Goal: Task Accomplishment & Management: Manage account settings

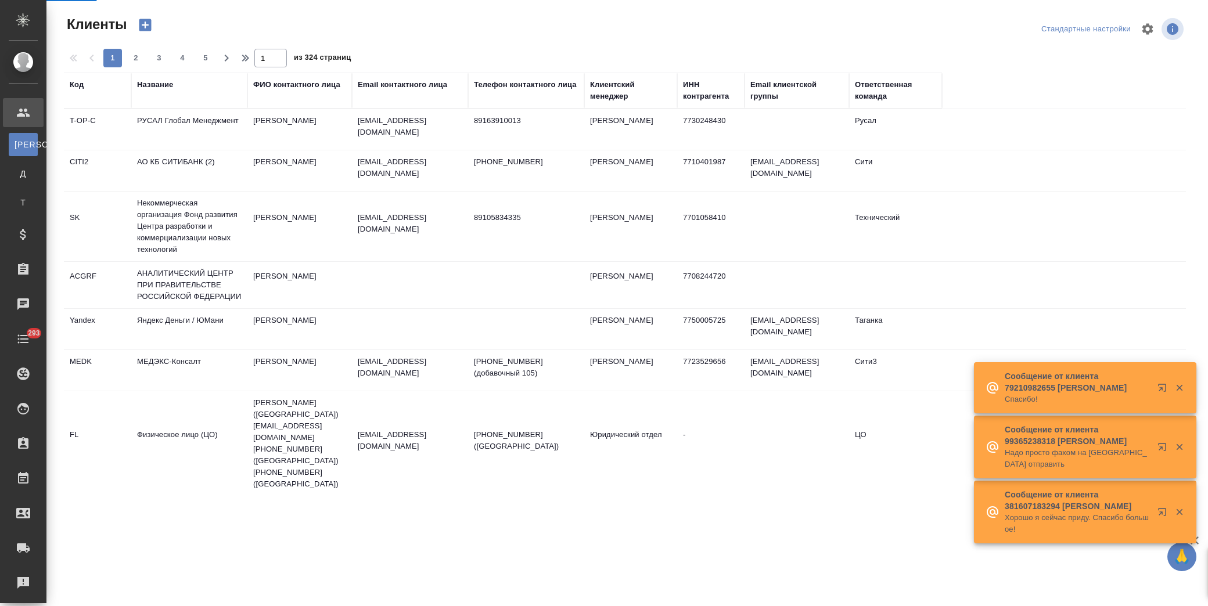
select select "RU"
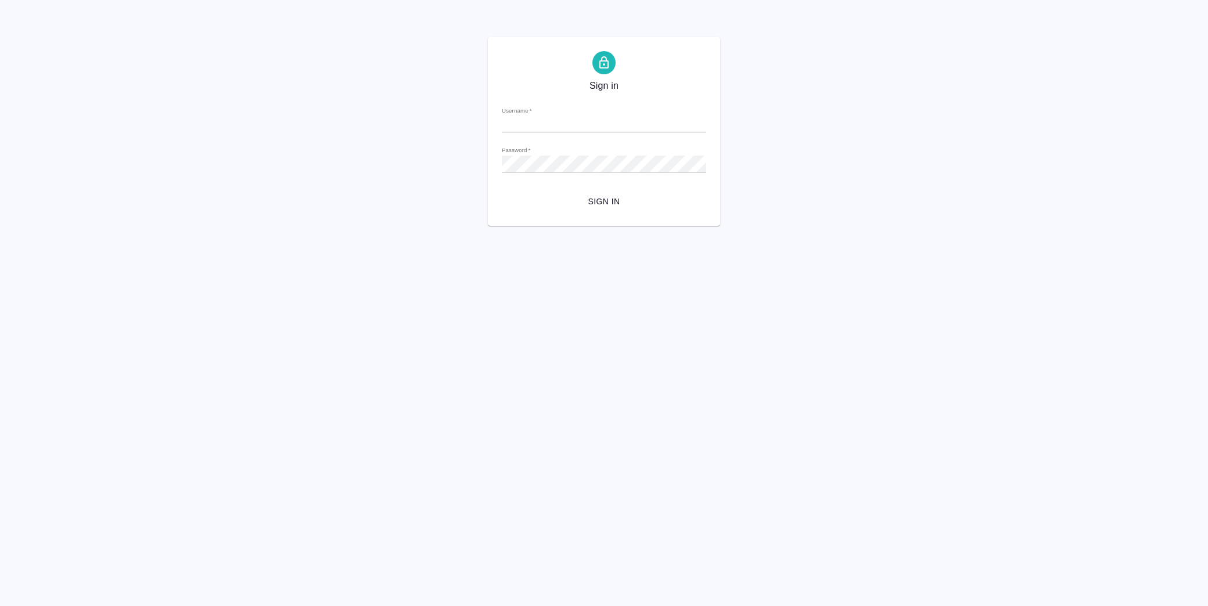
type input "y.lofitskaya@awatera.com"
click at [613, 197] on span "Sign in" at bounding box center [604, 202] width 186 height 15
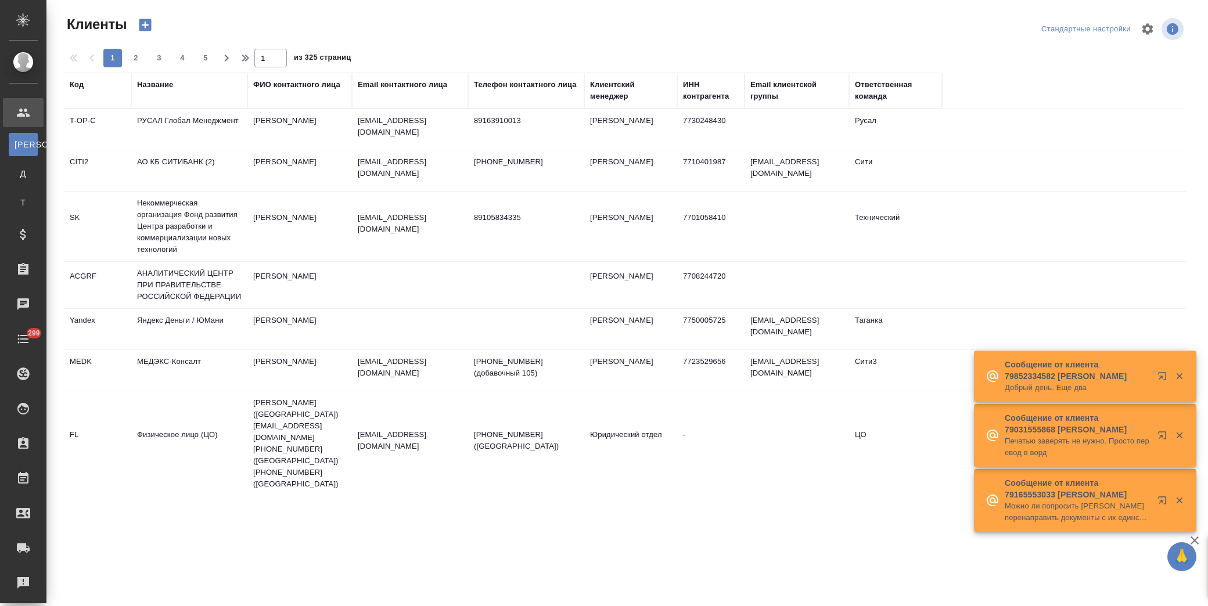
select select "RU"
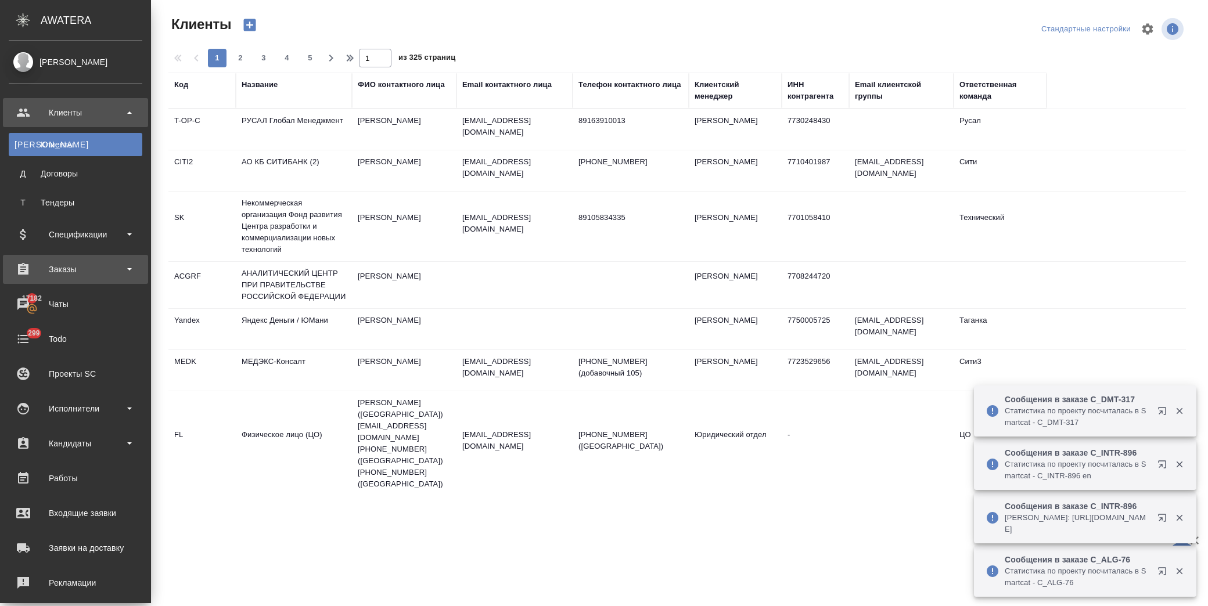
click at [93, 269] on div "Заказы" at bounding box center [76, 269] width 134 height 17
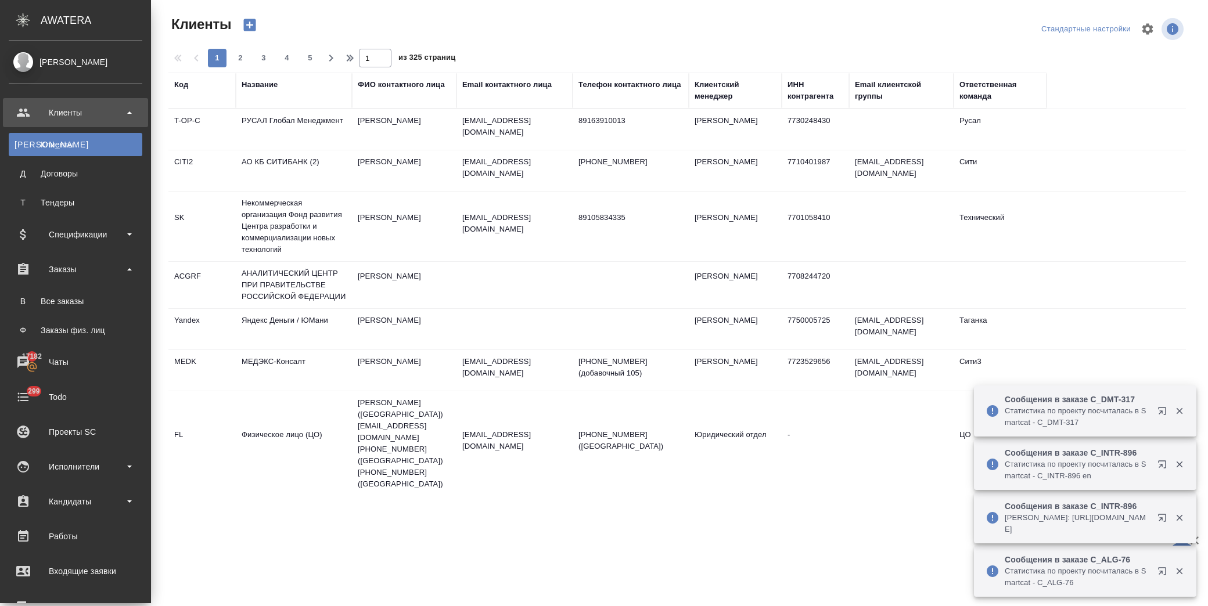
click at [92, 302] on div "Все заказы" at bounding box center [76, 302] width 122 height 12
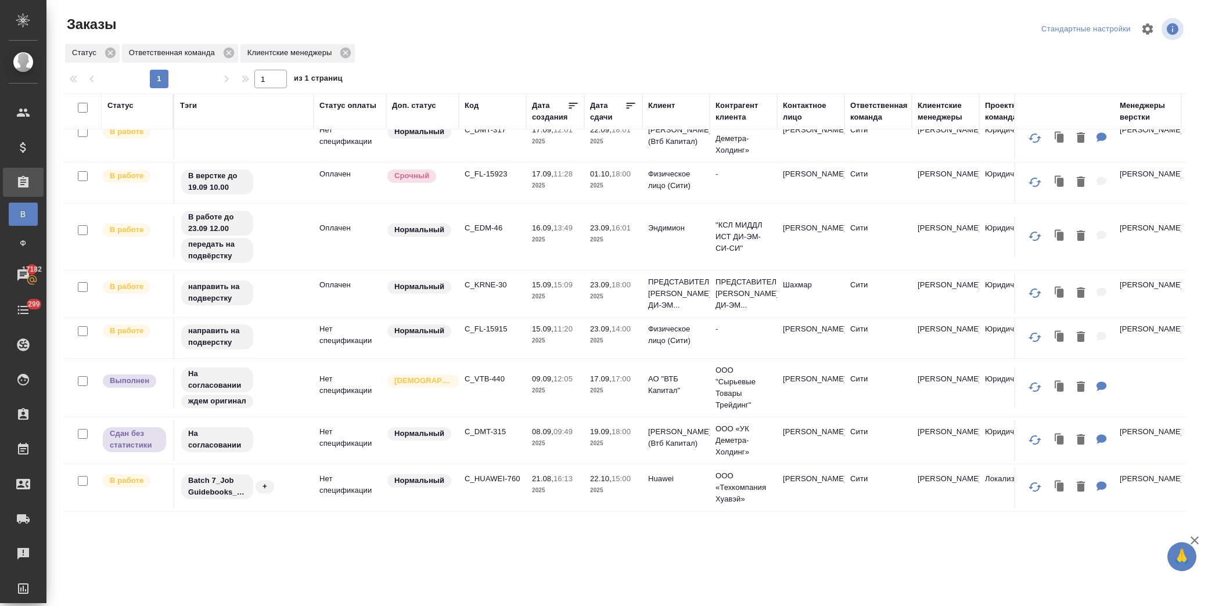
scroll to position [309, 0]
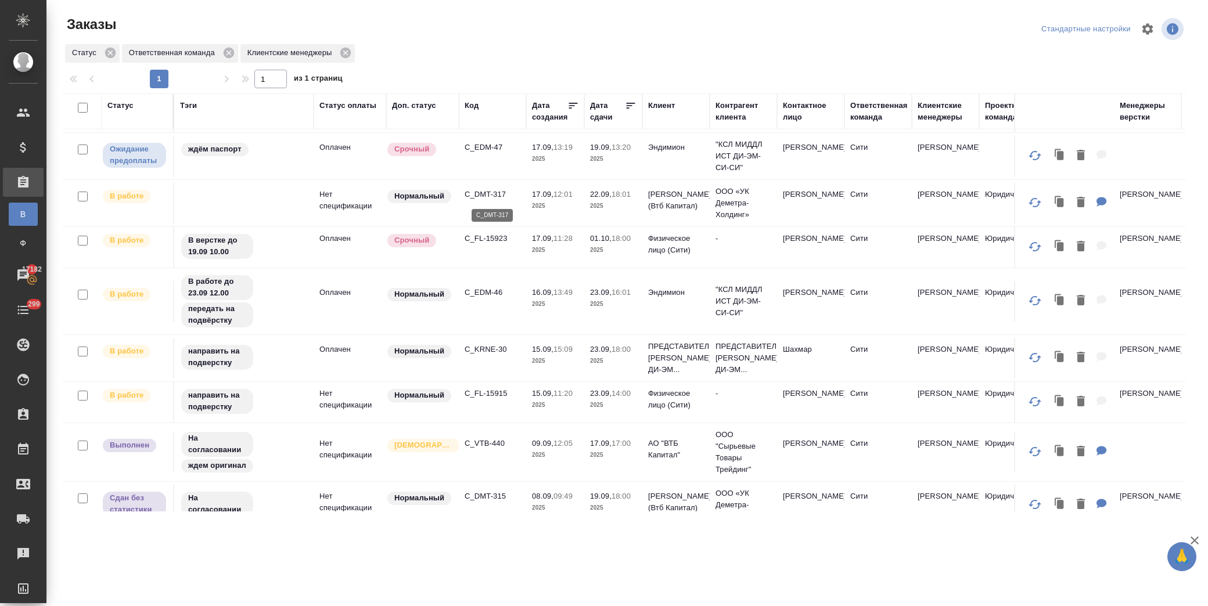
click at [484, 190] on p "C_DMT-317" at bounding box center [493, 195] width 56 height 12
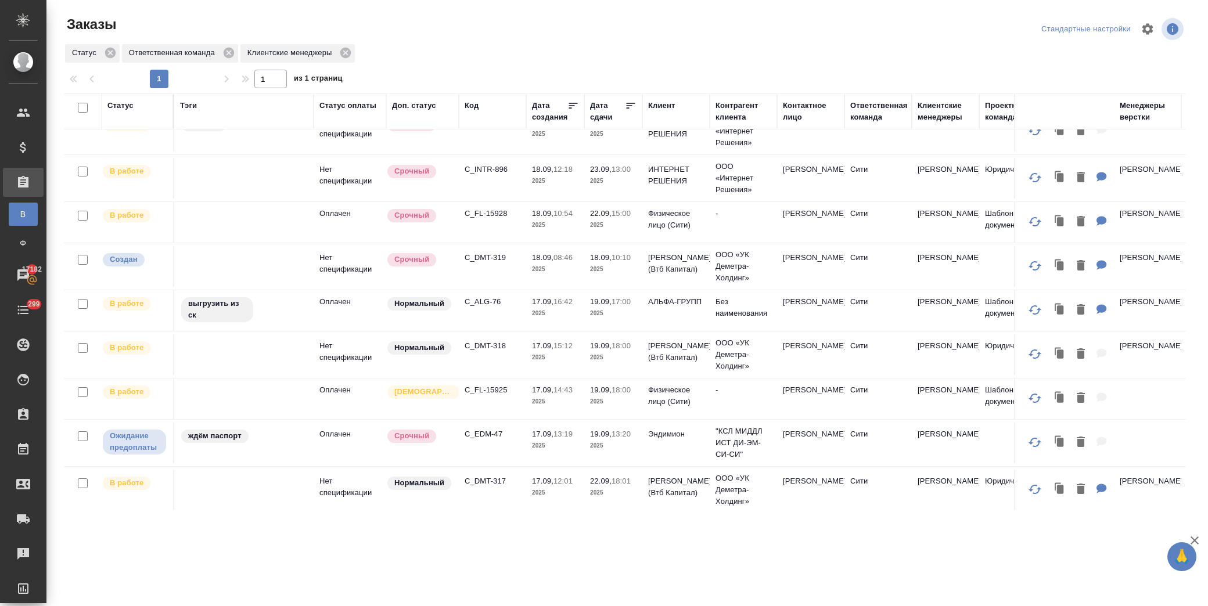
scroll to position [0, 0]
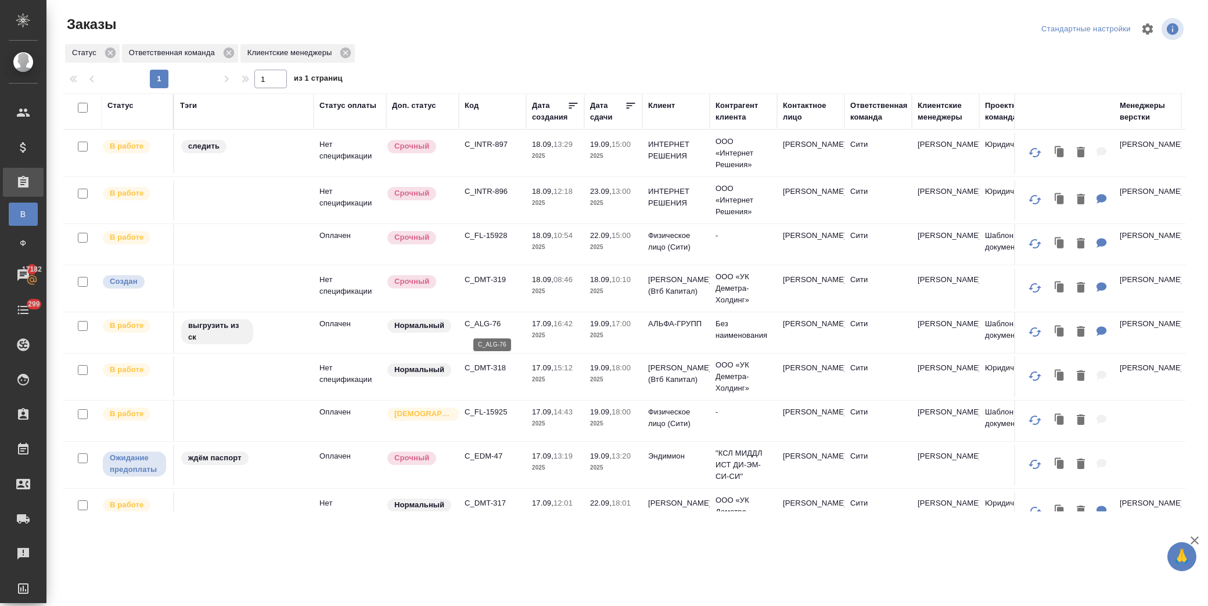
click at [497, 321] on p "C_ALG-76" at bounding box center [493, 324] width 56 height 12
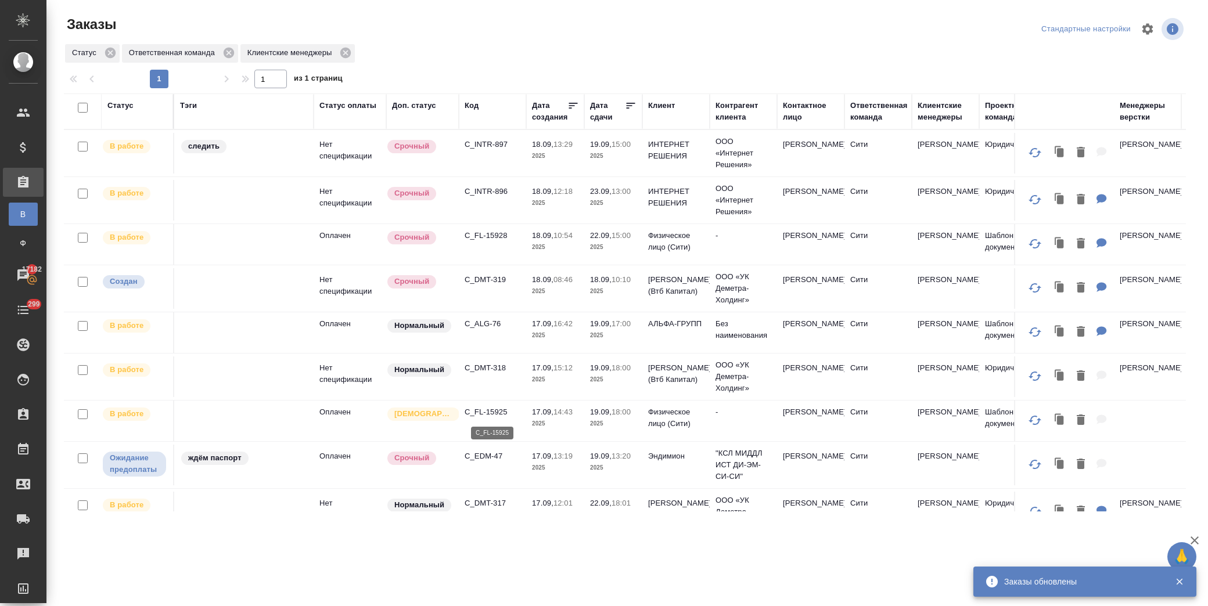
click at [489, 410] on p "C_FL-15925" at bounding box center [493, 413] width 56 height 12
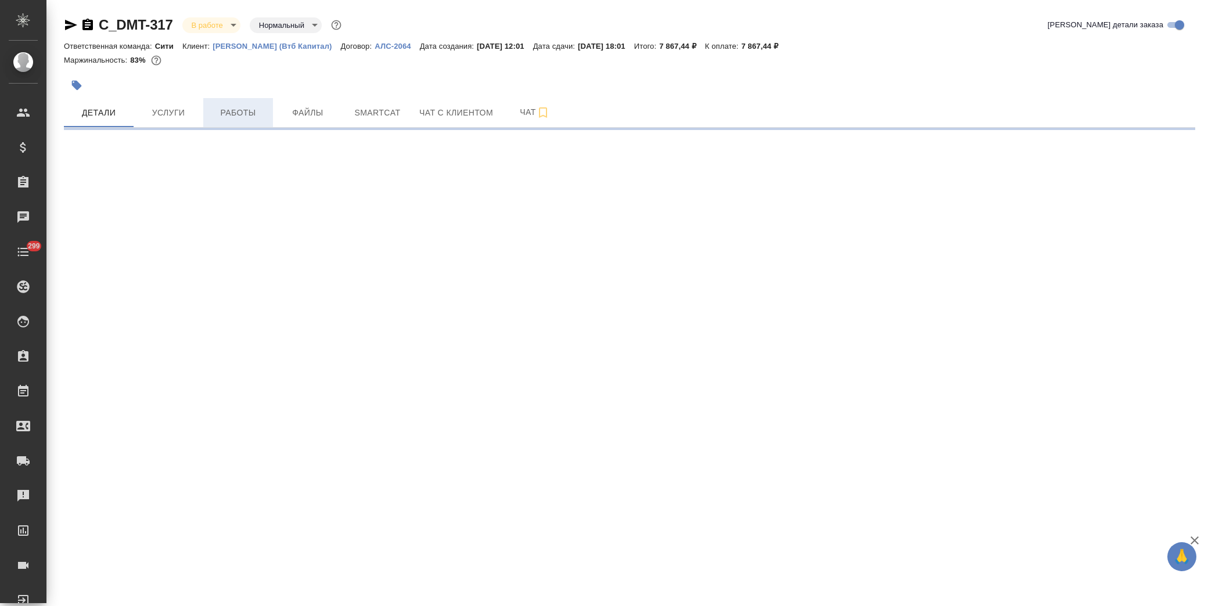
select select "RU"
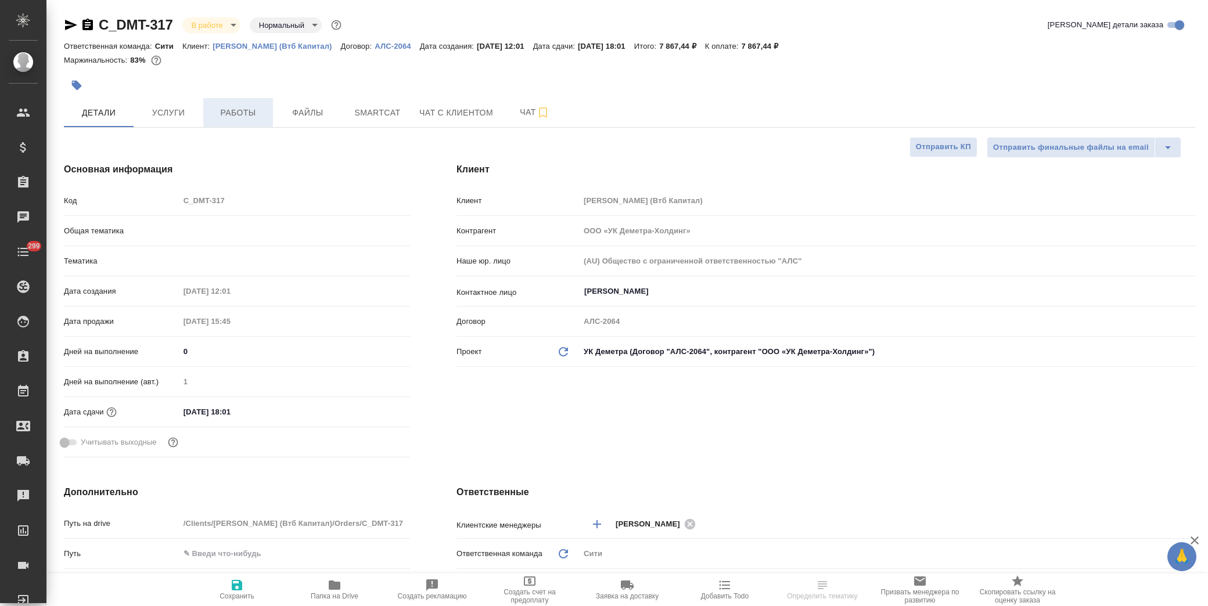
type textarea "x"
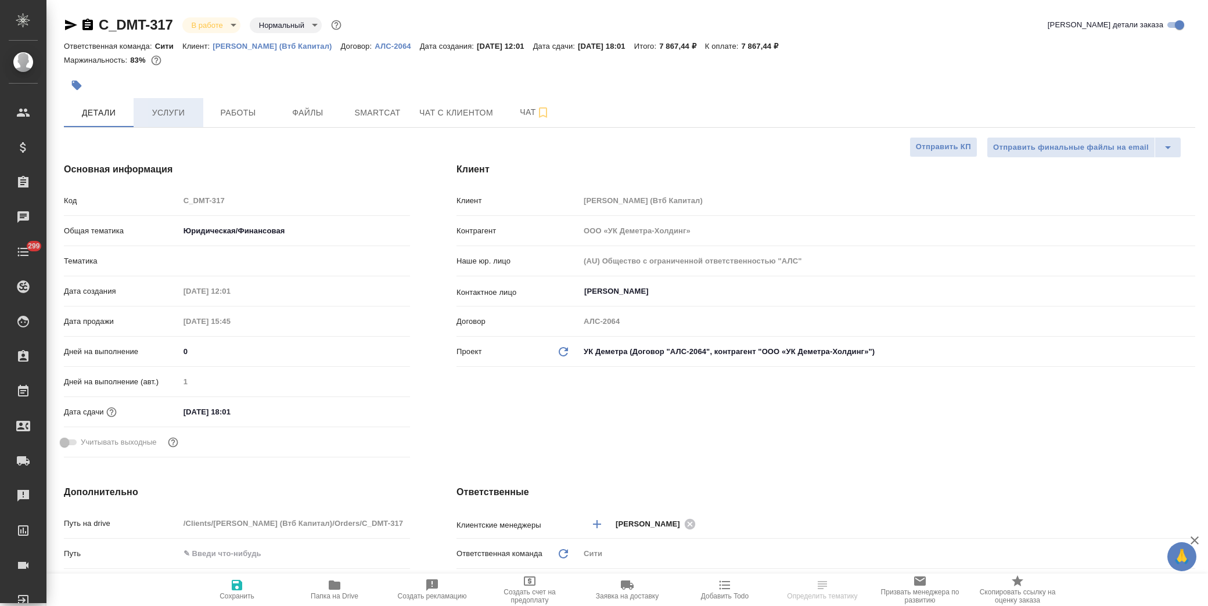
type textarea "x"
click at [164, 111] on span "Услуги" at bounding box center [169, 113] width 56 height 15
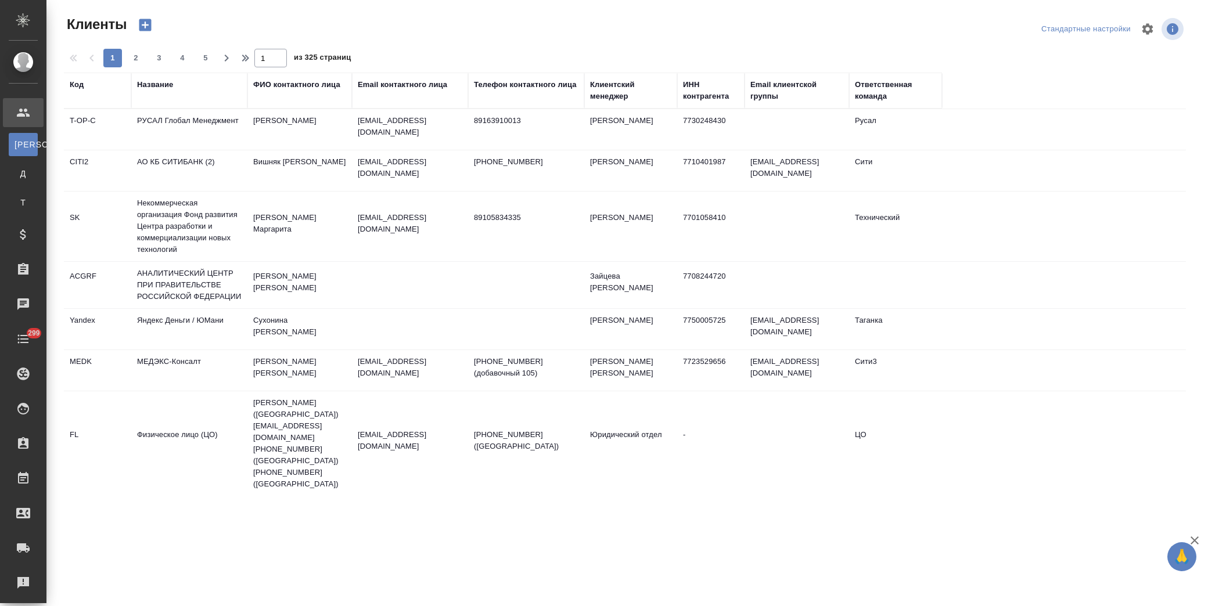
select select "RU"
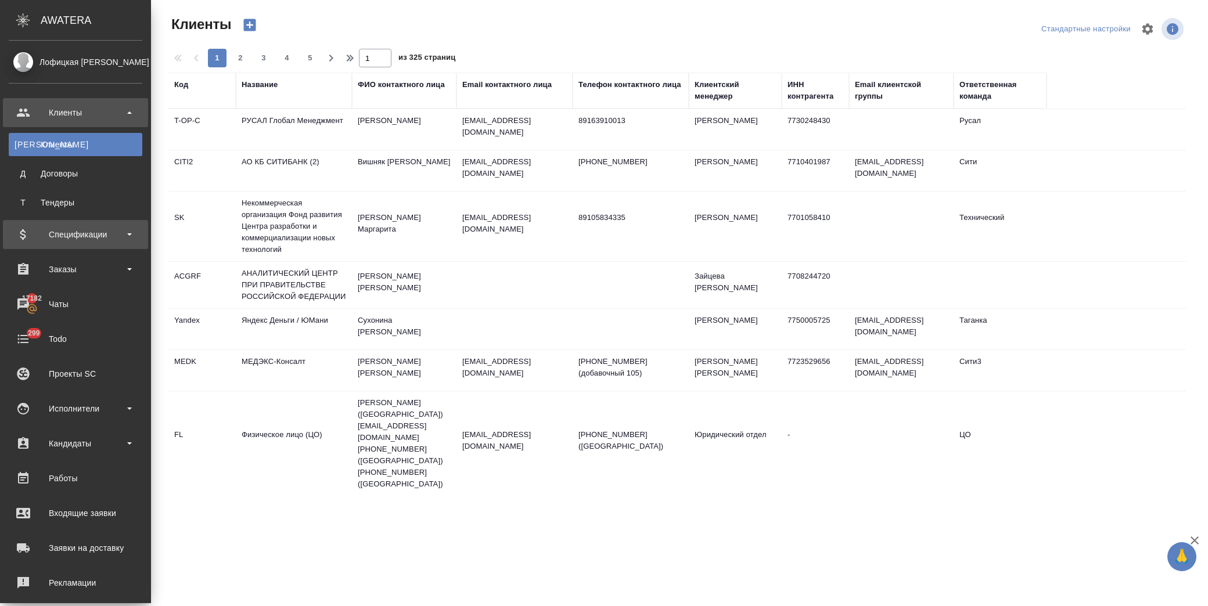
click at [103, 229] on div "Спецификации" at bounding box center [76, 234] width 134 height 17
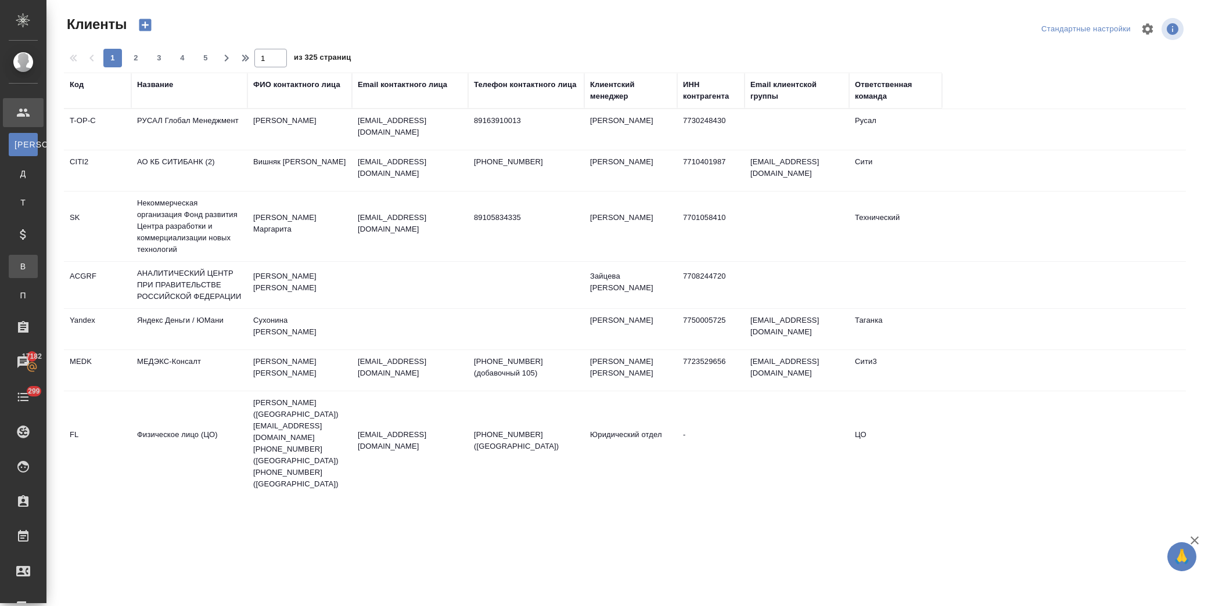
click at [17, 266] on div "Все спецификации" at bounding box center [8, 267] width 17 height 12
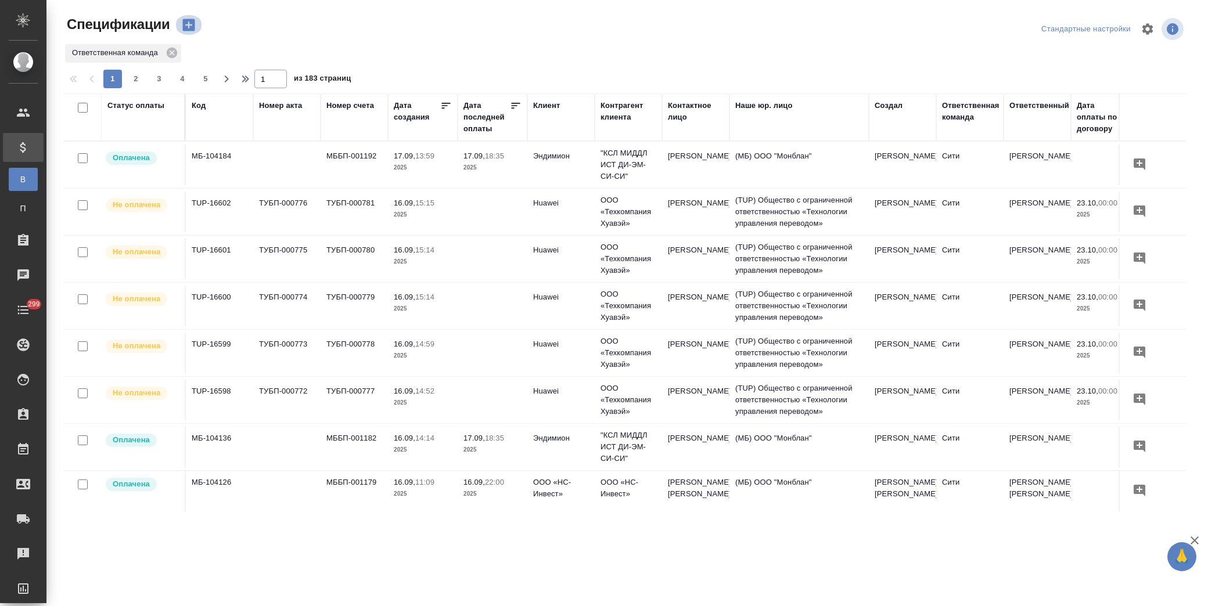
click at [190, 23] on icon "button" at bounding box center [188, 25] width 12 height 12
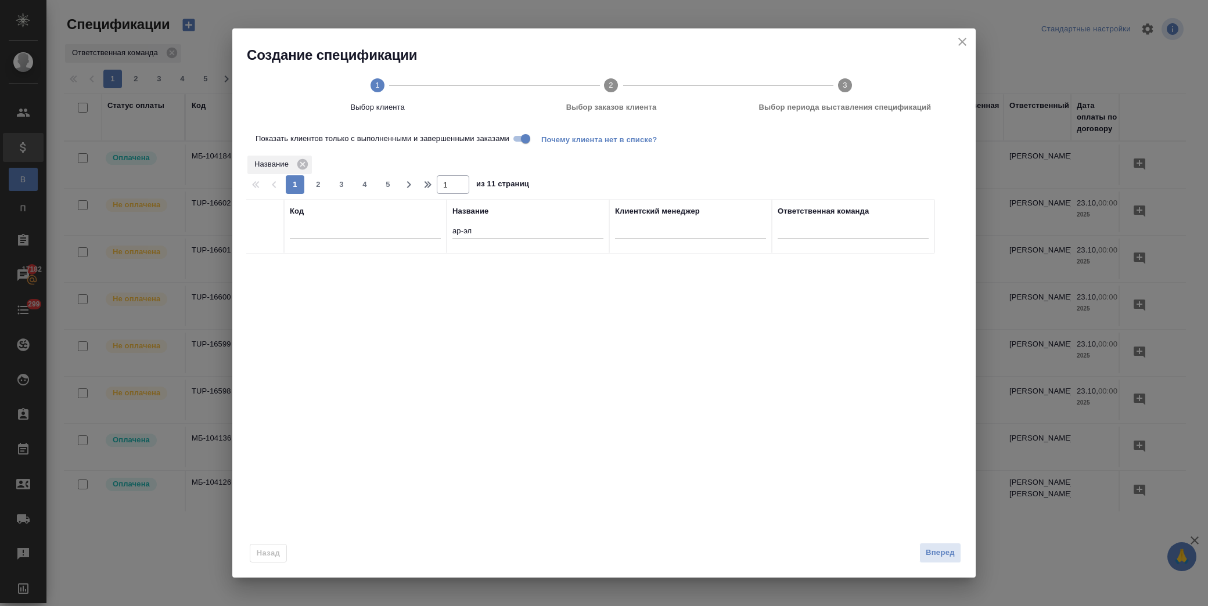
click at [961, 39] on icon "close" at bounding box center [962, 42] width 14 height 14
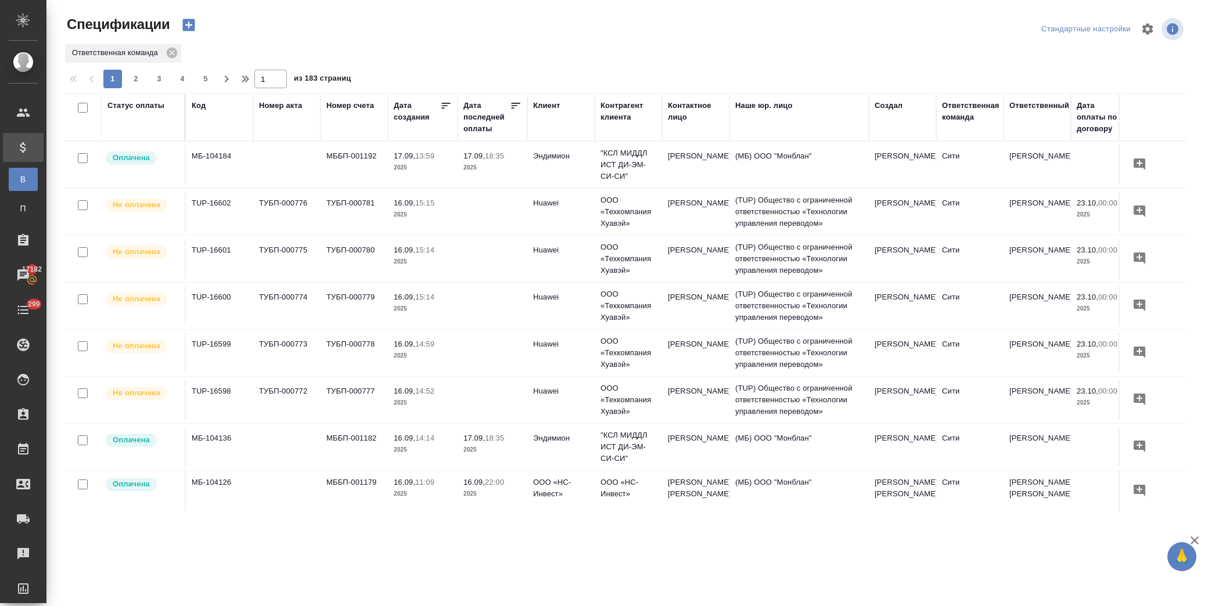
click at [132, 106] on div "Статус оплаты" at bounding box center [135, 106] width 57 height 12
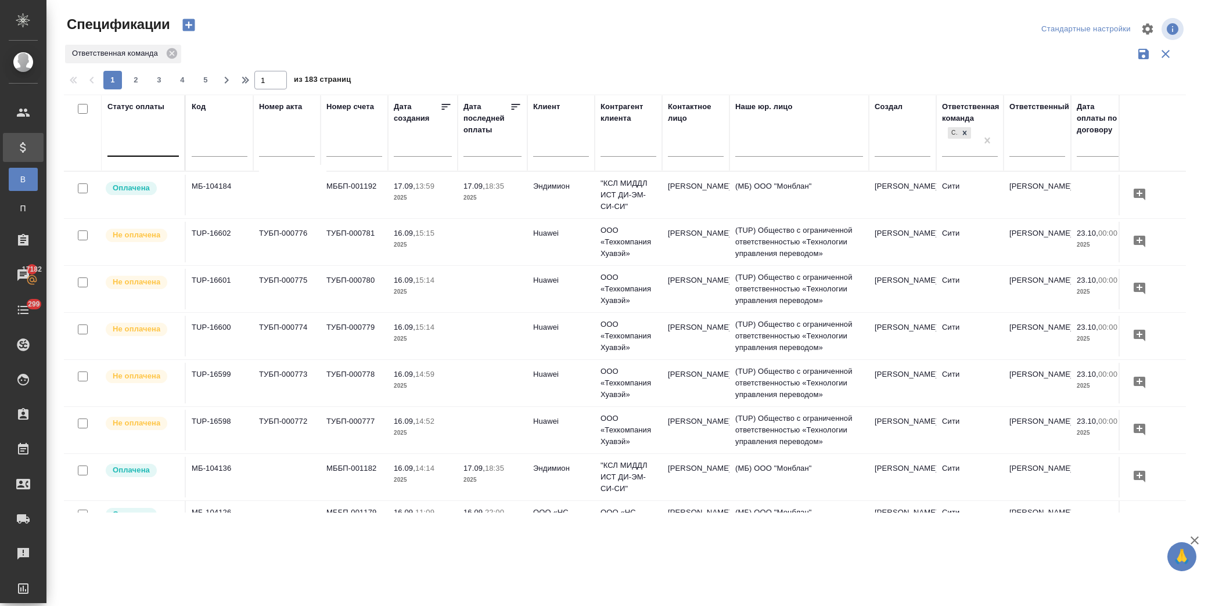
click at [157, 146] on div at bounding box center [142, 144] width 71 height 17
type input "j"
type input "опл"
click at [226, 219] on div "Оплачена" at bounding box center [279, 224] width 174 height 21
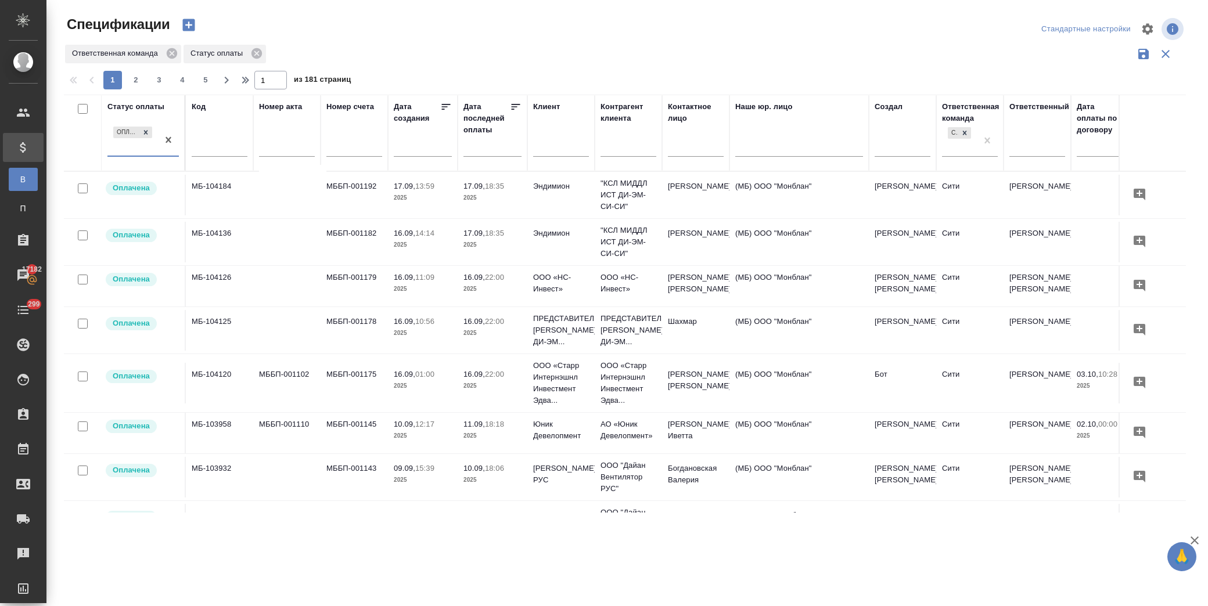
click at [623, 42] on div at bounding box center [629, 29] width 377 height 28
click at [518, 102] on icon at bounding box center [516, 107] width 12 height 12
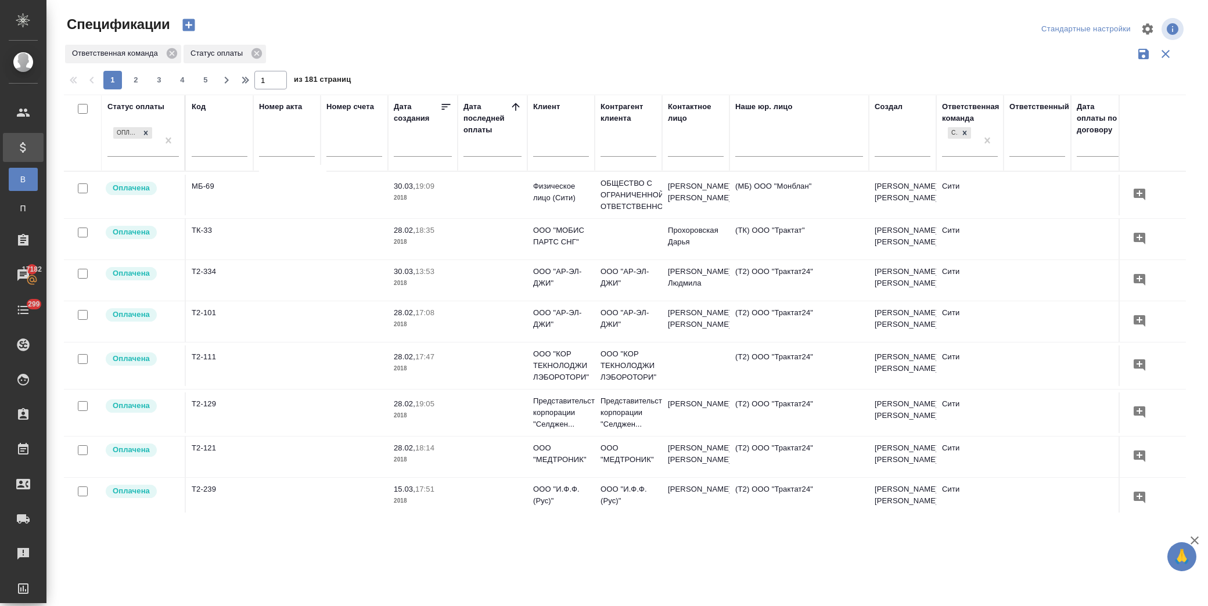
click at [515, 107] on icon at bounding box center [516, 107] width 8 height 8
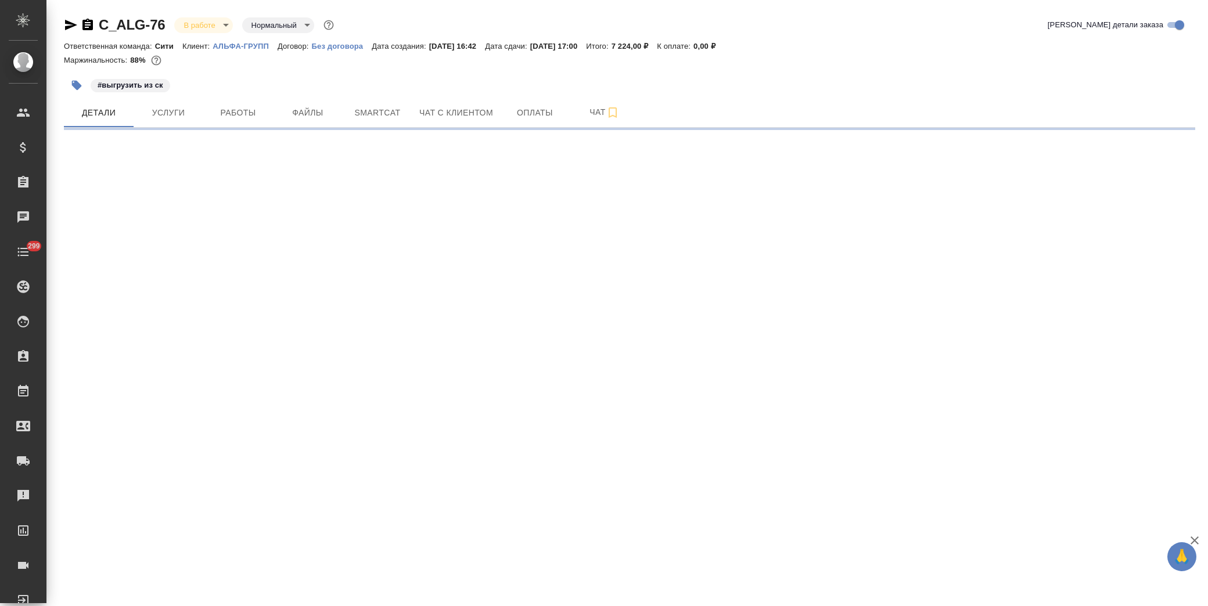
select select "RU"
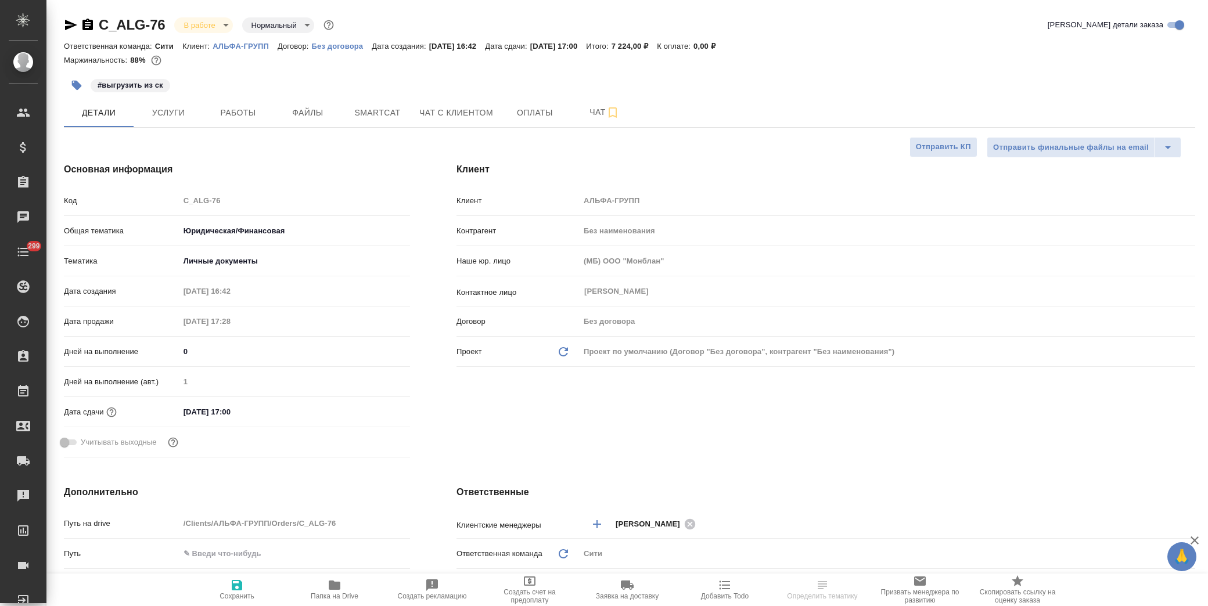
type textarea "x"
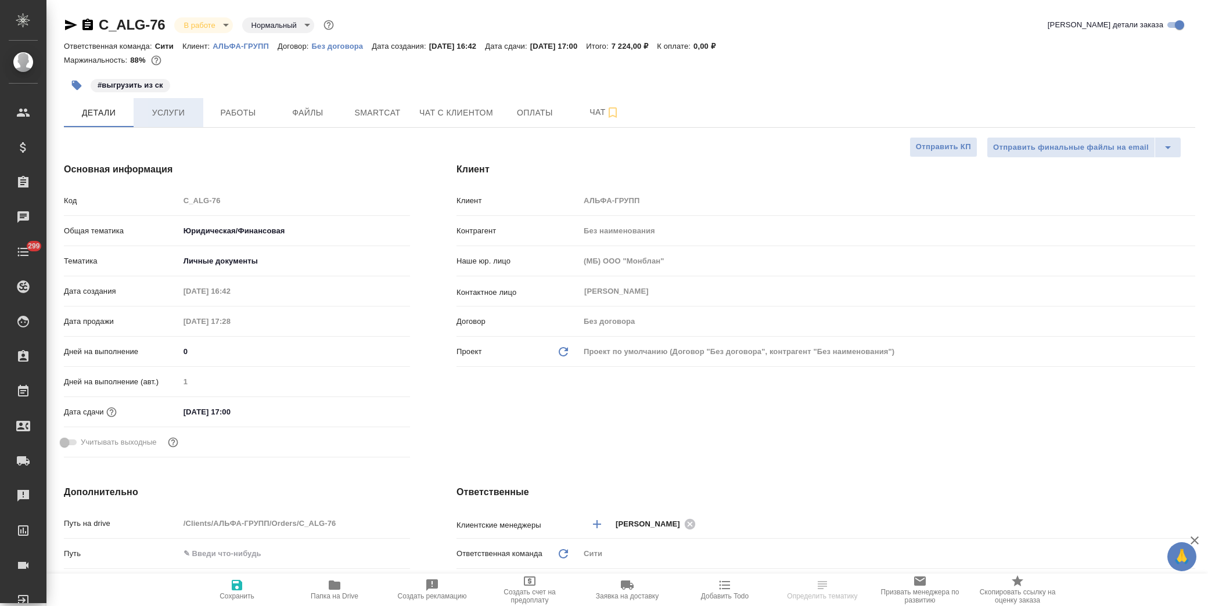
type textarea "x"
click at [182, 111] on span "Услуги" at bounding box center [169, 113] width 56 height 15
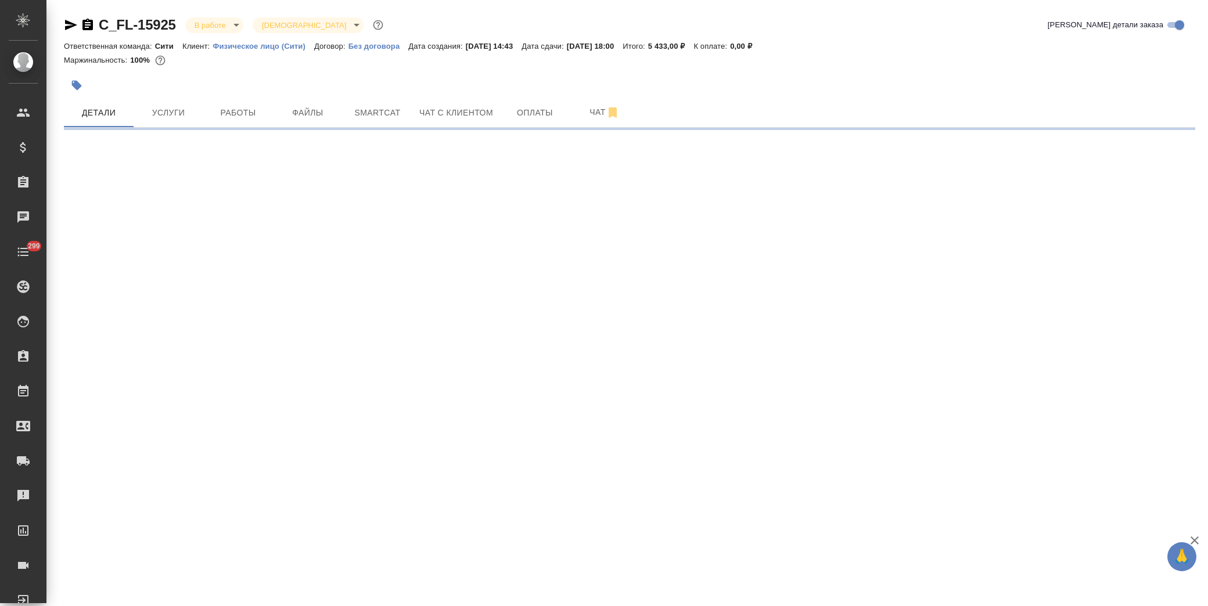
select select "RU"
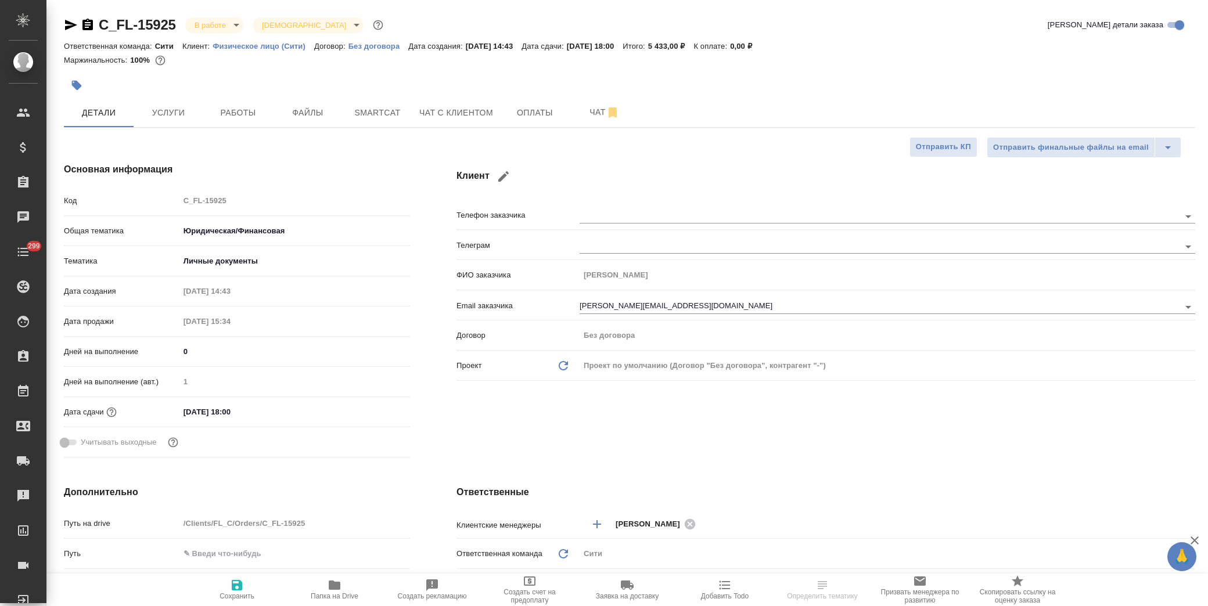
type textarea "x"
click at [315, 111] on span "Файлы" at bounding box center [308, 113] width 56 height 15
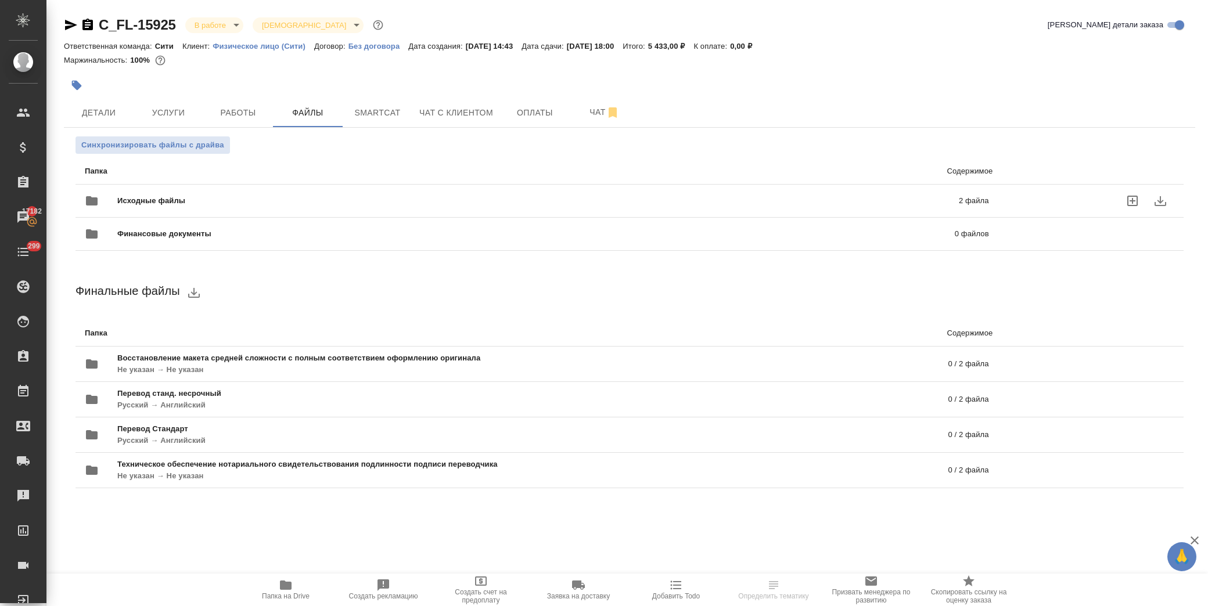
click at [136, 205] on span "Исходные файлы" at bounding box center [344, 201] width 455 height 12
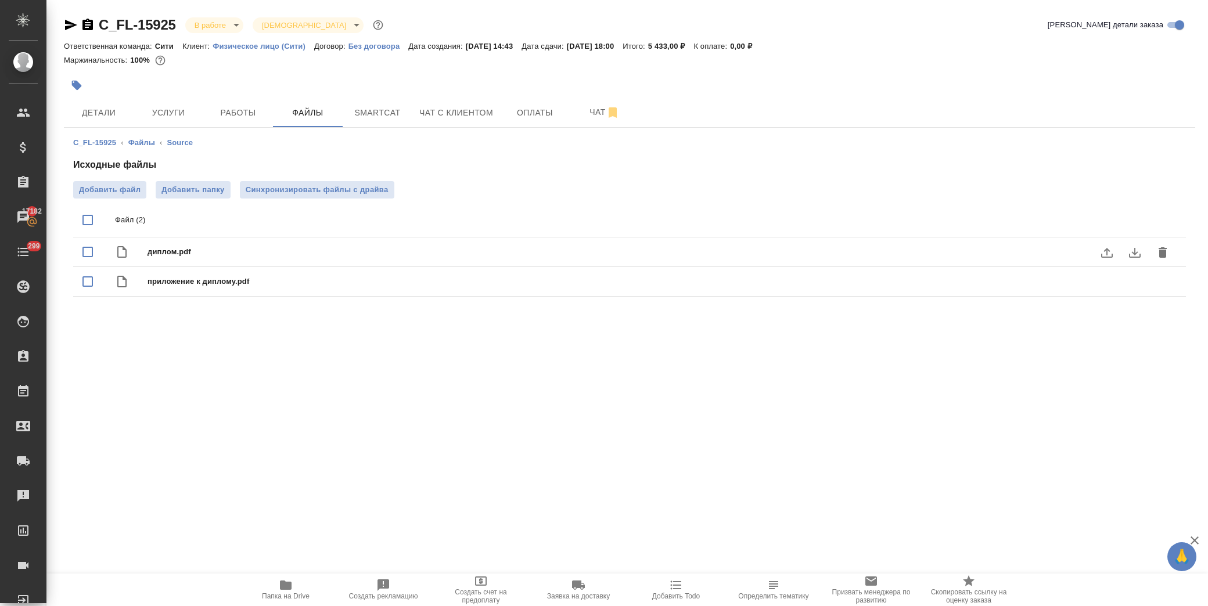
click at [1133, 256] on icon "download" at bounding box center [1135, 253] width 14 height 14
click at [1135, 286] on icon "download" at bounding box center [1135, 283] width 12 height 10
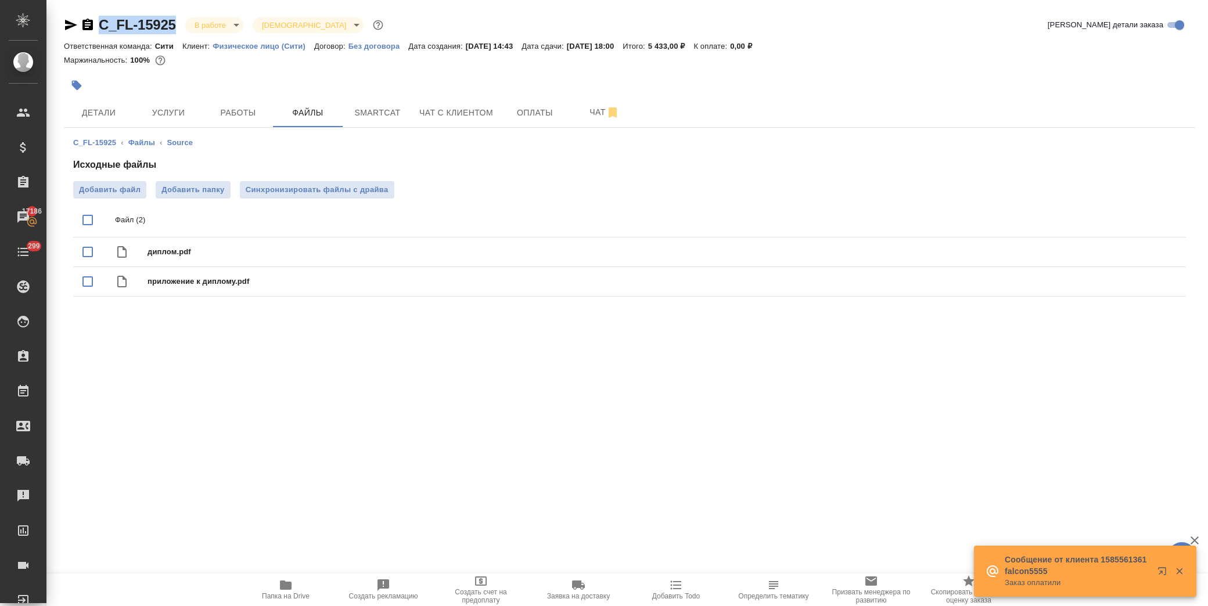
drag, startPoint x: 180, startPoint y: 24, endPoint x: 100, endPoint y: 31, distance: 80.4
click at [100, 31] on div "C_FL-15925 В работе inProgress Святая троица holyTrinity" at bounding box center [225, 25] width 322 height 19
copy link "C_FL-15925"
click at [247, 113] on span "Работы" at bounding box center [238, 113] width 56 height 15
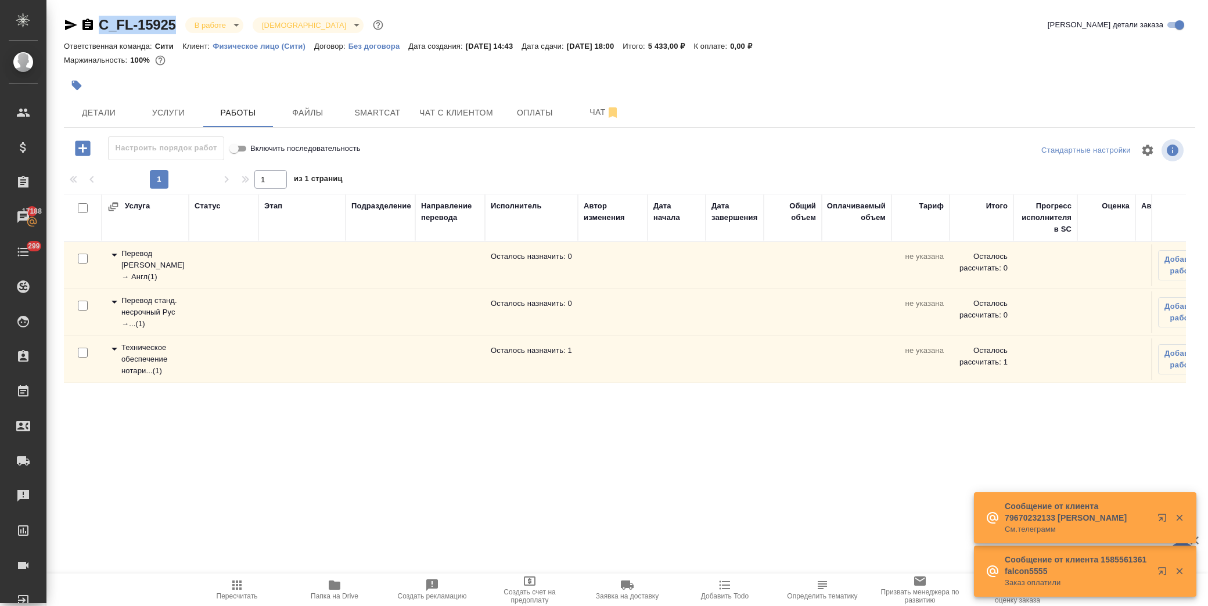
click at [113, 347] on icon at bounding box center [114, 349] width 14 height 14
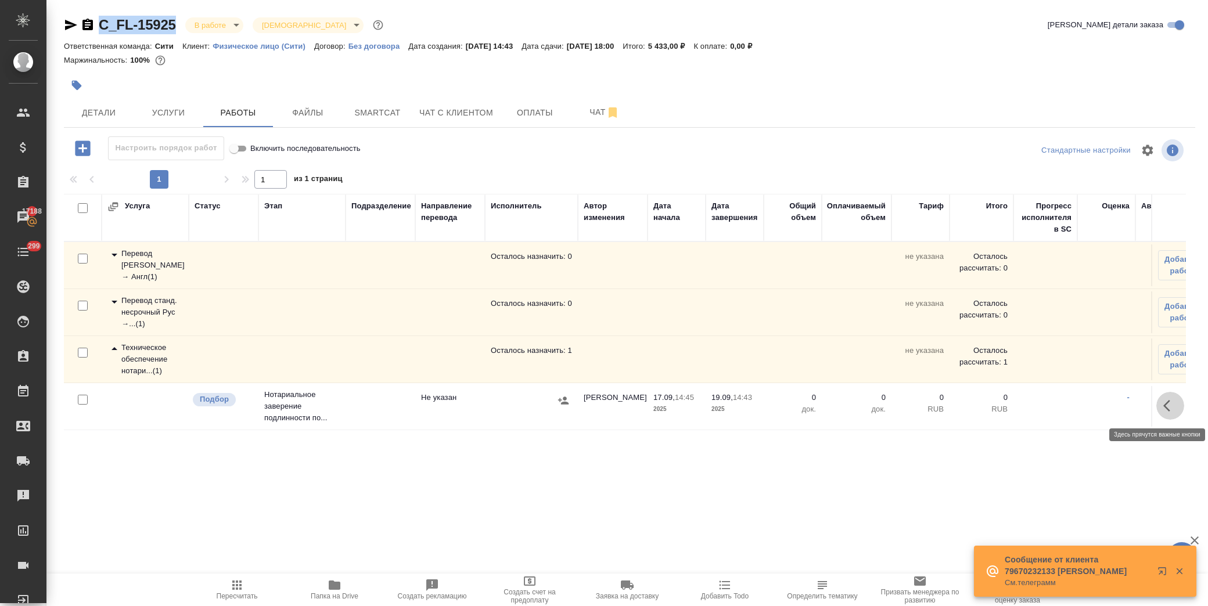
click at [1166, 398] on button "button" at bounding box center [1170, 406] width 28 height 28
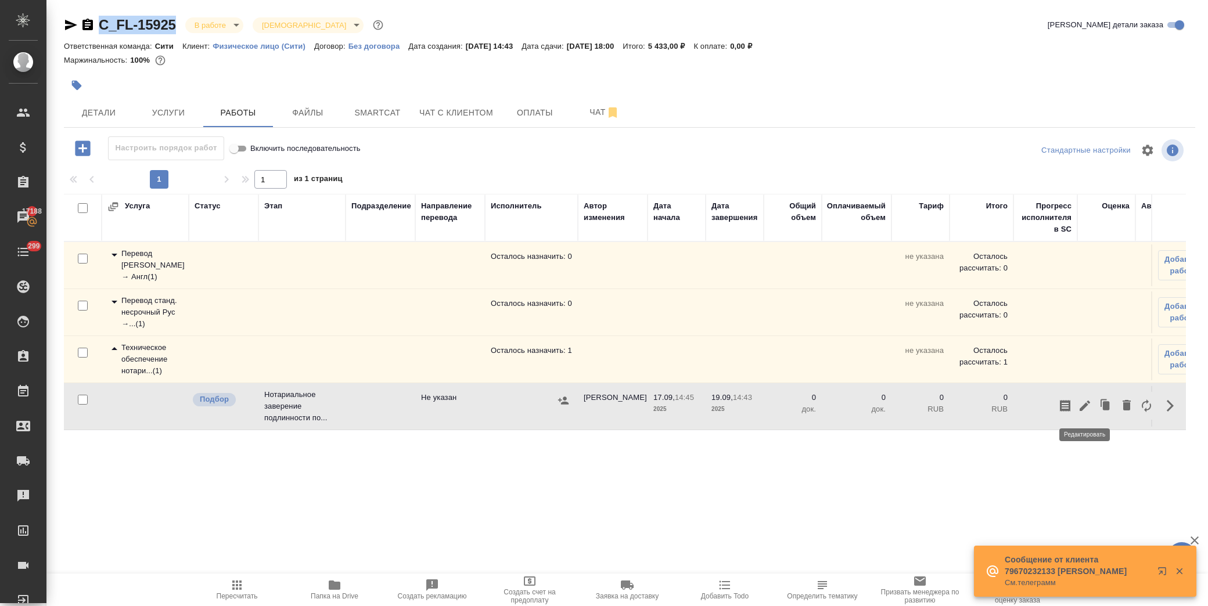
click at [1089, 402] on icon "button" at bounding box center [1085, 406] width 14 height 14
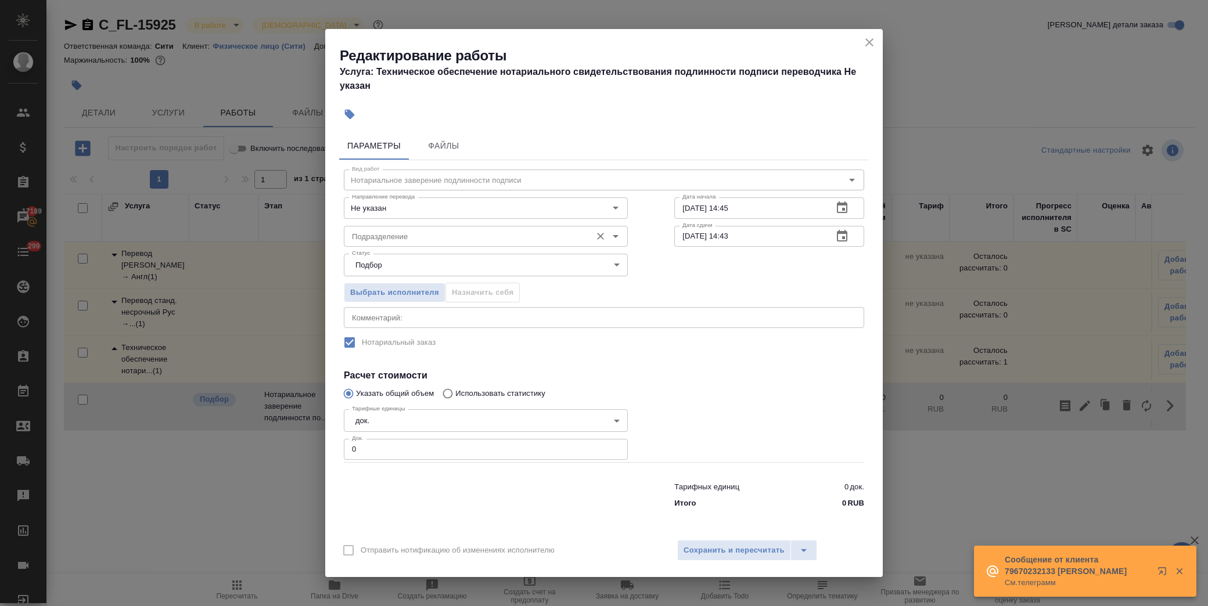
click at [409, 241] on input "Подразделение" at bounding box center [466, 236] width 238 height 14
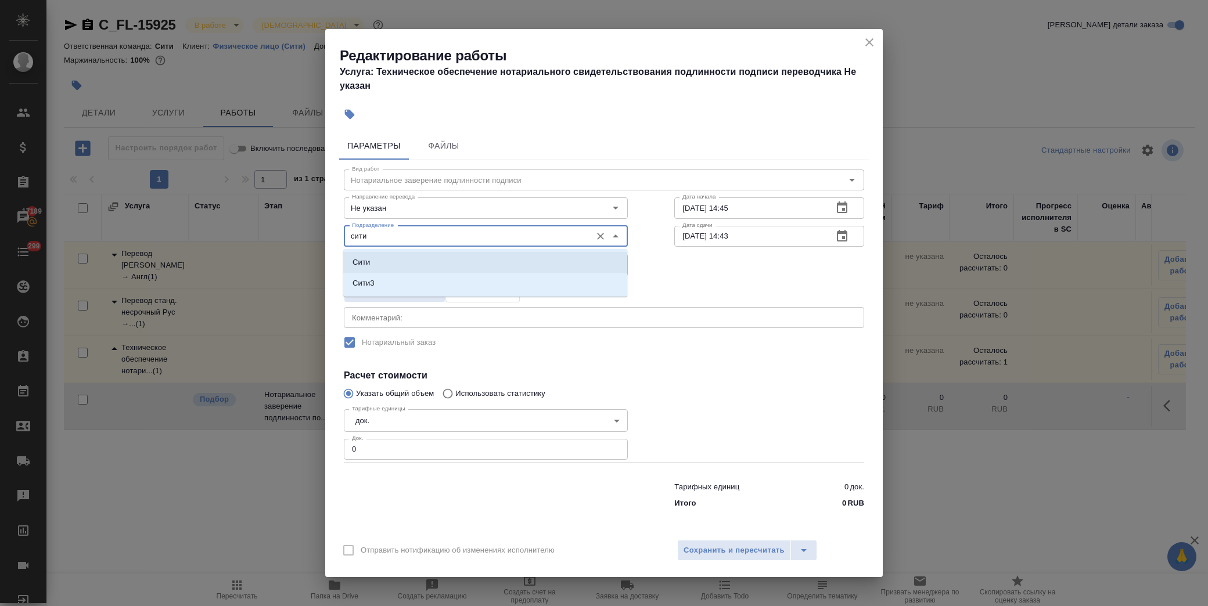
click at [390, 258] on li "Сити" at bounding box center [485, 262] width 284 height 21
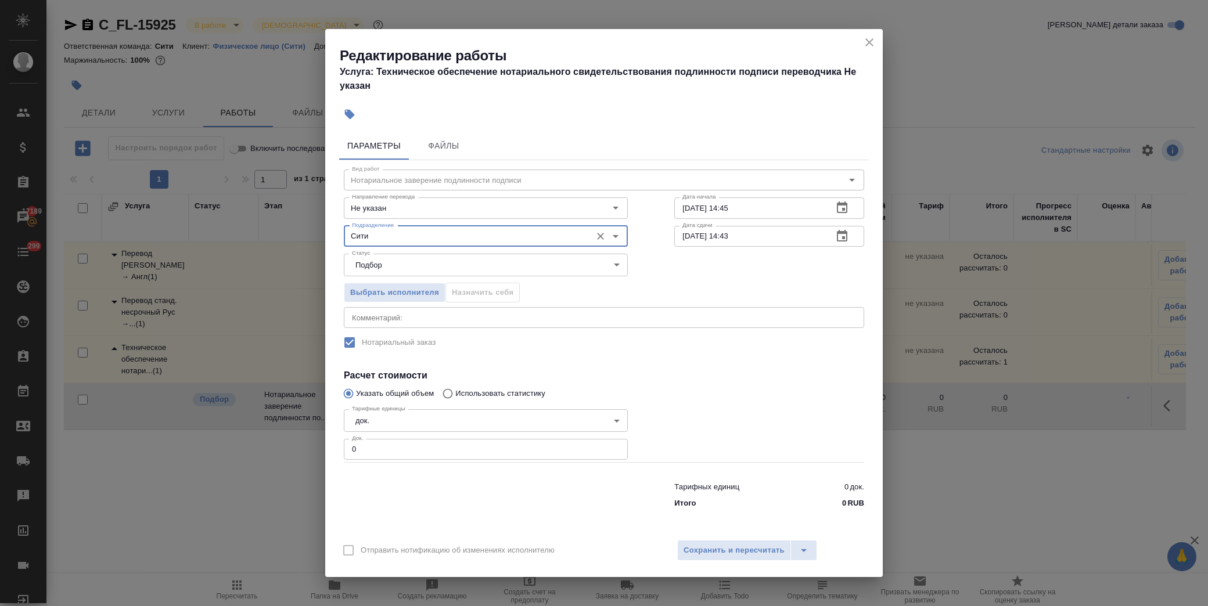
type input "Сити"
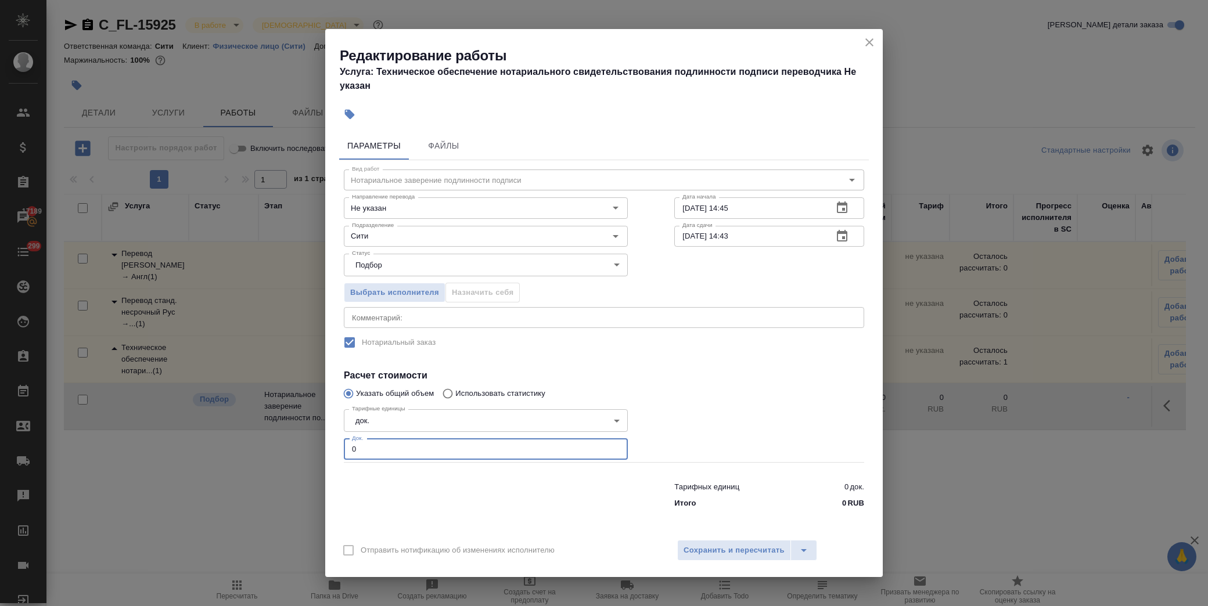
drag, startPoint x: 371, startPoint y: 452, endPoint x: 308, endPoint y: 452, distance: 62.1
click at [308, 452] on div "Редактирование работы Услуга: Техническое обеспечение нотариального свидетельст…" at bounding box center [604, 303] width 1208 height 606
type input "2"
click at [717, 548] on span "Сохранить и пересчитать" at bounding box center [734, 550] width 101 height 13
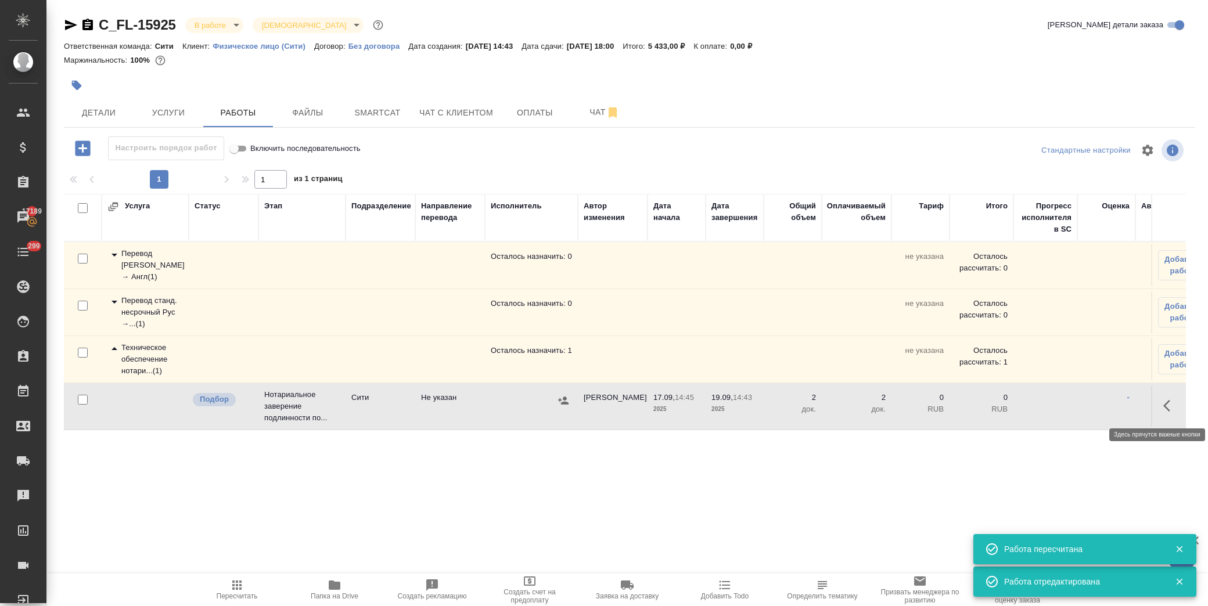
click at [1165, 408] on icon "button" at bounding box center [1166, 406] width 7 height 12
click at [1091, 407] on icon "button" at bounding box center [1085, 406] width 14 height 14
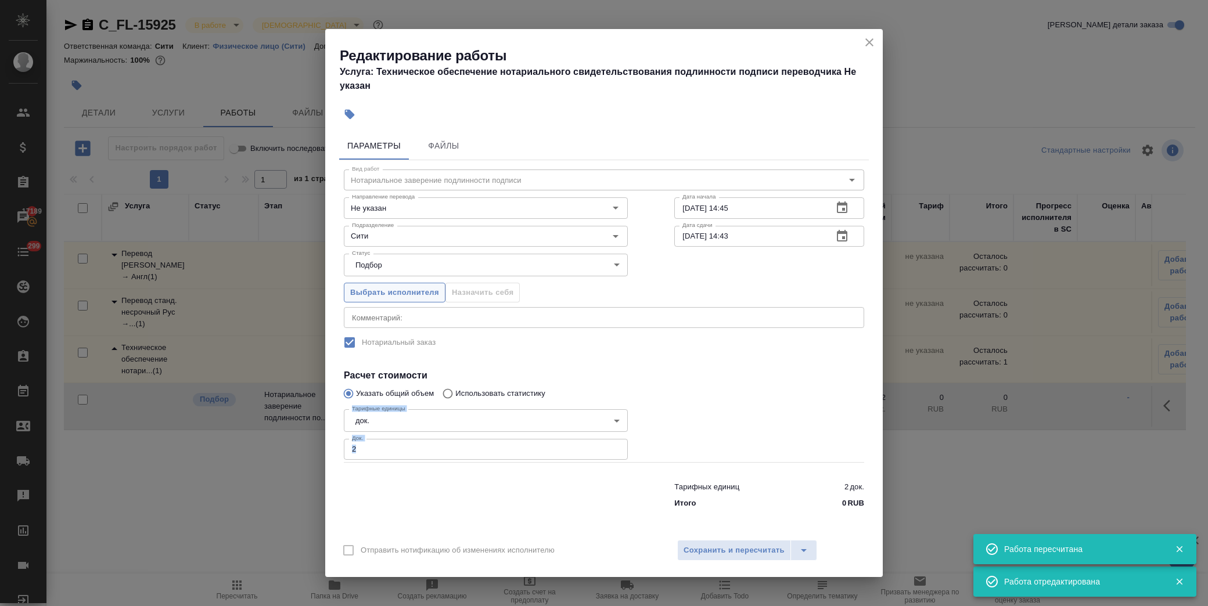
click at [359, 301] on button "Выбрать исполнителя" at bounding box center [395, 293] width 102 height 20
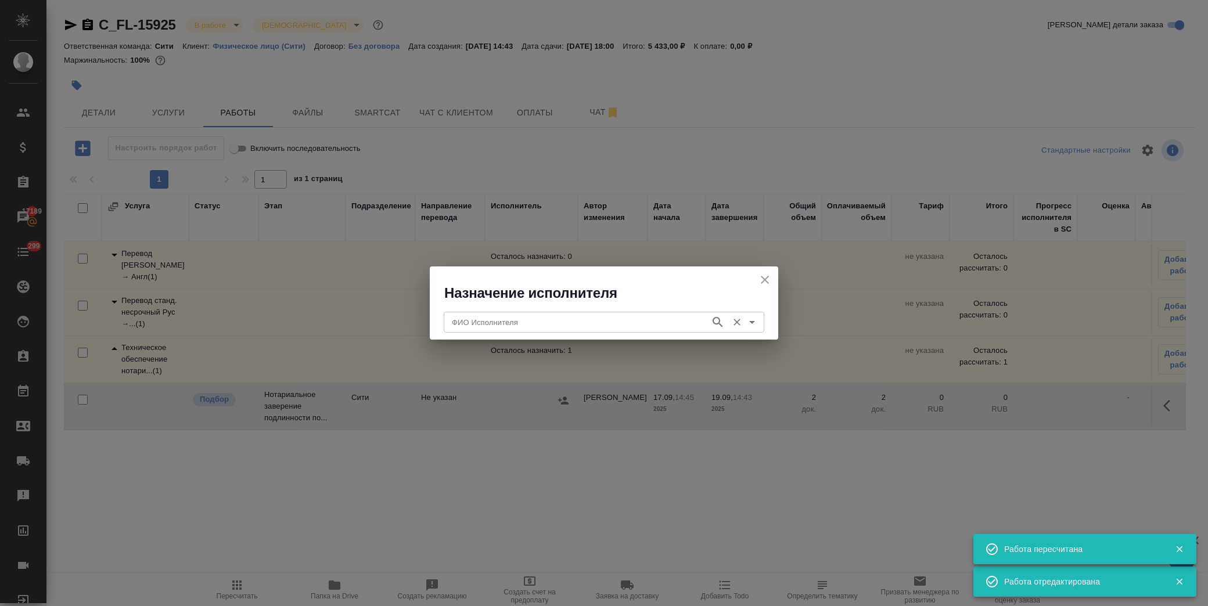
click at [539, 329] on div "ФИО Исполнителя" at bounding box center [604, 322] width 321 height 21
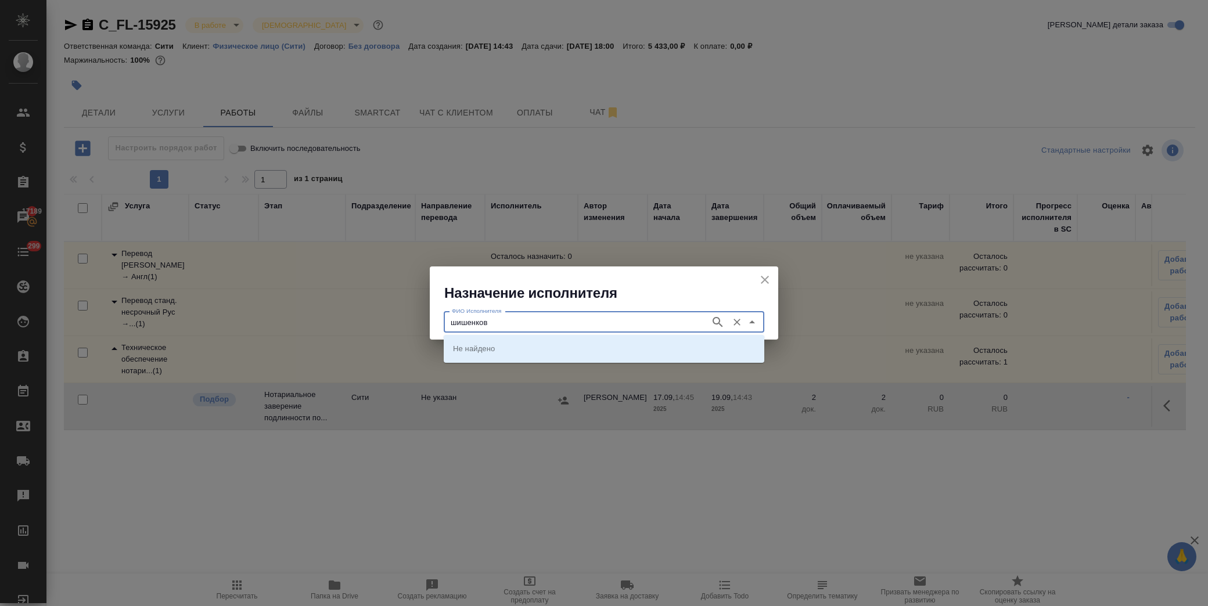
type input "шишенков"
click at [515, 351] on p "НОТАРИУС Шишенков Леонид Васильевич" at bounding box center [484, 349] width 63 height 12
type input "НОТАРИУС Шишенков Леонид Васильевич"
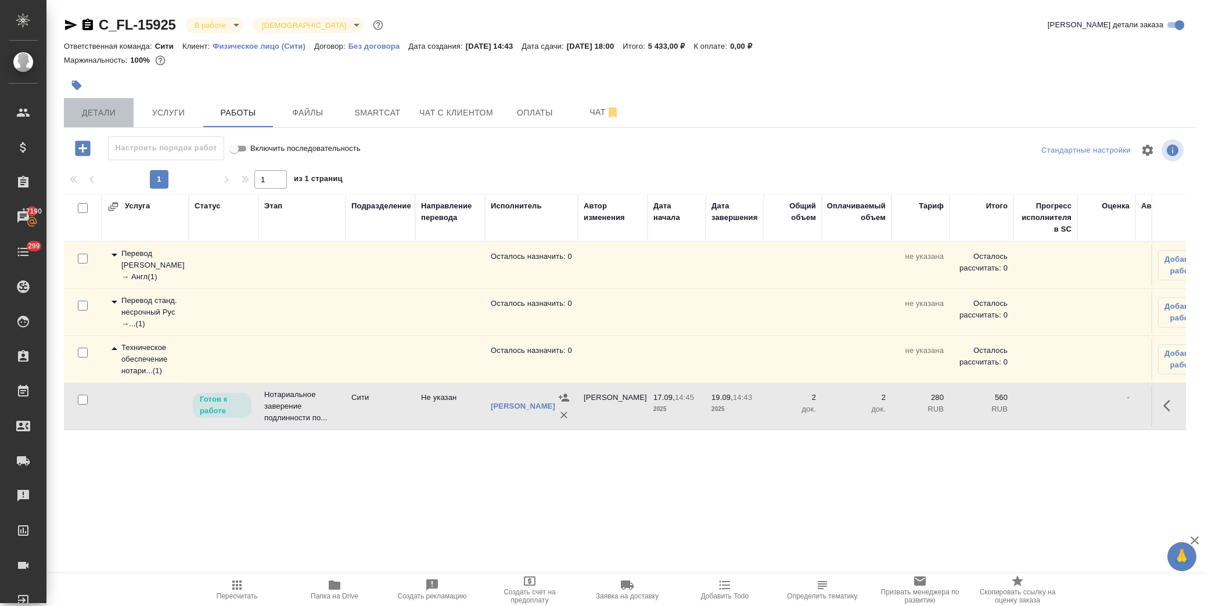
click at [93, 114] on span "Детали" at bounding box center [99, 113] width 56 height 15
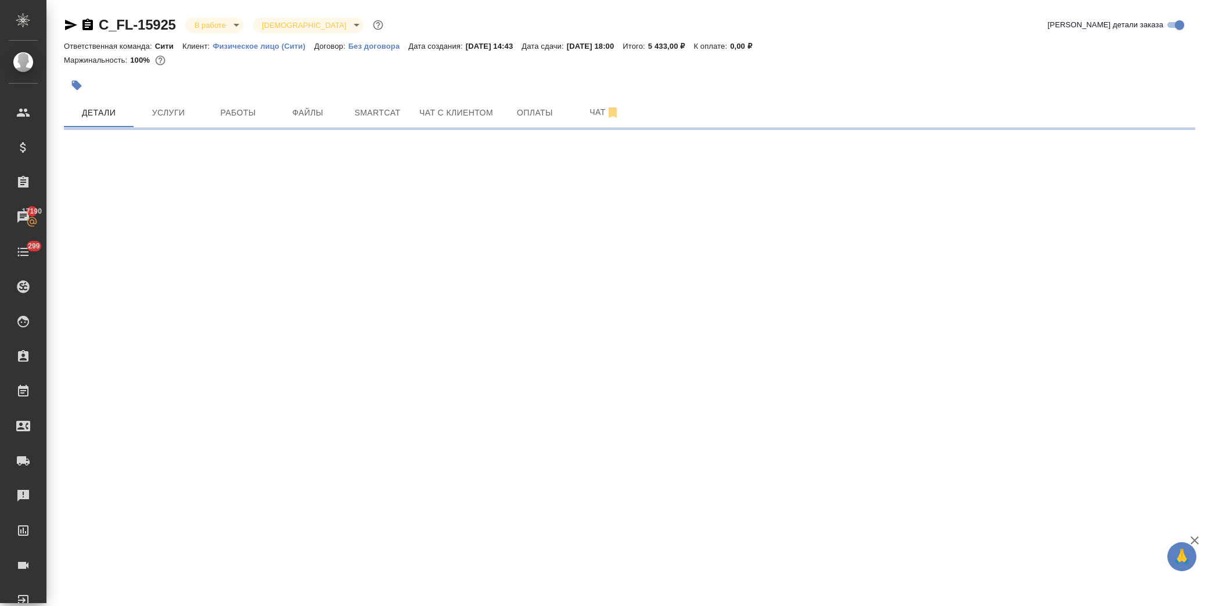
select select "RU"
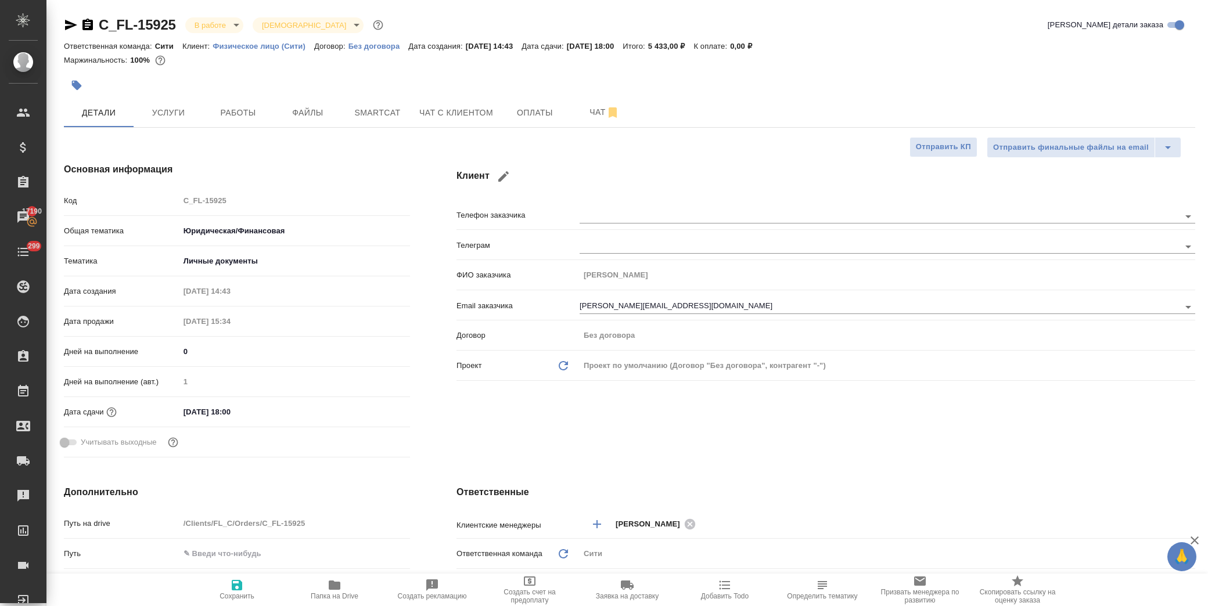
type textarea "x"
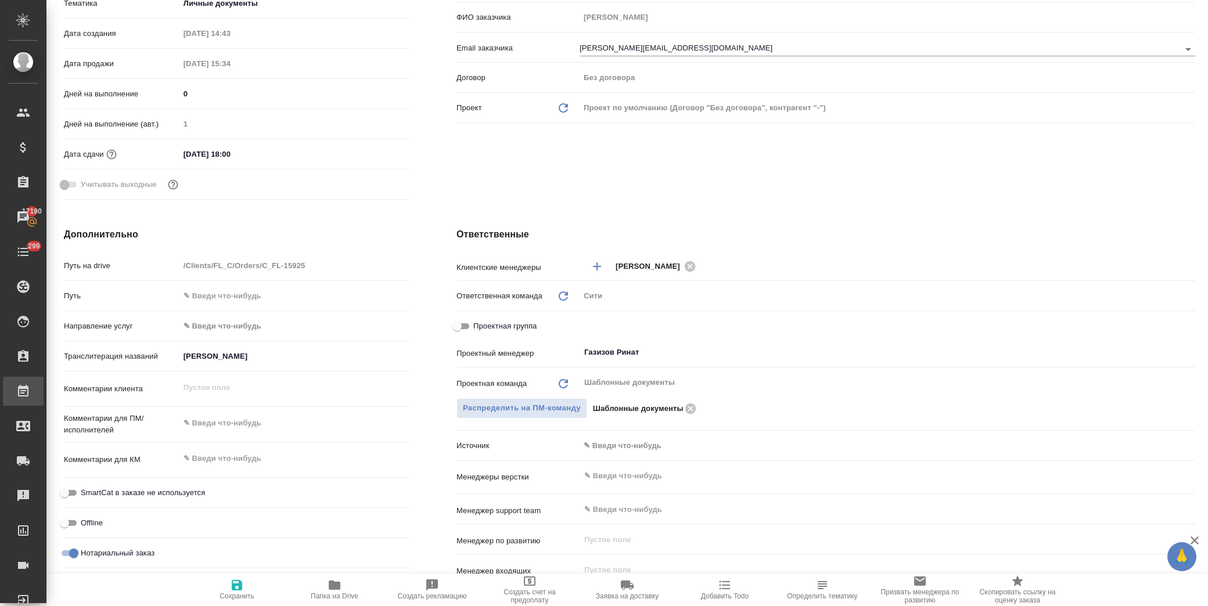
type textarea "x"
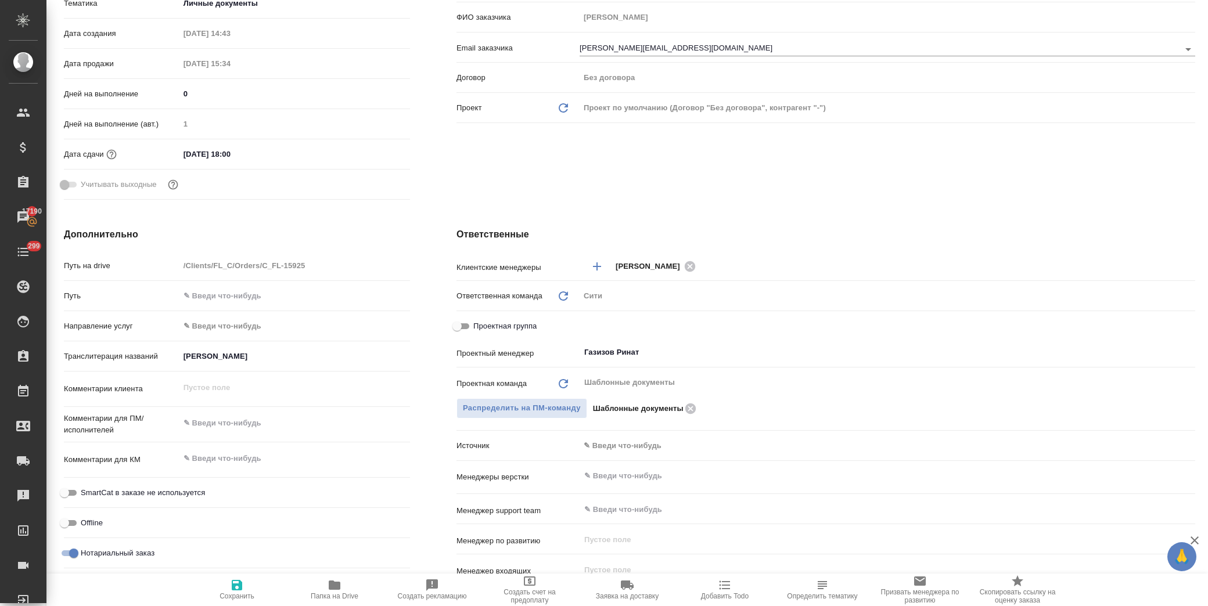
type textarea "x"
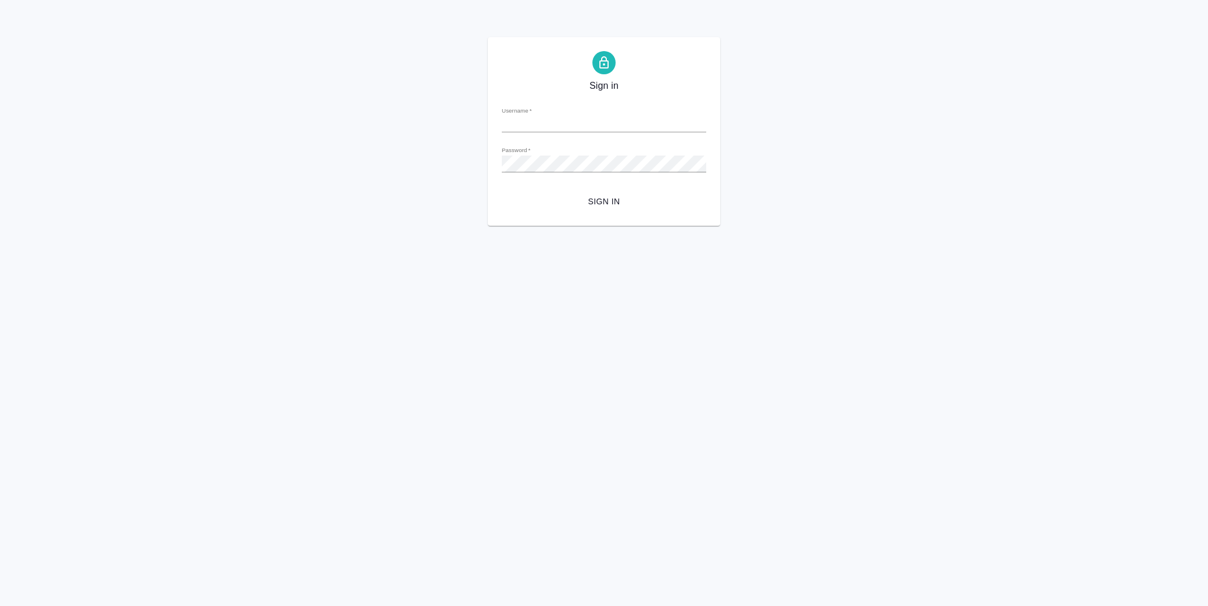
type input "y.lofitskaya@awatera.com"
click at [610, 204] on span "Sign in" at bounding box center [604, 202] width 186 height 15
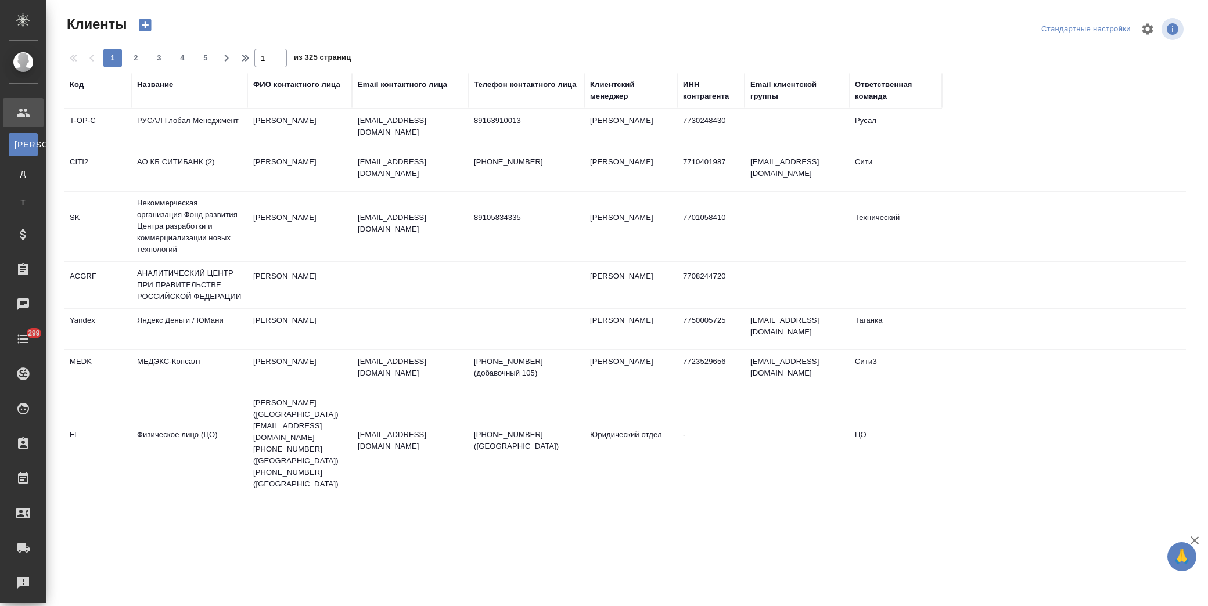
select select "RU"
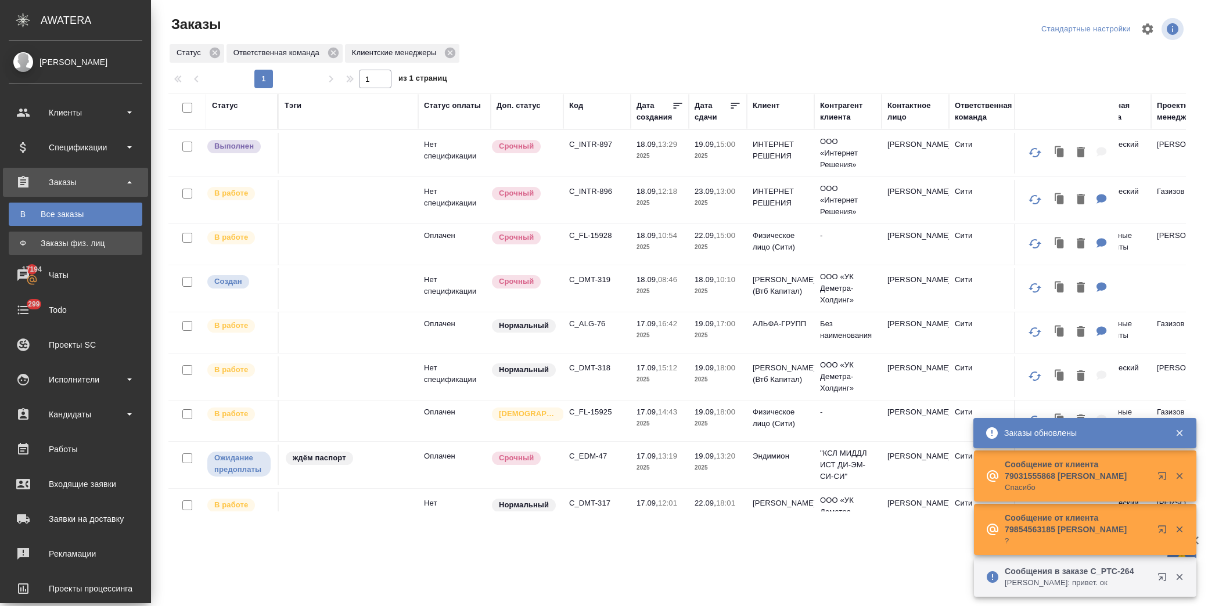
click at [71, 244] on div "Заказы физ. лиц" at bounding box center [76, 244] width 122 height 12
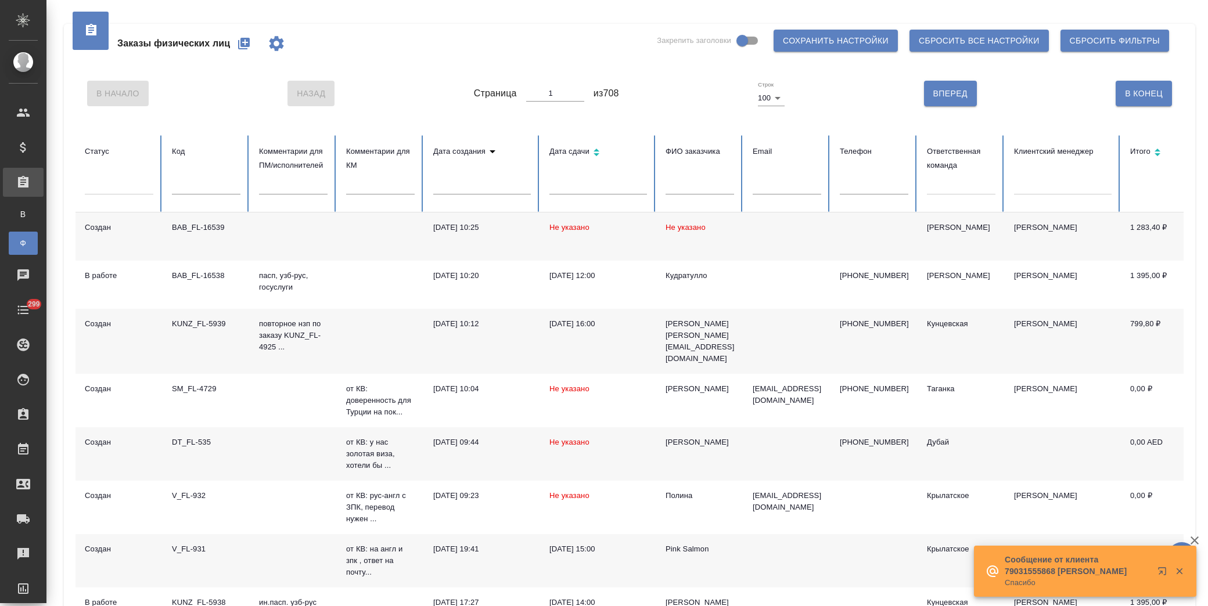
click at [702, 190] on input "text" at bounding box center [700, 186] width 69 height 16
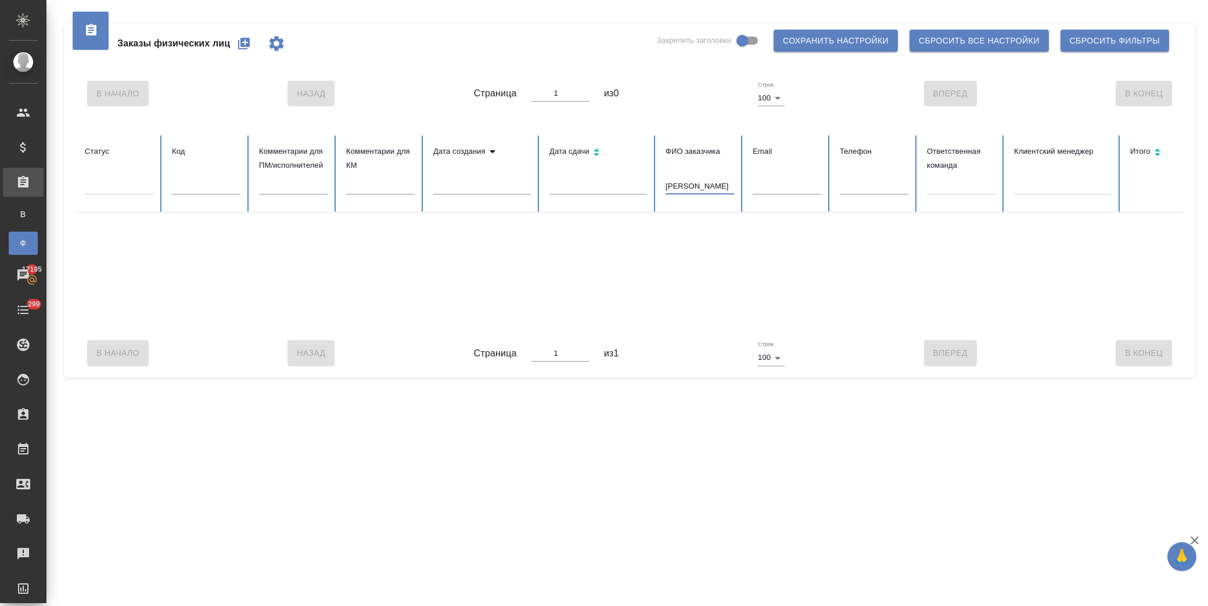
drag, startPoint x: 732, startPoint y: 187, endPoint x: 626, endPoint y: 184, distance: 105.7
click at [626, 184] on tr "Статус Код Комментарии для ПМ/исполнителей Комментарии для КМ Дата создания Дат…" at bounding box center [772, 173] width 1394 height 77
type input "брыкин"
click at [386, 38] on div "Заказы физических лиц Закрепить заголовки Сохранить настройки Сбросить все наст…" at bounding box center [629, 43] width 1108 height 39
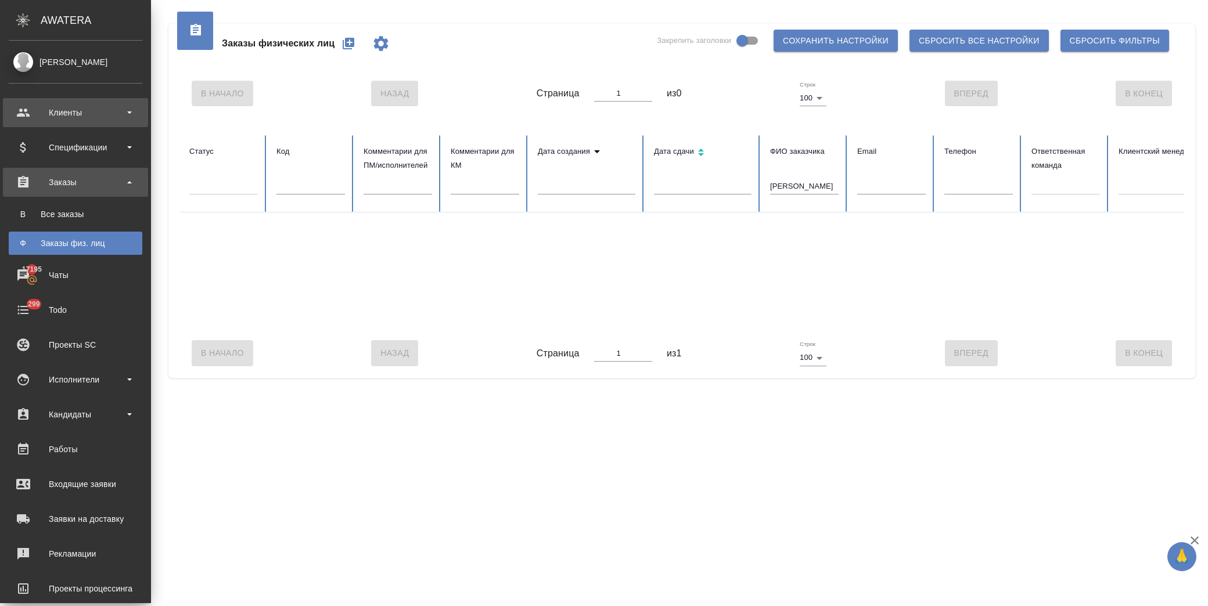
click at [80, 106] on div "Клиенты" at bounding box center [76, 112] width 134 height 17
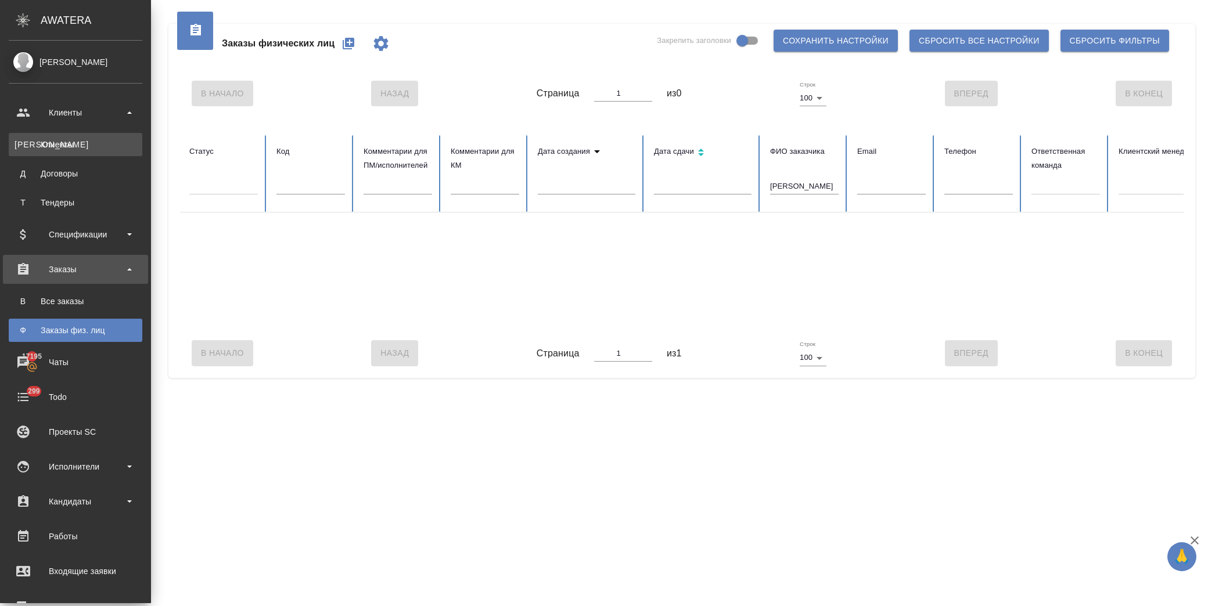
click at [78, 146] on link "К Клиенты" at bounding box center [76, 144] width 134 height 23
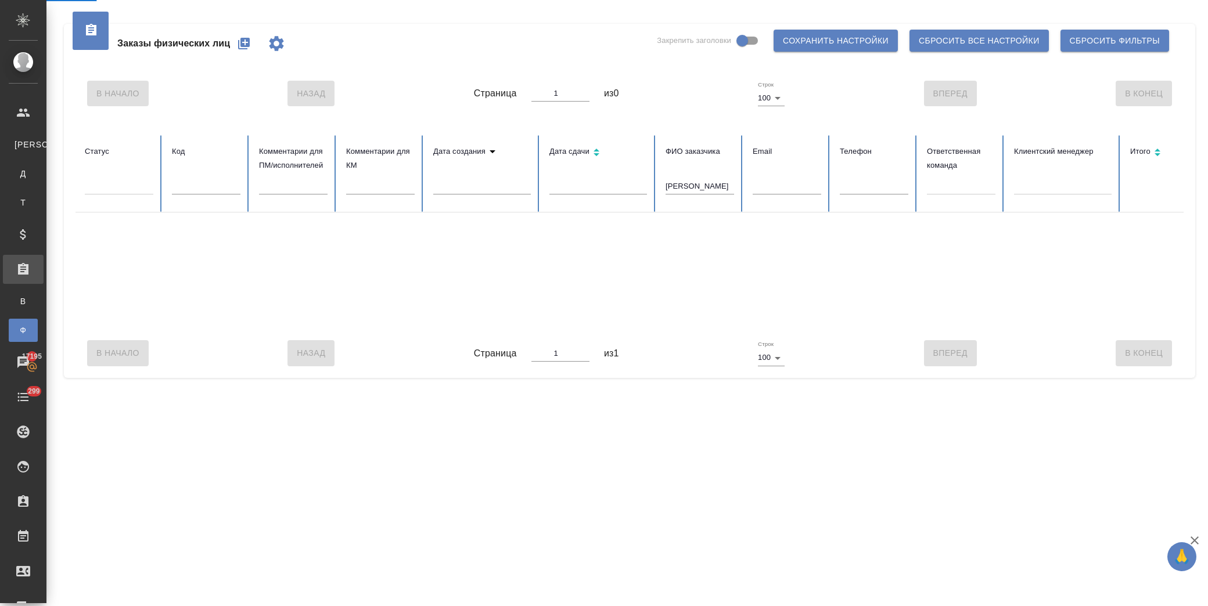
select select "RU"
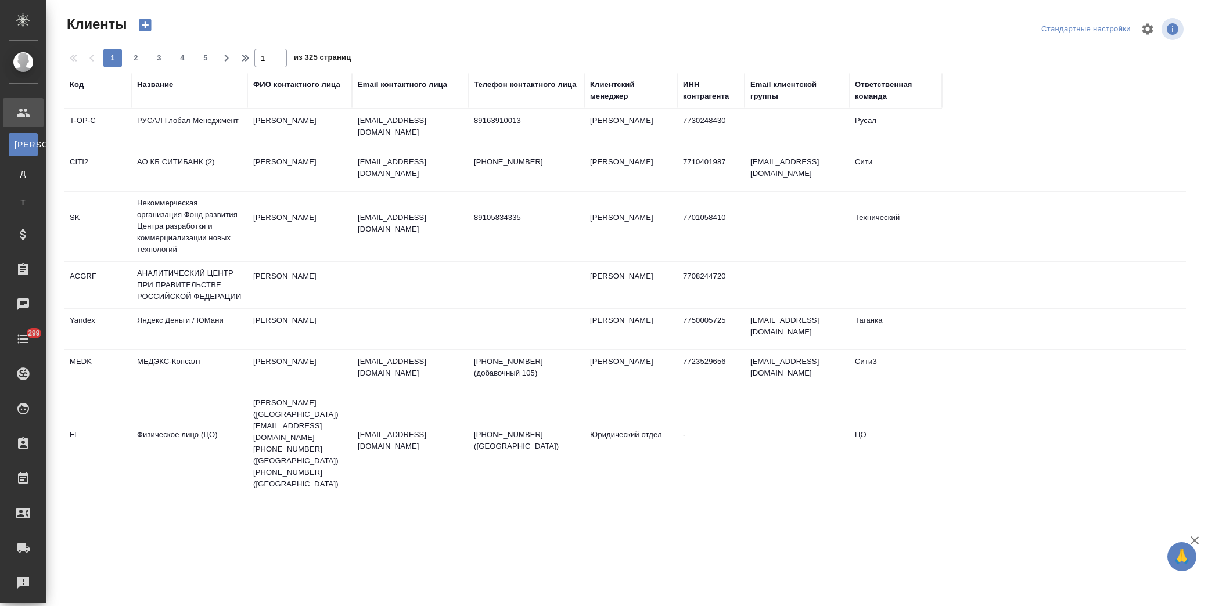
click at [159, 81] on div "Название" at bounding box center [155, 85] width 36 height 12
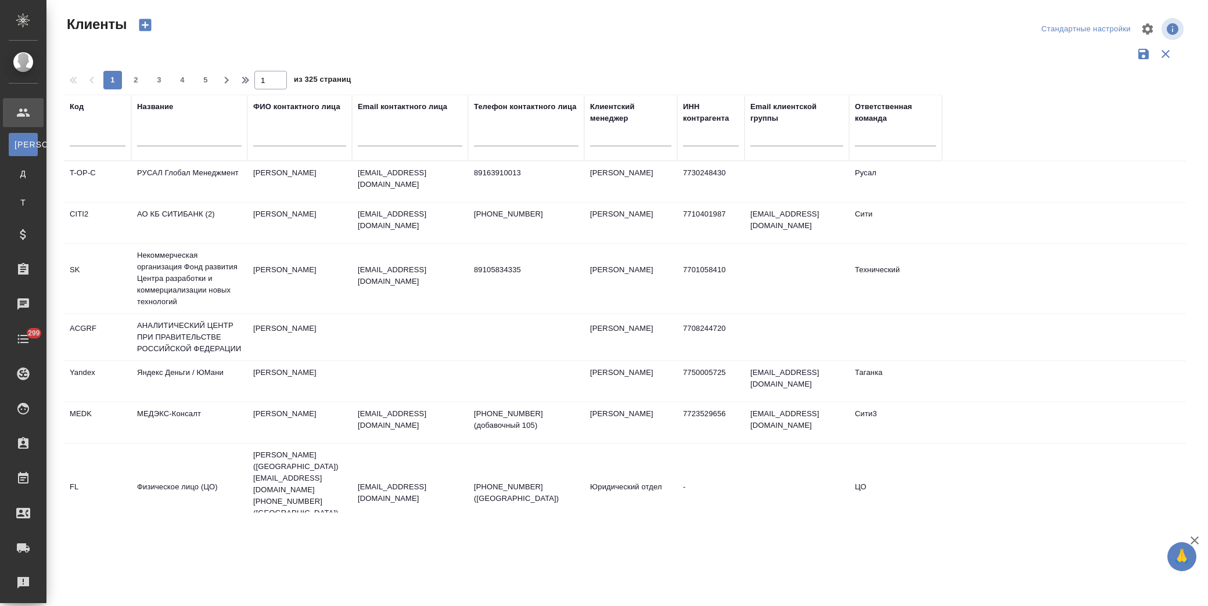
click at [171, 135] on input "text" at bounding box center [189, 139] width 105 height 15
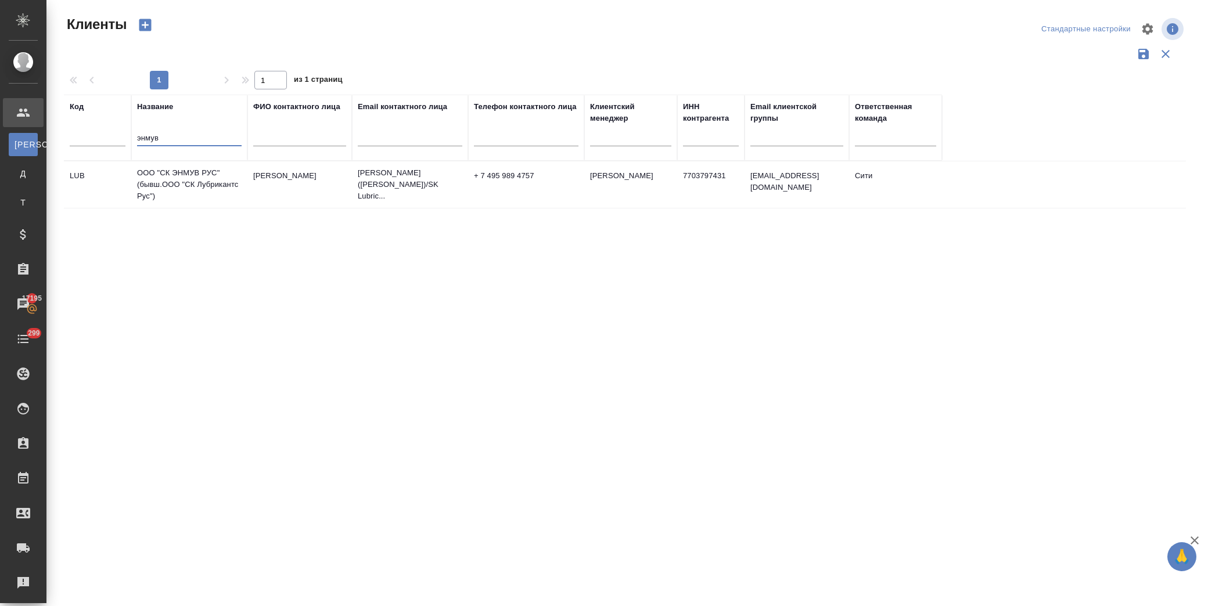
click at [181, 189] on td "ООО "СК ЭНМУВ РУС" (бывш.ООО "СК Лубрикантс Рус")" at bounding box center [189, 184] width 116 height 46
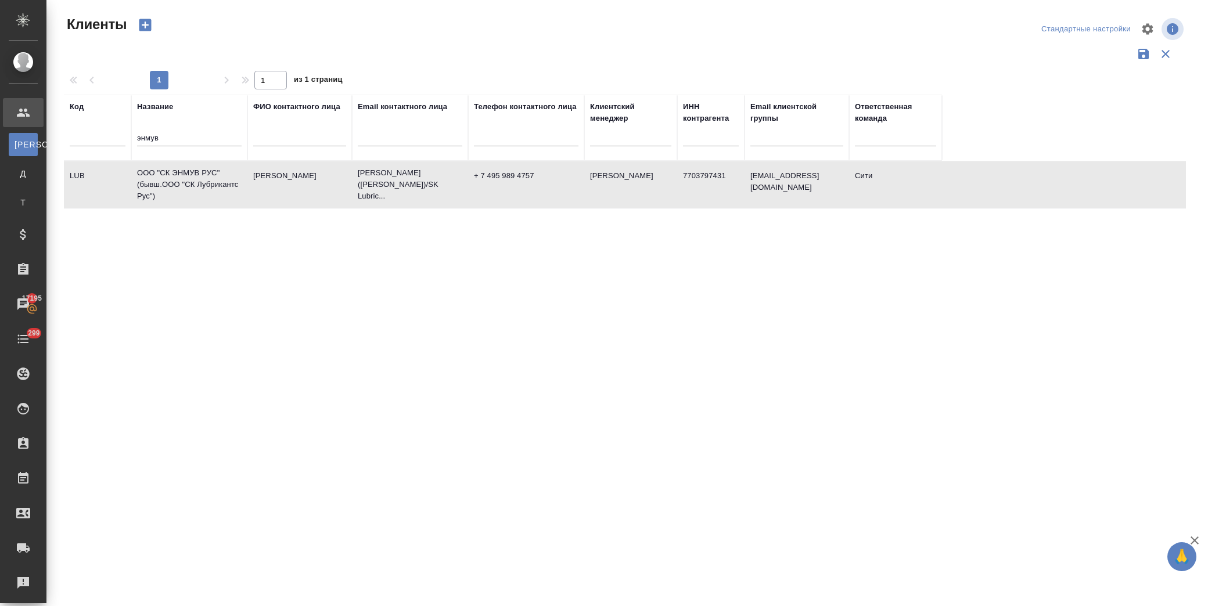
click at [181, 189] on td "ООО "СК ЭНМУВ РУС" (бывш.ООО "СК Лубрикантс Рус")" at bounding box center [189, 184] width 116 height 46
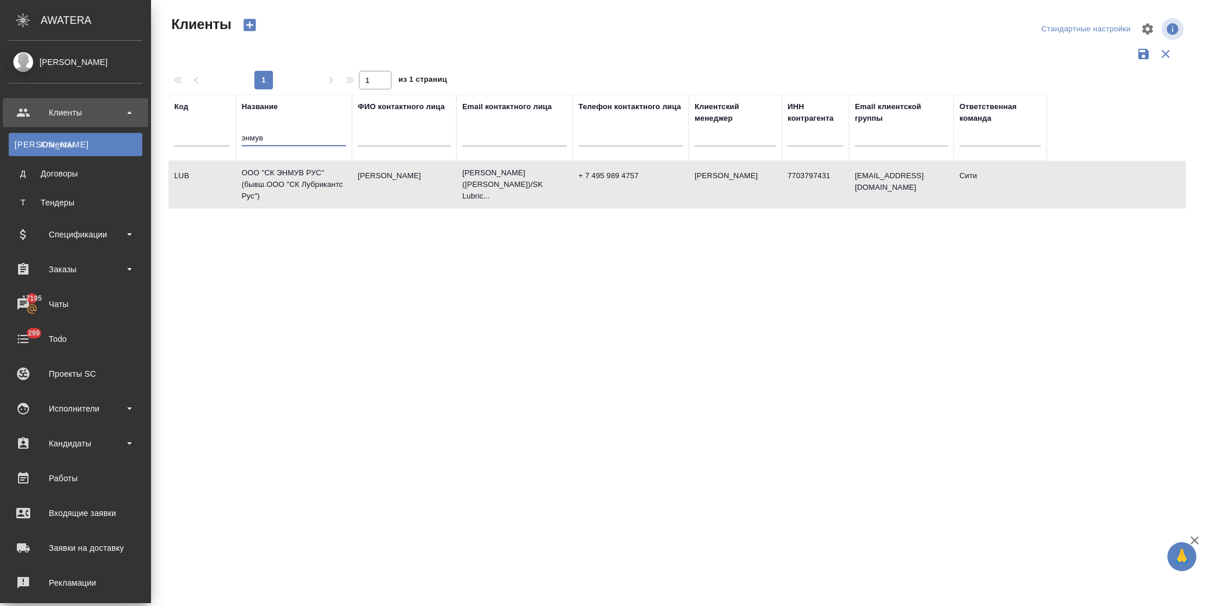
drag, startPoint x: 182, startPoint y: 142, endPoint x: 42, endPoint y: 141, distance: 140.0
click at [42, 141] on div ".cls-1 fill:#fff; AWATERA Лофицкая Юлия Владимировна Клиенты К Клиенты Д Догово…" at bounding box center [604, 303] width 1208 height 606
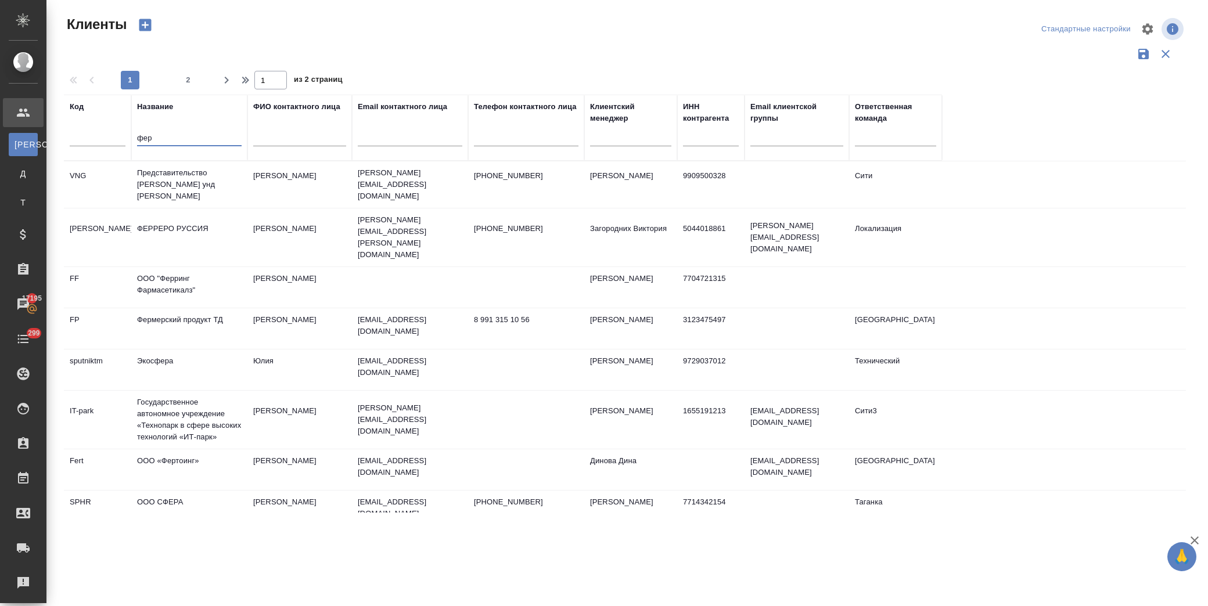
type input "фер"
click at [329, 184] on td "Диева Татьяна" at bounding box center [299, 184] width 105 height 41
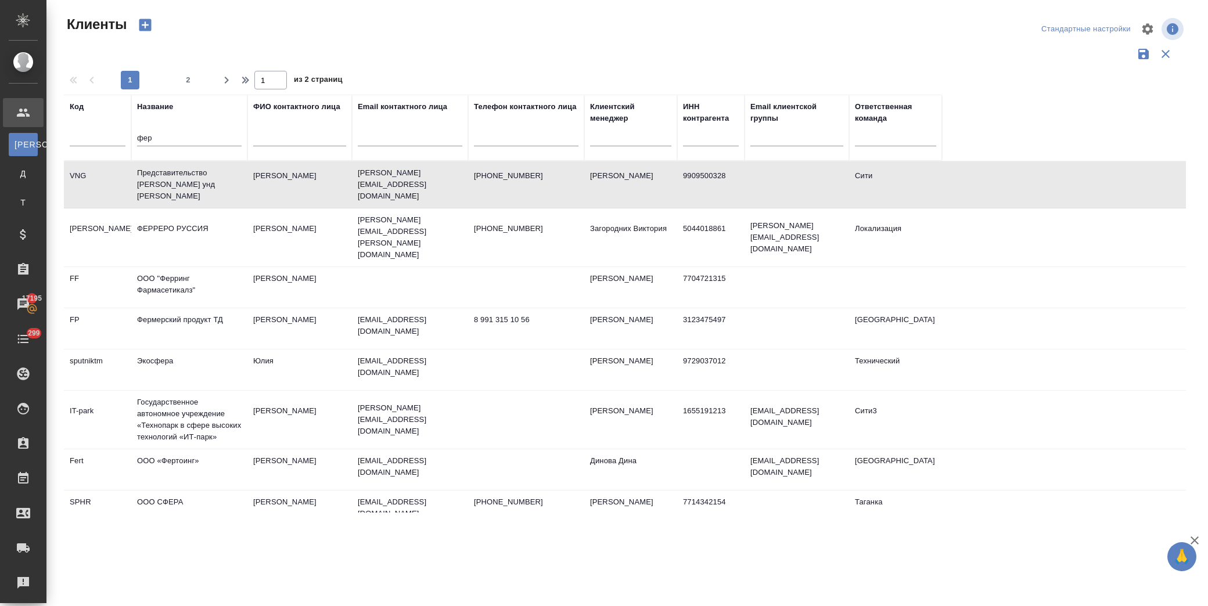
click at [329, 184] on td "Диева Татьяна" at bounding box center [299, 184] width 105 height 41
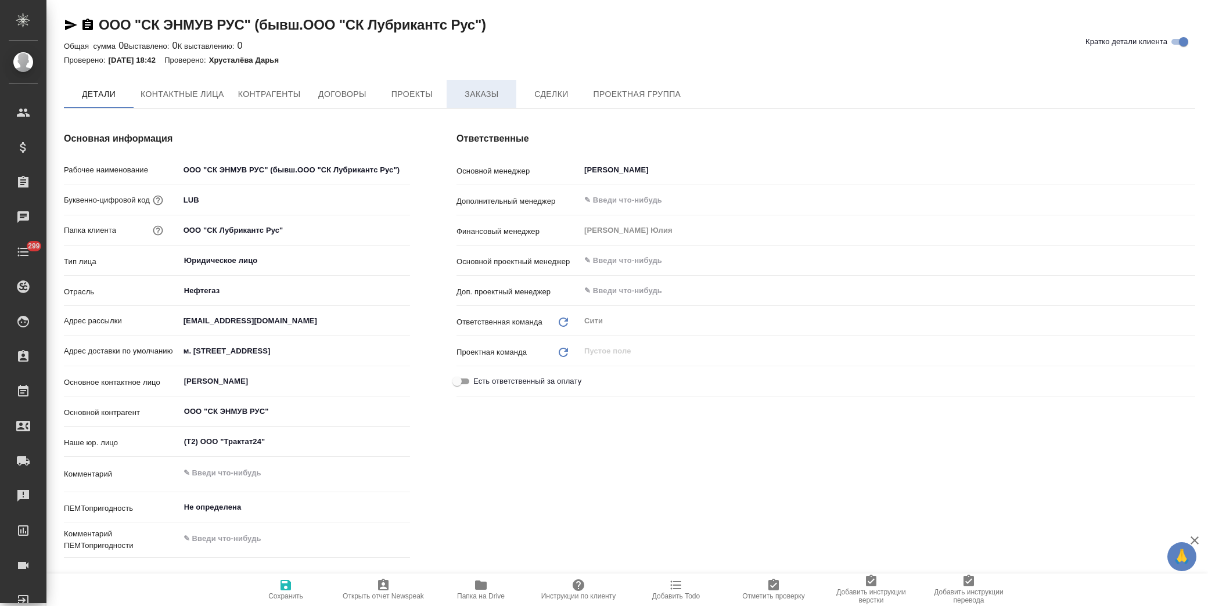
type textarea "x"
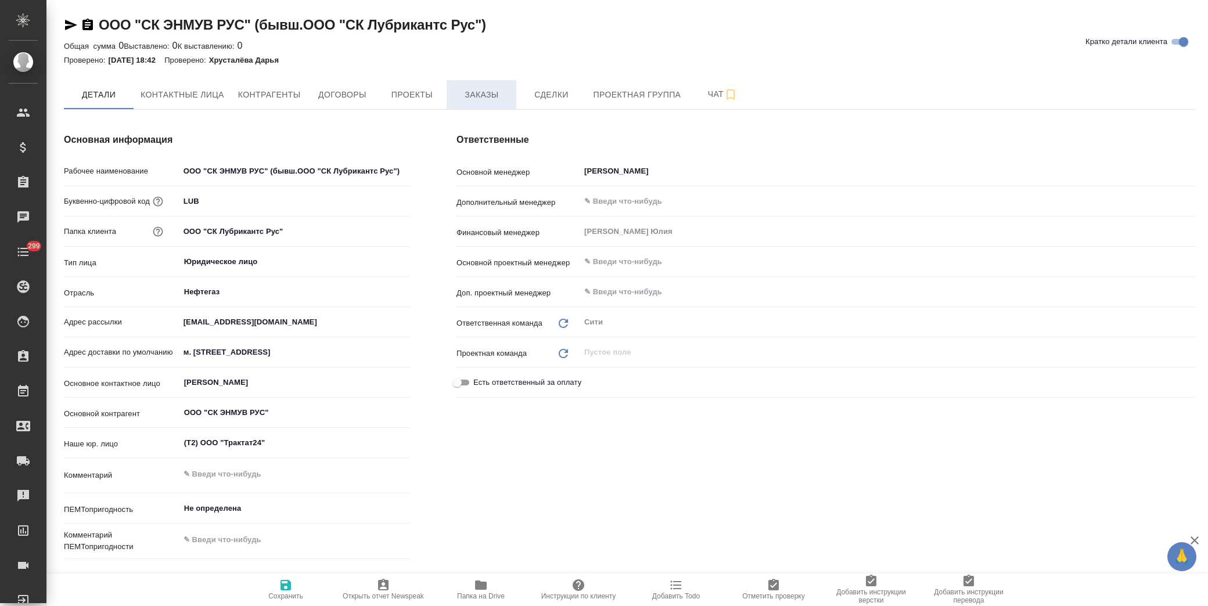
type textarea "x"
click at [474, 89] on span "Заказы" at bounding box center [482, 95] width 56 height 15
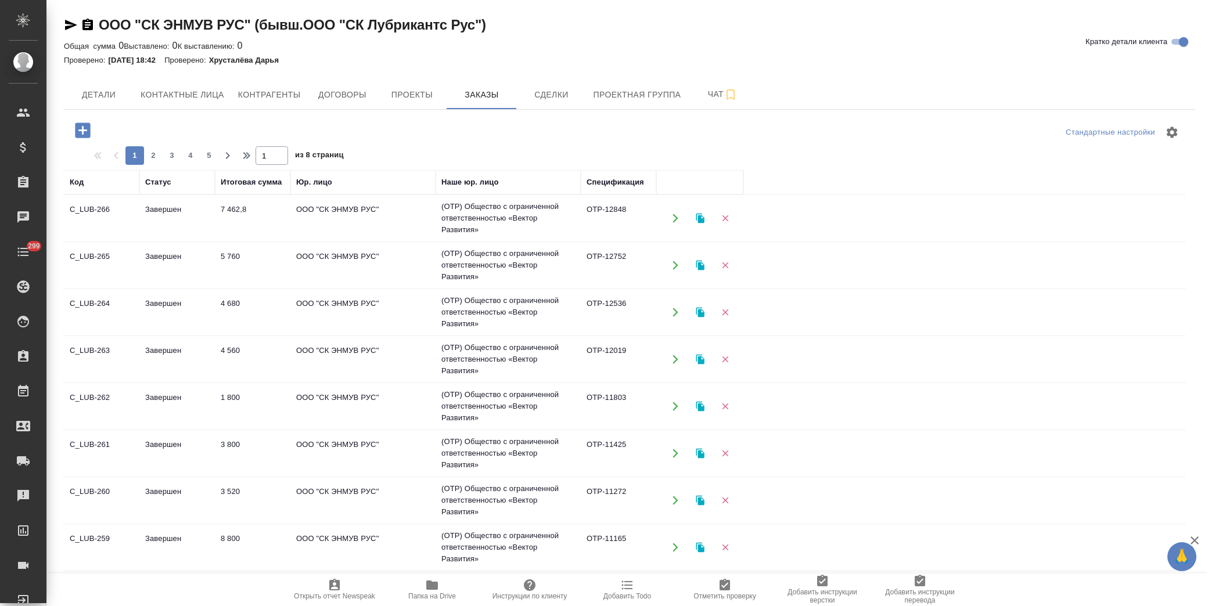
click at [169, 302] on td "Завершен" at bounding box center [176, 312] width 75 height 41
click at [170, 302] on td "Завершен" at bounding box center [176, 312] width 75 height 41
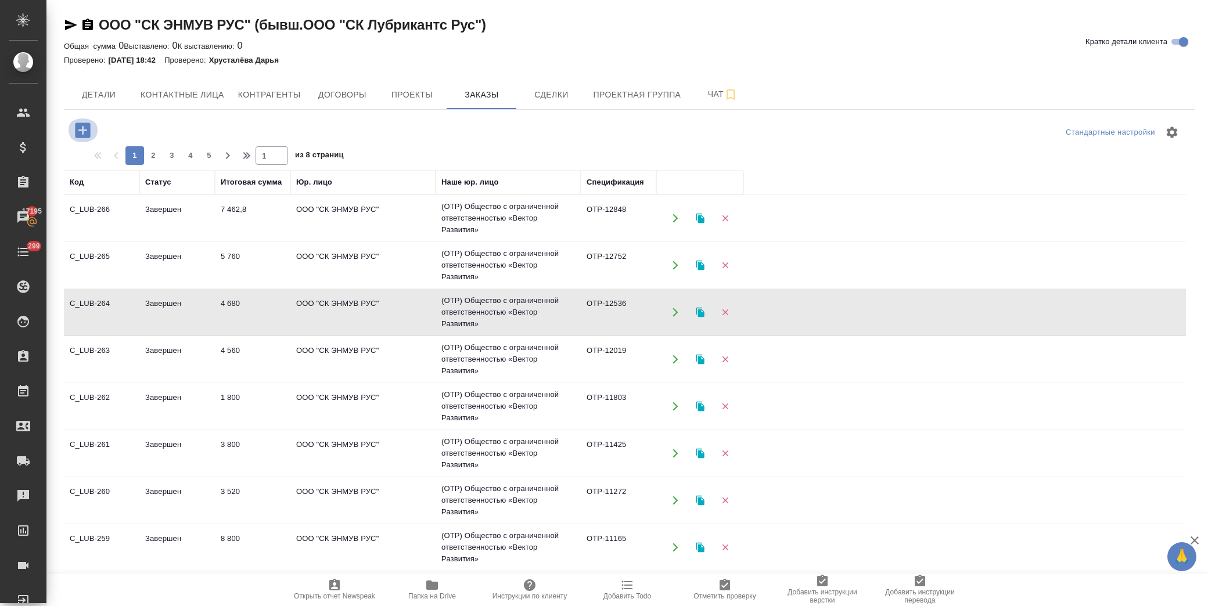
click at [78, 128] on icon "button" at bounding box center [82, 130] width 15 height 15
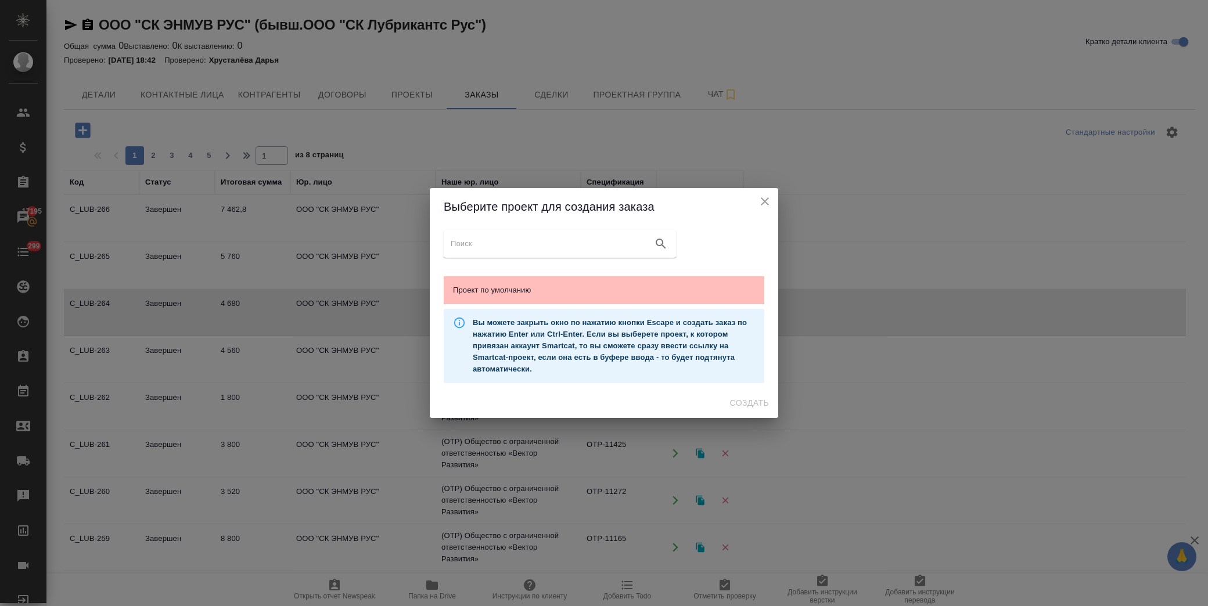
click at [548, 289] on span "Проект по умолчанию" at bounding box center [604, 291] width 302 height 12
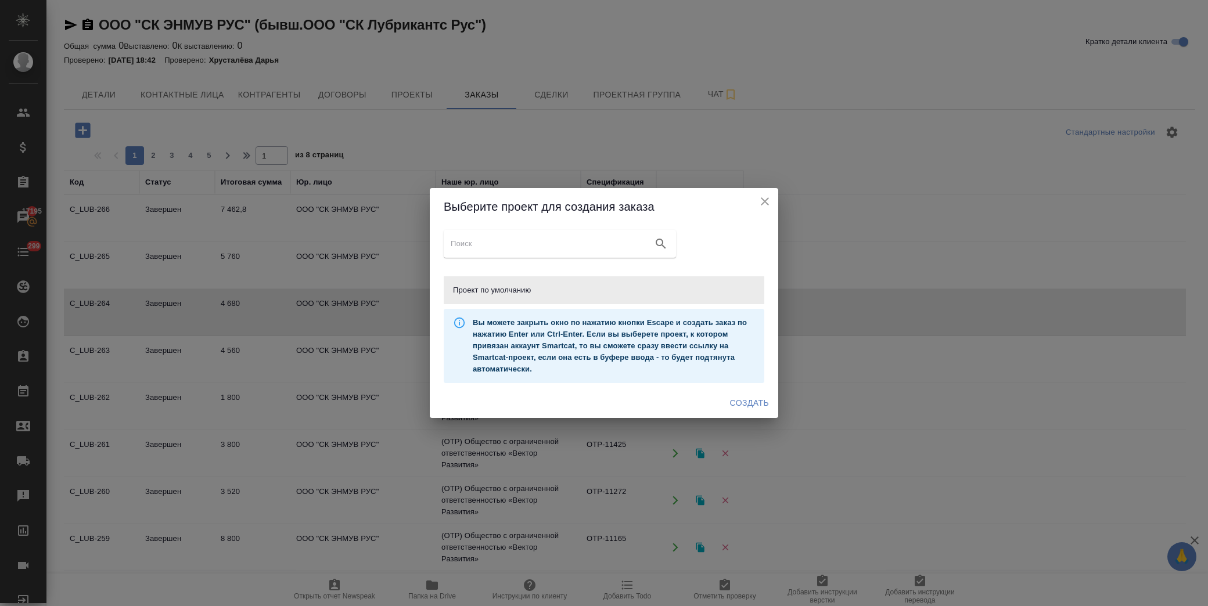
click at [743, 399] on span "Создать" at bounding box center [749, 403] width 39 height 15
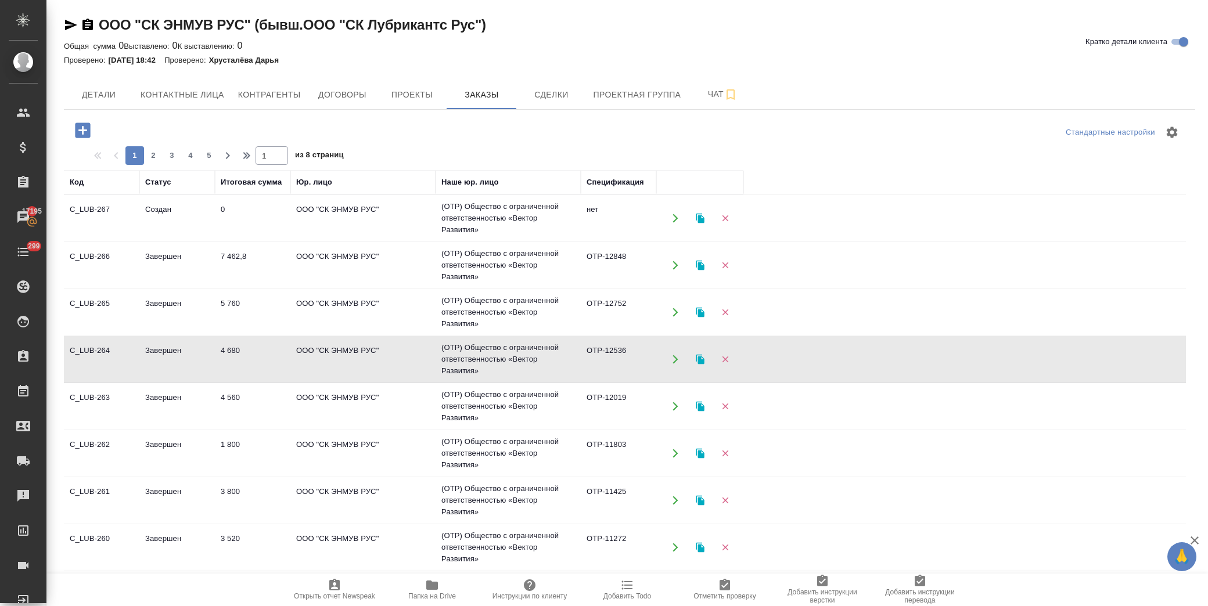
scroll to position [193, 0]
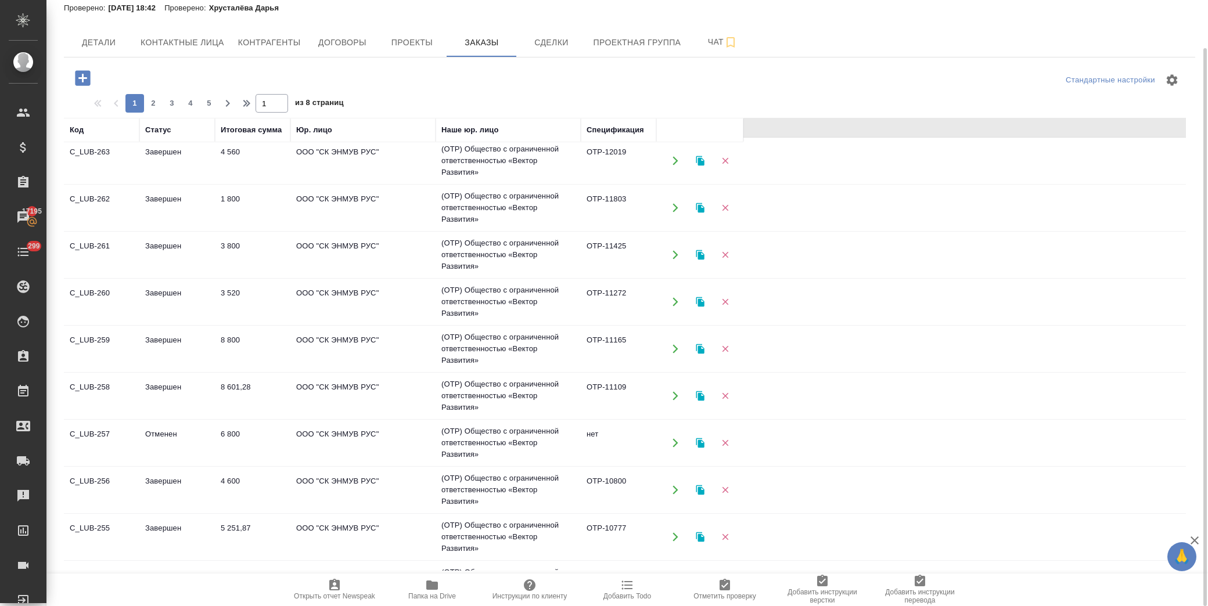
click at [258, 386] on td "8 601,28" at bounding box center [252, 396] width 75 height 41
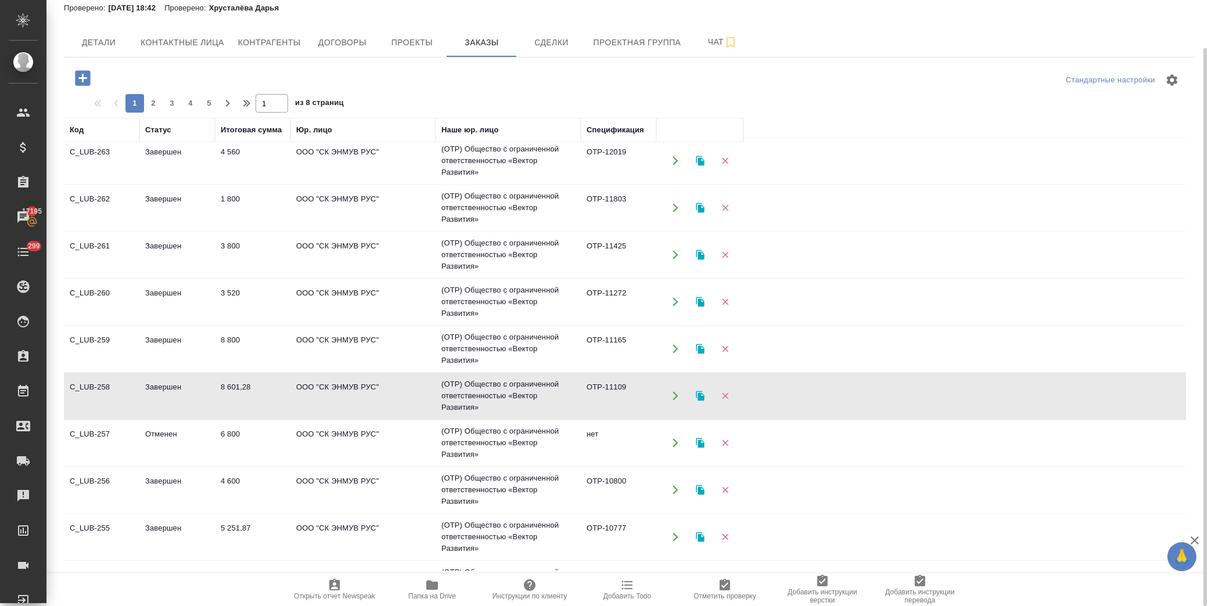
click at [258, 386] on td "8 601,28" at bounding box center [252, 396] width 75 height 41
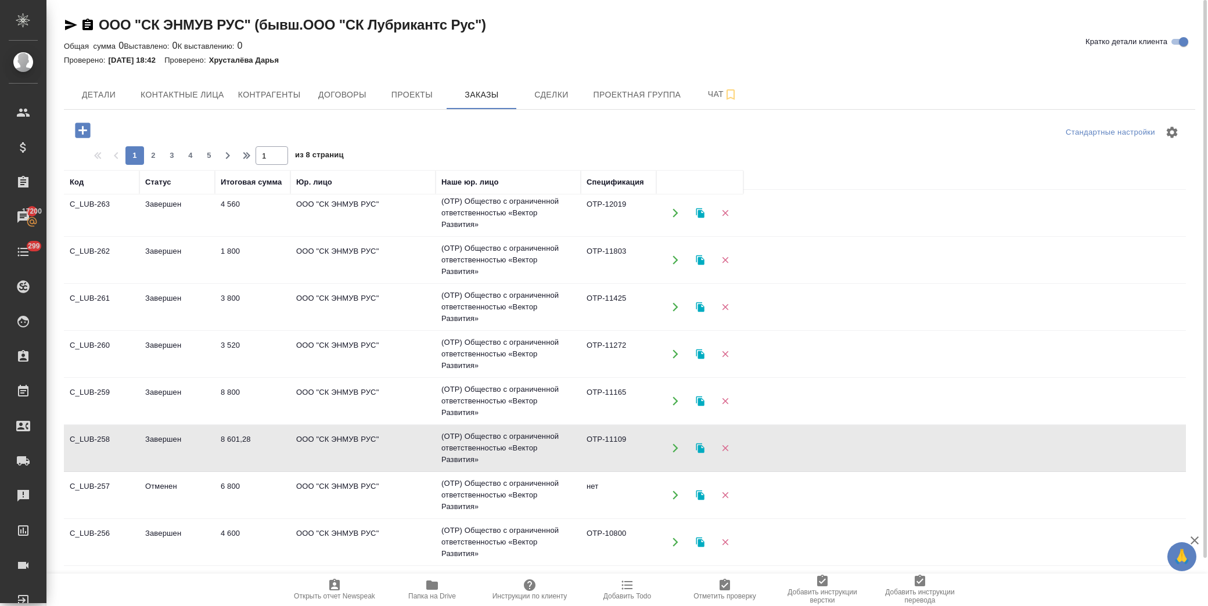
click at [59, 23] on div "ООО "СК ЭНМУВ РУС" (бывш.ООО "СК Лубрикантс Рус") Кратко детали клиента Общая с…" at bounding box center [629, 329] width 1144 height 659
click at [63, 23] on div "ООО "СК ЭНМУВ РУС" (бывш.ООО "СК Лубрикантс Рус") Кратко детали клиента Общая с…" at bounding box center [629, 329] width 1144 height 659
click at [68, 27] on icon "button" at bounding box center [71, 25] width 12 height 10
click at [270, 218] on td "4 560" at bounding box center [252, 213] width 75 height 41
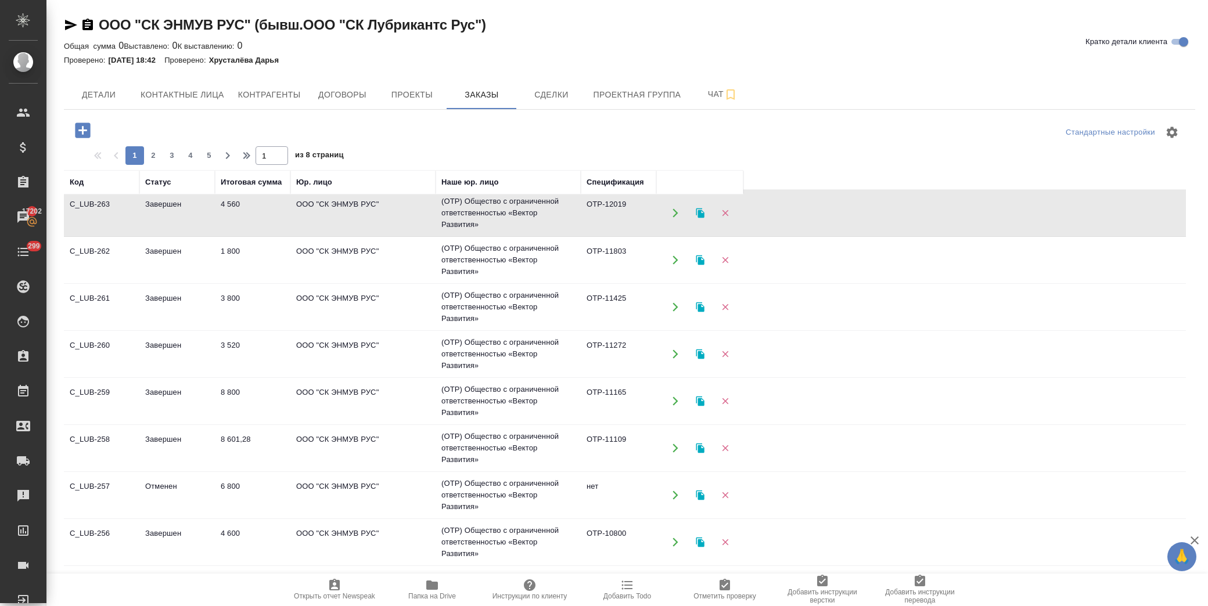
click at [270, 218] on td "4 560" at bounding box center [252, 213] width 75 height 41
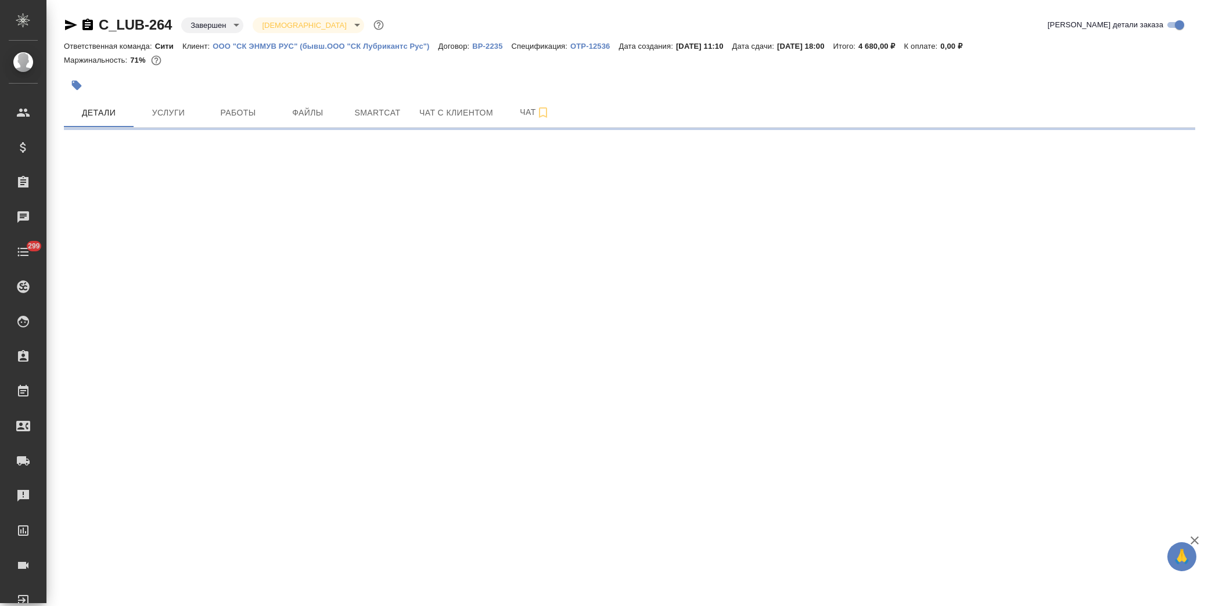
select select "RU"
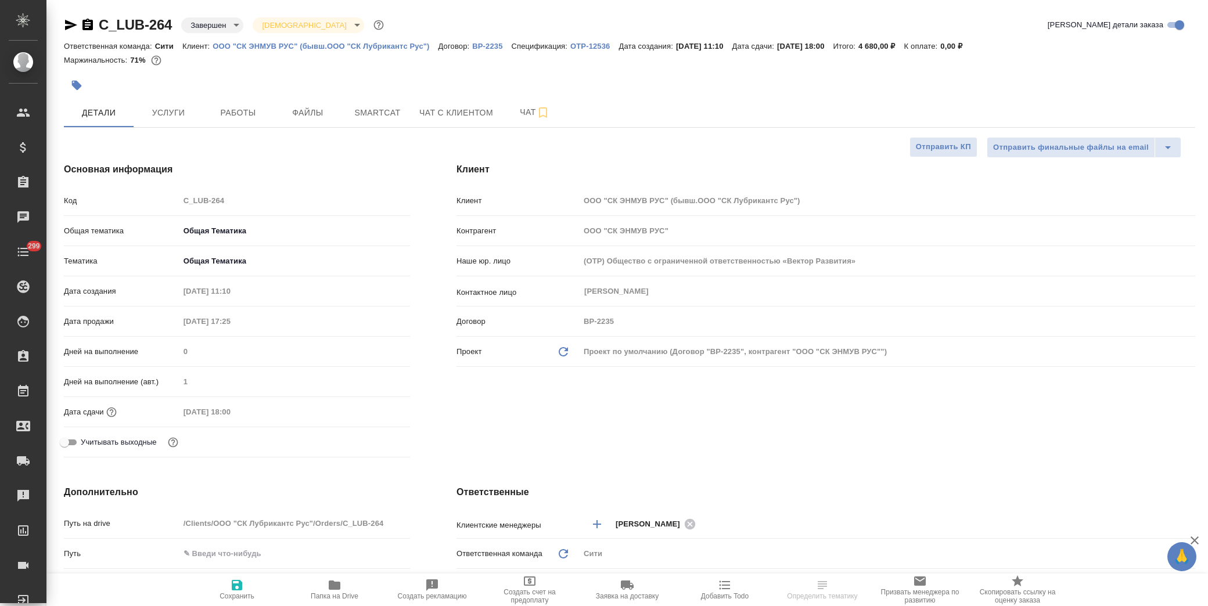
type textarea "x"
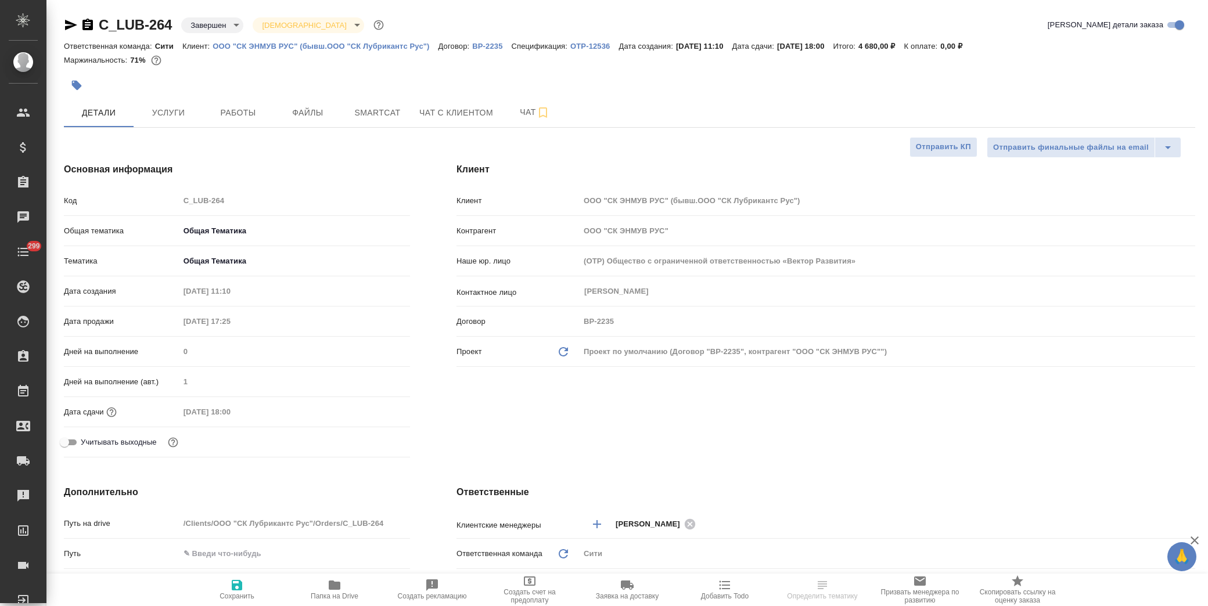
type textarea "x"
click at [587, 44] on p "OTP-12536" at bounding box center [594, 46] width 48 height 9
type textarea "x"
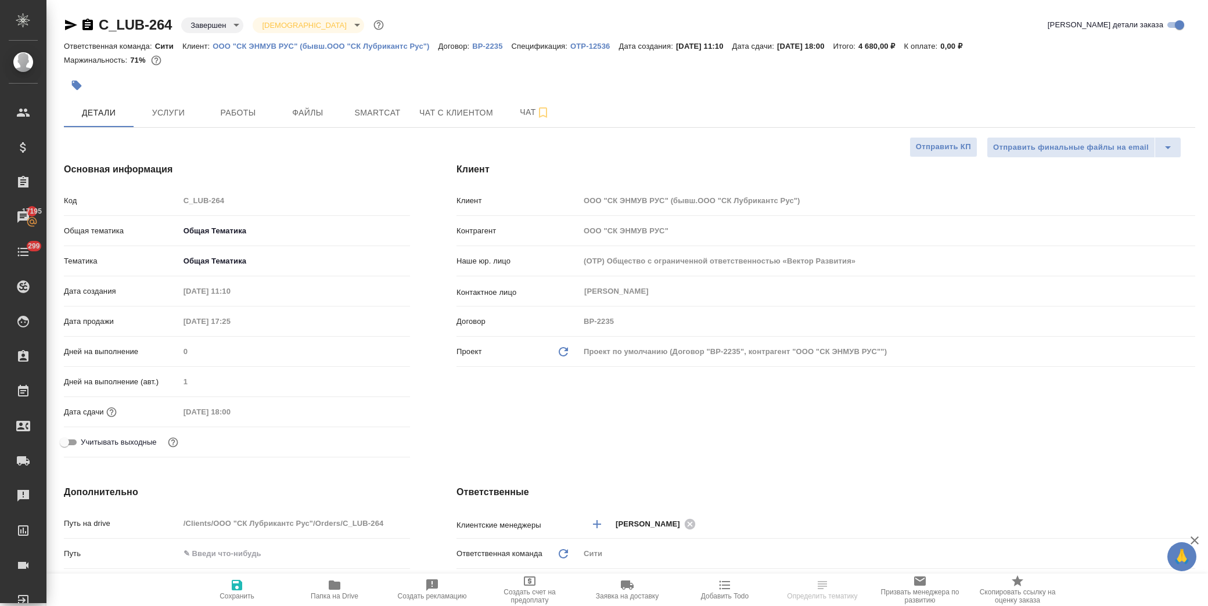
select select "RU"
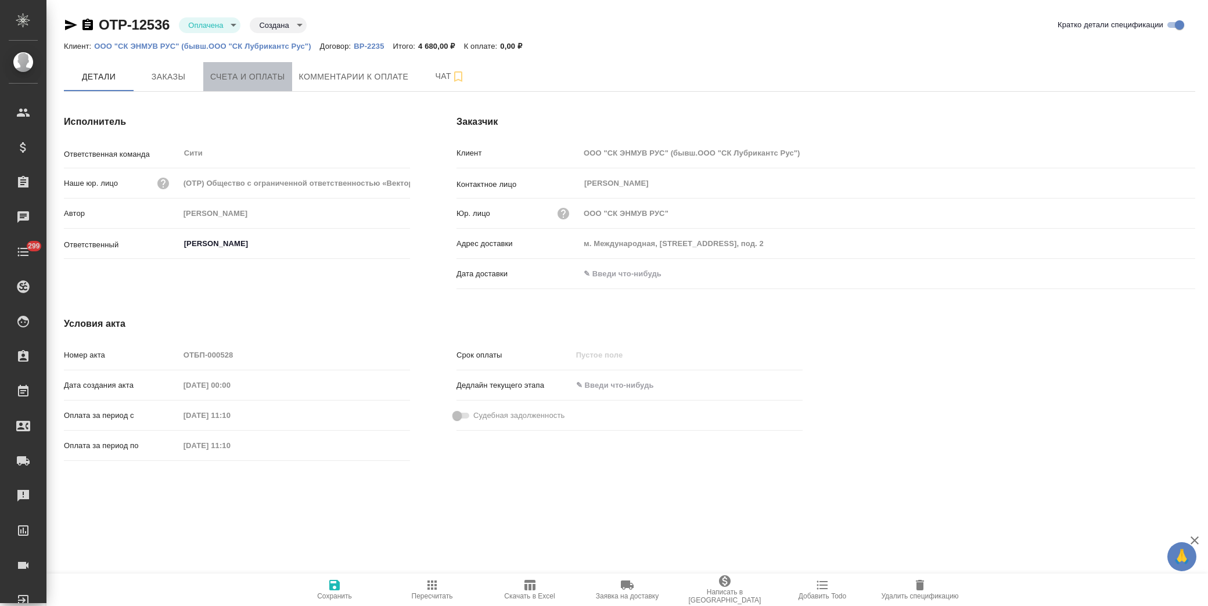
click at [258, 74] on span "Счета и оплаты" at bounding box center [247, 77] width 75 height 15
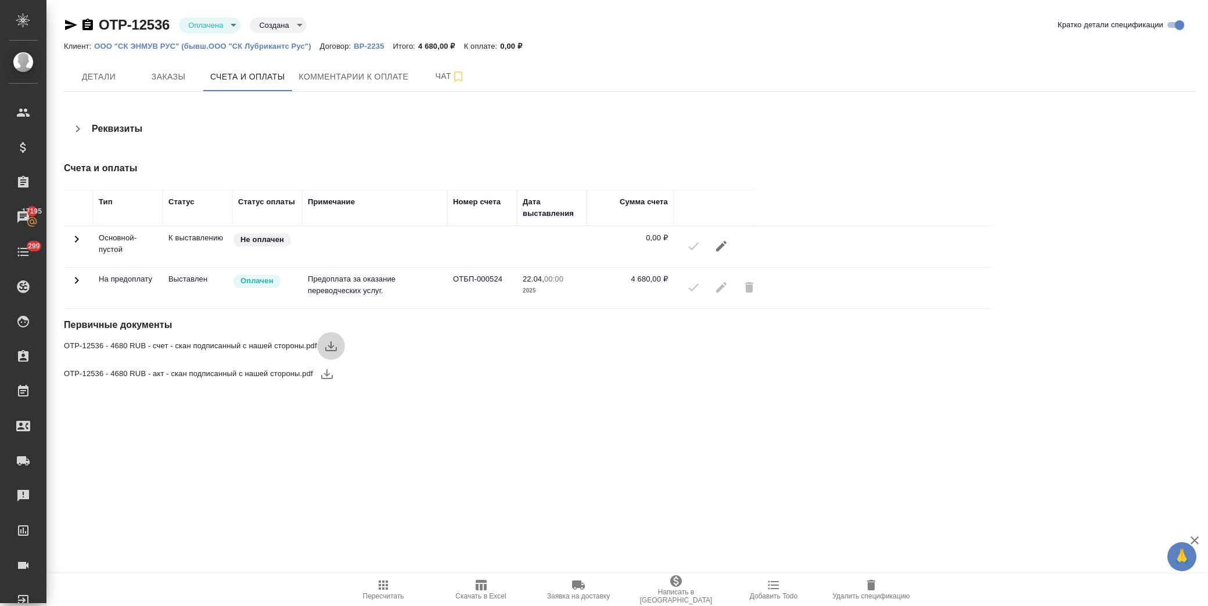
click at [333, 346] on icon "button" at bounding box center [331, 346] width 12 height 10
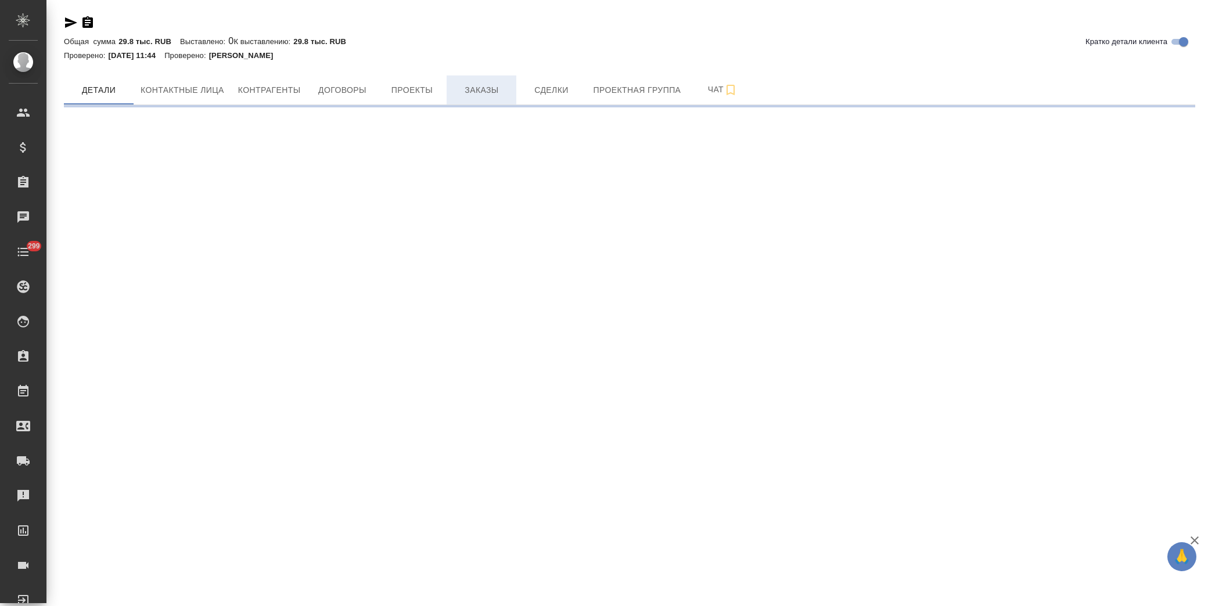
click at [472, 89] on span "Заказы" at bounding box center [482, 90] width 56 height 15
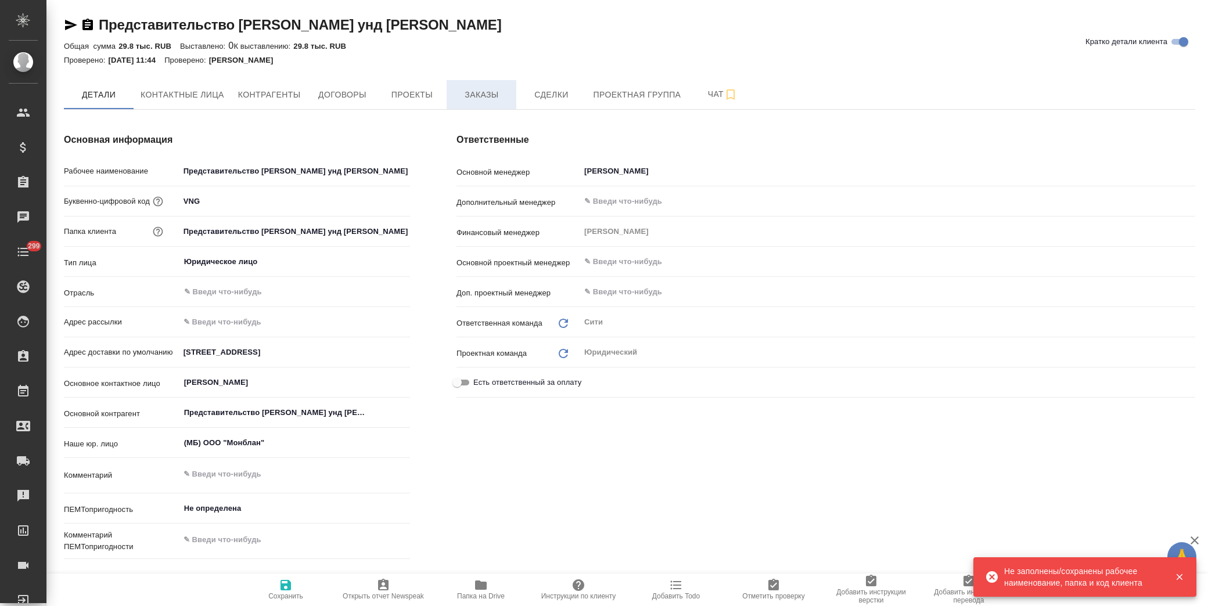
type textarea "x"
click at [490, 92] on span "Заказы" at bounding box center [482, 95] width 56 height 15
type textarea "x"
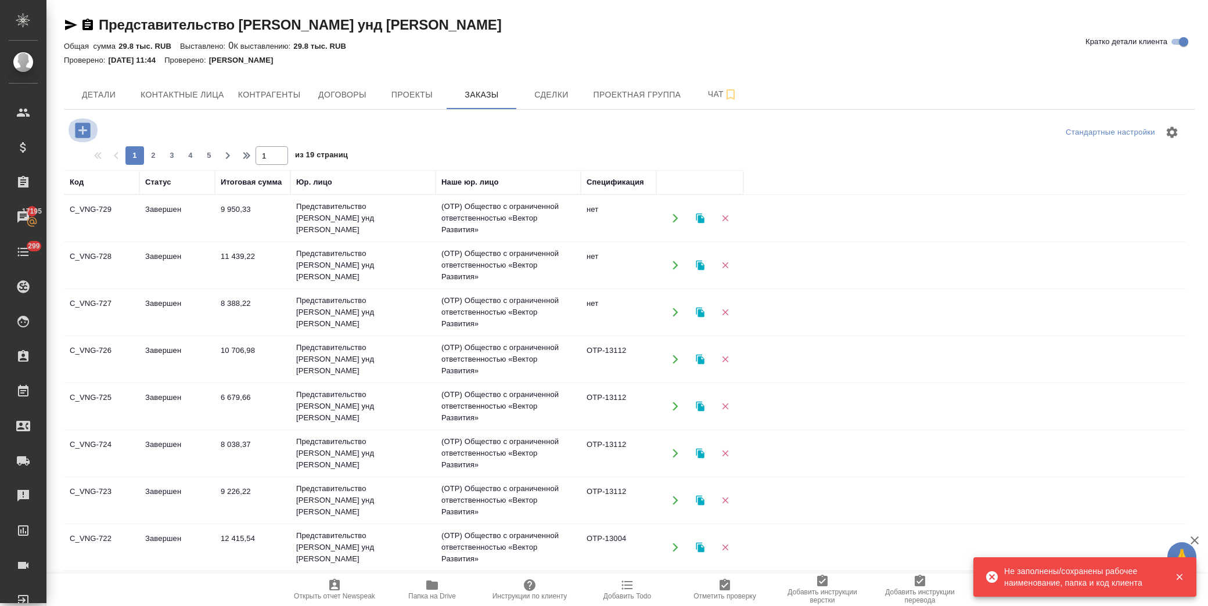
click at [82, 127] on icon "button" at bounding box center [83, 130] width 20 height 20
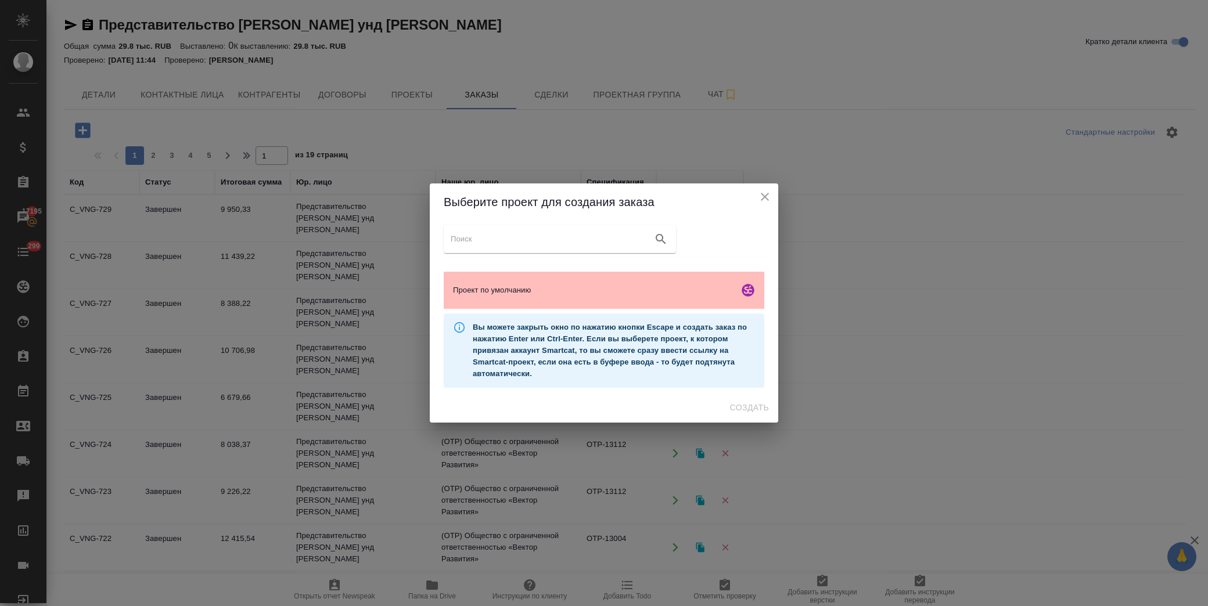
click at [582, 283] on div "Проект по умолчанию" at bounding box center [604, 290] width 321 height 37
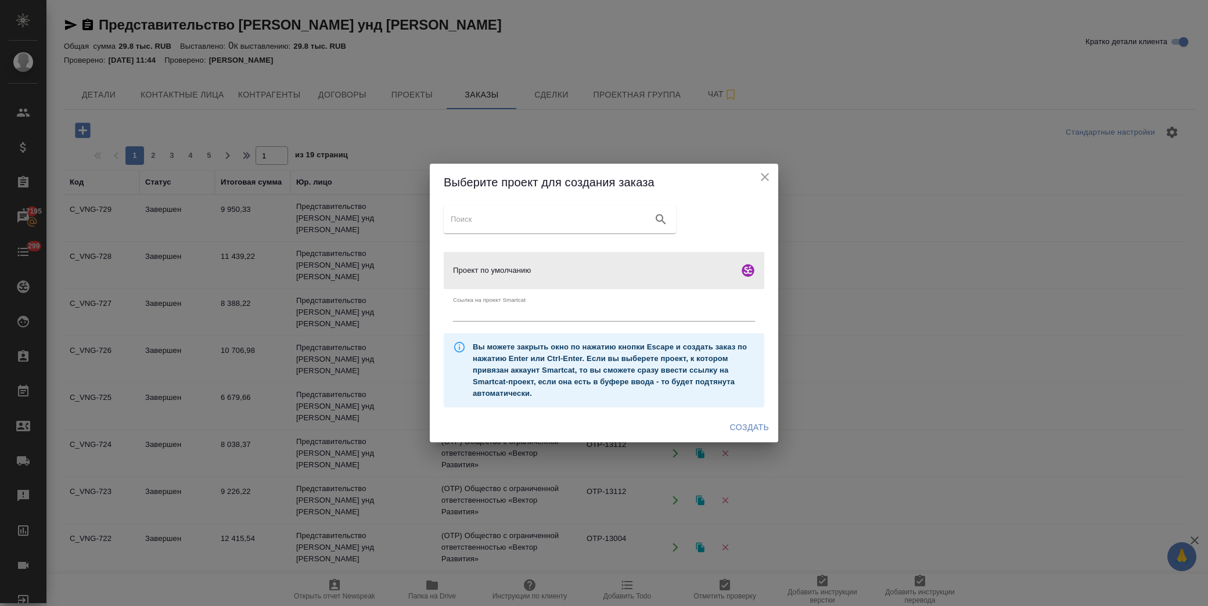
click at [753, 425] on span "Создать" at bounding box center [749, 427] width 39 height 15
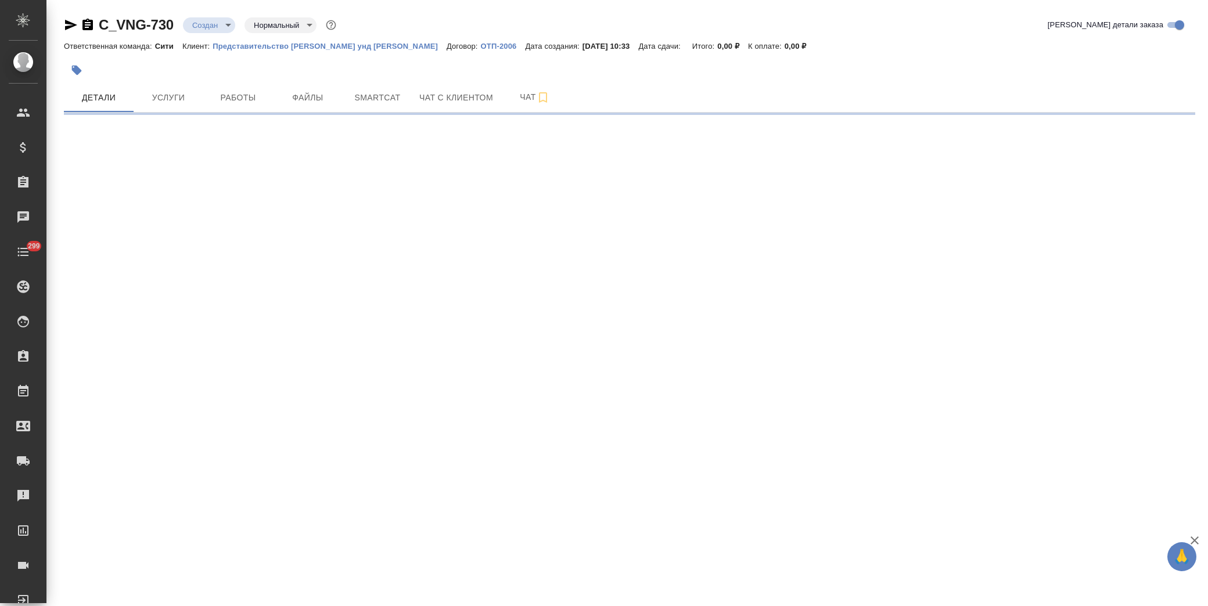
select select "RU"
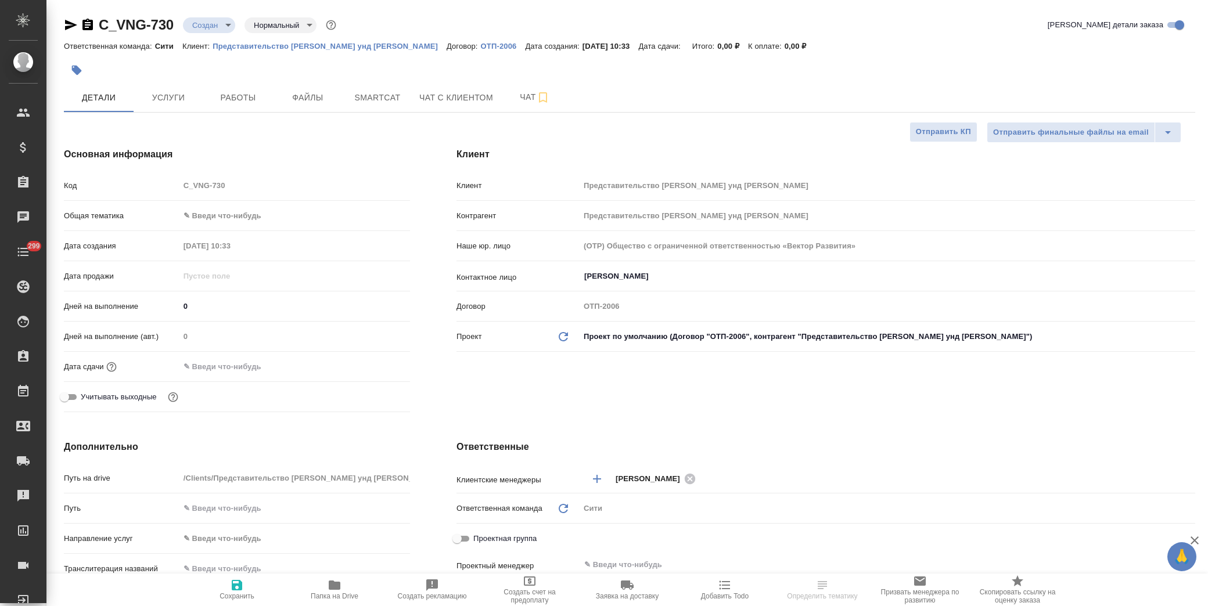
type textarea "x"
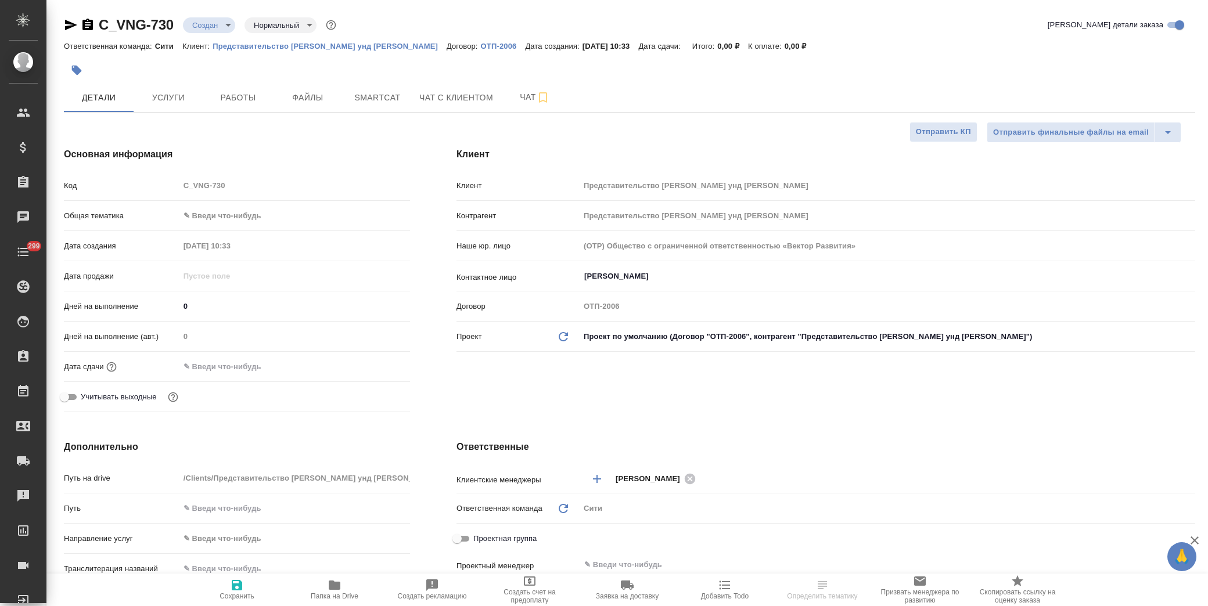
type textarea "x"
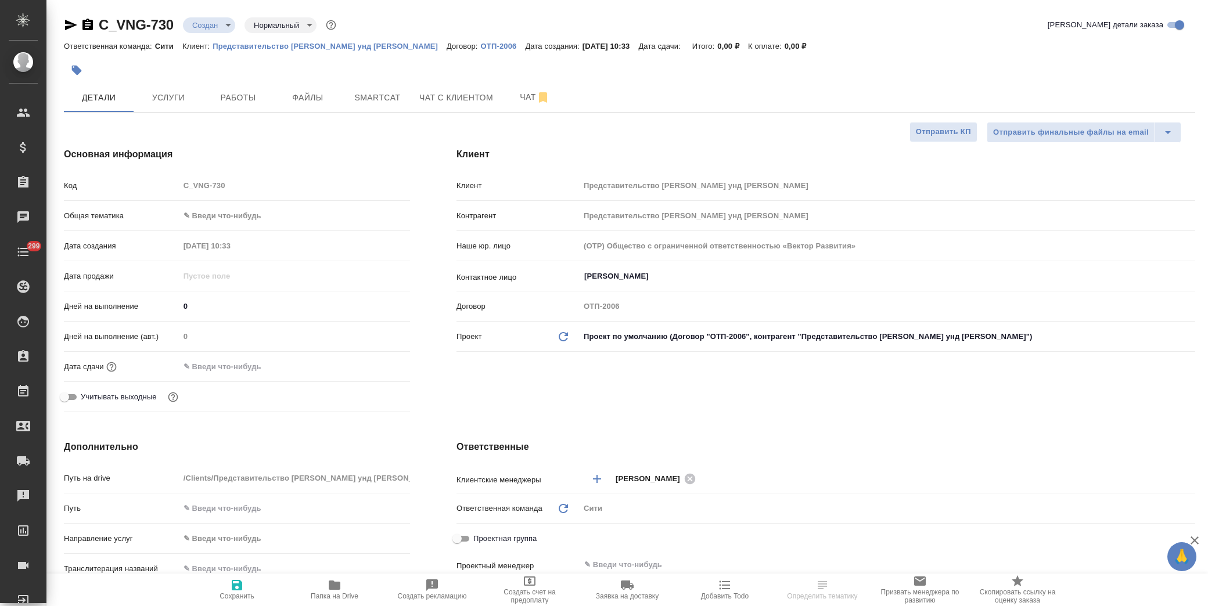
type textarea "x"
select select "RU"
type textarea "x"
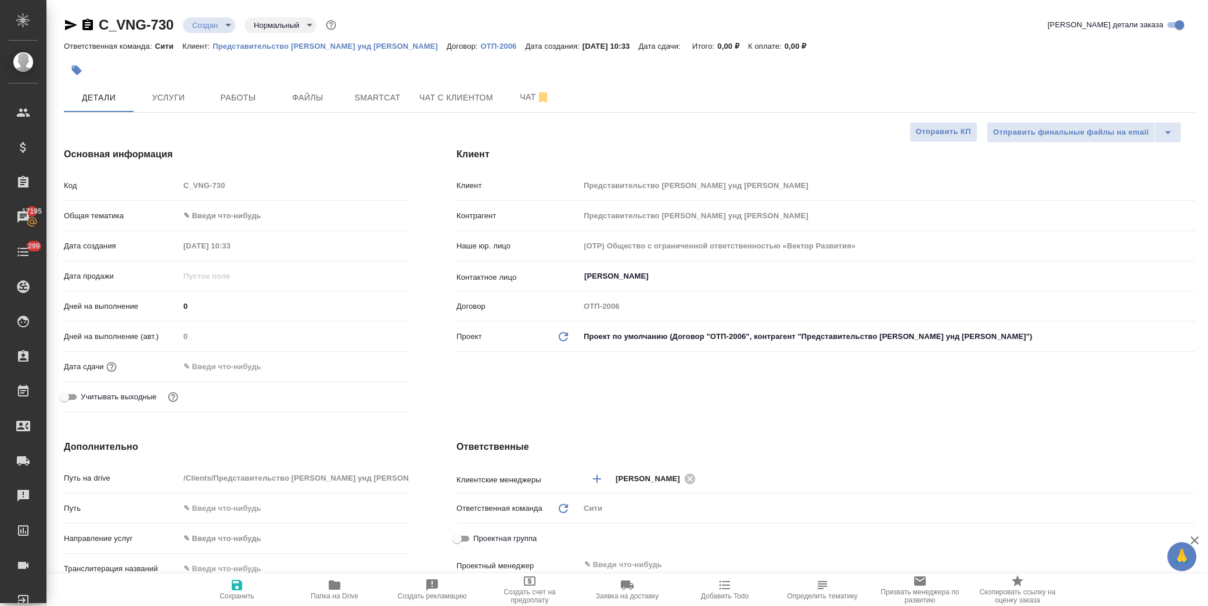
type textarea "x"
drag, startPoint x: 176, startPoint y: 20, endPoint x: 102, endPoint y: 24, distance: 74.4
click at [102, 24] on div "C_VNG-730 Создан new Нормальный normal" at bounding box center [201, 25] width 275 height 19
copy link "C_VNG-730"
type textarea "x"
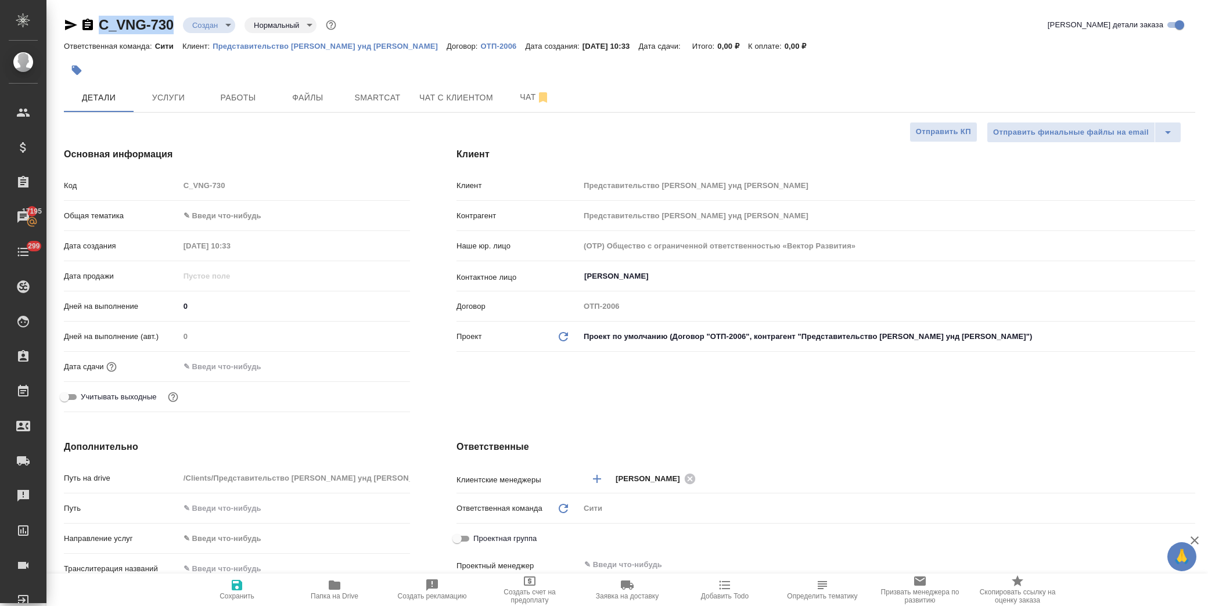
type textarea "x"
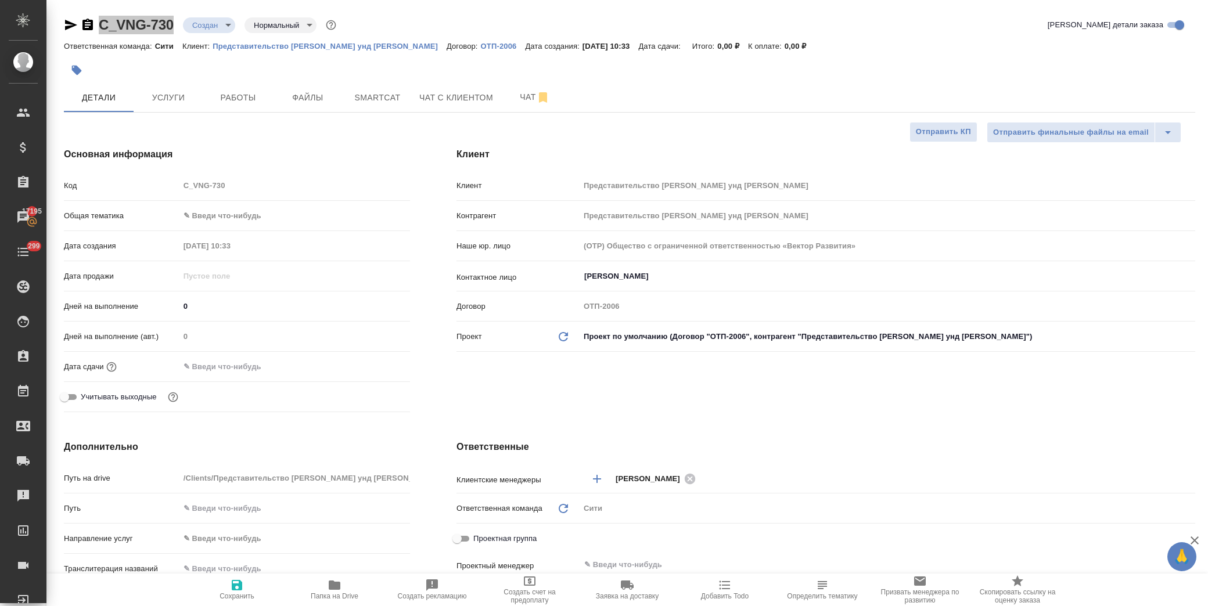
type textarea "x"
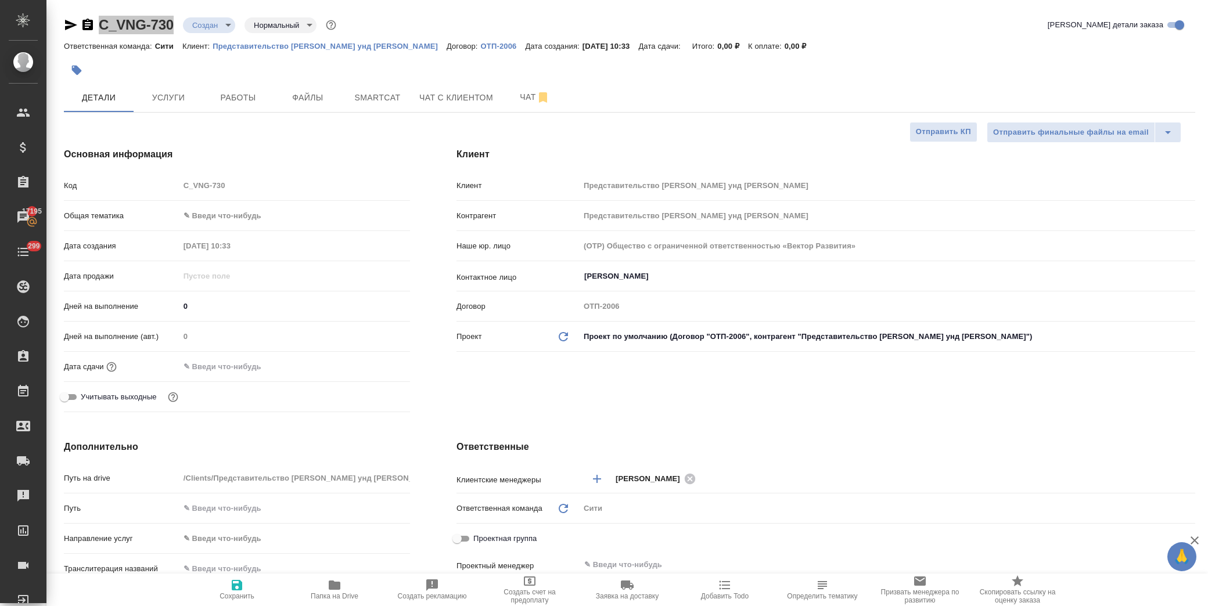
type textarea "x"
click at [222, 215] on body "🙏 .cls-1 fill:#fff; AWATERA [PERSON_NAME] Спецификации Заказы 17195 Чаты 299 To…" at bounding box center [604, 303] width 1208 height 606
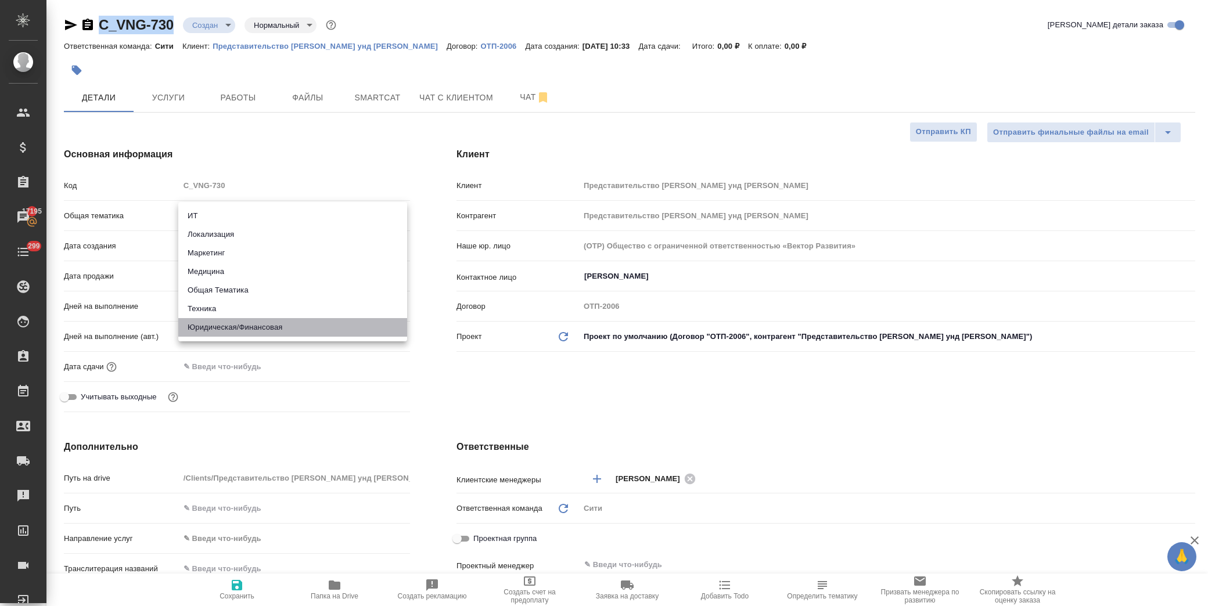
click at [256, 323] on li "Юридическая/Финансовая" at bounding box center [292, 327] width 229 height 19
type input "yr-fn"
type textarea "x"
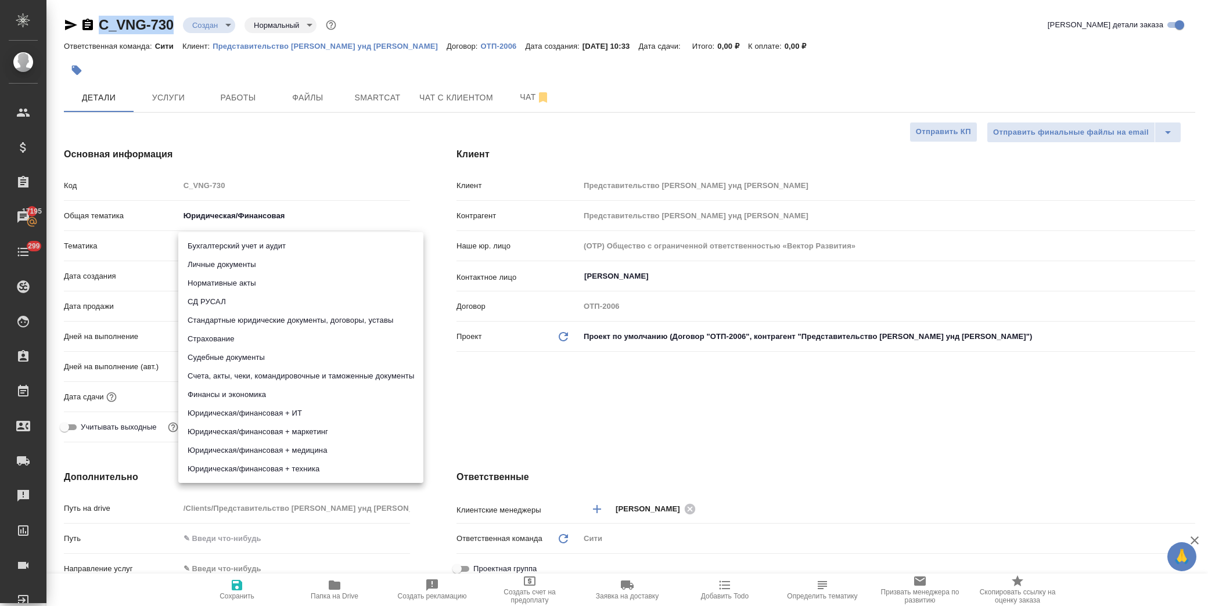
click at [256, 244] on body "🙏 .cls-1 fill:#fff; AWATERA [PERSON_NAME] Спецификации Заказы 17195 Чаты 299 To…" at bounding box center [604, 303] width 1208 height 606
click at [264, 245] on li "Бухгалтерский учет и аудит" at bounding box center [300, 246] width 245 height 19
type textarea "x"
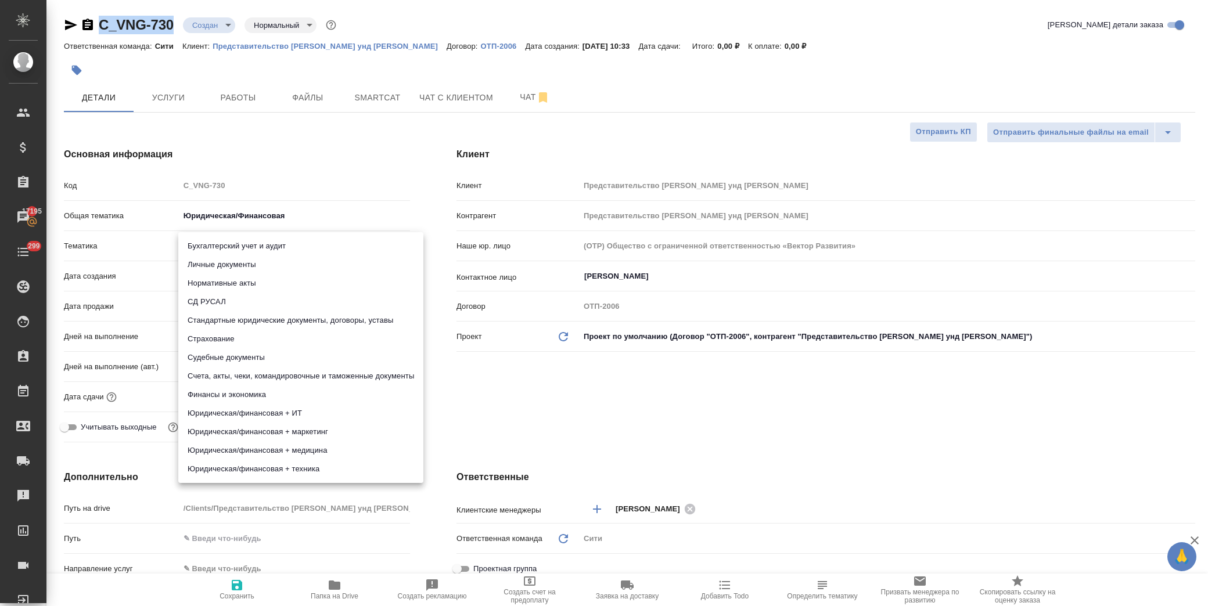
type input "6149848a2b7be24903fd7a88"
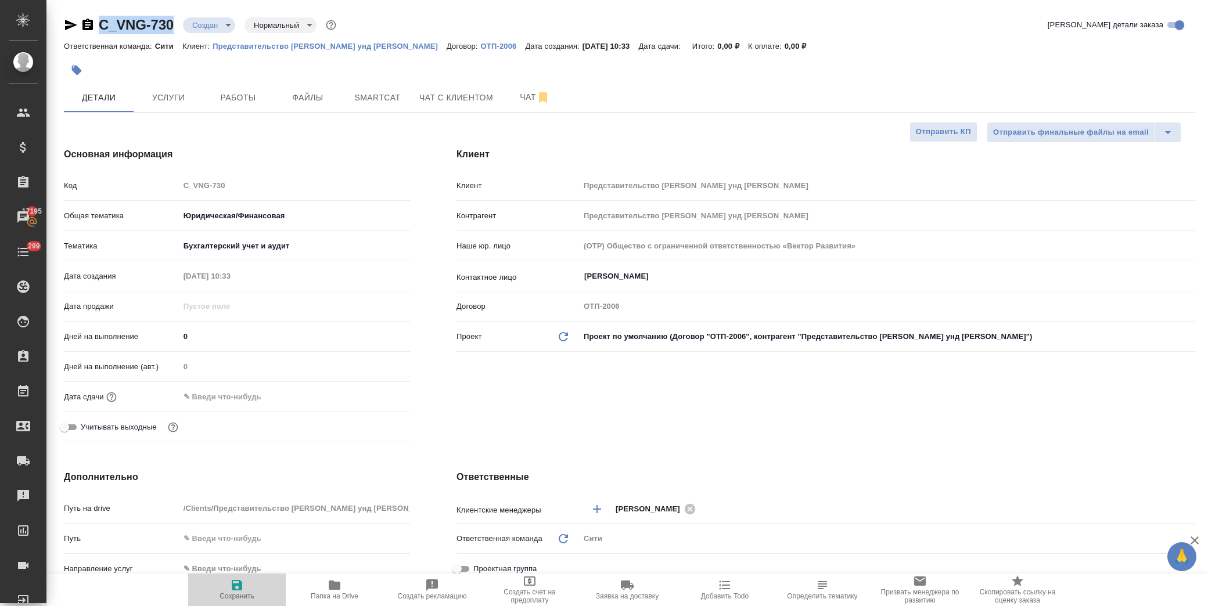
click at [244, 594] on span "Сохранить" at bounding box center [237, 596] width 35 height 8
type textarea "x"
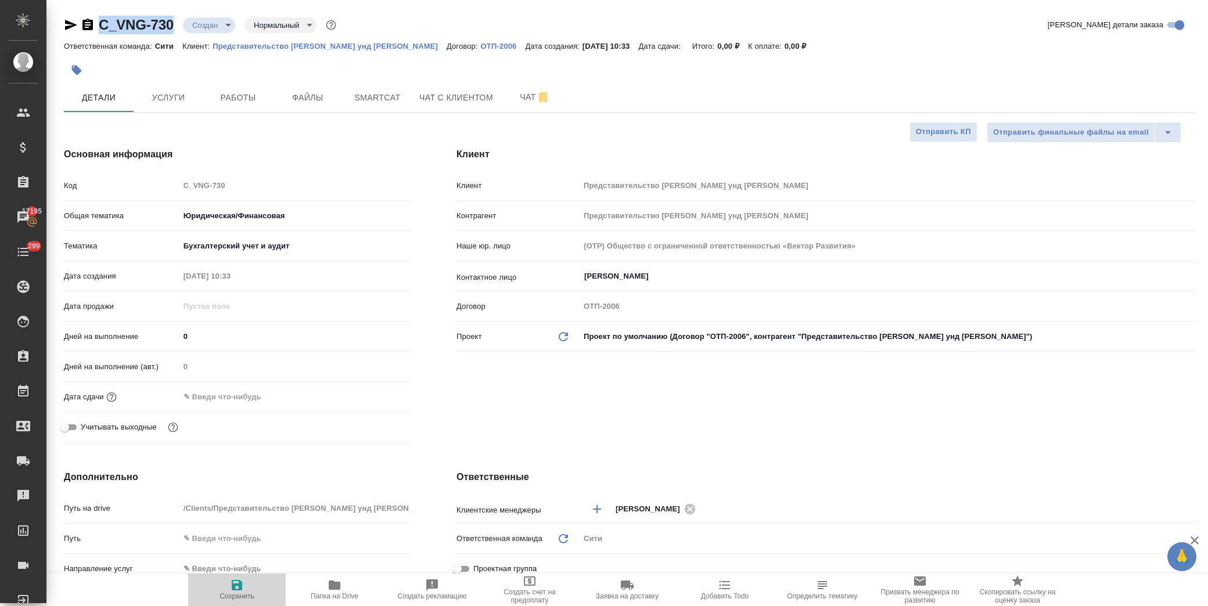
type textarea "x"
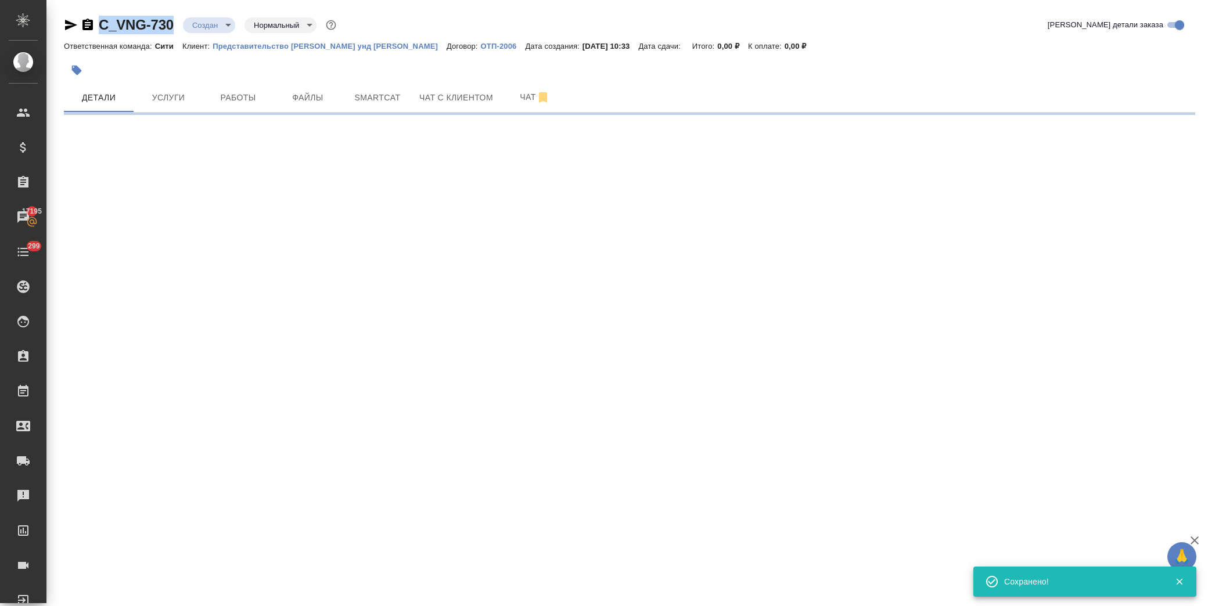
select select "RU"
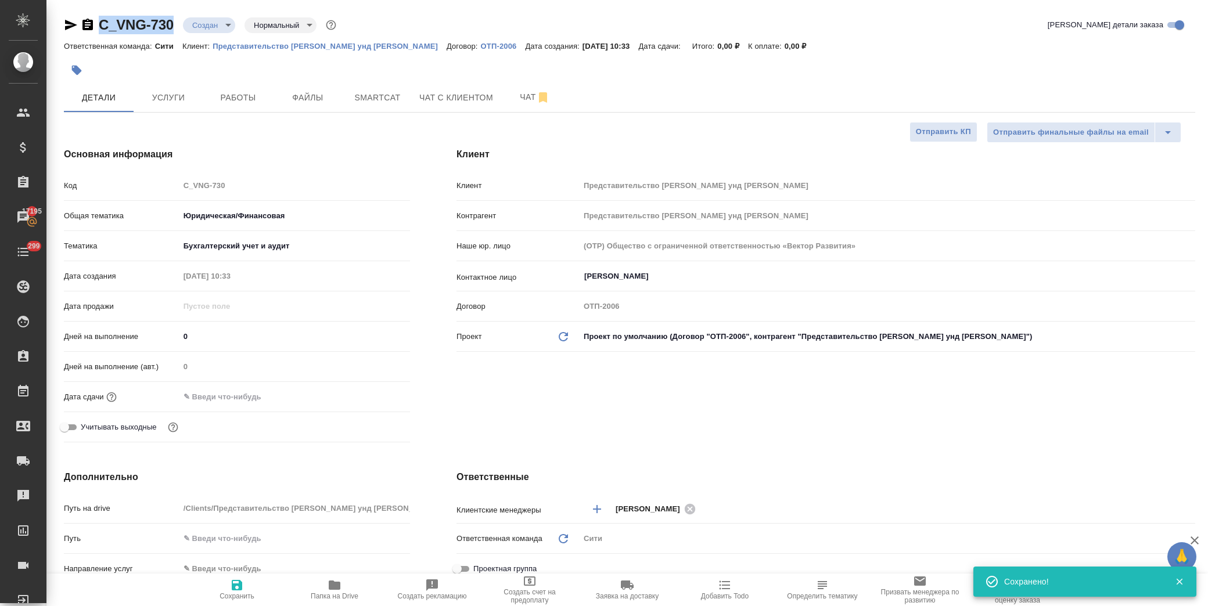
type textarea "x"
click at [236, 401] on input "text" at bounding box center [230, 397] width 102 height 17
click at [373, 392] on icon "button" at bounding box center [376, 396] width 10 height 12
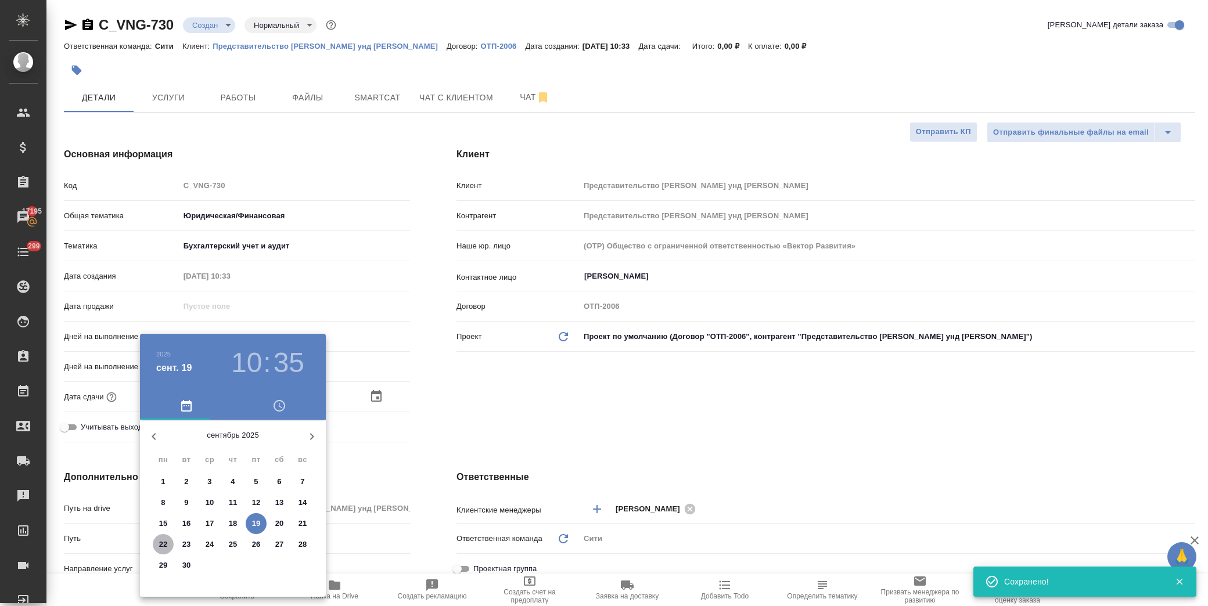
click at [160, 548] on p "22" at bounding box center [163, 545] width 9 height 12
type input "[DATE] 10:35"
type textarea "x"
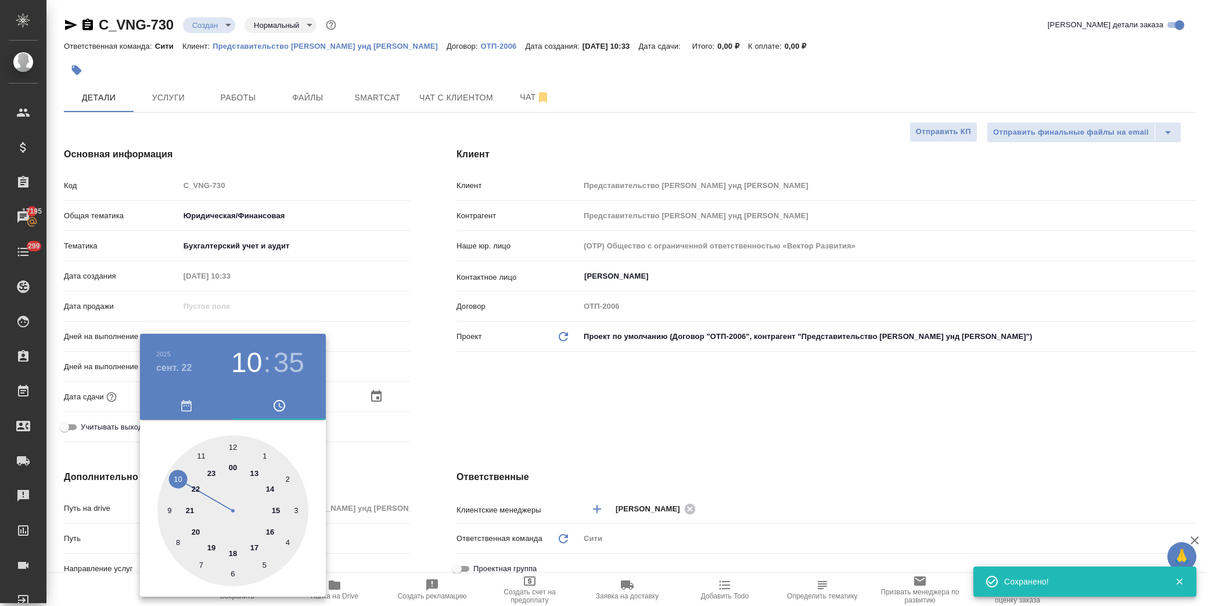
click at [178, 474] on div at bounding box center [232, 511] width 151 height 151
type textarea "x"
click at [234, 445] on div at bounding box center [232, 511] width 151 height 151
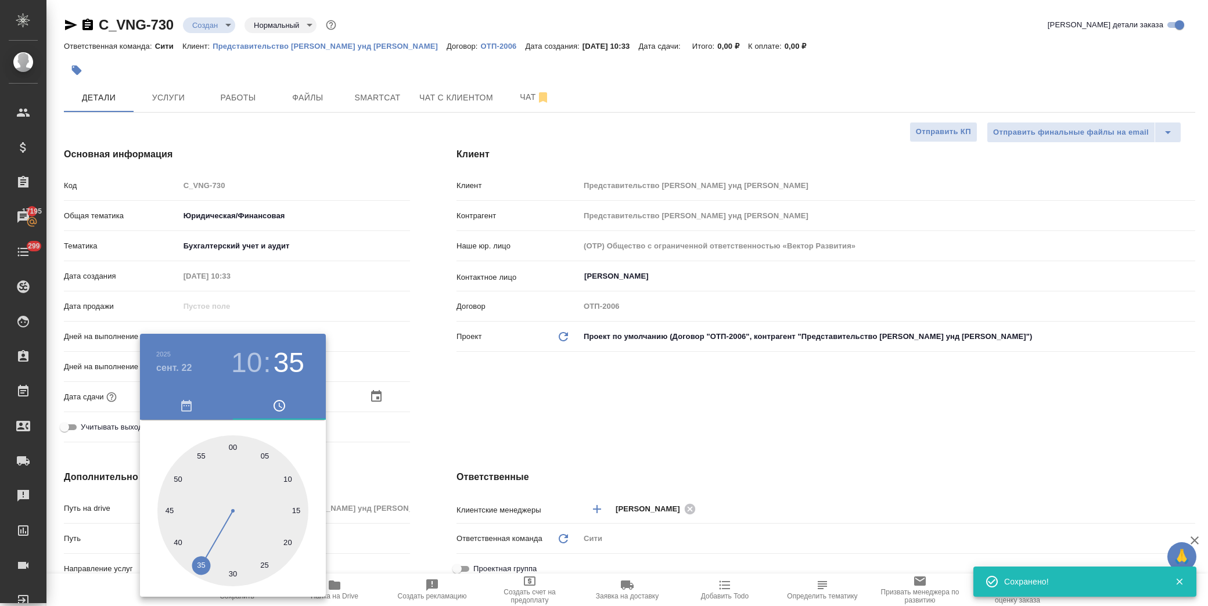
type input "[DATE] 10:00"
type textarea "x"
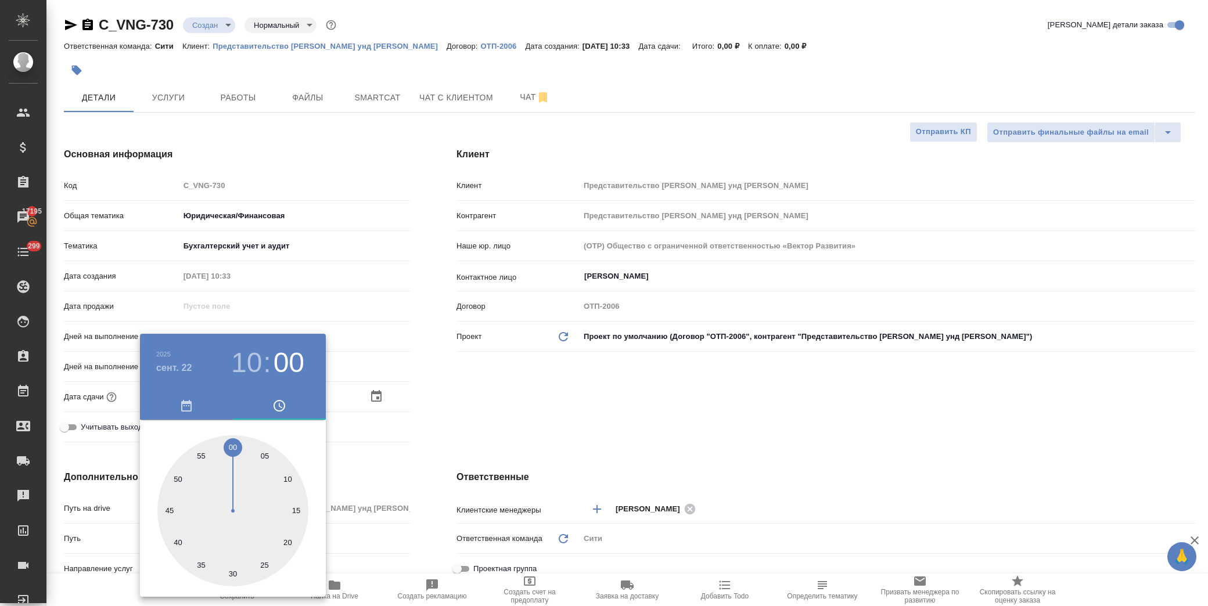
click at [563, 358] on div at bounding box center [604, 303] width 1208 height 606
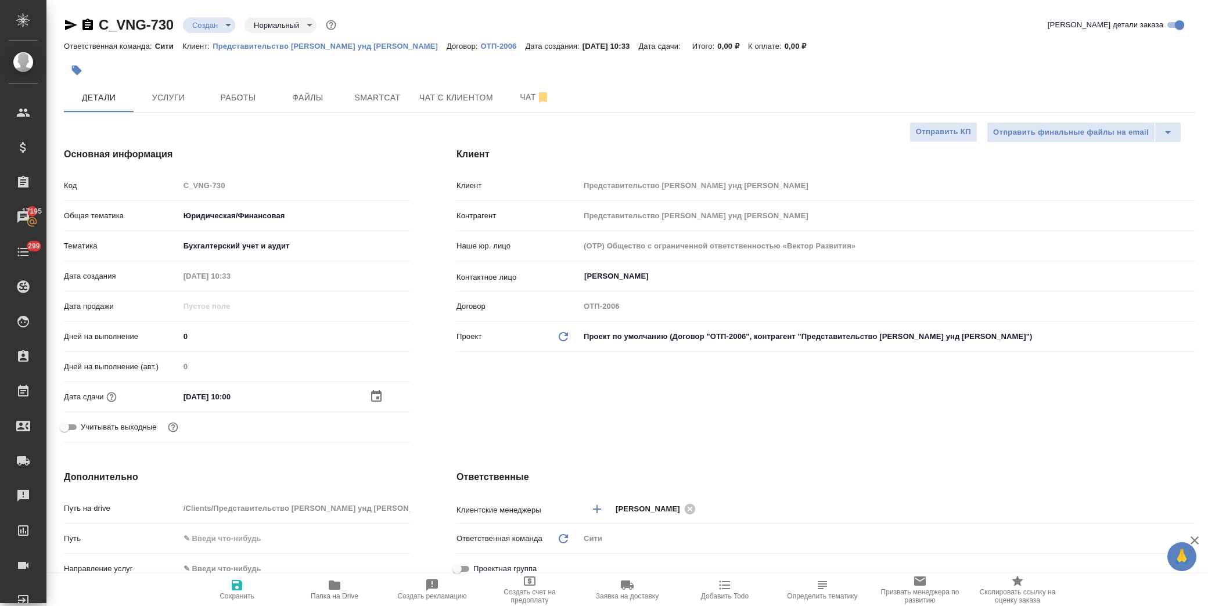
click at [239, 589] on icon "button" at bounding box center [237, 585] width 10 height 10
type textarea "x"
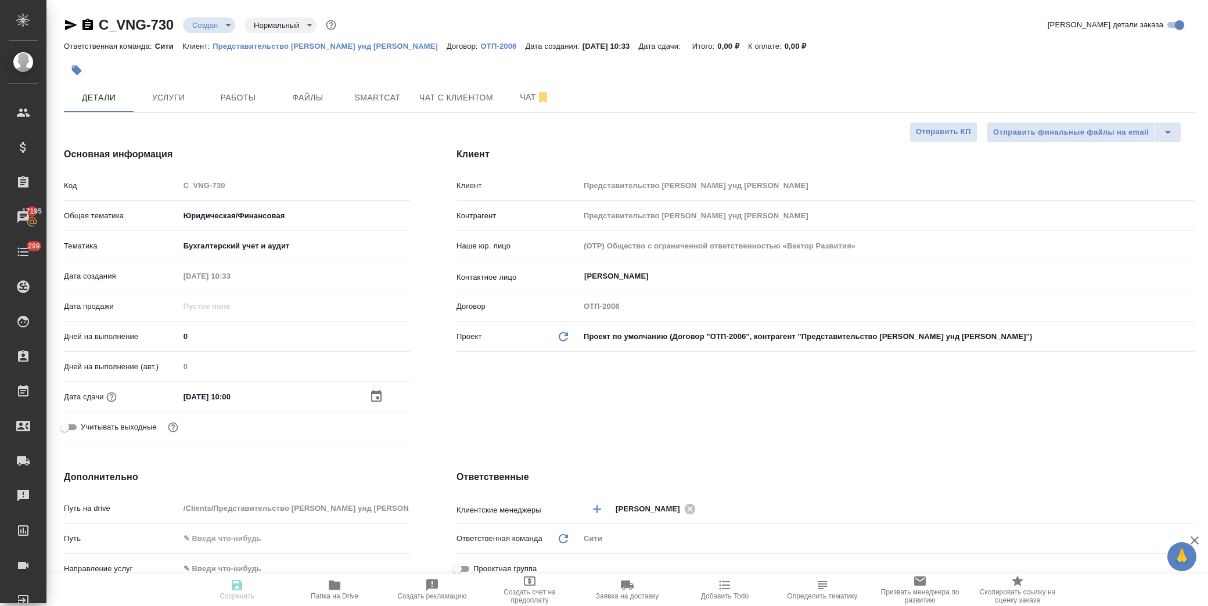
type textarea "x"
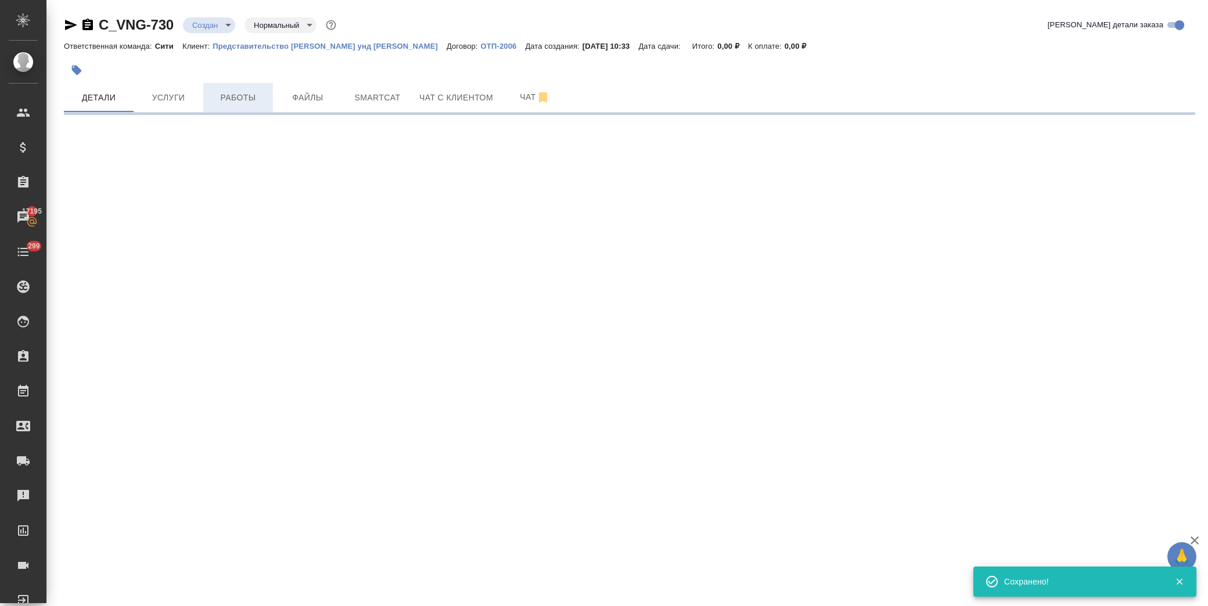
select select "RU"
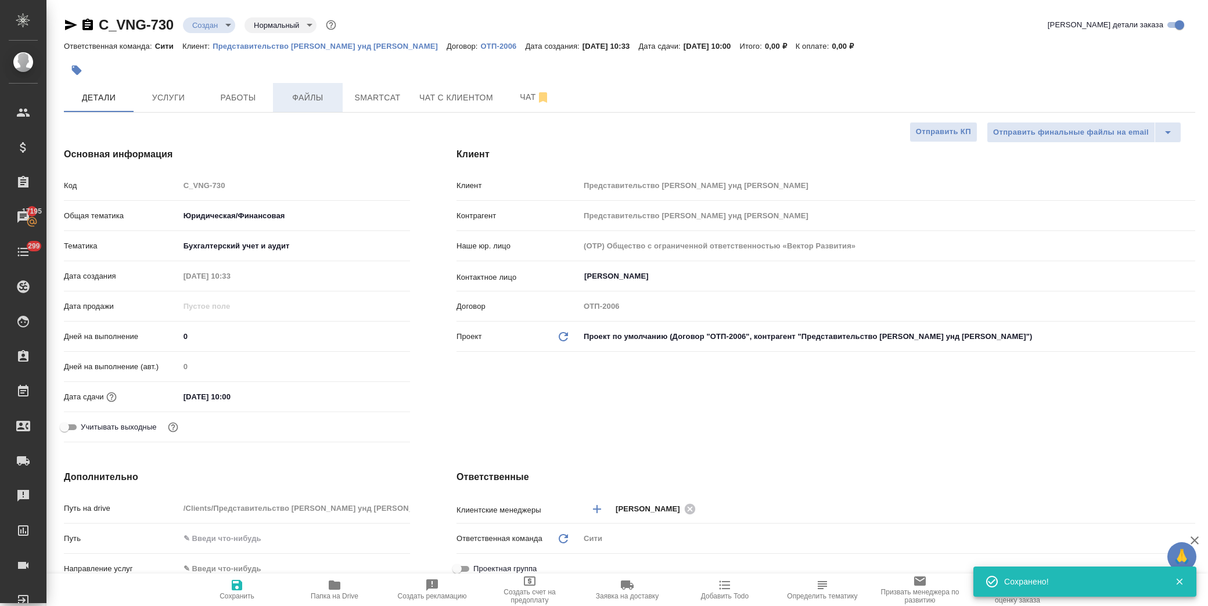
type textarea "x"
click at [312, 95] on span "Файлы" at bounding box center [308, 98] width 56 height 15
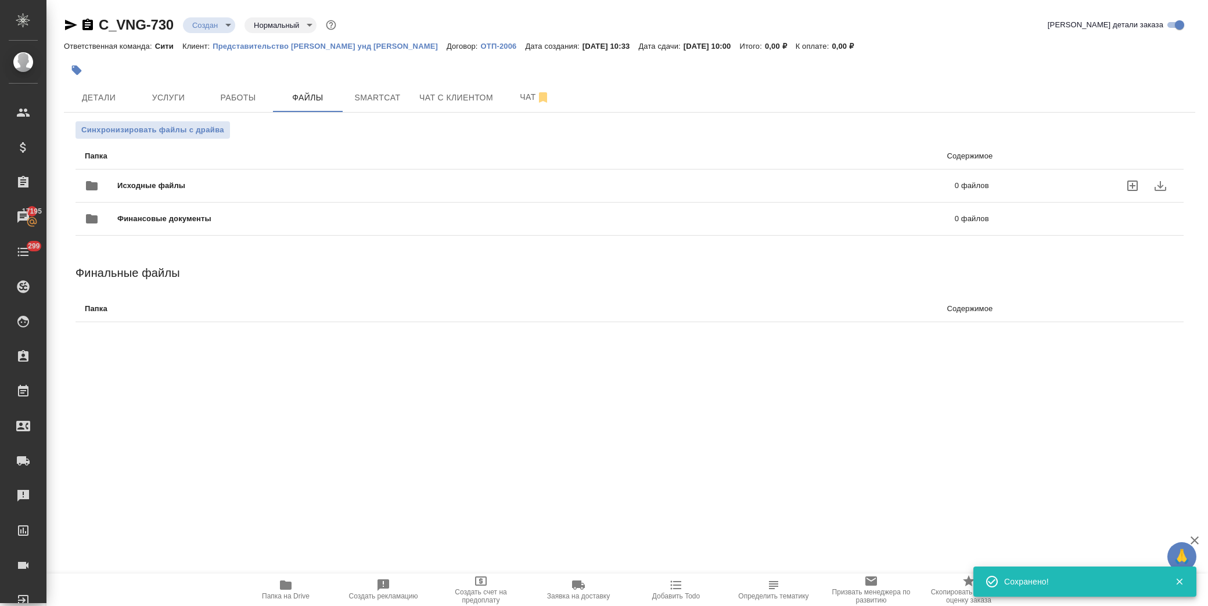
click at [171, 176] on div "Исходные файлы 0 файлов" at bounding box center [537, 186] width 904 height 28
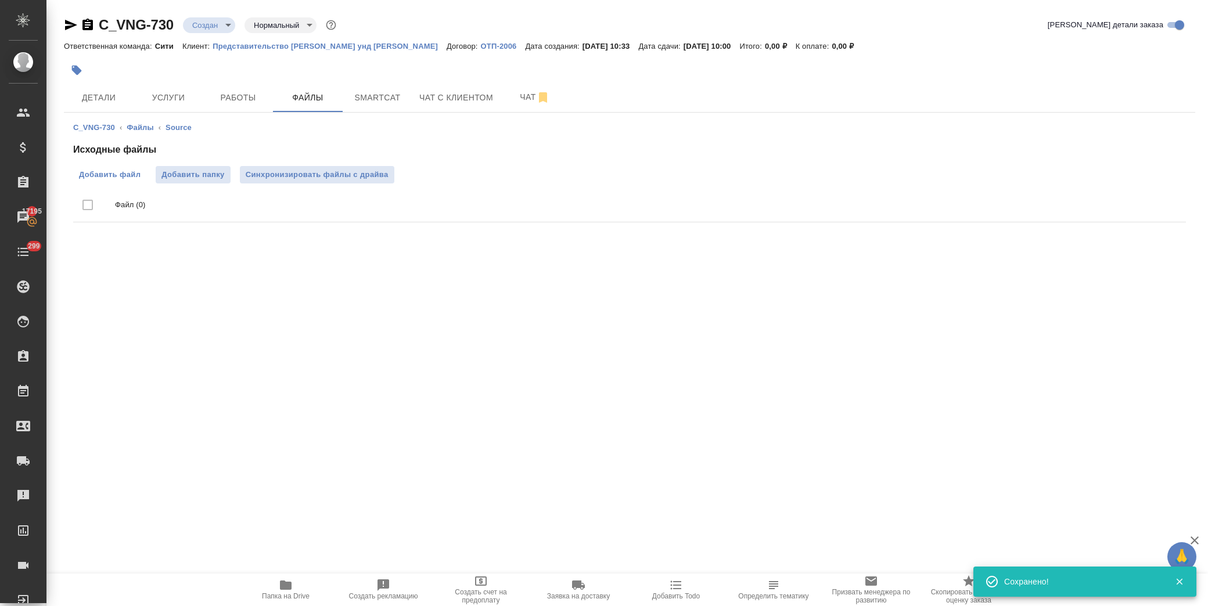
click at [124, 175] on span "Добавить файл" at bounding box center [110, 175] width 62 height 12
click at [0, 0] on input "Добавить файл" at bounding box center [0, 0] width 0 height 0
click at [171, 95] on span "Услуги" at bounding box center [169, 98] width 56 height 15
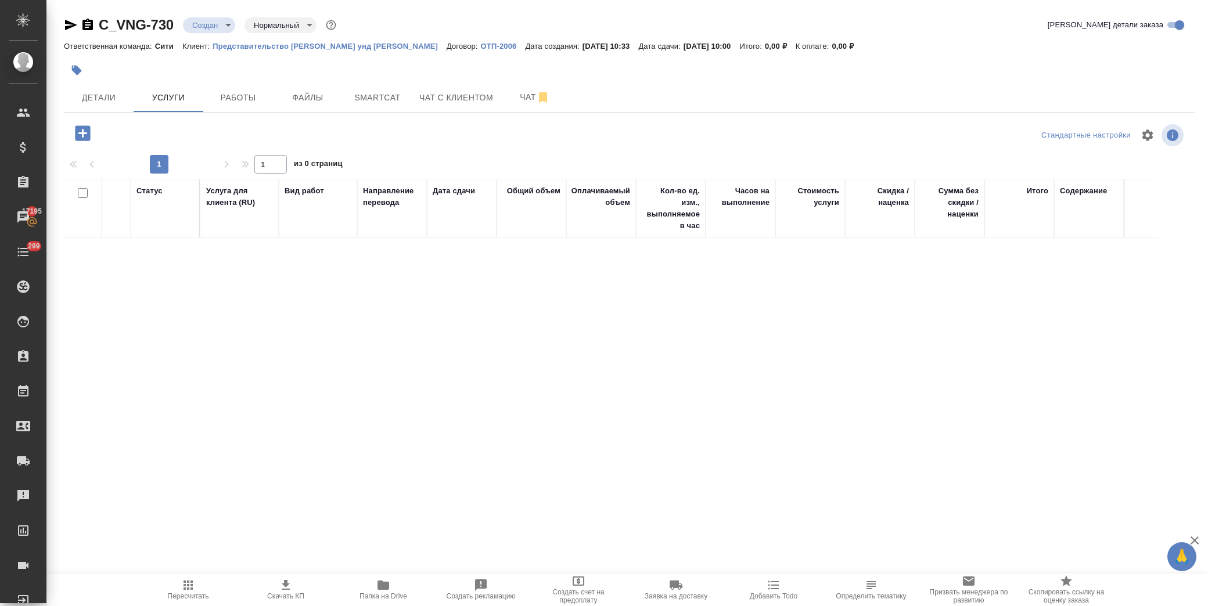
click at [75, 136] on icon "button" at bounding box center [82, 132] width 15 height 15
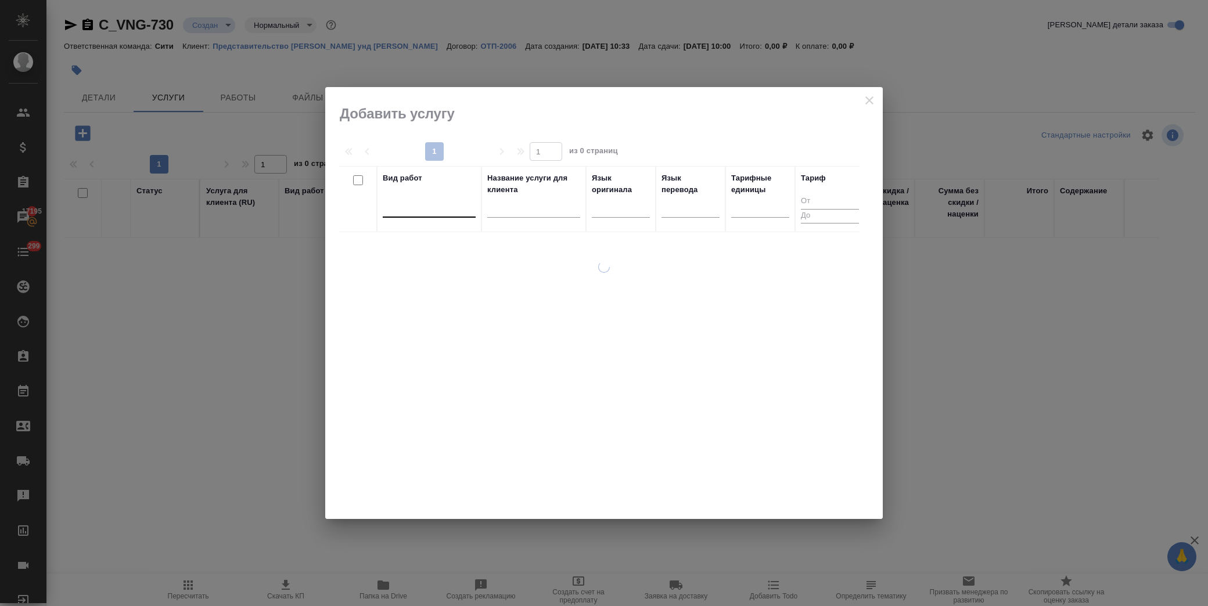
click at [409, 216] on div at bounding box center [429, 207] width 93 height 22
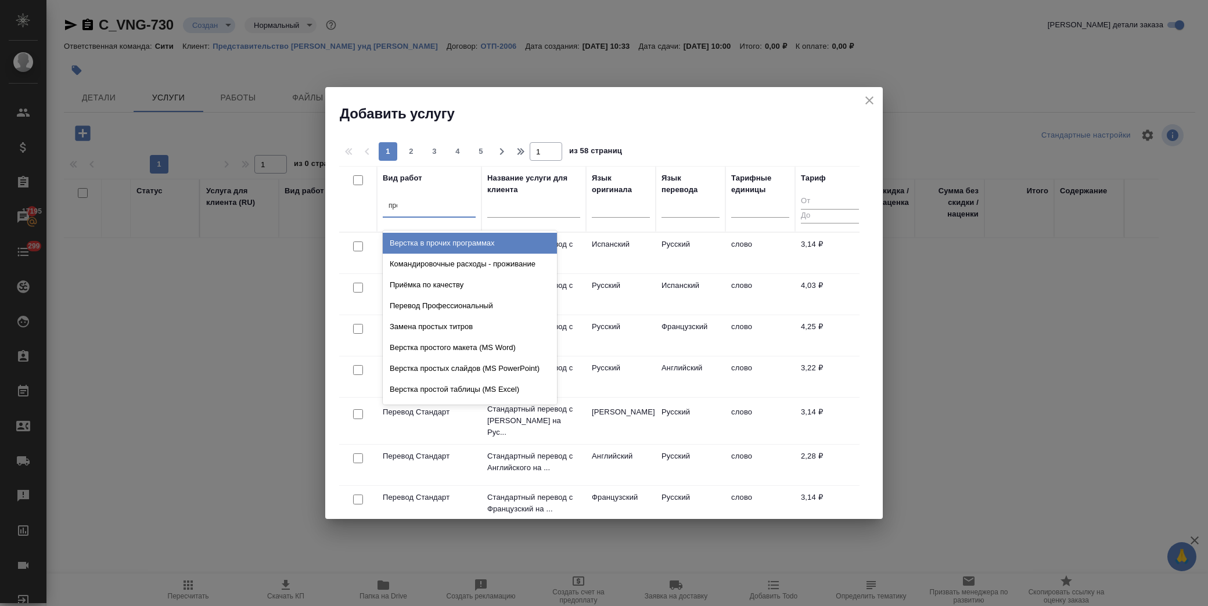
type input "проф"
click at [440, 239] on div "Перевод Профессиональный" at bounding box center [470, 243] width 174 height 21
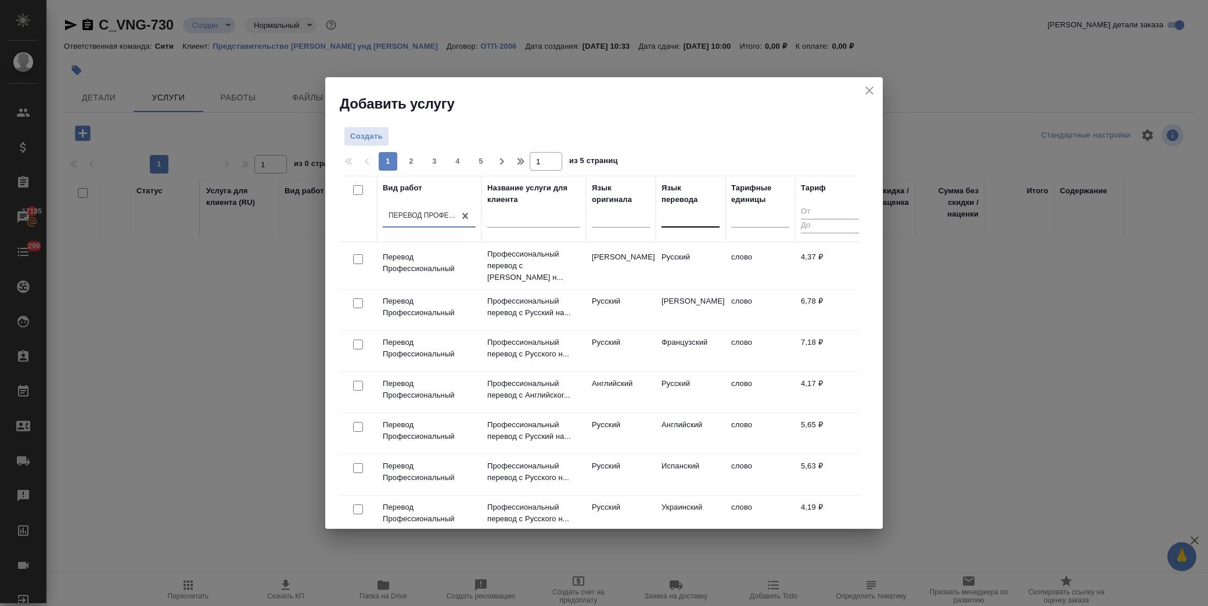
click at [687, 225] on div at bounding box center [690, 217] width 58 height 22
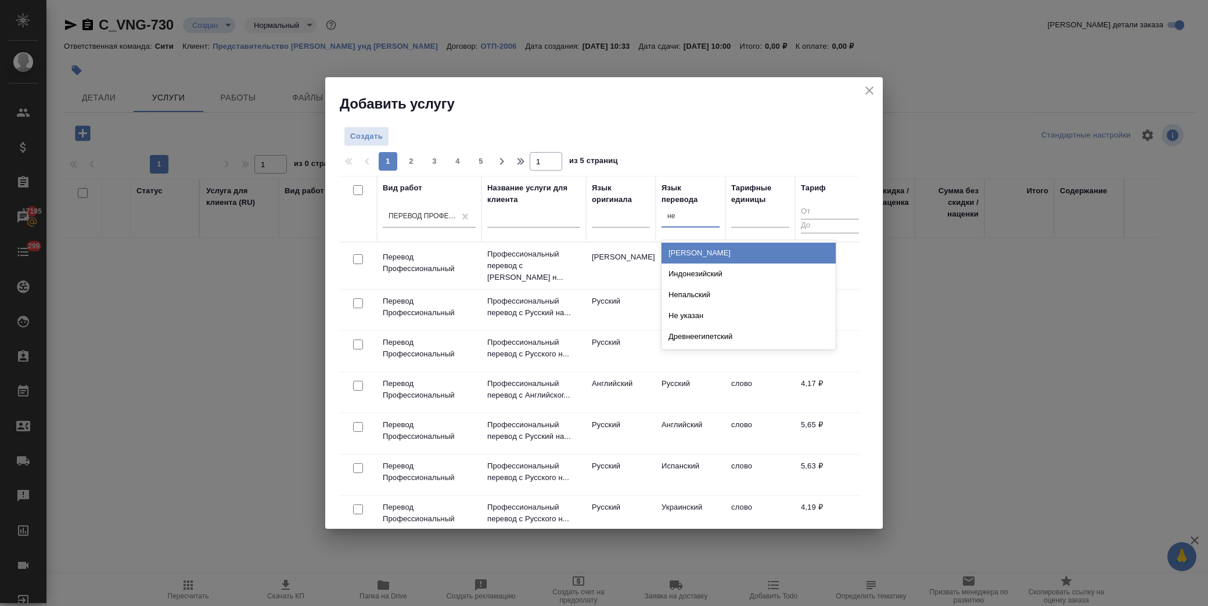
type input "нем"
click at [687, 244] on div "[PERSON_NAME]" at bounding box center [748, 253] width 174 height 21
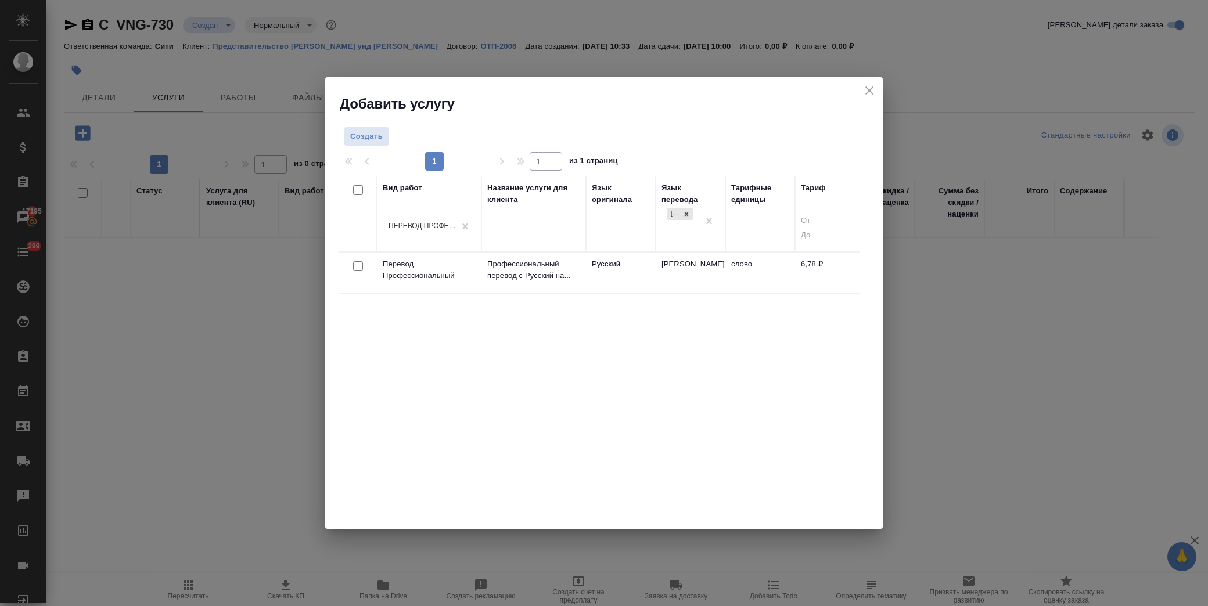
click at [358, 269] on input "checkbox" at bounding box center [358, 266] width 10 height 10
checkbox input "true"
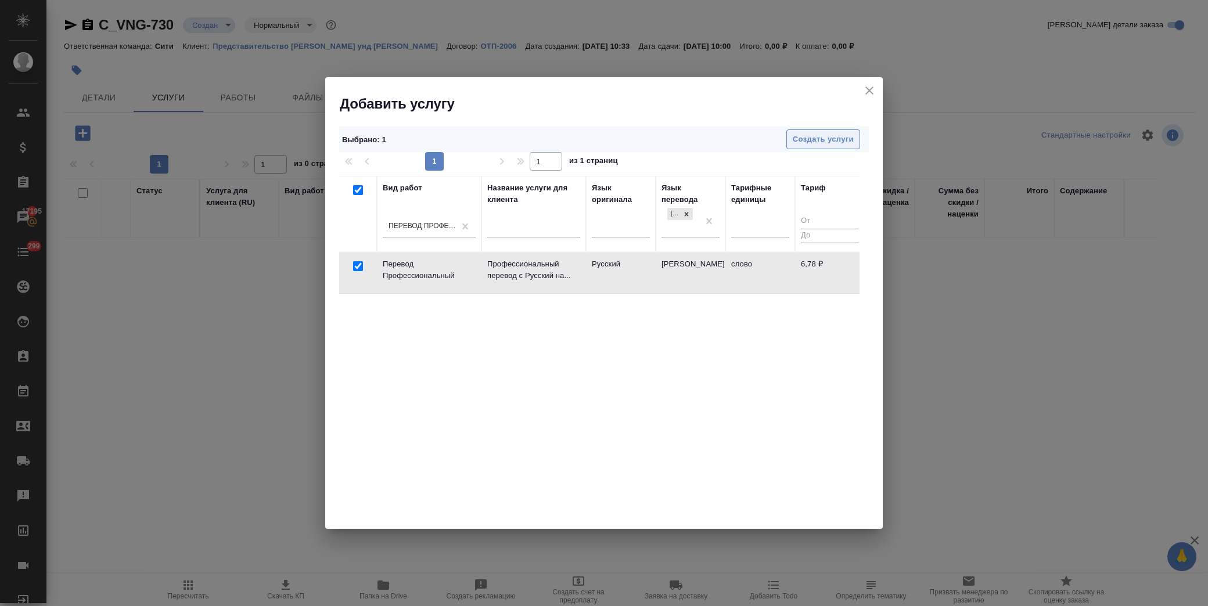
click at [837, 138] on span "Создать услуги" at bounding box center [823, 139] width 61 height 13
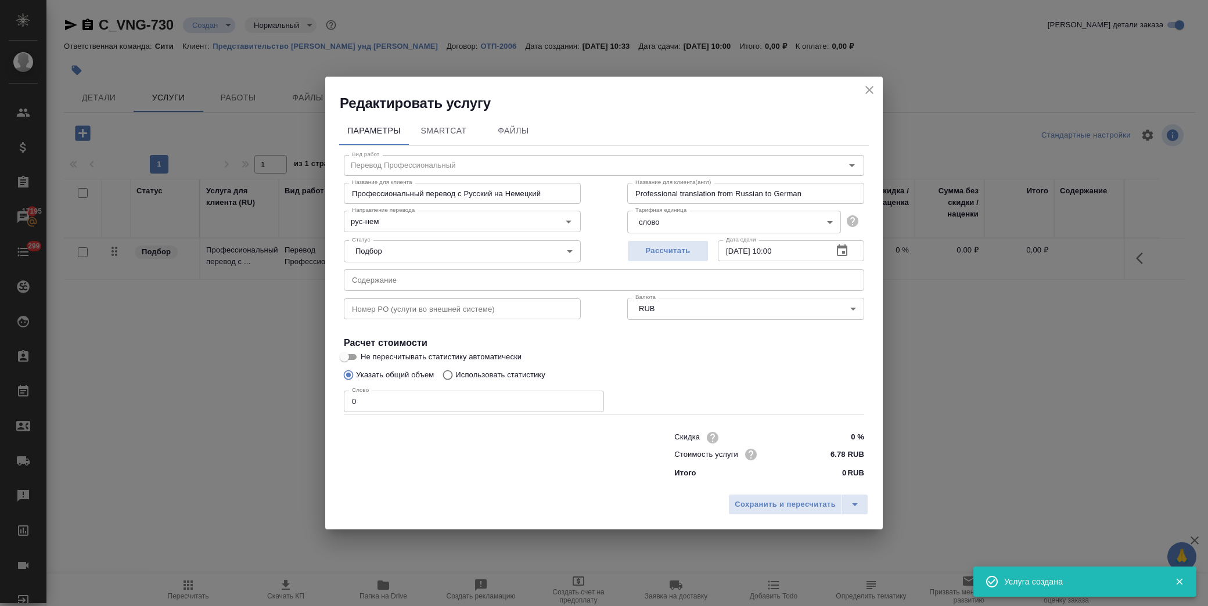
click at [421, 276] on input "text" at bounding box center [604, 279] width 520 height 21
paste input "38.25_Woche"
type input "38.25_Woche"
drag, startPoint x: 364, startPoint y: 404, endPoint x: 286, endPoint y: 398, distance: 78.0
click at [286, 398] on div "Редактировать услугу Параметры SmartCat Файлы Вид работ Перевод Профессиональны…" at bounding box center [604, 303] width 1208 height 606
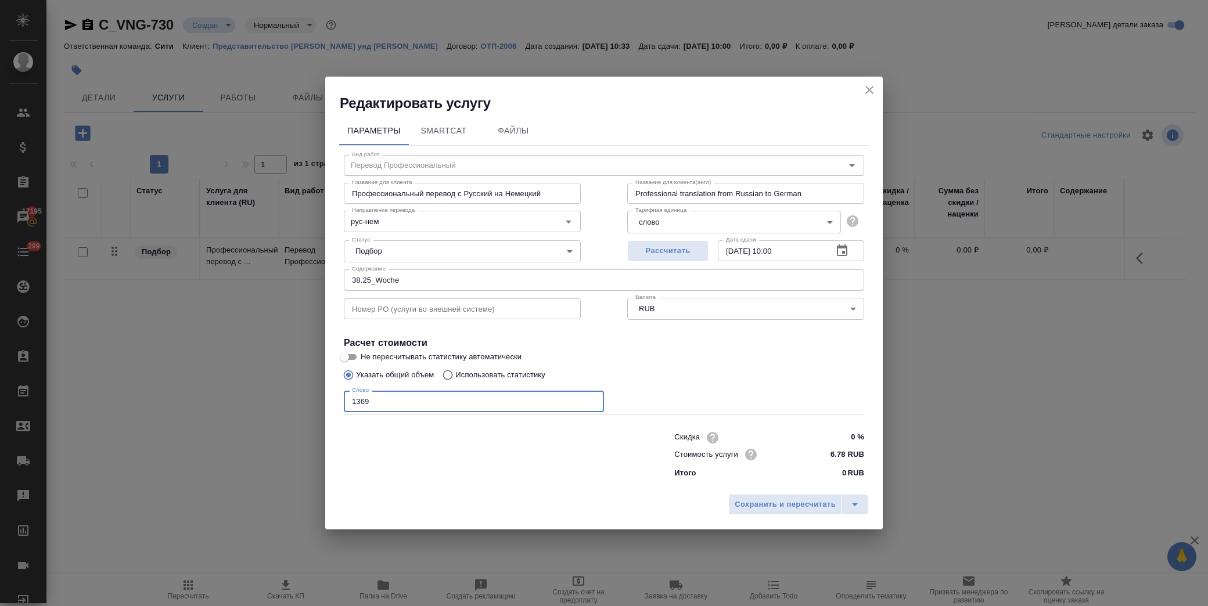
type input "1369"
click at [851, 409] on div "Скидка 0 % Стоимость услуги 6.78 RUB Итого 0 RUB" at bounding box center [769, 454] width 236 height 97
click at [786, 506] on span "Сохранить и пересчитать" at bounding box center [785, 504] width 101 height 13
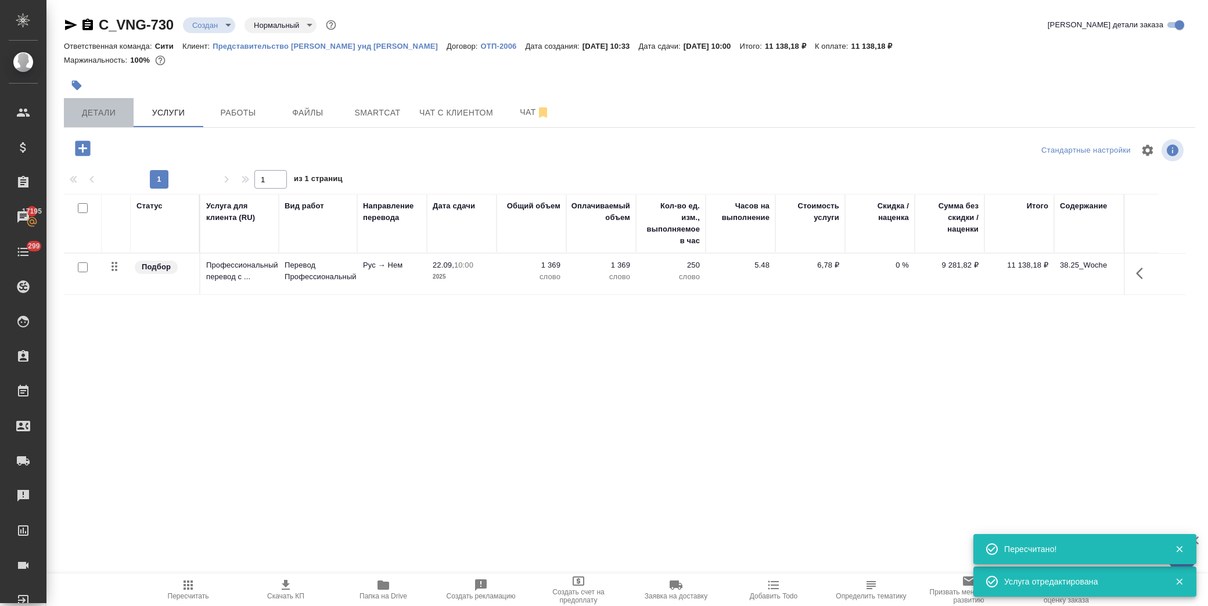
click at [102, 103] on button "Детали" at bounding box center [99, 112] width 70 height 29
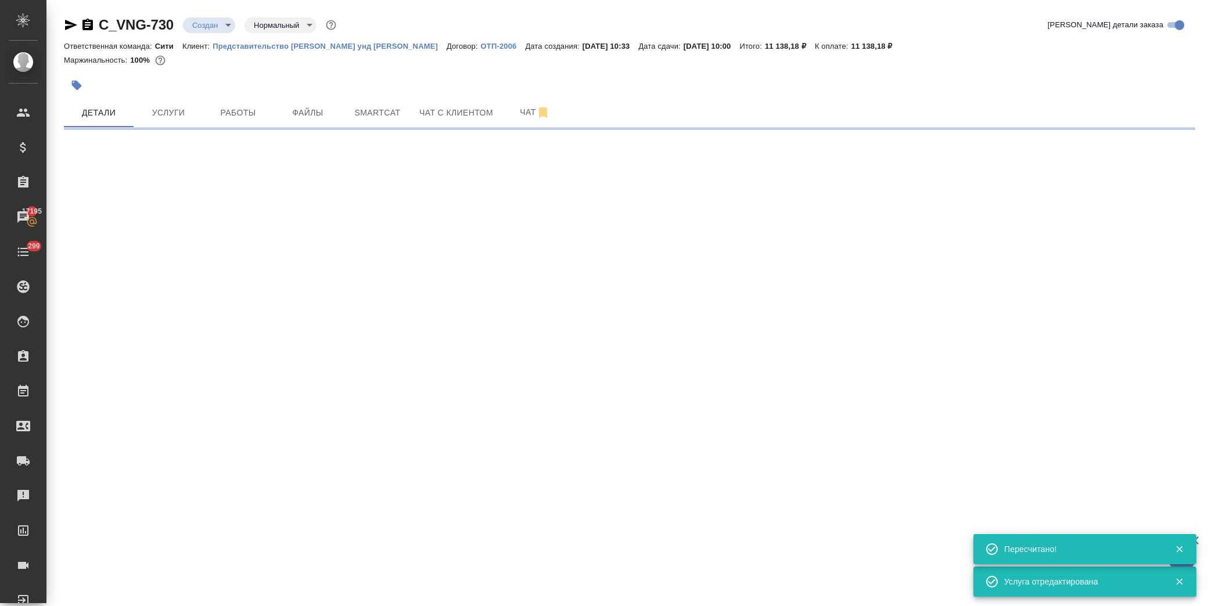
select select "RU"
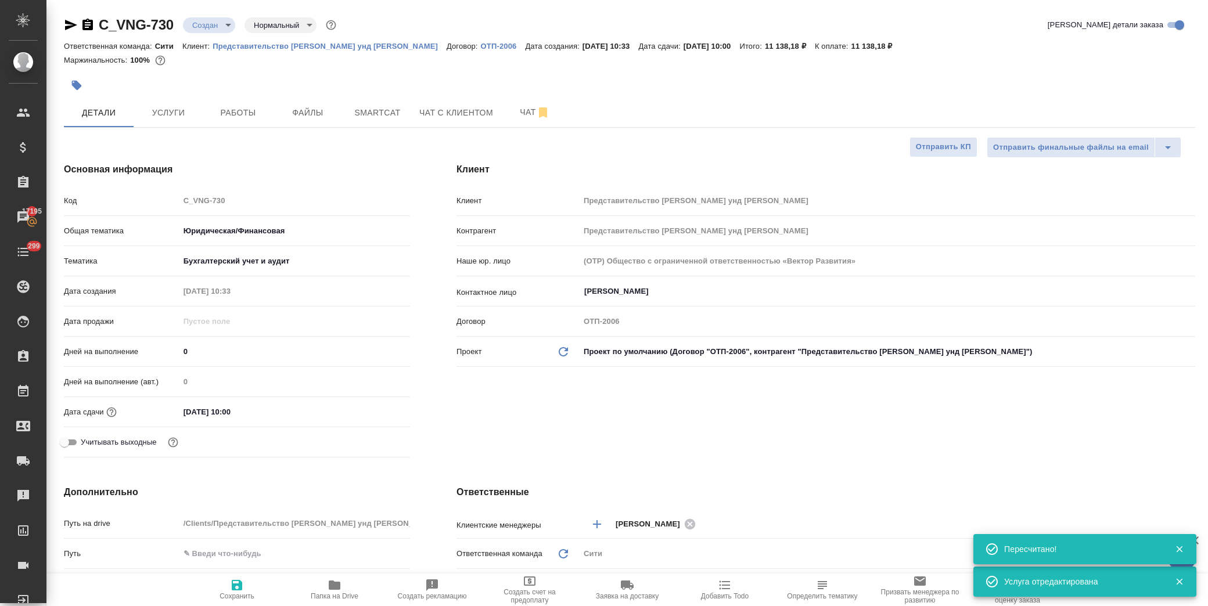
type textarea "x"
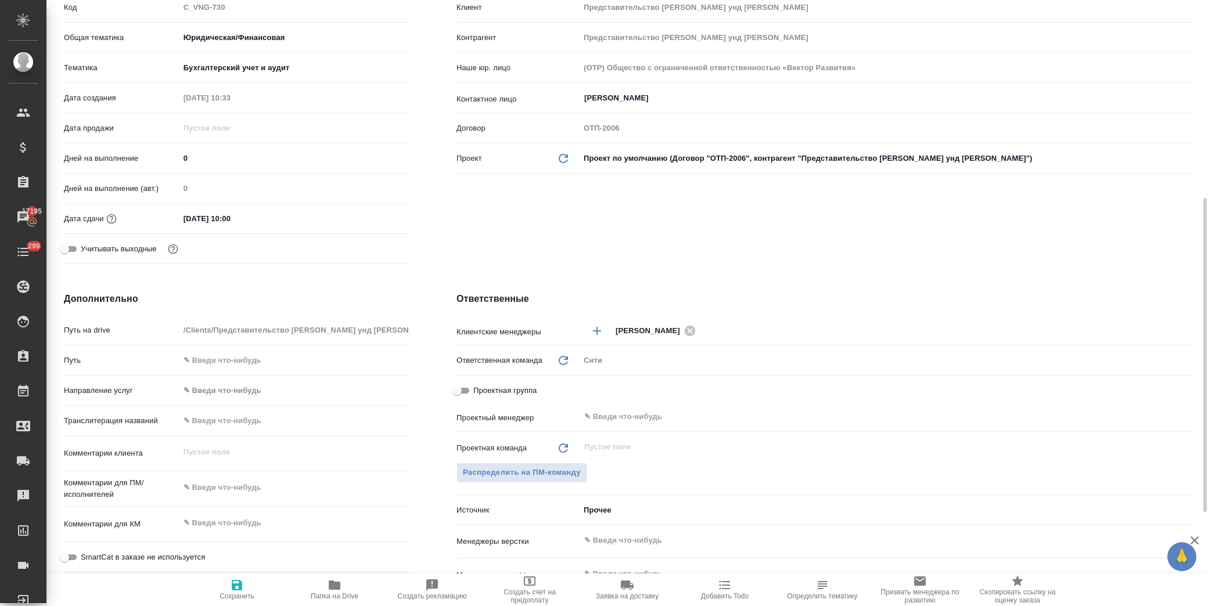
scroll to position [258, 0]
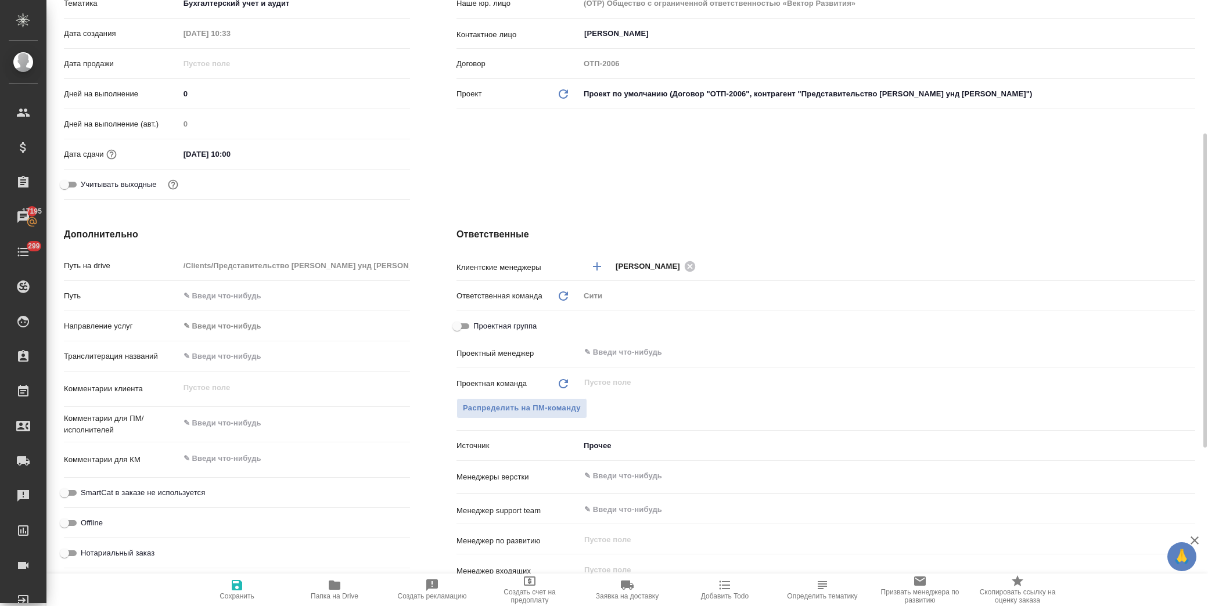
type textarea "x"
click at [233, 430] on textarea at bounding box center [294, 424] width 229 height 20
type textarea "x"
type textarea "ф"
type textarea "x"
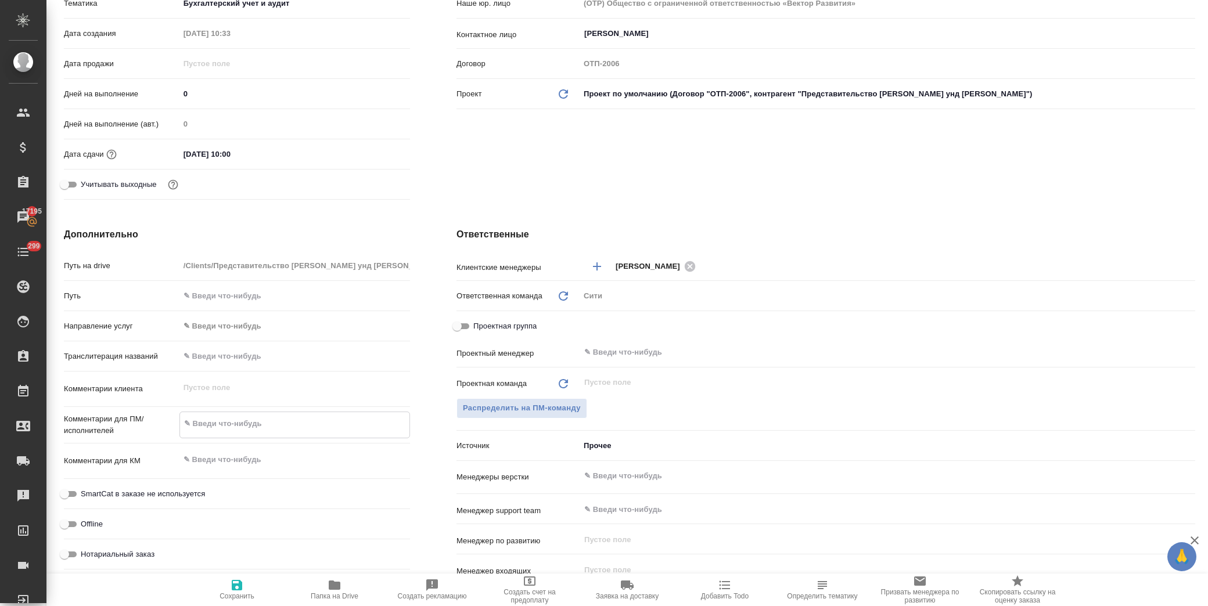
type textarea "x"
type textarea "фи"
type textarea "x"
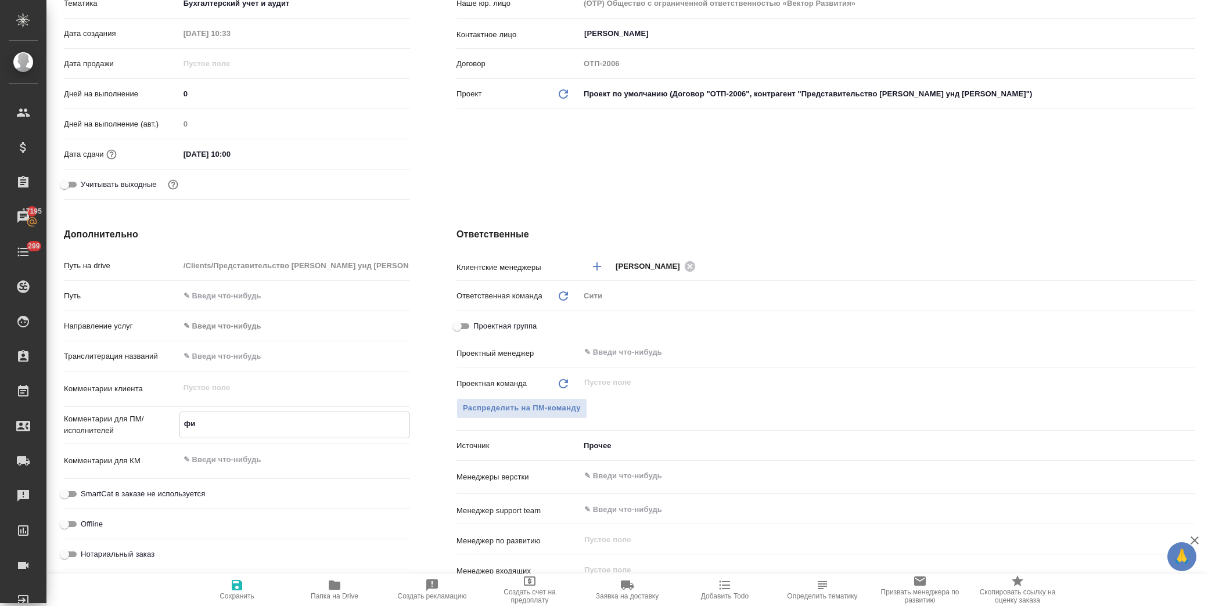
type textarea "x"
type textarea "фиш"
type textarea "x"
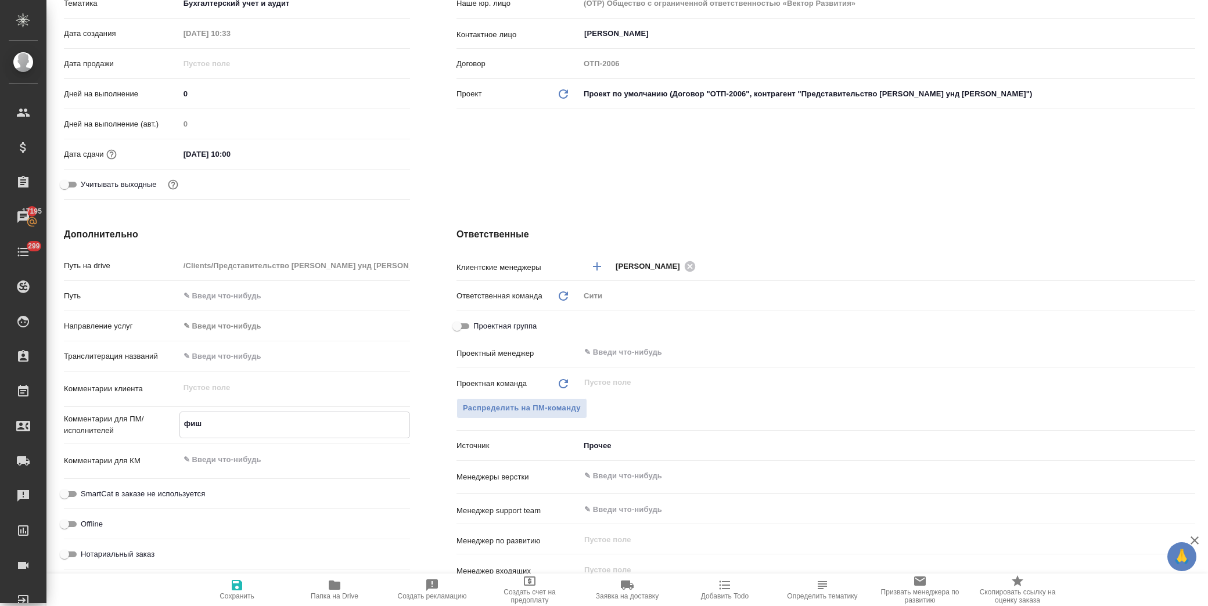
type textarea "фише"
type textarea "x"
type textarea "фишер"
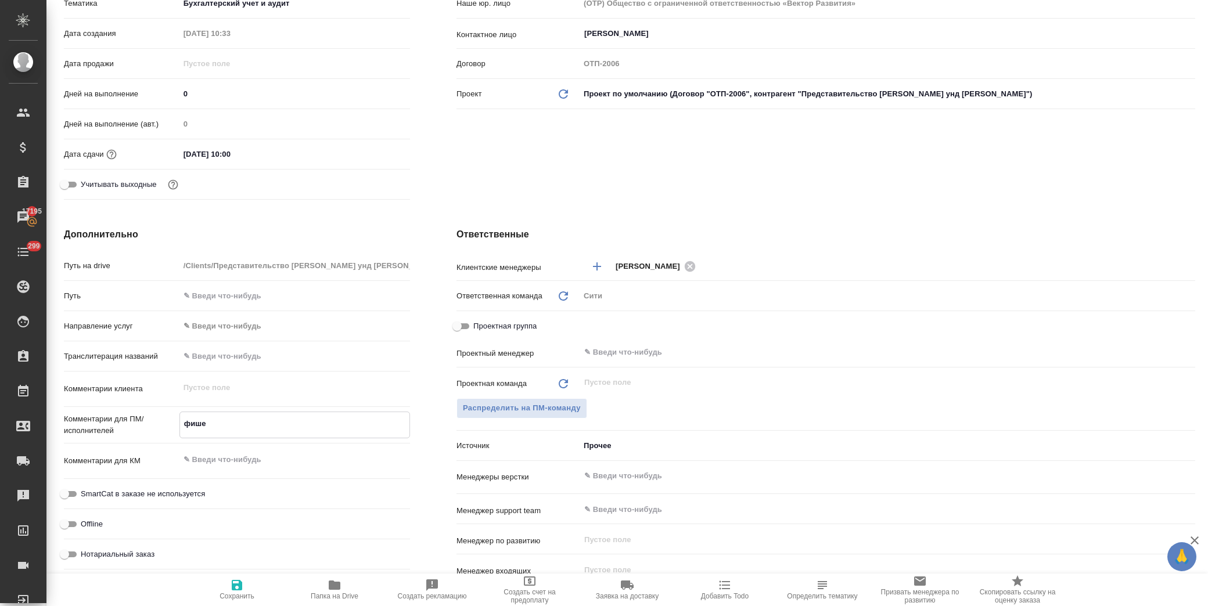
type textarea "x"
type textarea "фишеру"
type textarea "x"
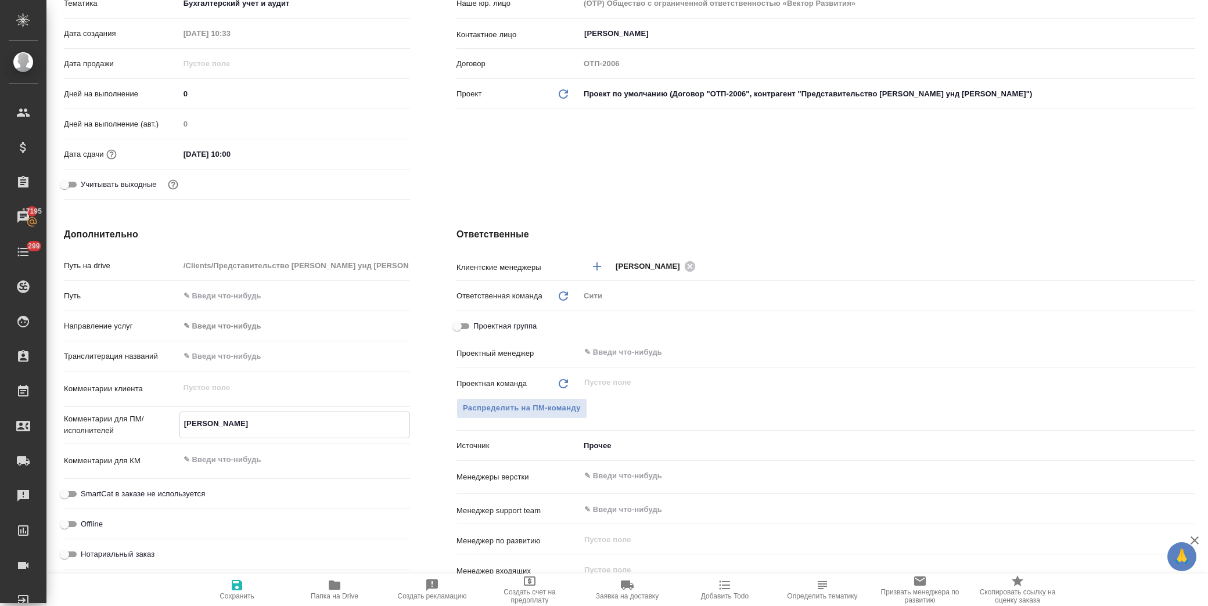
type textarea "x"
type textarea "фишеру"
type textarea "x"
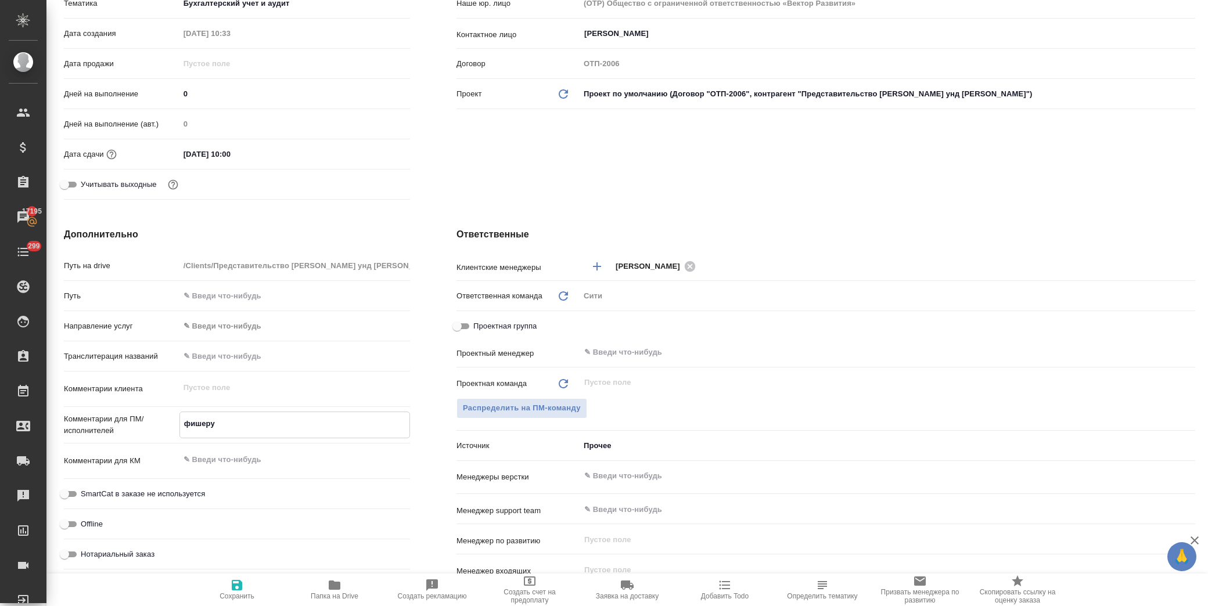
type textarea "x"
type textarea "фишеру б"
type textarea "x"
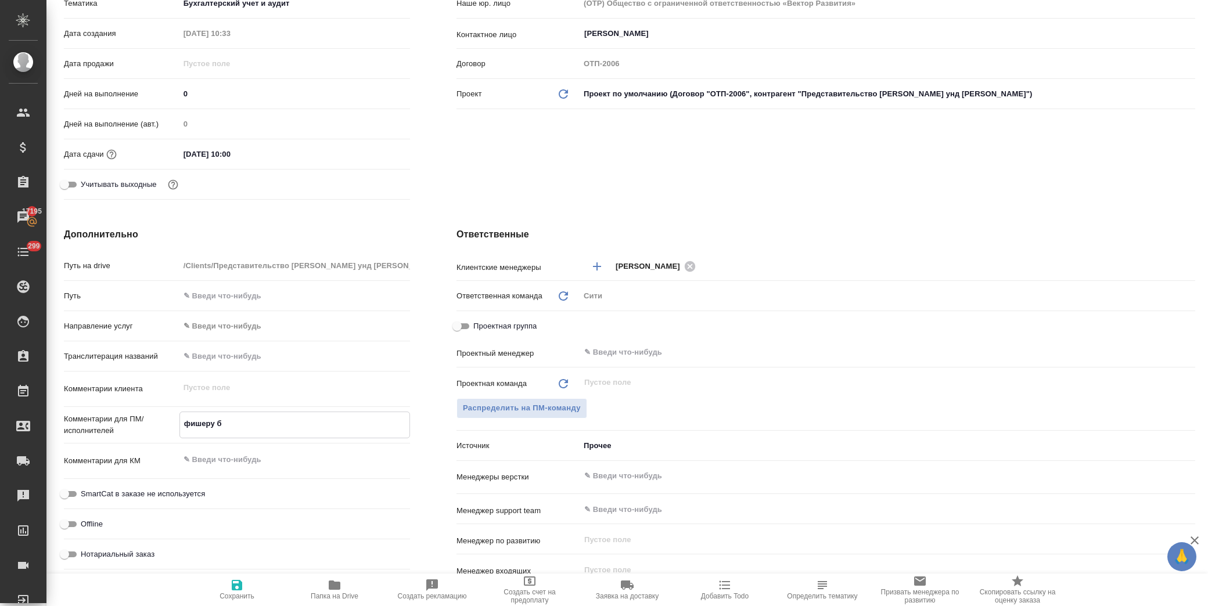
type textarea "фишеру бе"
type textarea "x"
type textarea "фишеру без"
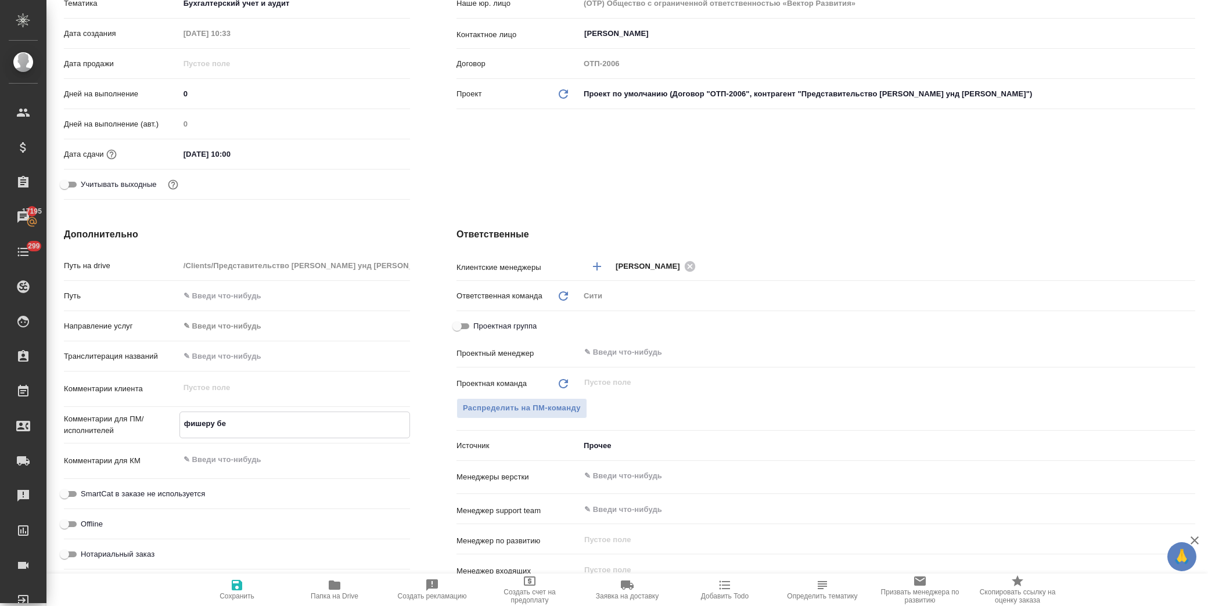
type textarea "x"
type textarea "фишеру без"
type textarea "x"
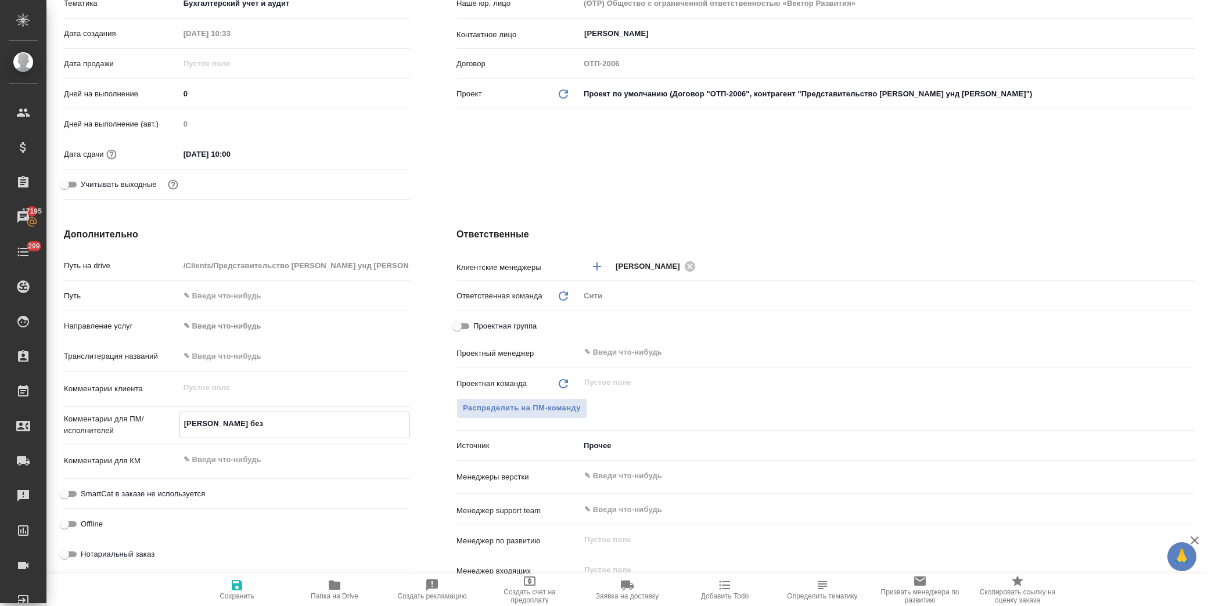
type textarea "x"
type textarea "фишеру без р"
type textarea "x"
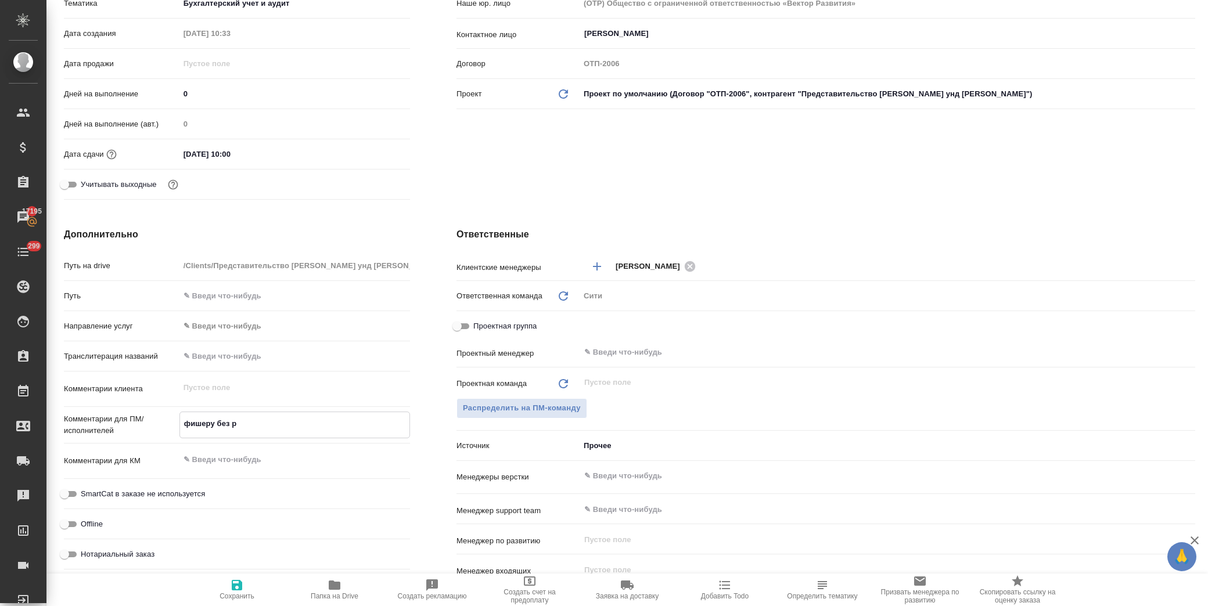
type textarea "x"
type textarea "фишеру без ре"
type textarea "x"
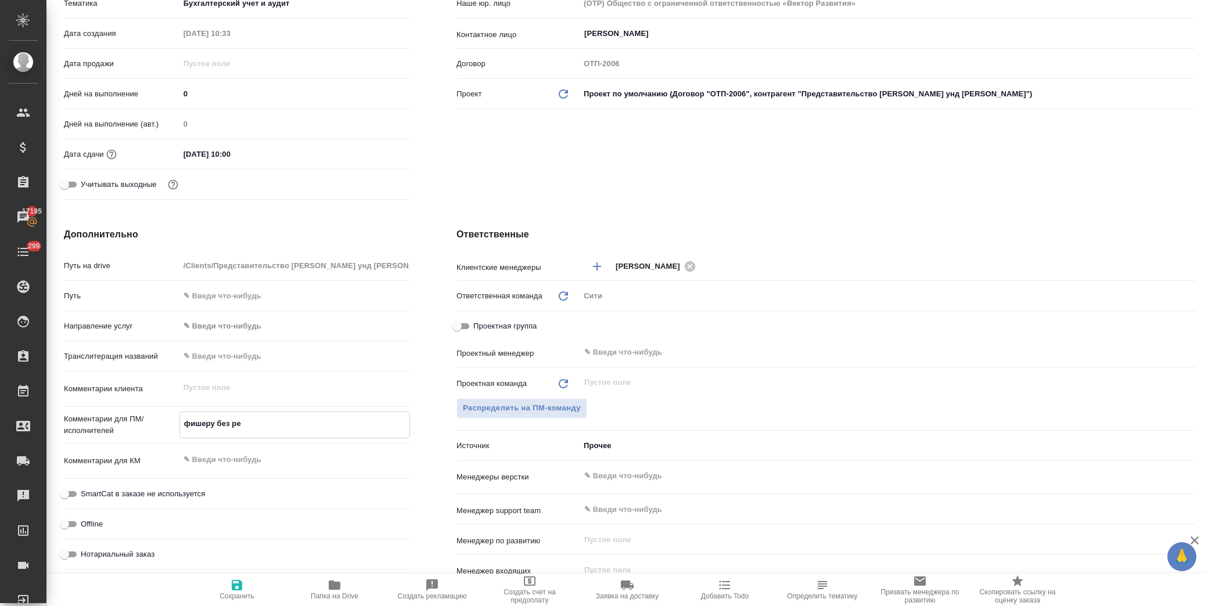
type textarea "фишеру без ред"
type textarea "x"
type textarea "фишеру без ред"
type textarea "x"
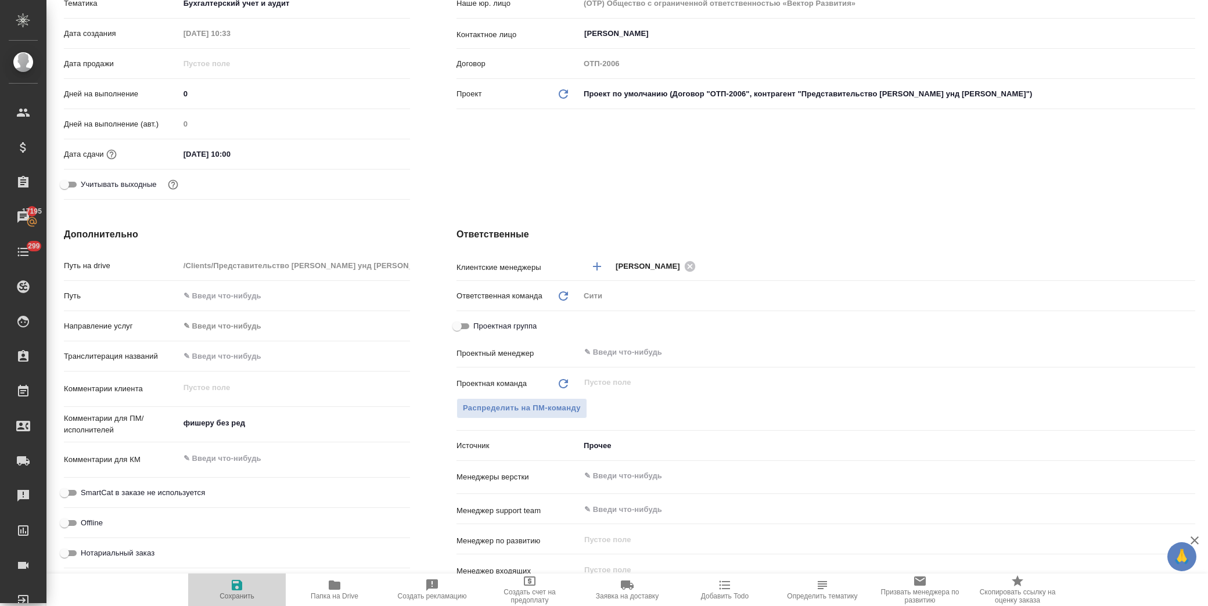
click at [248, 587] on span "Сохранить" at bounding box center [237, 589] width 84 height 22
type textarea "x"
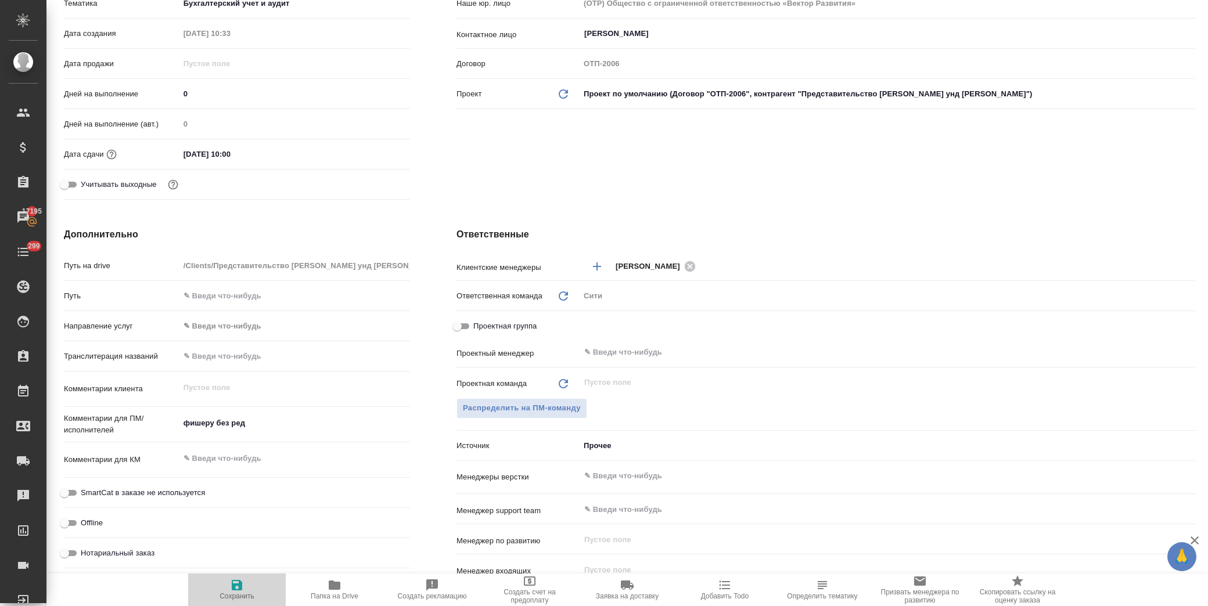
type textarea "x"
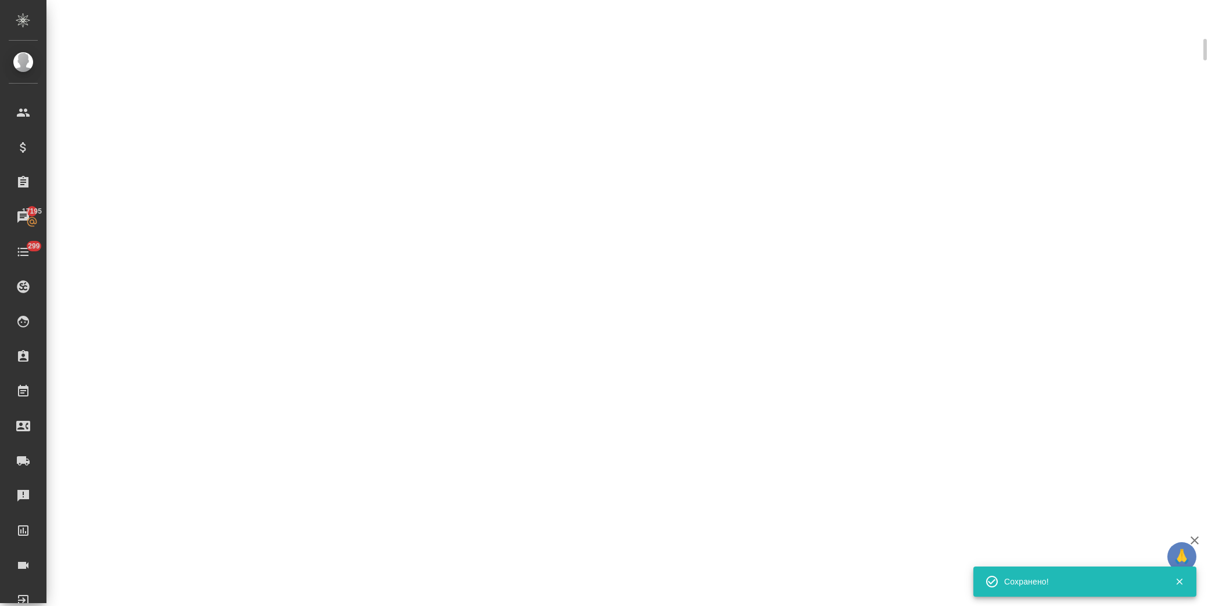
select select "RU"
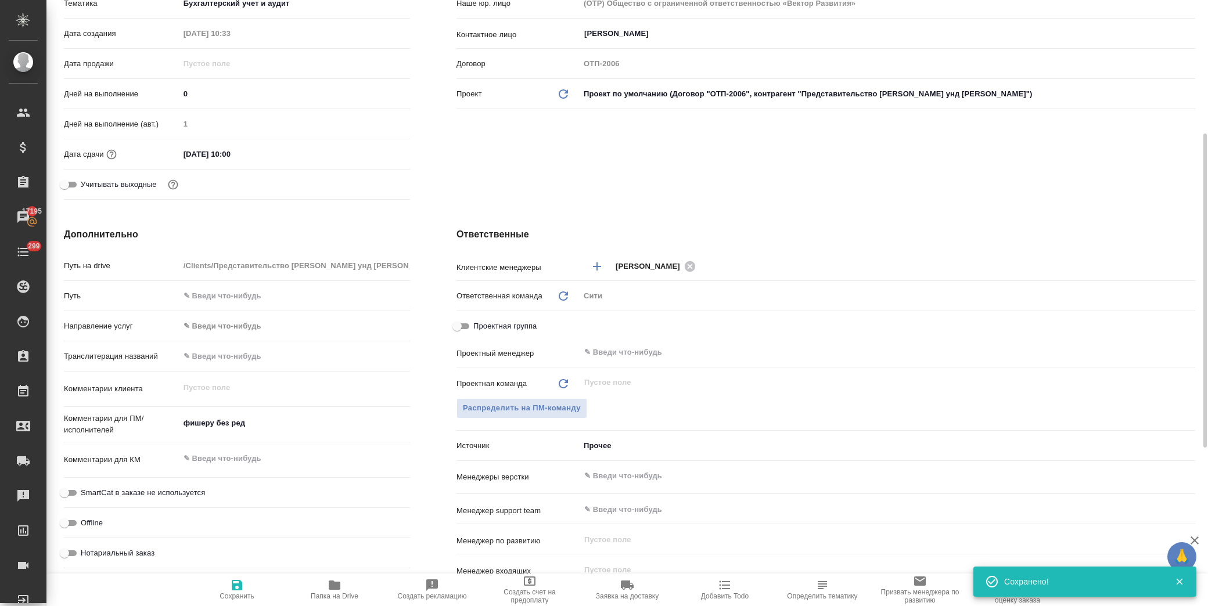
type textarea "x"
click at [549, 399] on button "Распределить на ПМ-команду" at bounding box center [521, 408] width 131 height 20
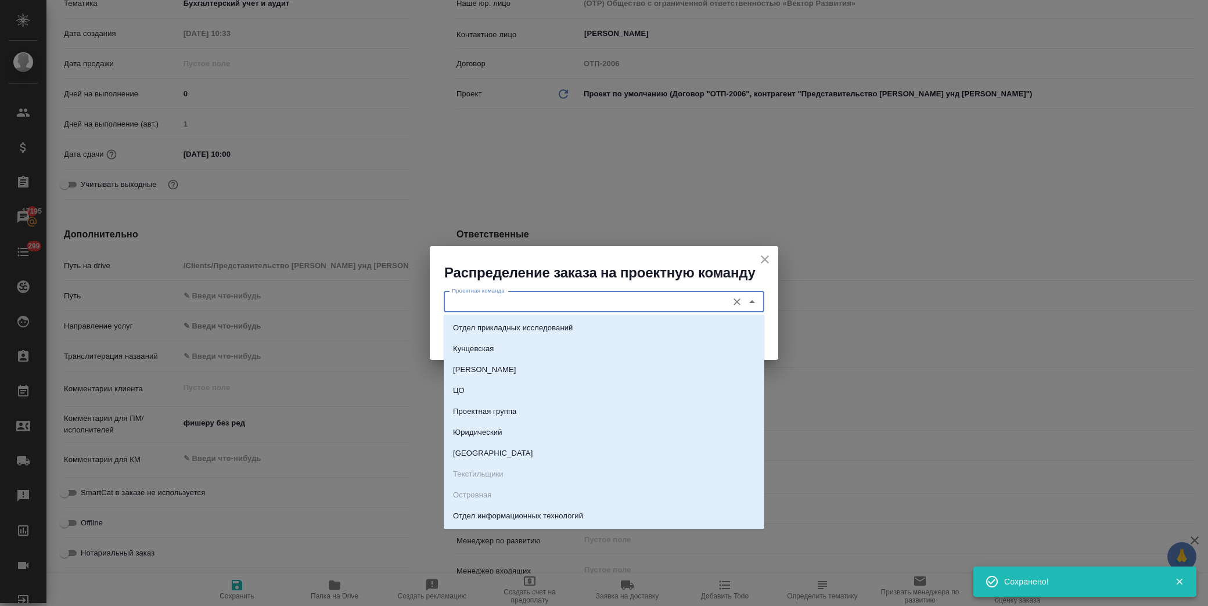
click at [528, 302] on input "Проектная команда" at bounding box center [584, 302] width 275 height 14
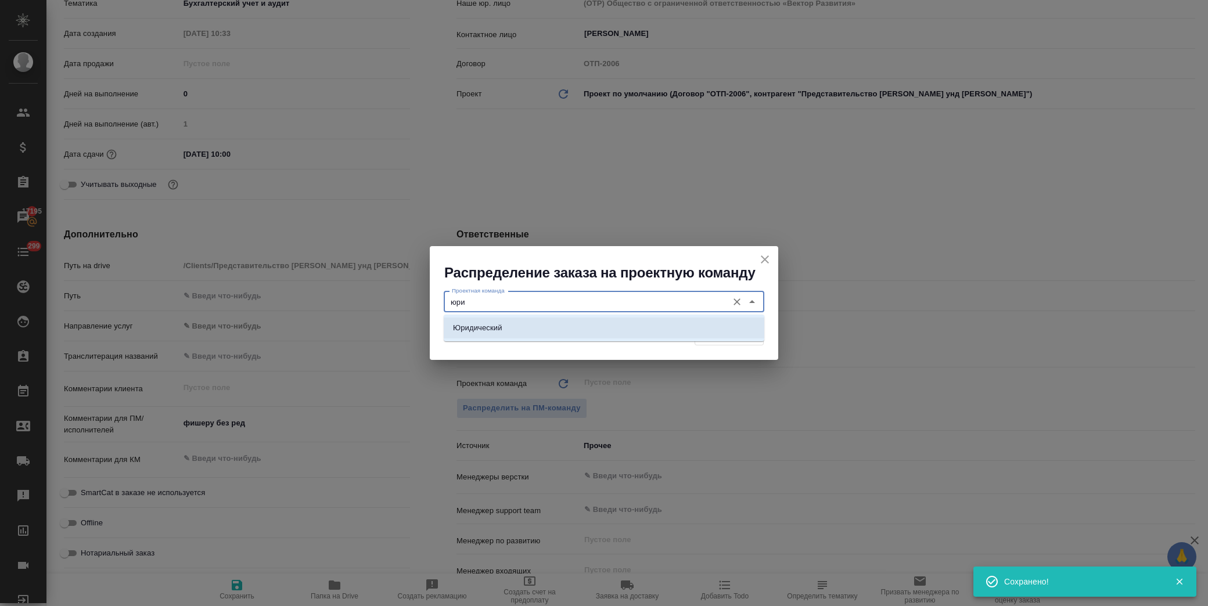
drag, startPoint x: 526, startPoint y: 326, endPoint x: 782, endPoint y: 327, distance: 256.7
click at [526, 327] on li "Юридический" at bounding box center [604, 328] width 321 height 21
type input "Юридический"
click at [733, 336] on span "Распределить" at bounding box center [729, 335] width 56 height 13
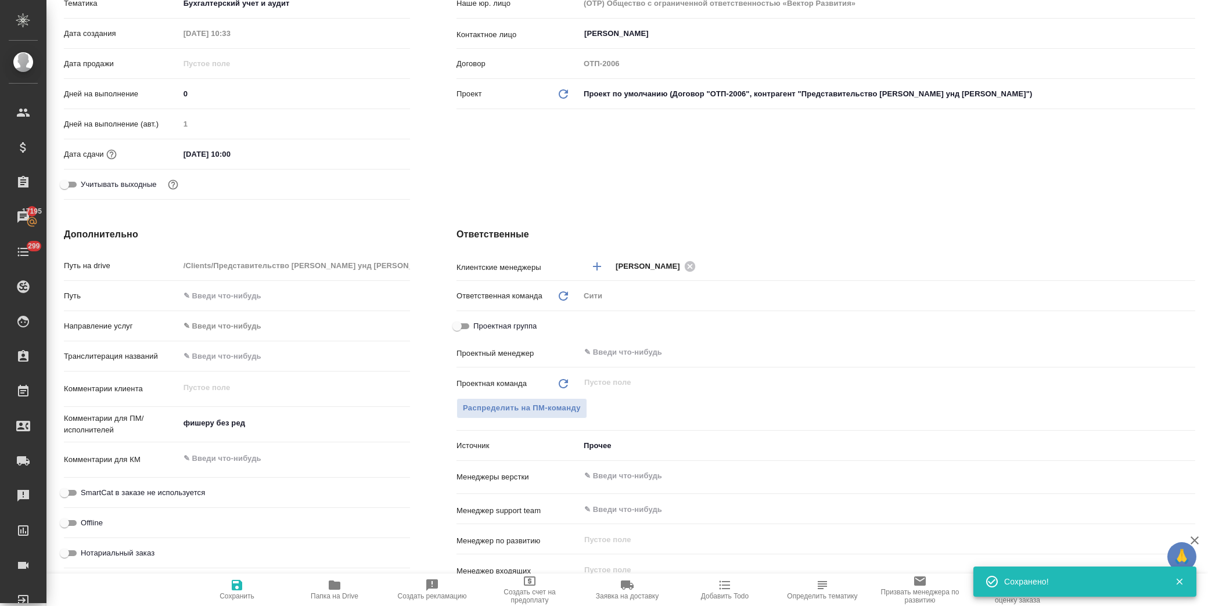
type textarea "x"
click at [233, 588] on icon "button" at bounding box center [237, 585] width 10 height 10
type textarea "x"
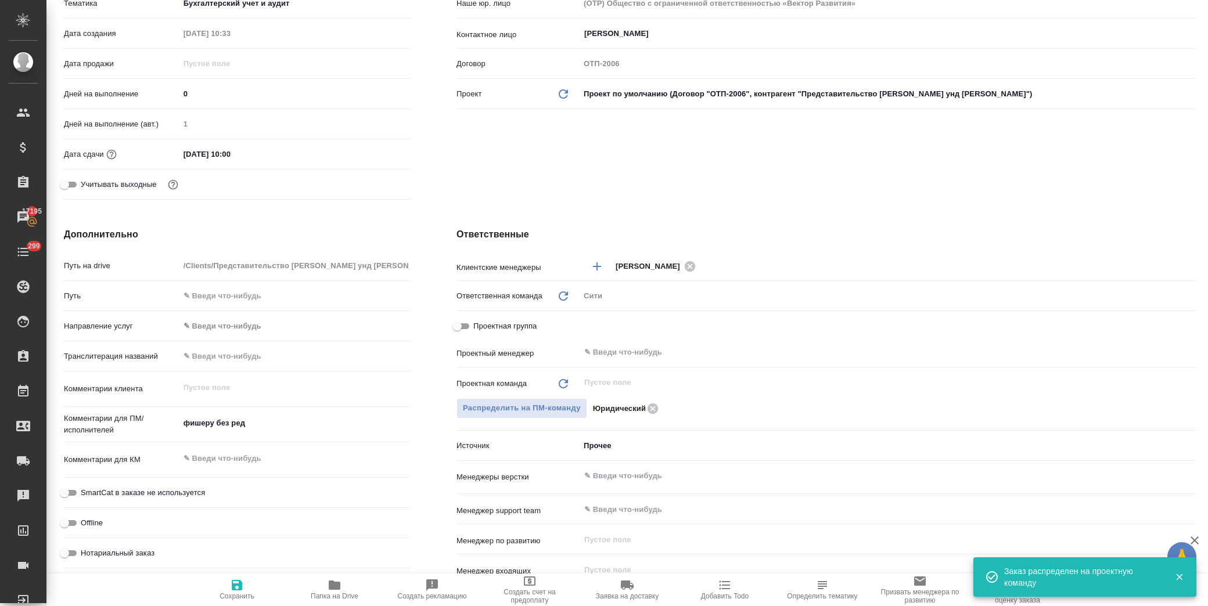
type textarea "x"
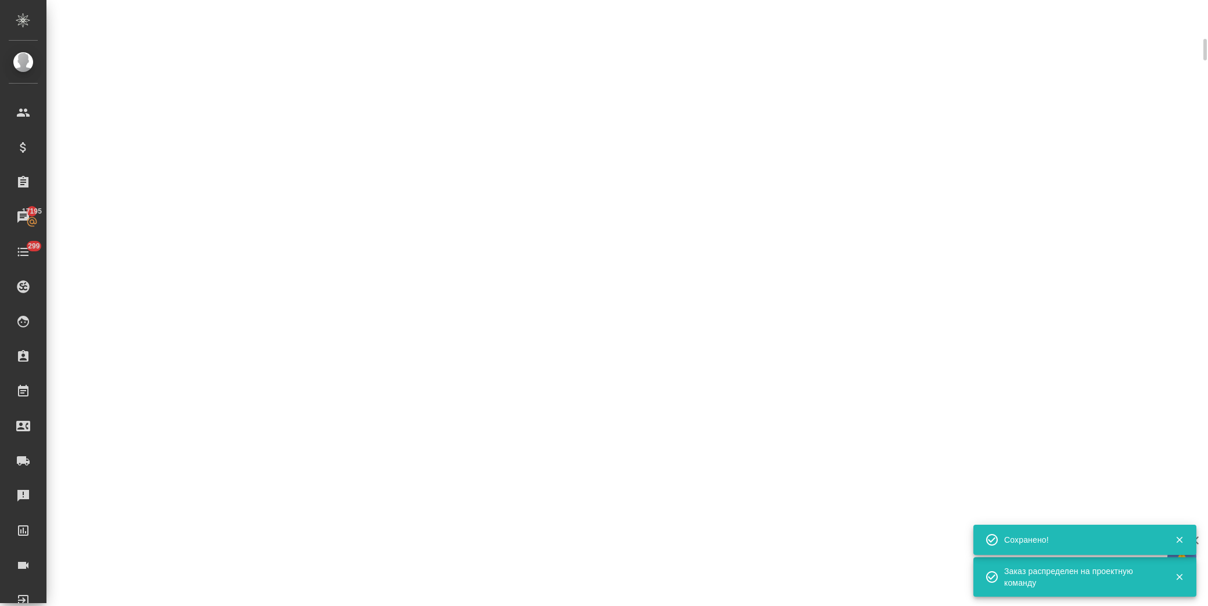
select select "RU"
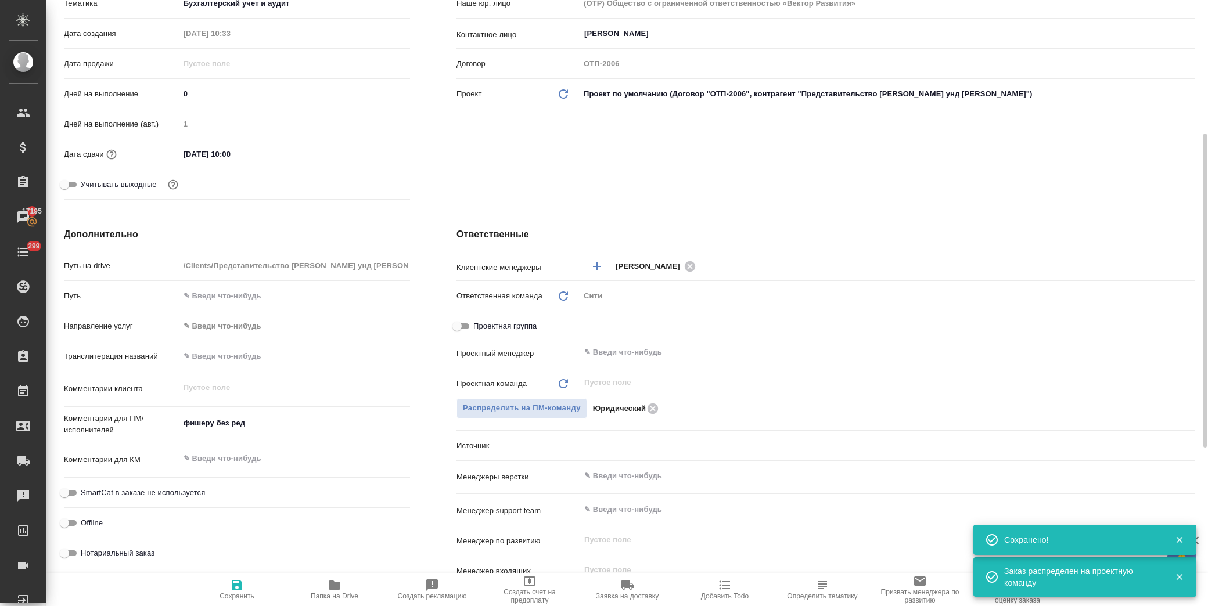
type textarea "x"
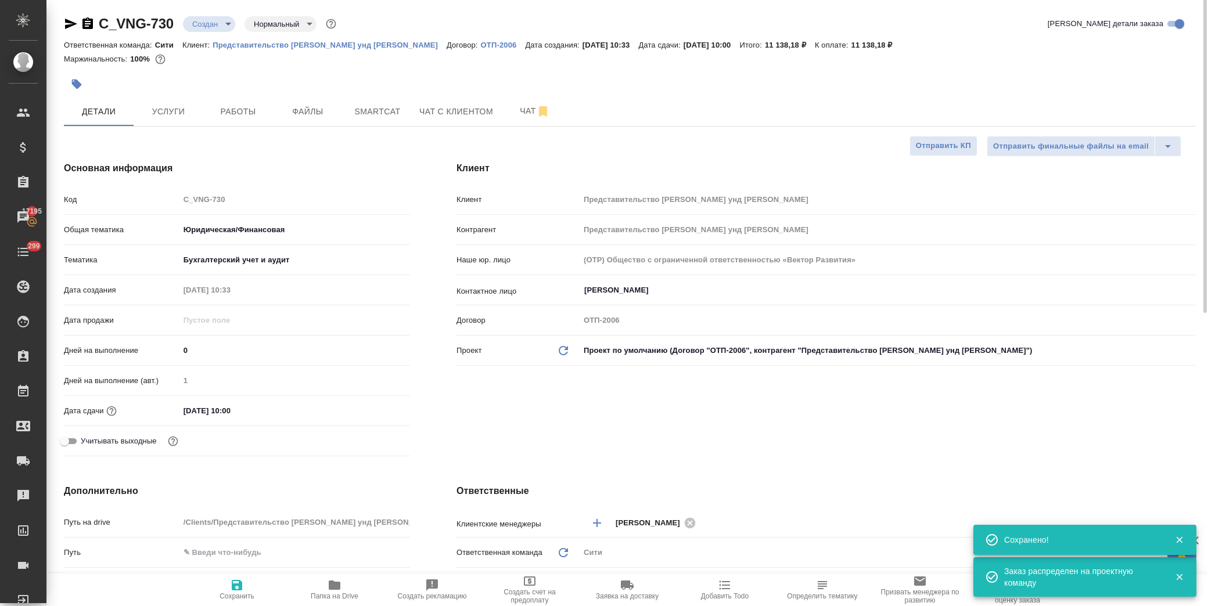
scroll to position [0, 0]
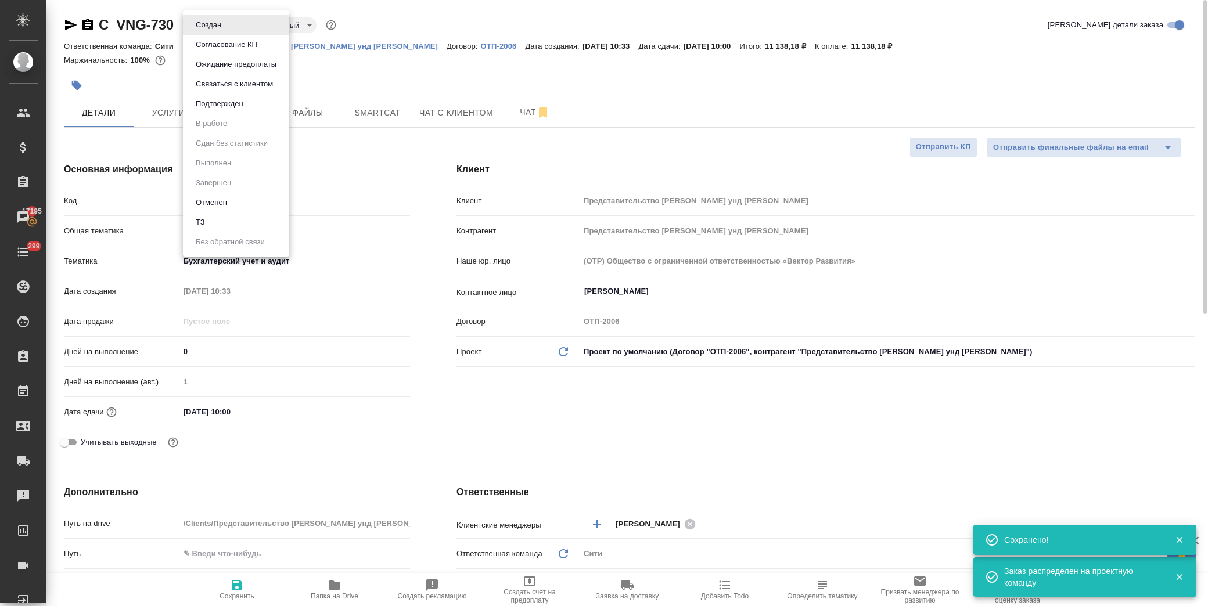
click at [229, 25] on body "🙏 .cls-1 fill:#fff; AWATERA Лофицкая Юлия Владимировна Клиенты Спецификации Зак…" at bounding box center [604, 303] width 1208 height 606
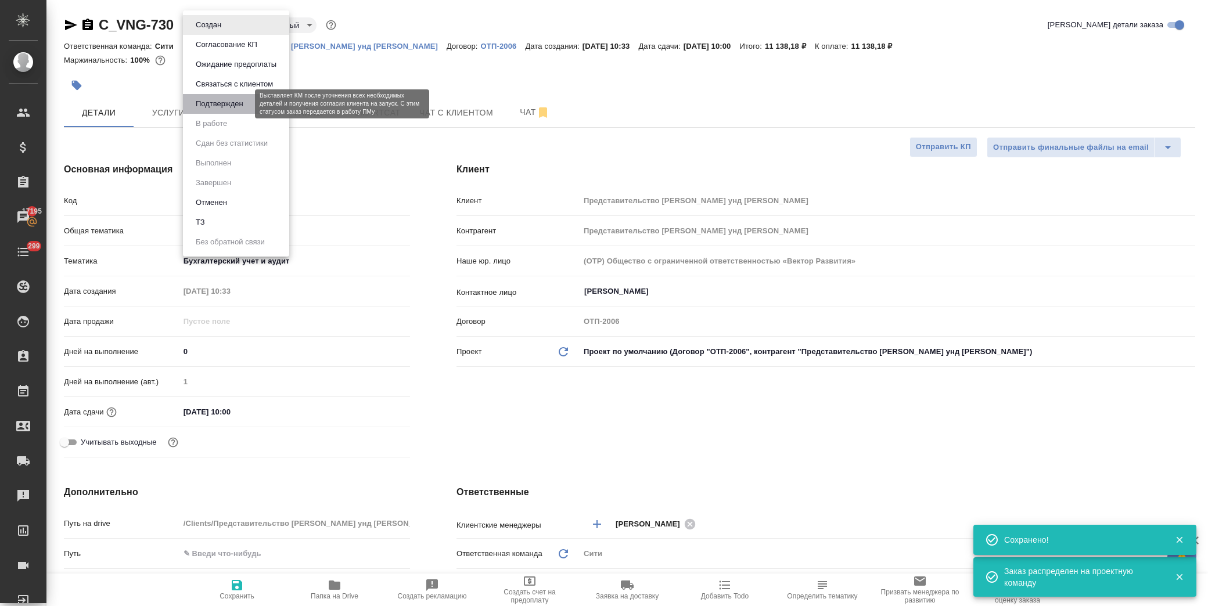
click at [225, 102] on button "Подтвержден" at bounding box center [219, 104] width 55 height 13
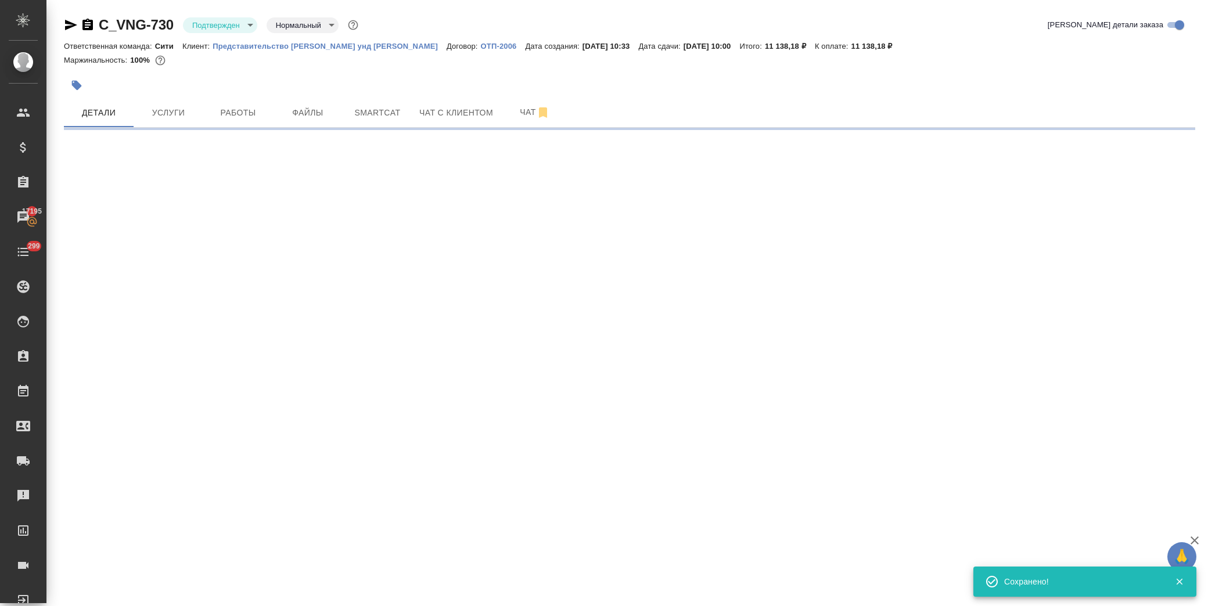
select select "RU"
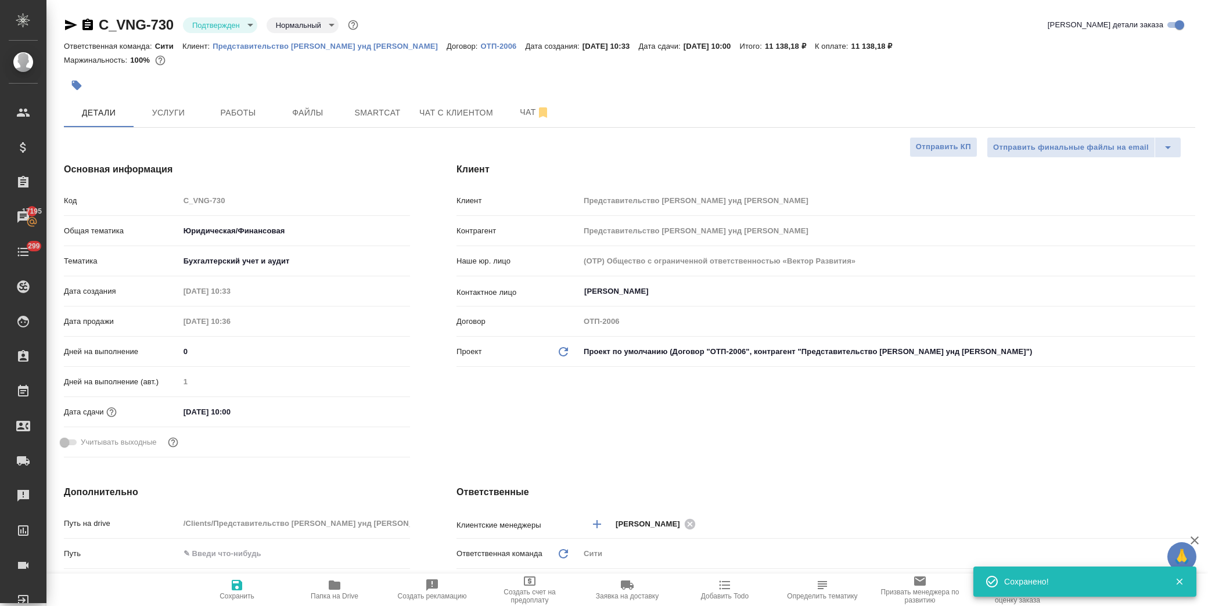
type textarea "x"
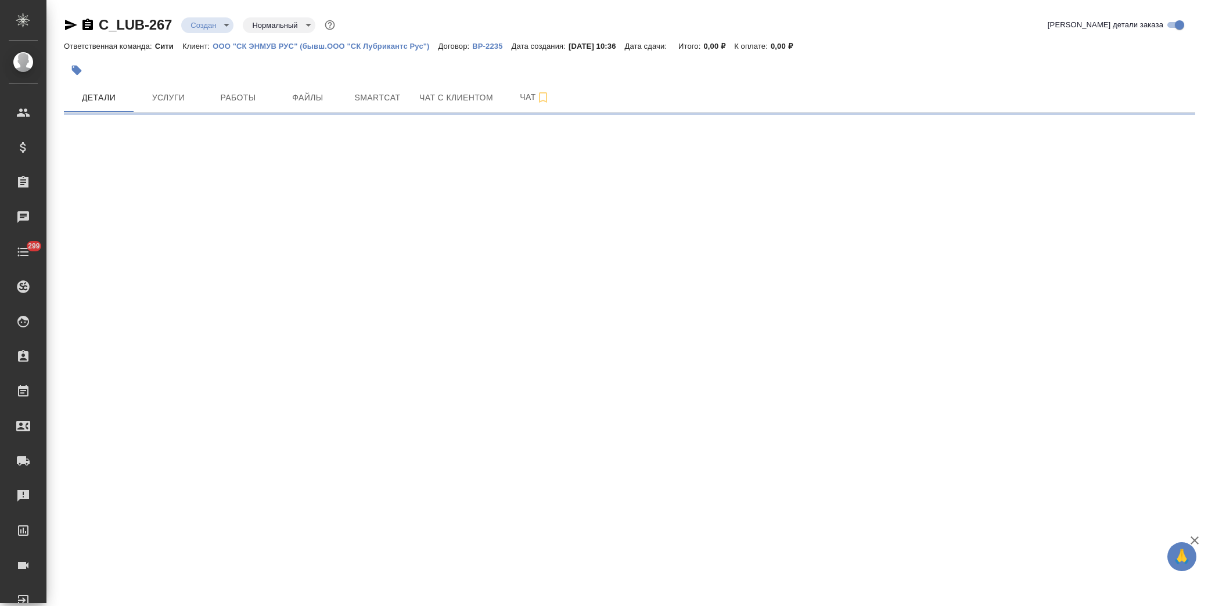
select select "RU"
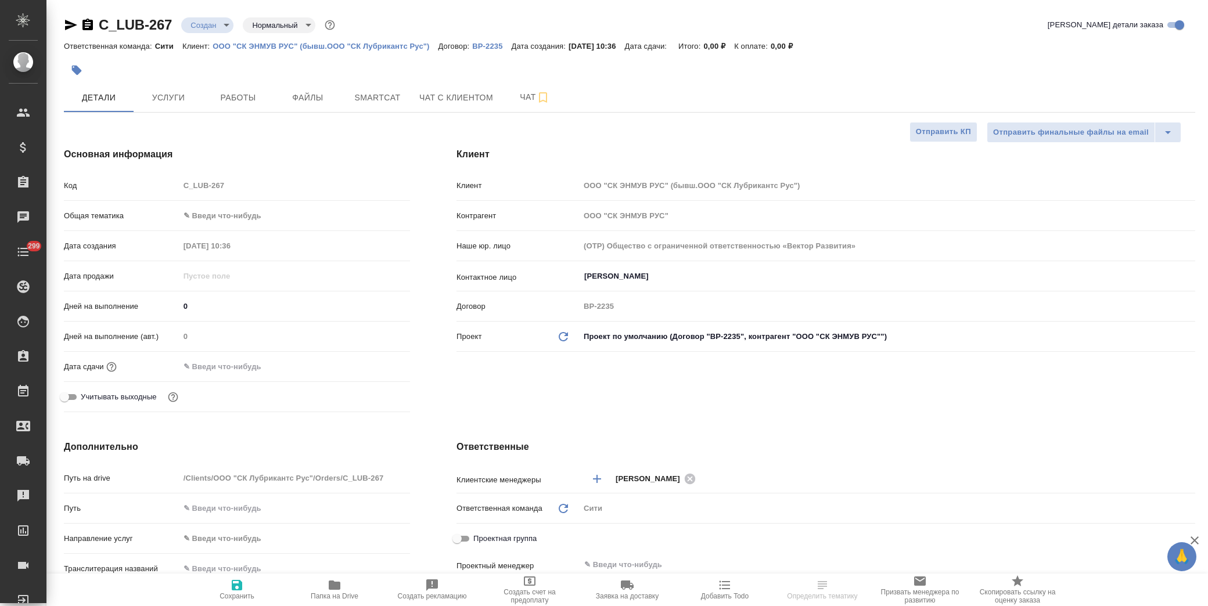
type textarea "x"
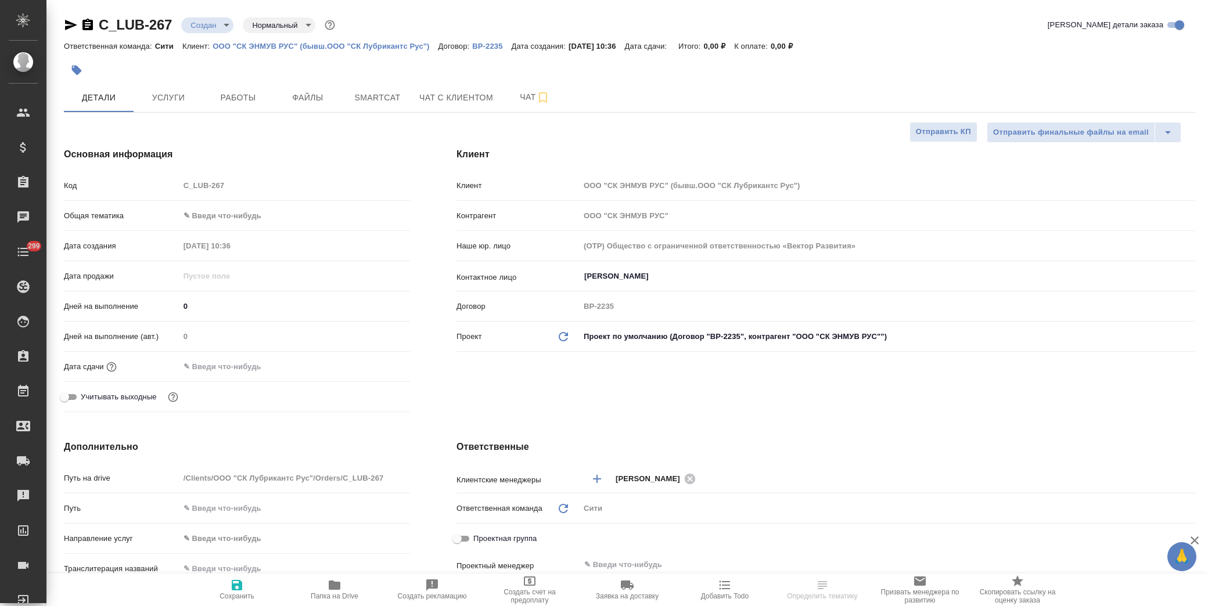
type textarea "x"
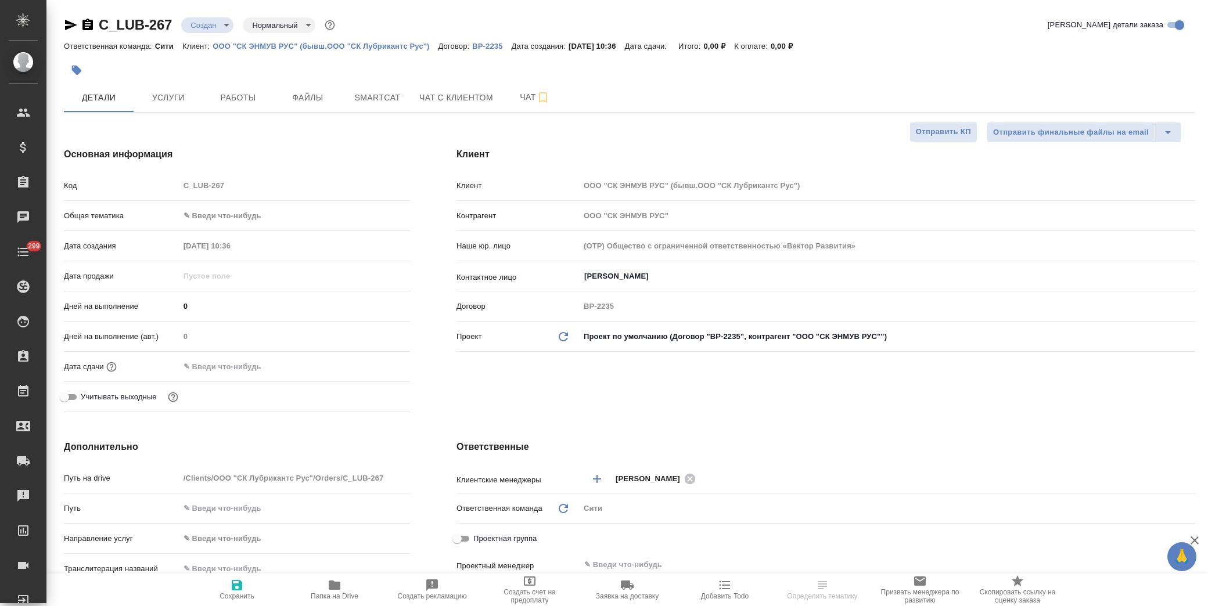
type textarea "x"
select select "RU"
type textarea "x"
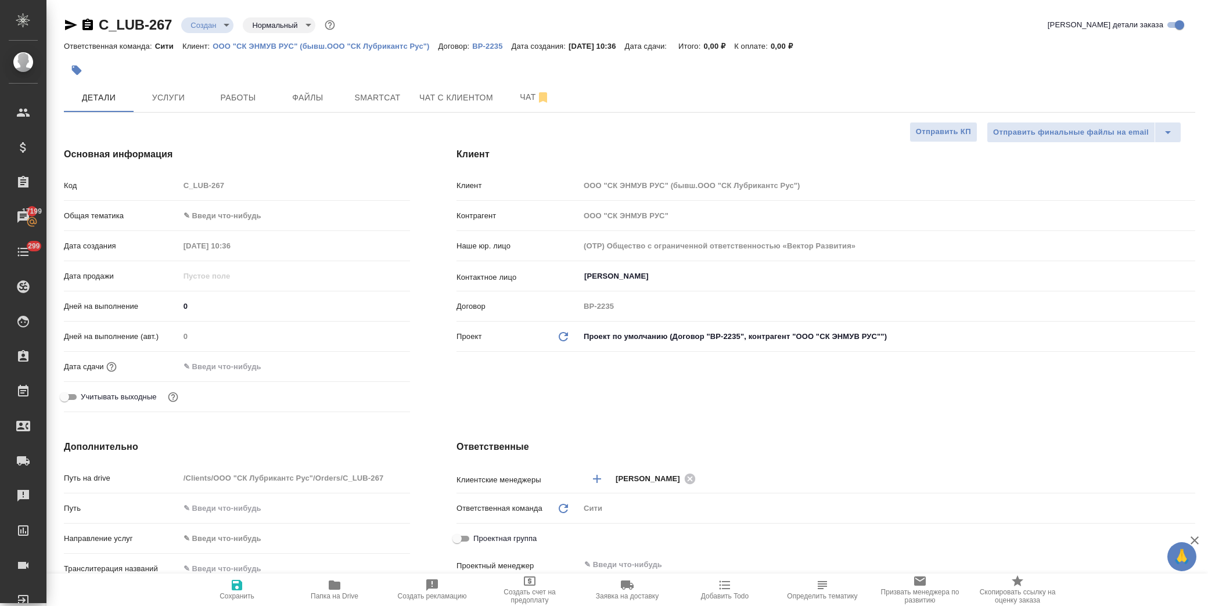
type textarea "x"
click at [309, 84] on button "Файлы" at bounding box center [308, 97] width 70 height 29
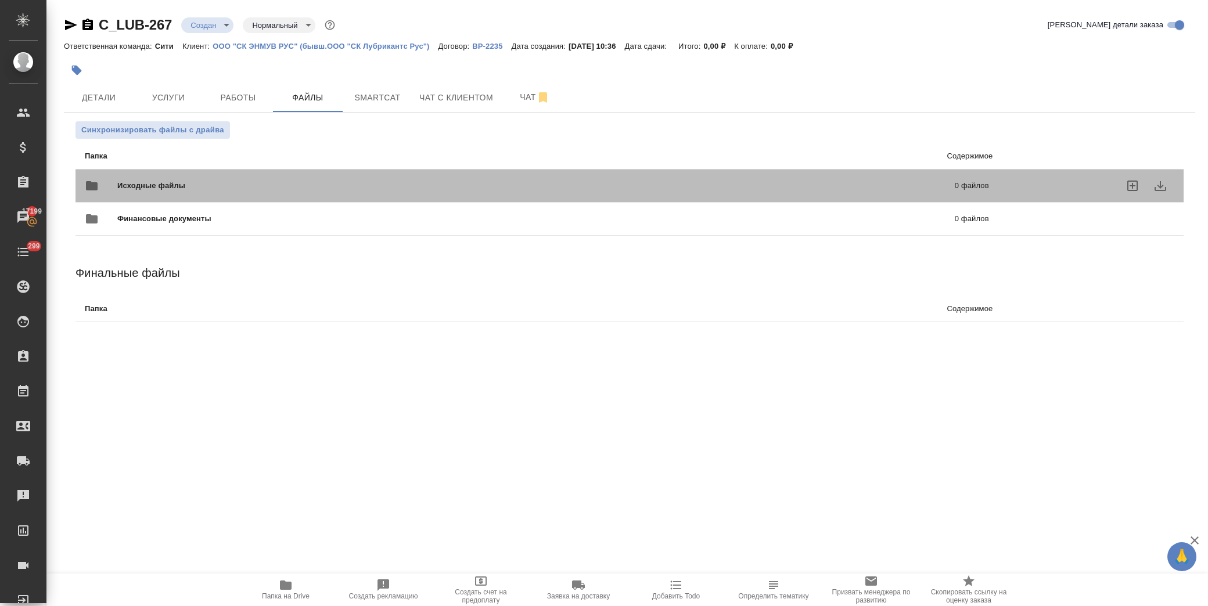
click at [157, 187] on span "Исходные файлы" at bounding box center [343, 186] width 452 height 12
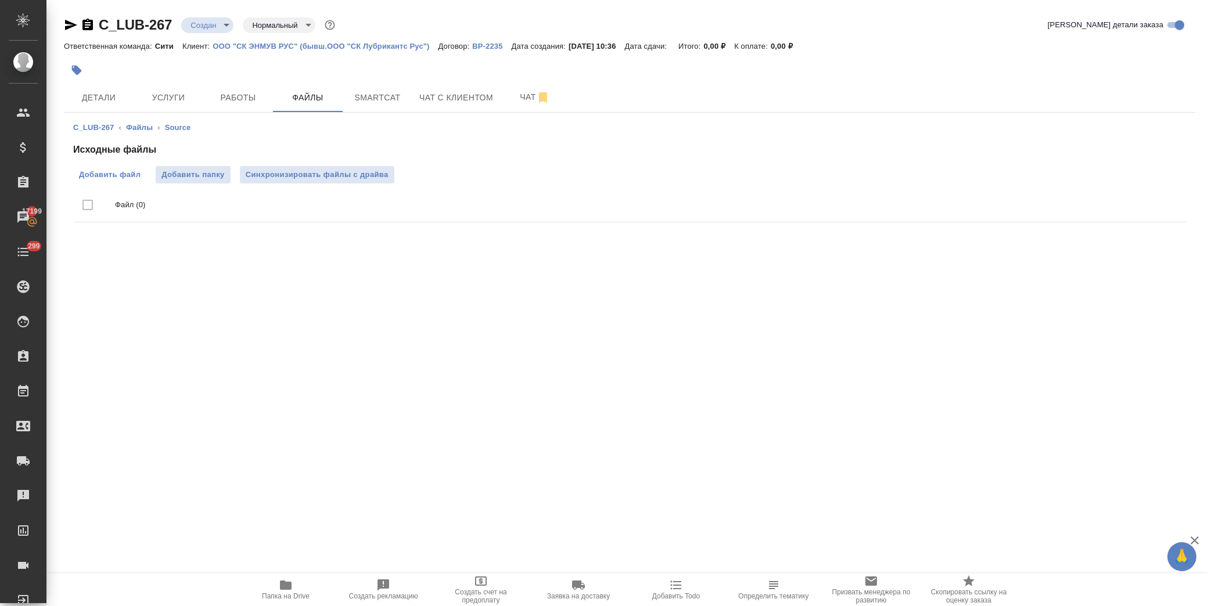
click at [105, 175] on span "Добавить файл" at bounding box center [110, 175] width 62 height 12
click at [0, 0] on input "Добавить файл" at bounding box center [0, 0] width 0 height 0
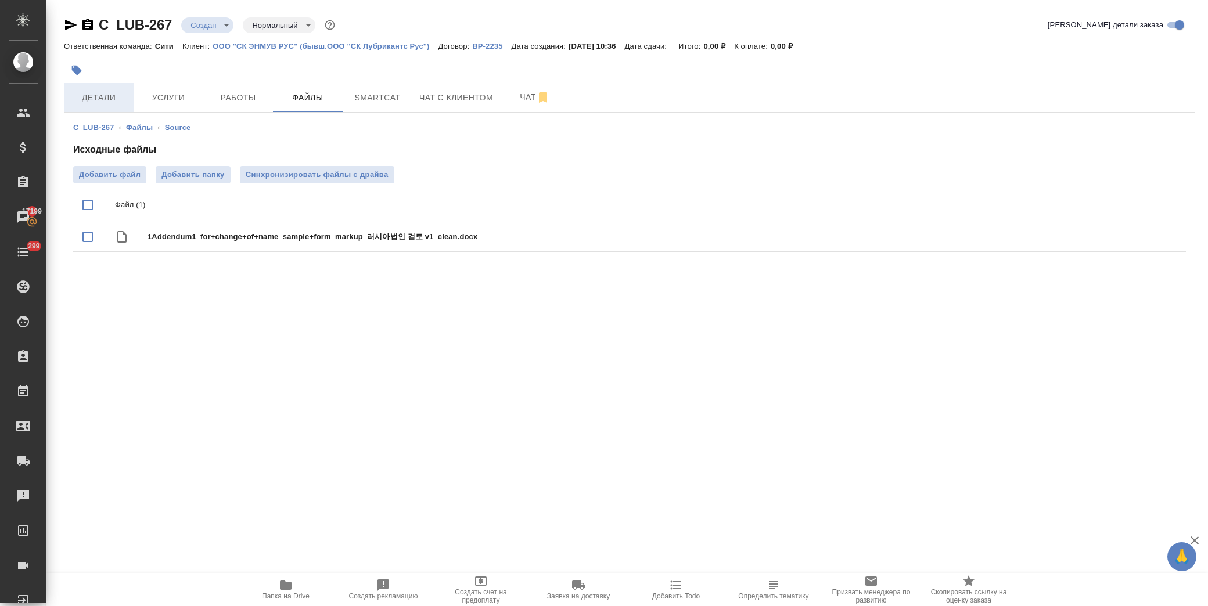
click at [109, 95] on span "Детали" at bounding box center [99, 98] width 56 height 15
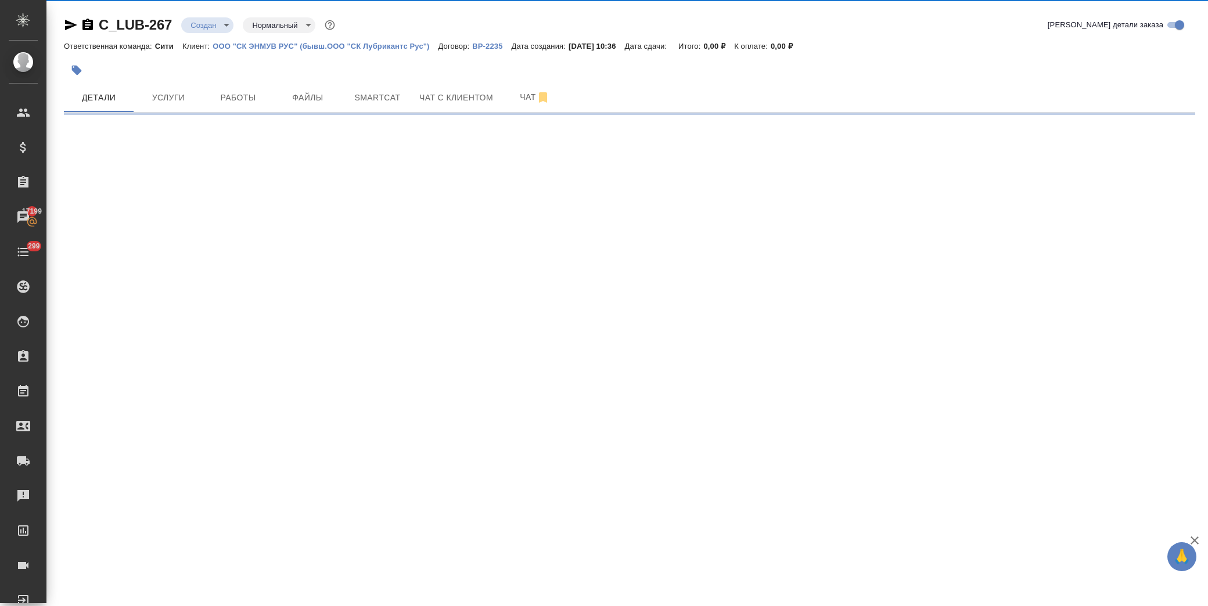
select select "RU"
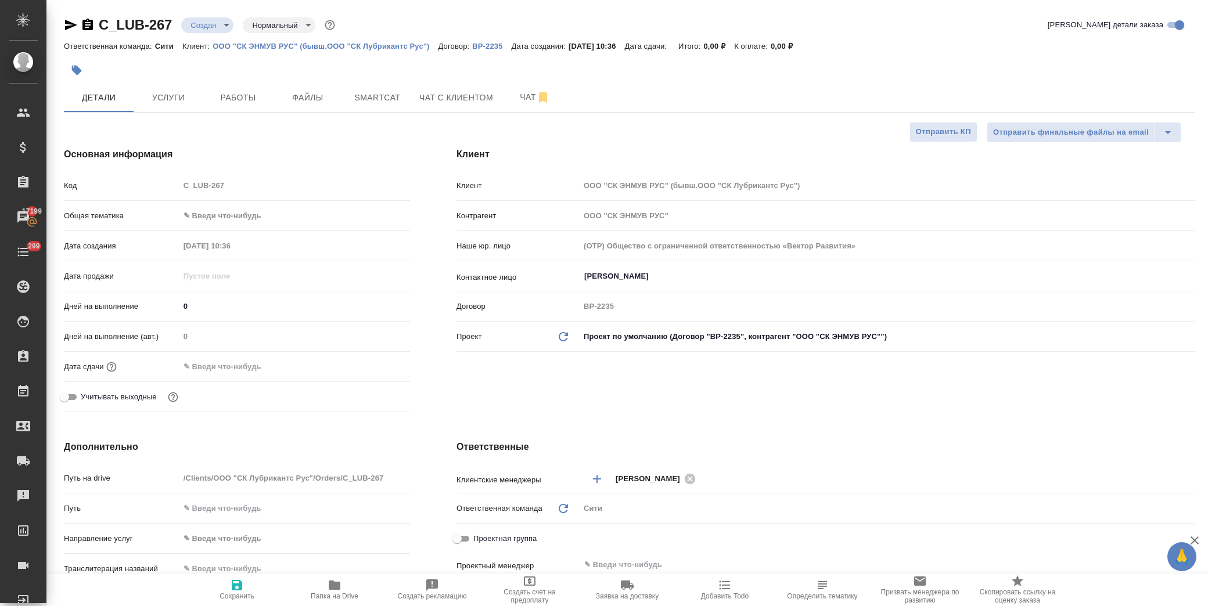
type textarea "x"
click at [229, 367] on input "text" at bounding box center [230, 366] width 102 height 17
click at [376, 366] on icon "button" at bounding box center [376, 366] width 14 height 14
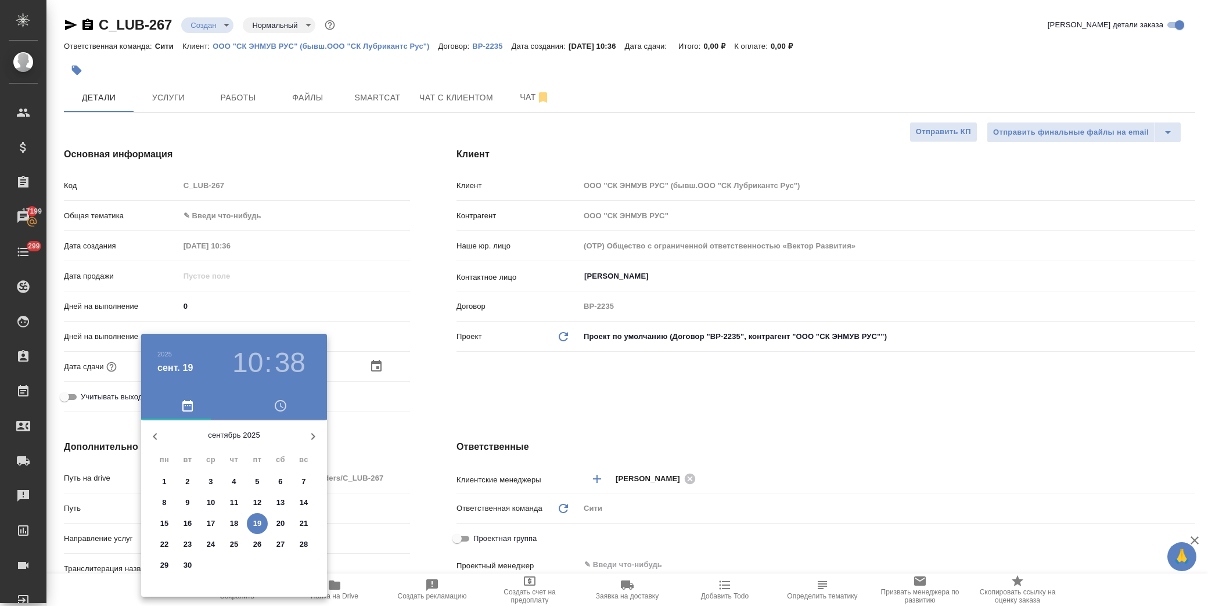
click at [256, 520] on p "19" at bounding box center [257, 524] width 9 height 12
type input "[DATE] 10:38"
type textarea "x"
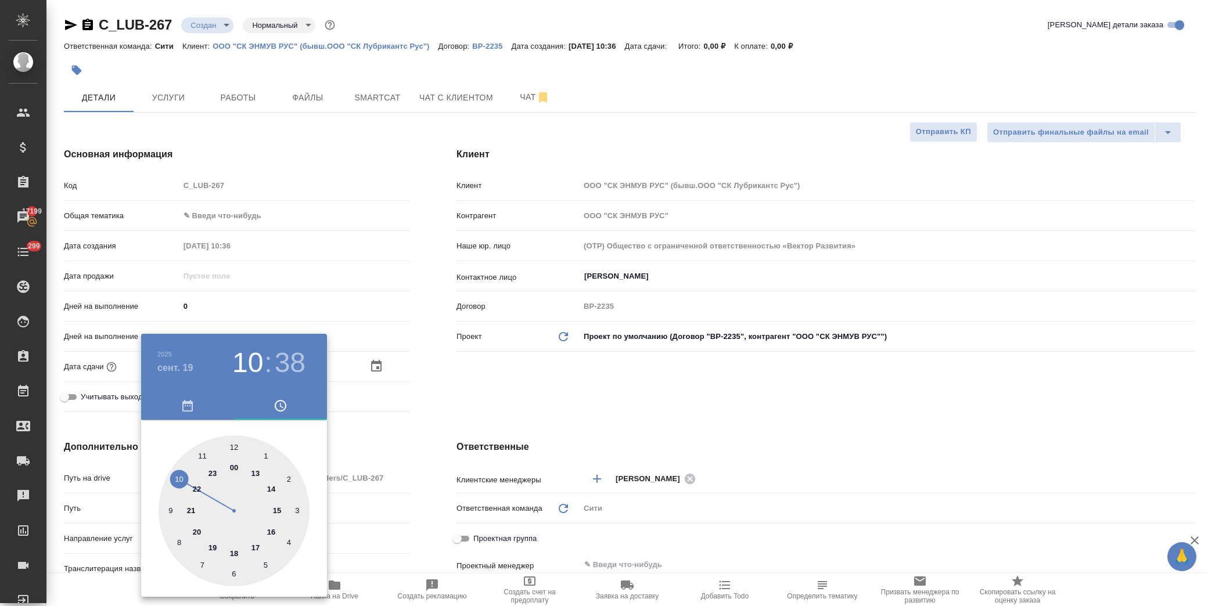
click at [176, 474] on div at bounding box center [234, 511] width 151 height 151
type textarea "x"
click at [206, 457] on div at bounding box center [234, 511] width 151 height 151
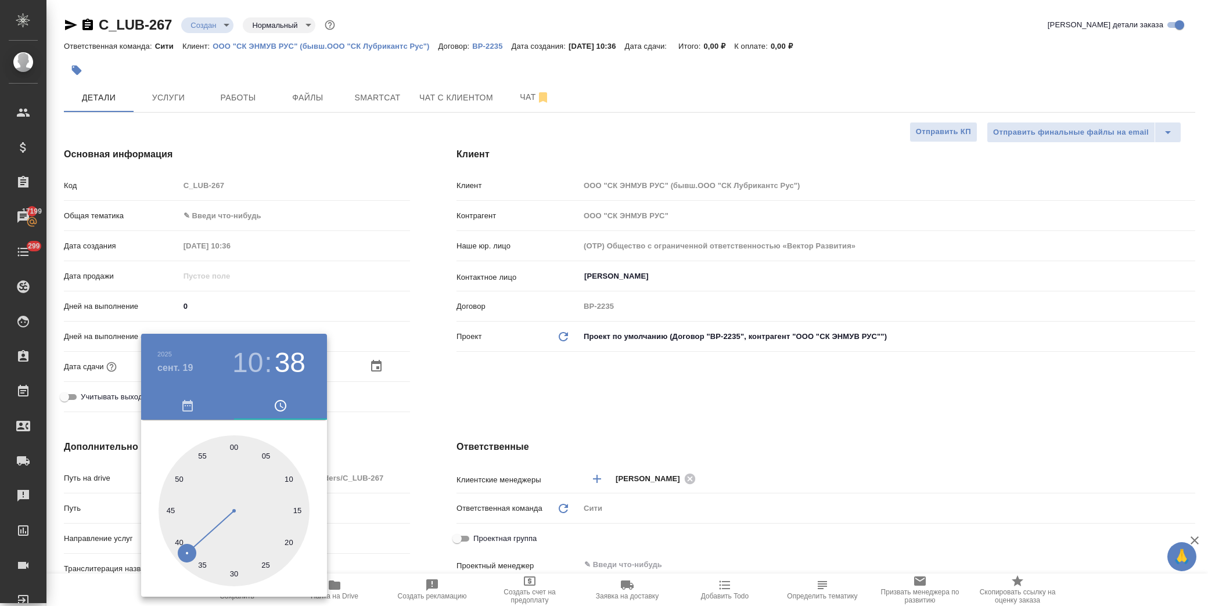
type input "[DATE] 10:55"
type textarea "x"
click at [452, 398] on div at bounding box center [604, 303] width 1208 height 606
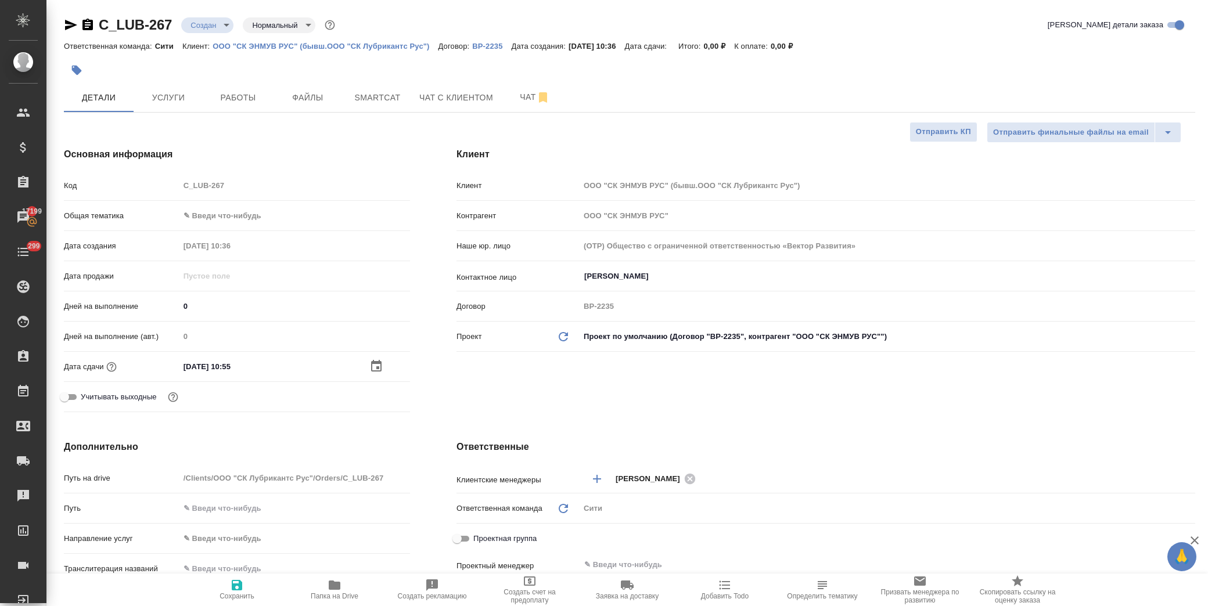
click at [236, 588] on icon "button" at bounding box center [237, 585] width 14 height 14
type textarea "x"
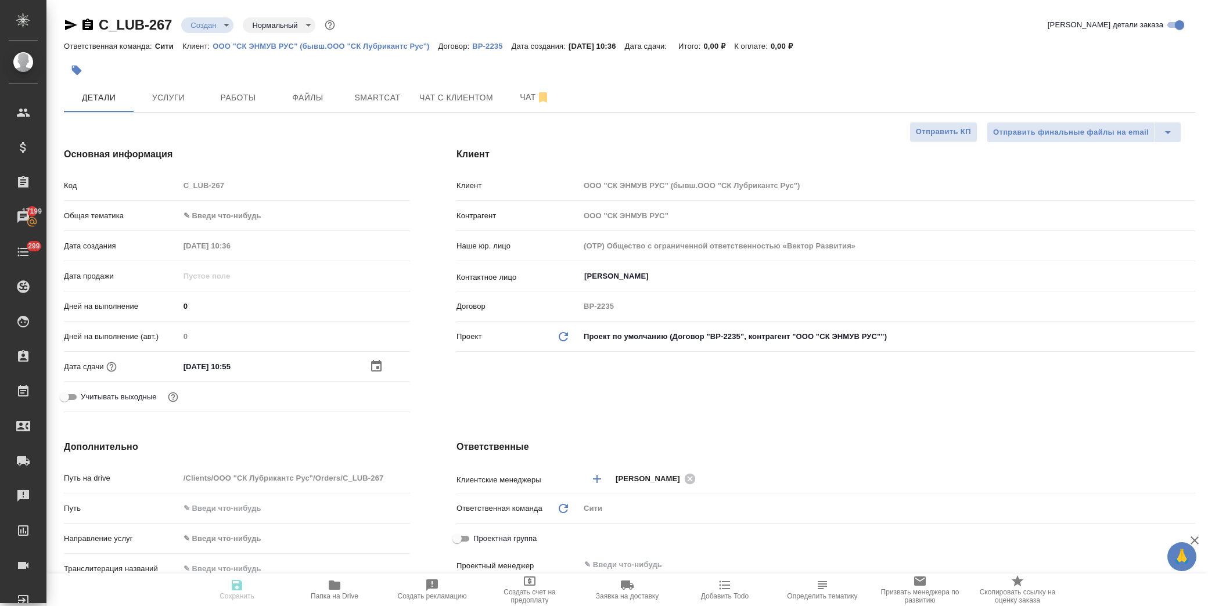
type textarea "x"
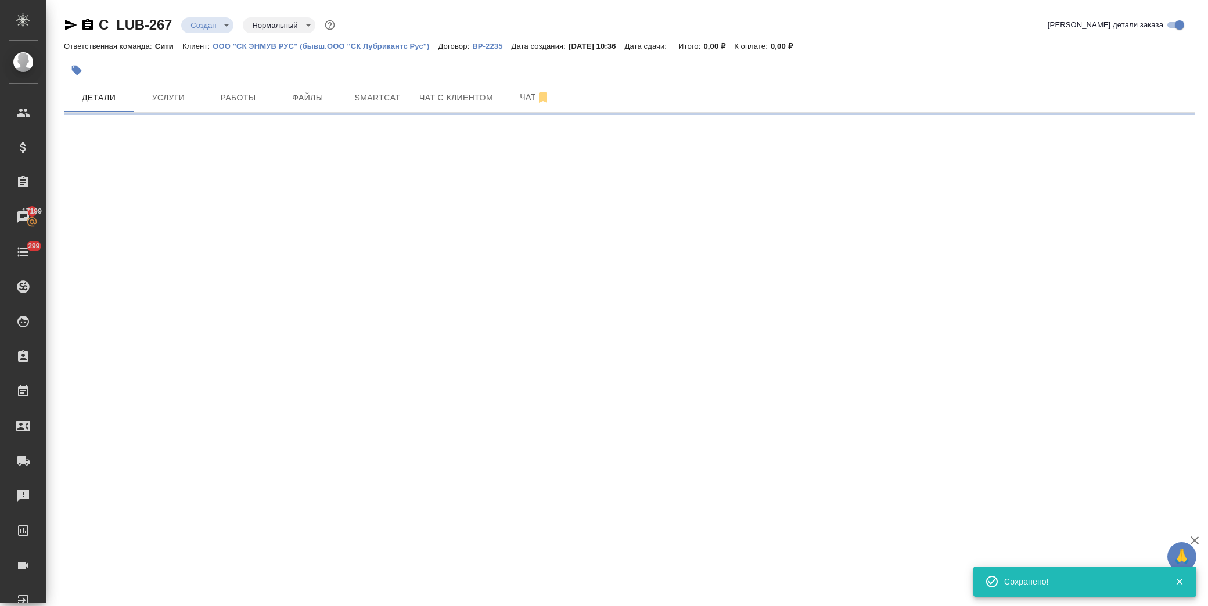
select select "RU"
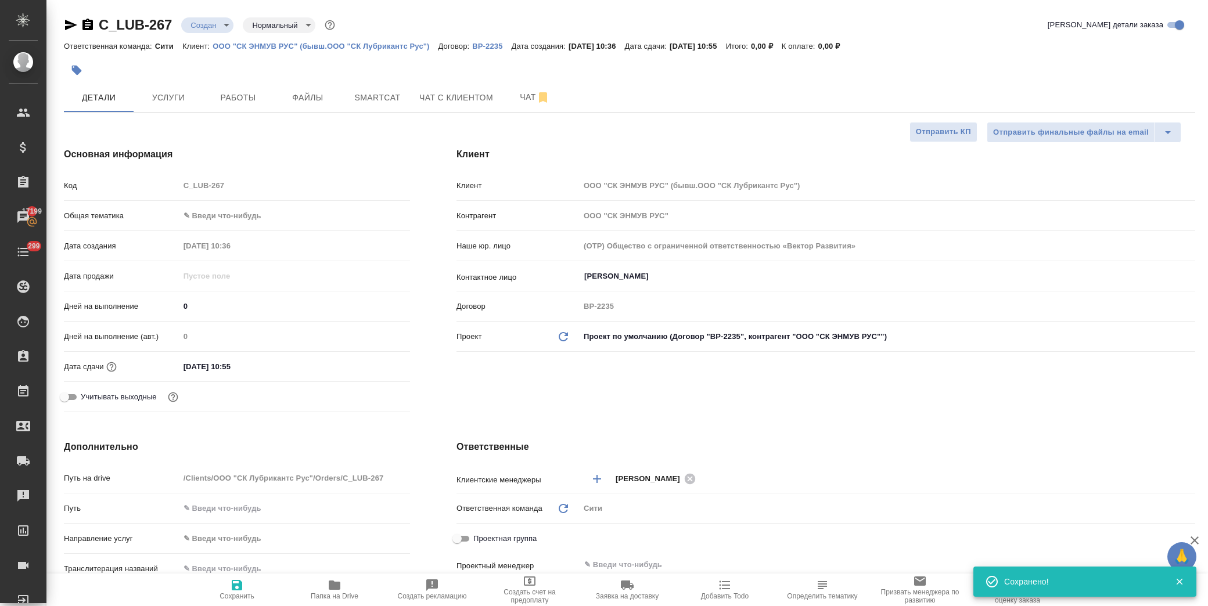
type textarea "x"
click at [242, 213] on body "🙏 .cls-1 fill:#fff; AWATERA [PERSON_NAME] Спецификации Заказы 17199 Чаты 299 To…" at bounding box center [604, 303] width 1208 height 606
click at [256, 330] on li "Юридическая/Финансовая" at bounding box center [294, 327] width 231 height 19
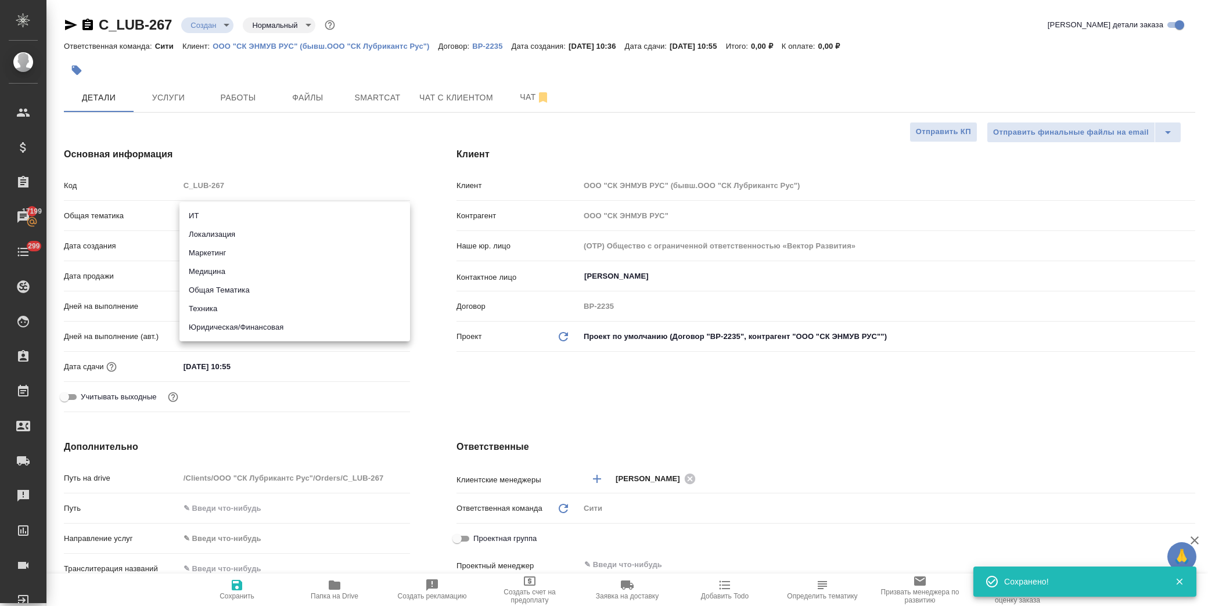
type input "yr-fn"
type textarea "x"
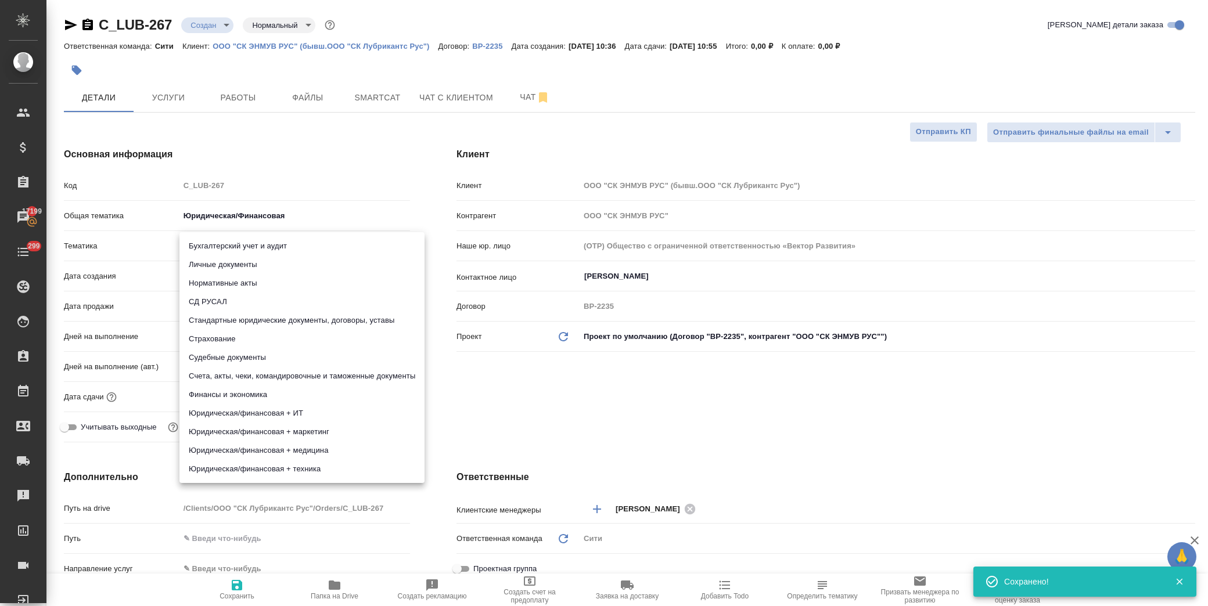
click at [246, 246] on body "🙏 .cls-1 fill:#fff; AWATERA [PERSON_NAME] Спецификации Заказы 17199 Чаты 299 To…" at bounding box center [604, 303] width 1208 height 606
click at [267, 317] on li "Стандартные юридические документы, договоры, уставы" at bounding box center [301, 320] width 245 height 19
type textarea "x"
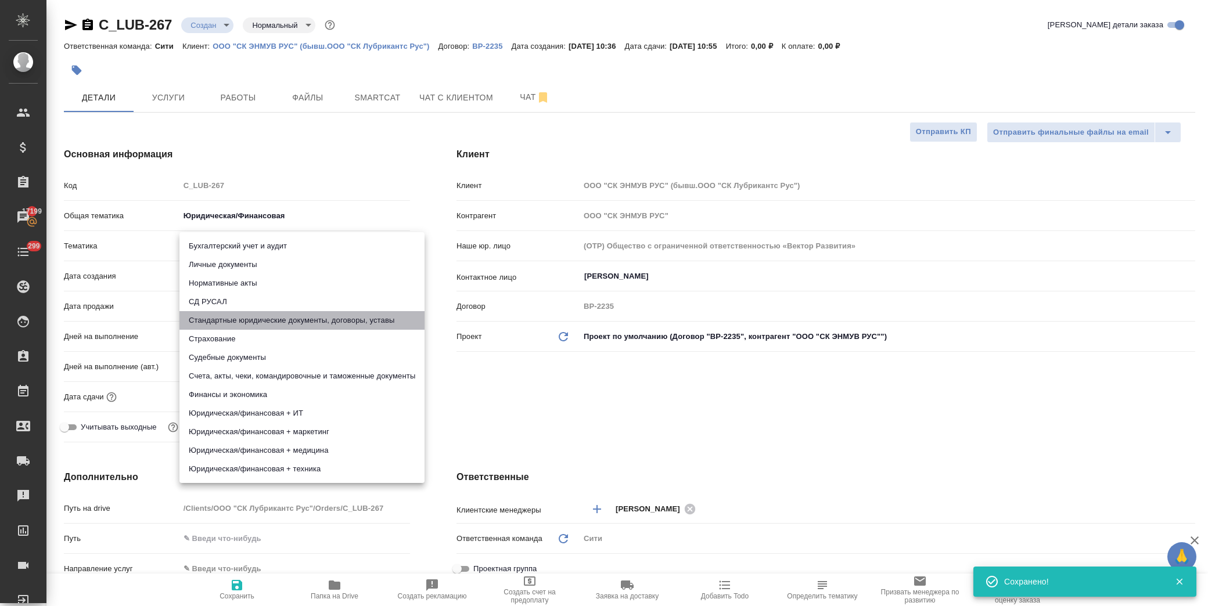
type input "5f647205b73bc97568ca66bf"
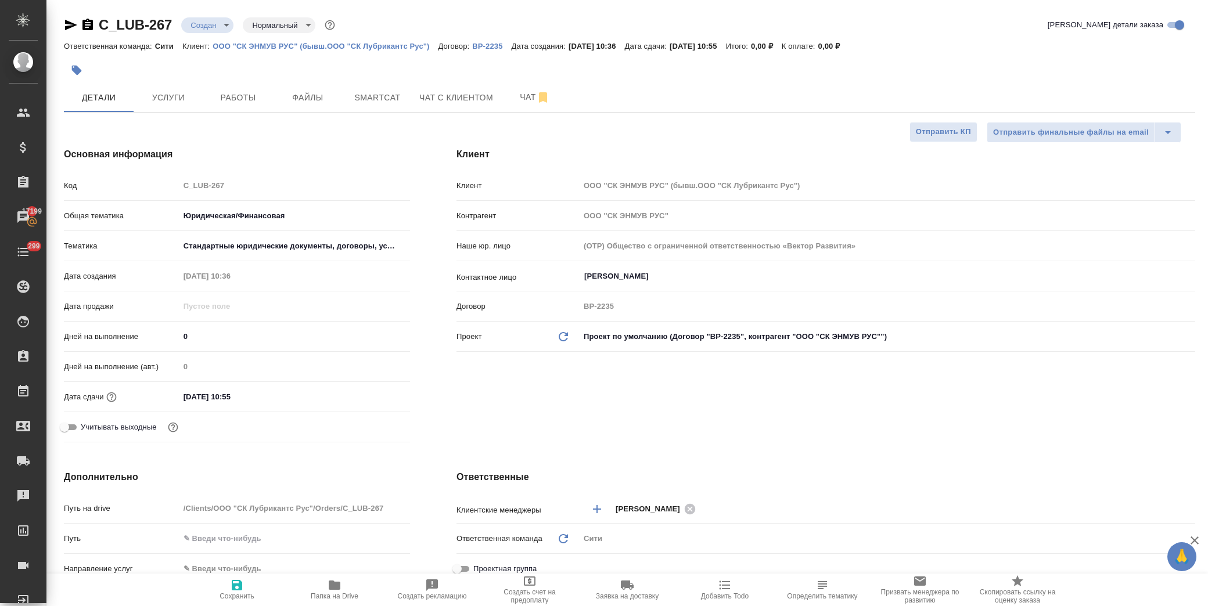
drag, startPoint x: 233, startPoint y: 583, endPoint x: 212, endPoint y: 314, distance: 269.7
click at [233, 581] on icon "button" at bounding box center [237, 585] width 14 height 14
type textarea "x"
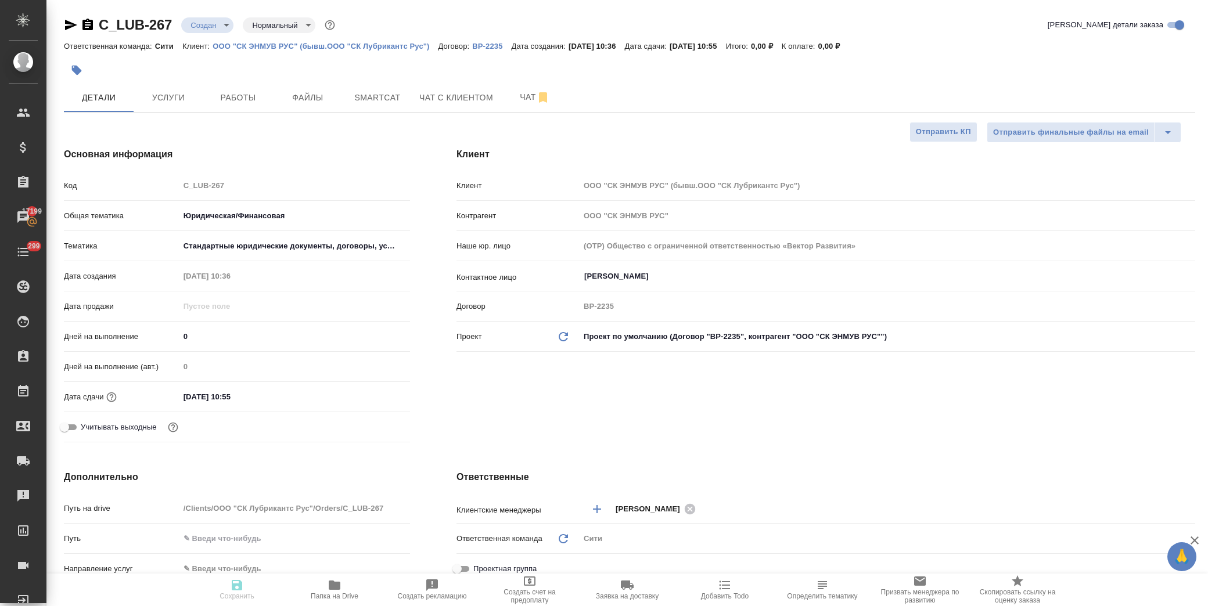
type textarea "x"
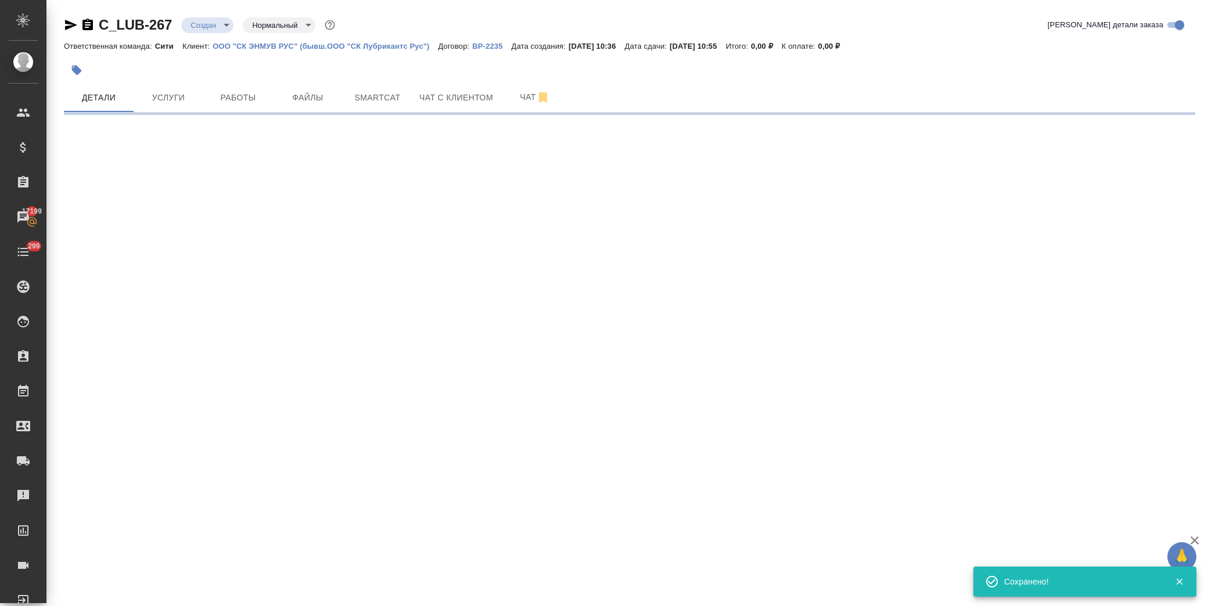
select select "RU"
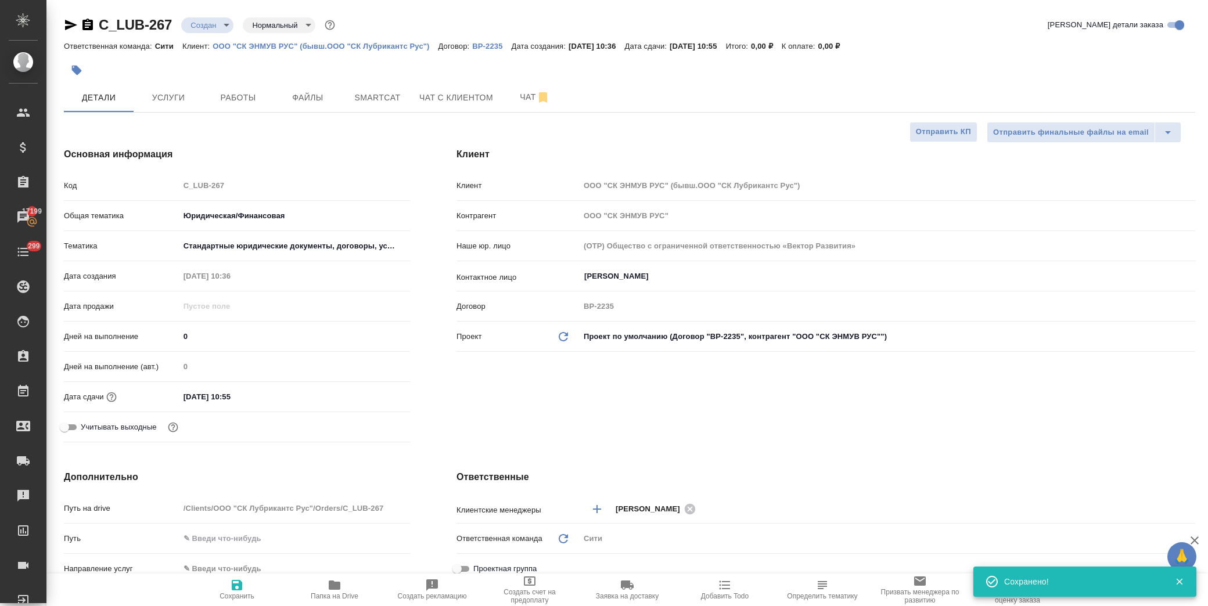
type textarea "x"
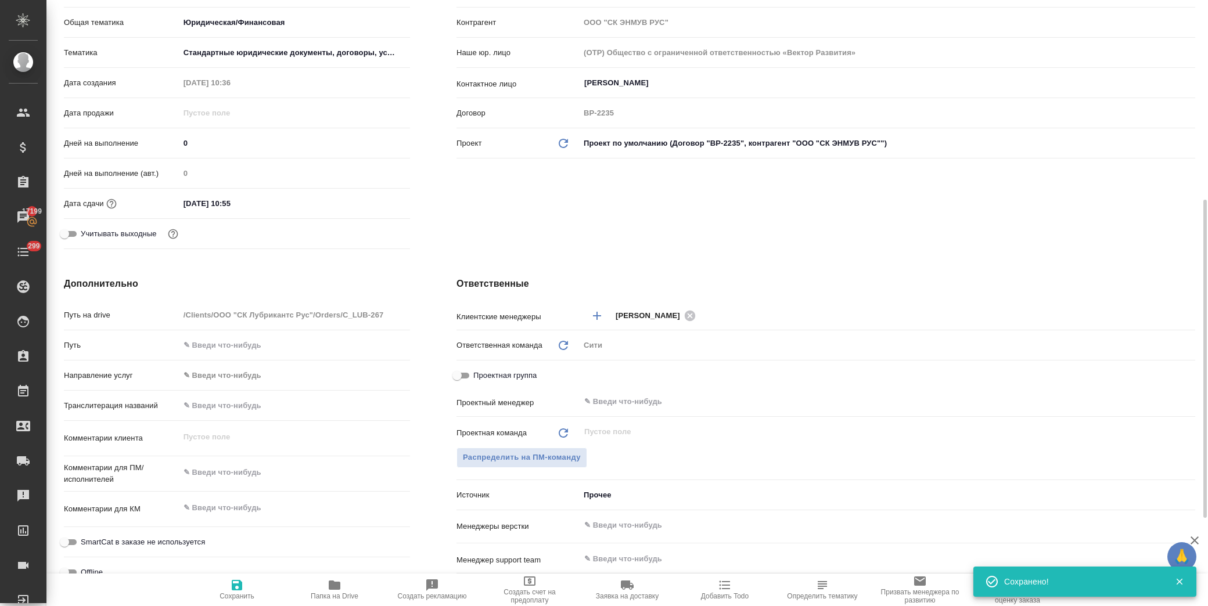
scroll to position [258, 0]
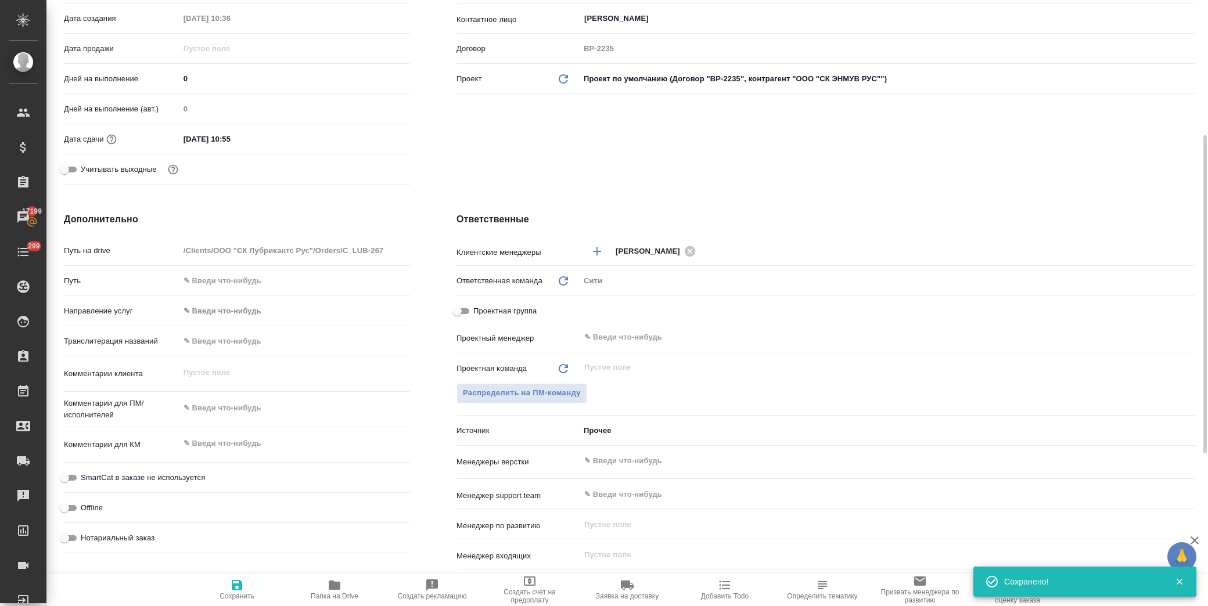
type textarea "x"
click at [242, 410] on textarea at bounding box center [294, 408] width 231 height 20
type textarea "x"
type textarea "р"
type textarea "x"
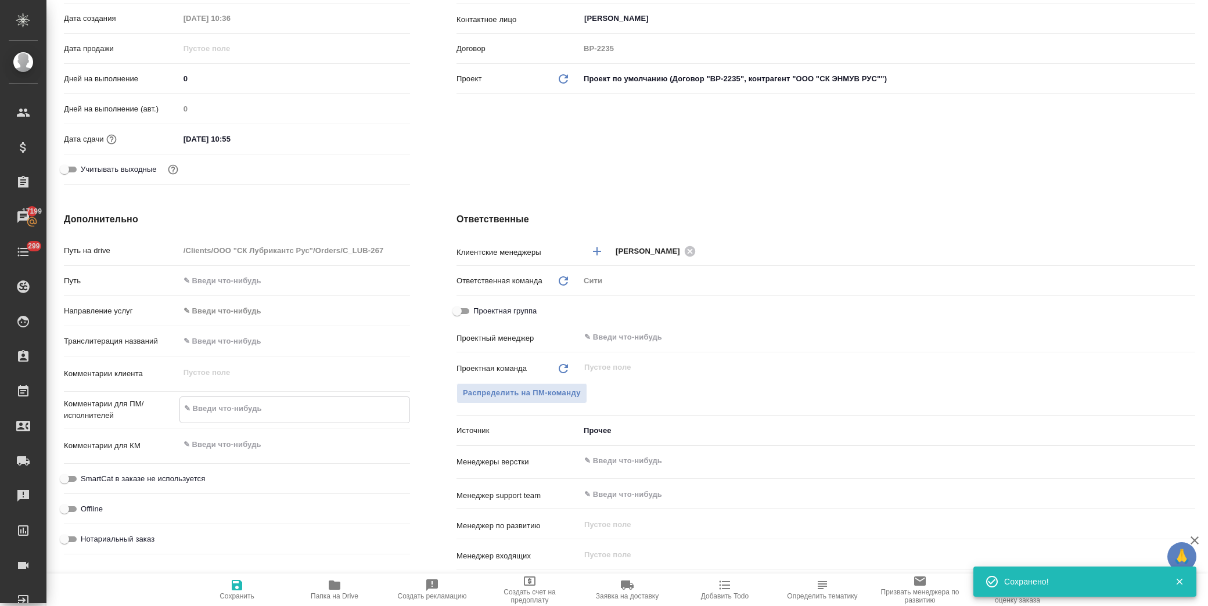
type textarea "x"
type textarea "ру"
type textarea "x"
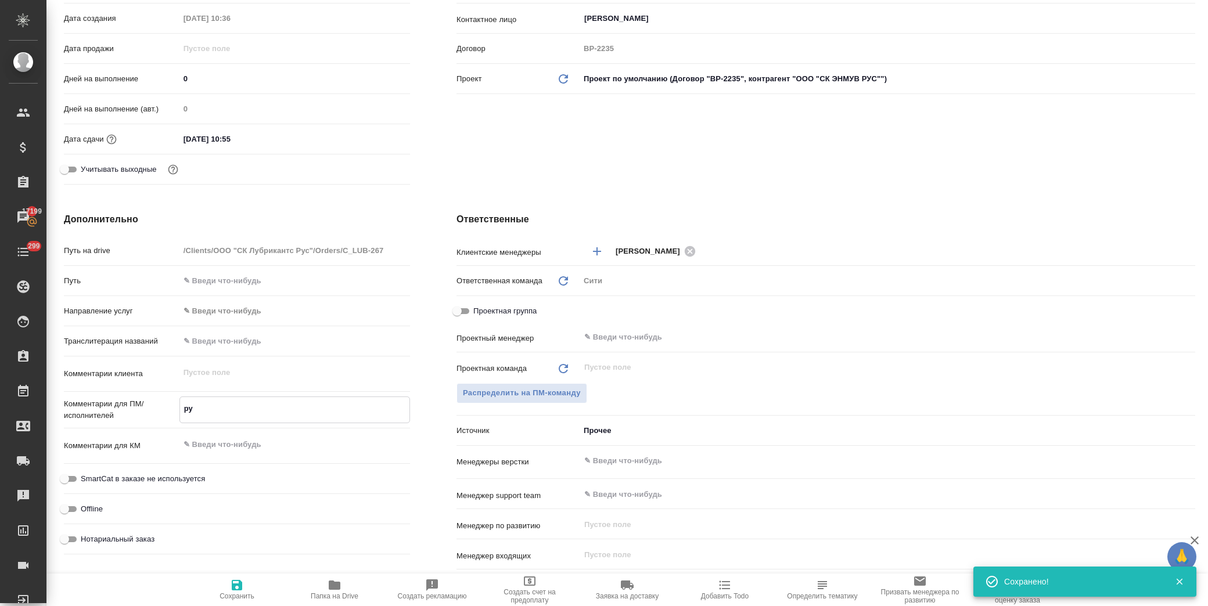
type textarea "x"
type textarea "рус"
type textarea "x"
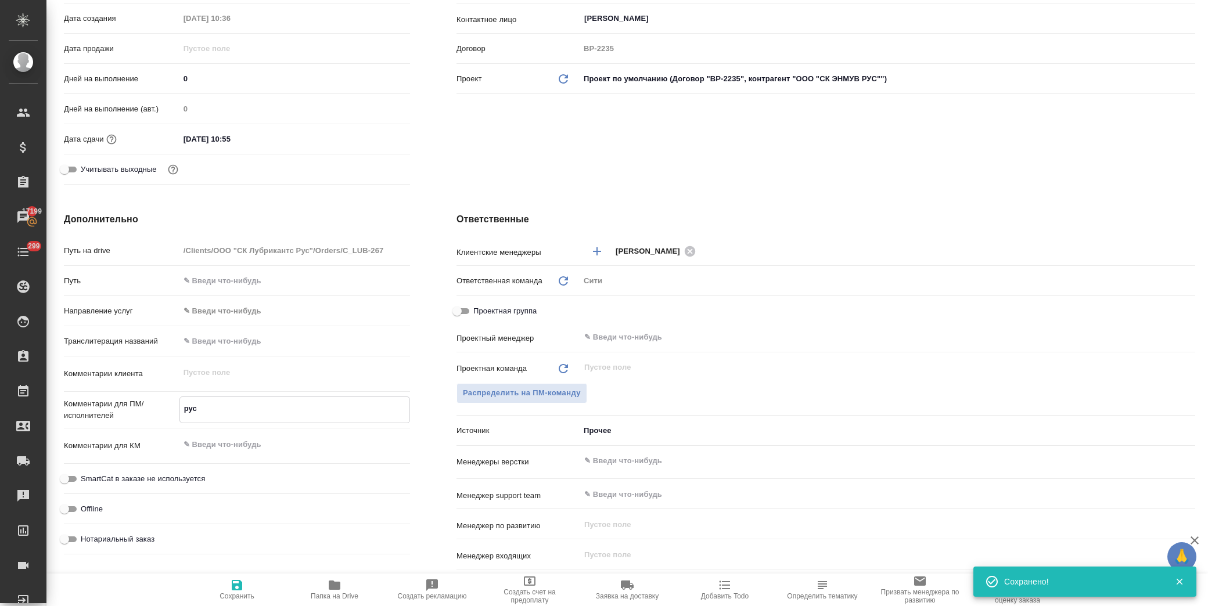
type textarea "русс"
type textarea "x"
type textarea "русск"
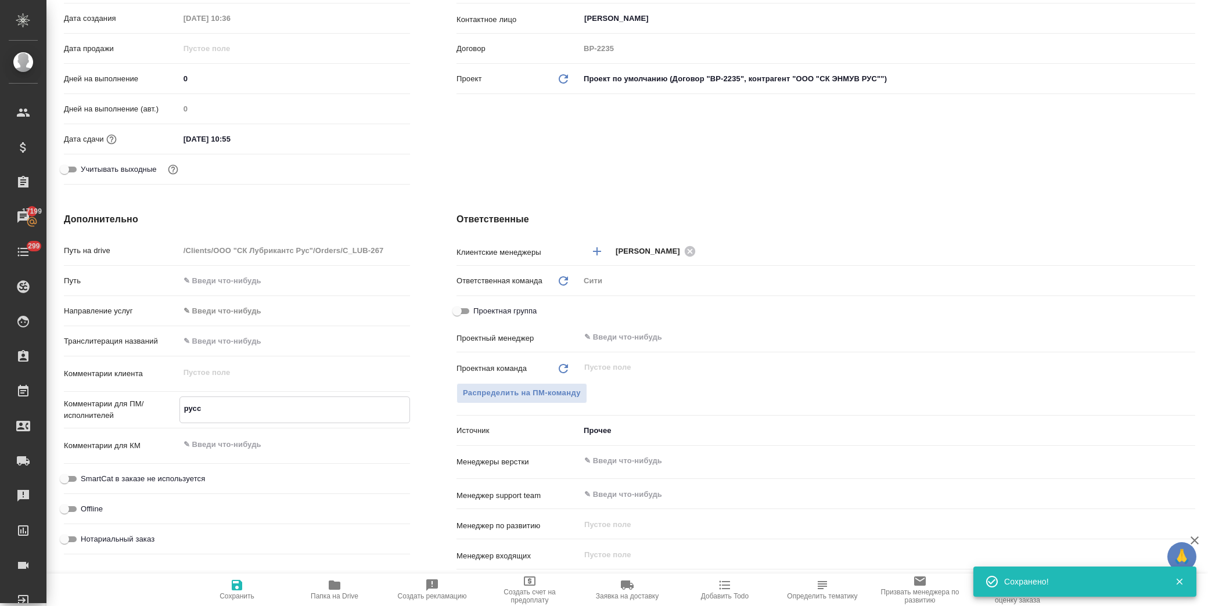
type textarea "x"
type textarea "русски"
type textarea "x"
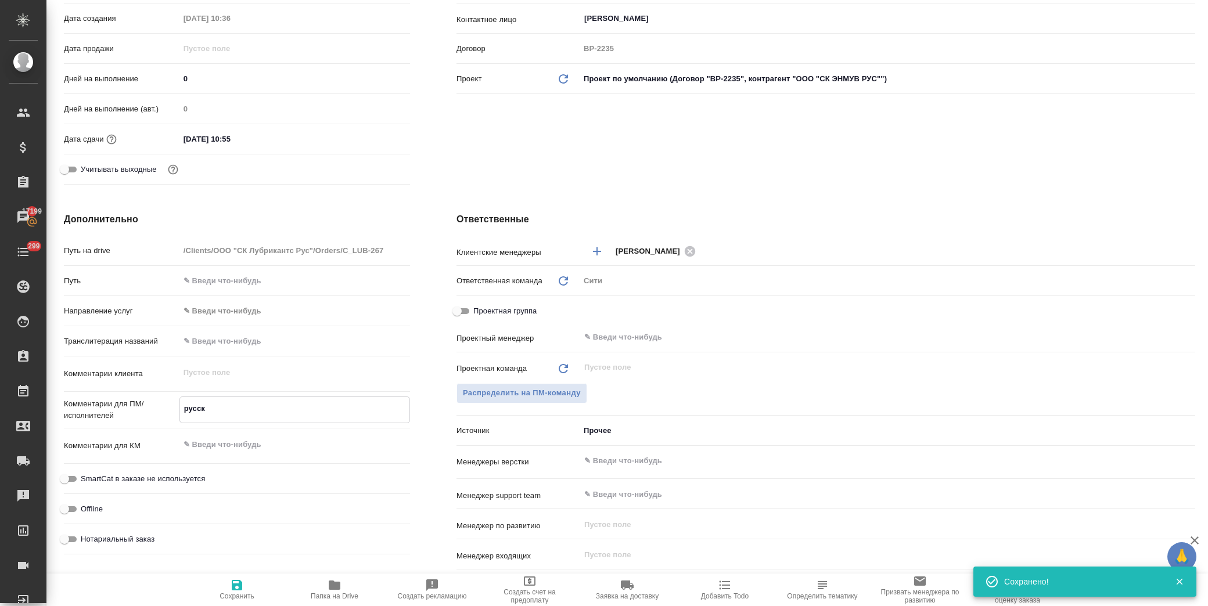
type textarea "x"
type textarea "русский"
type textarea "x"
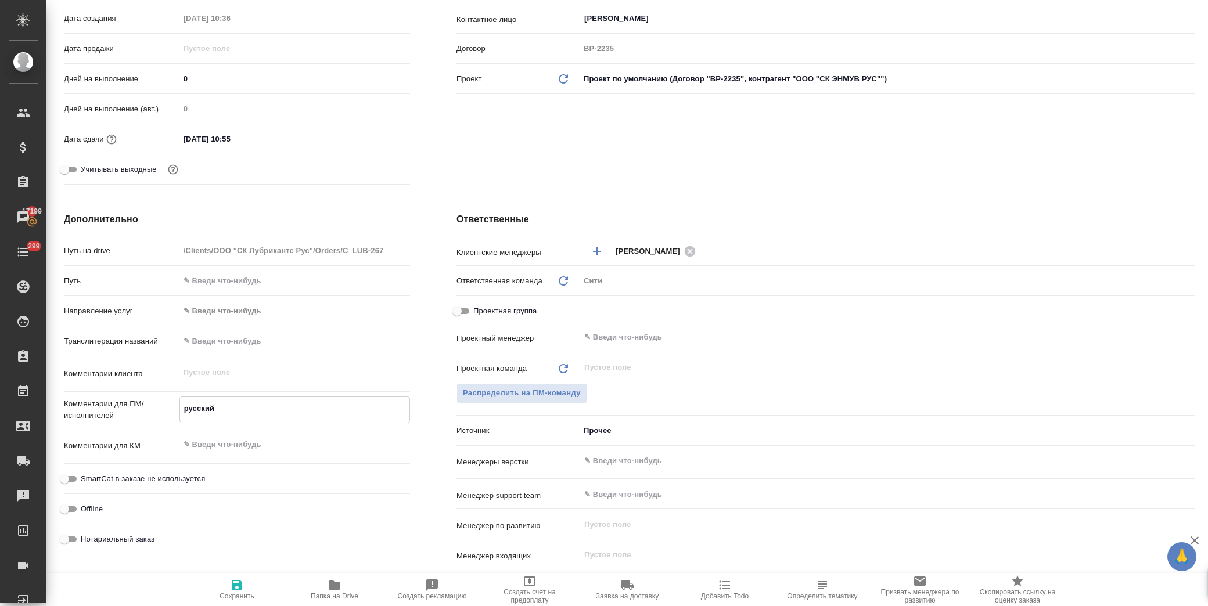
type textarea "x"
type textarea "русски"
type textarea "x"
type textarea "р"
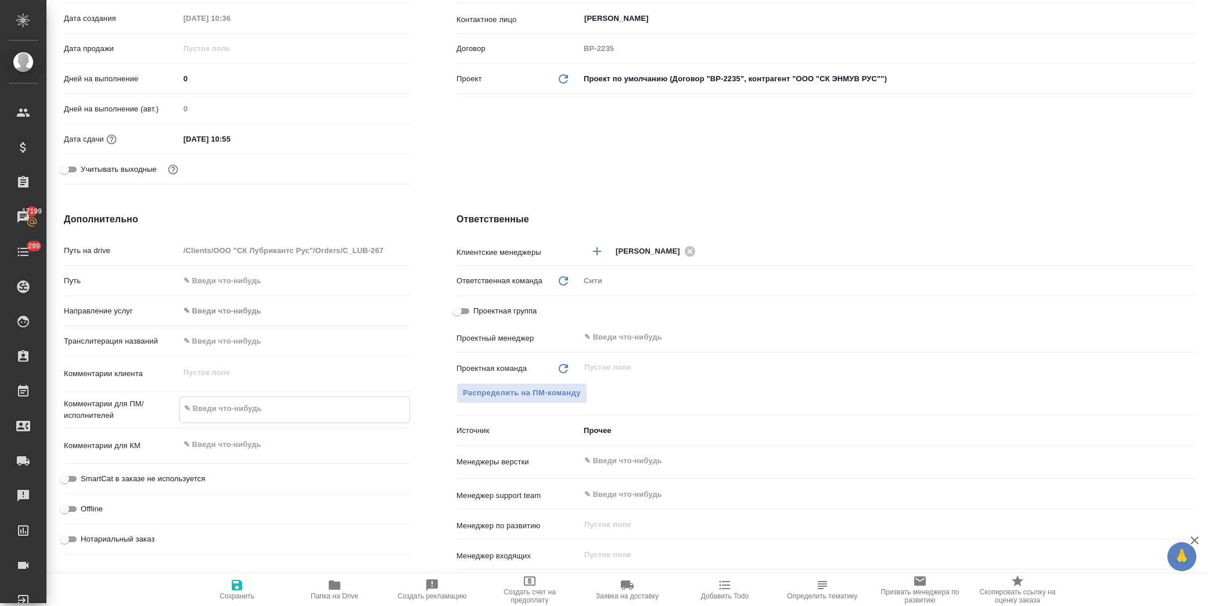
type textarea "x"
type textarea "д"
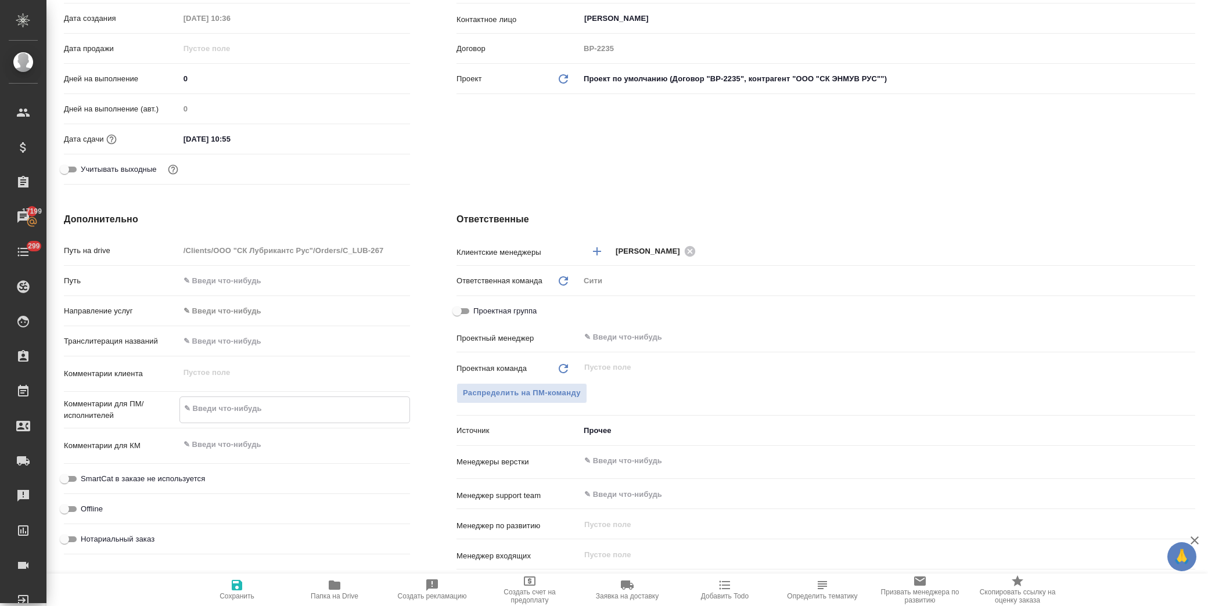
type textarea "x"
type textarea "де"
type textarea "x"
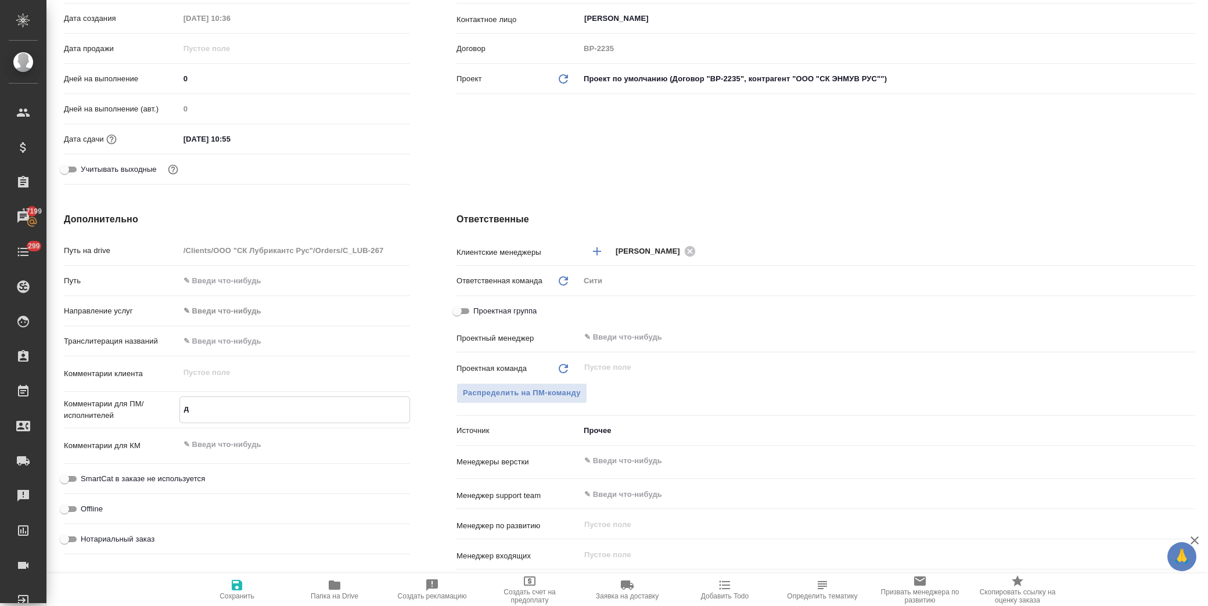
type textarea "x"
type textarea "дел"
type textarea "x"
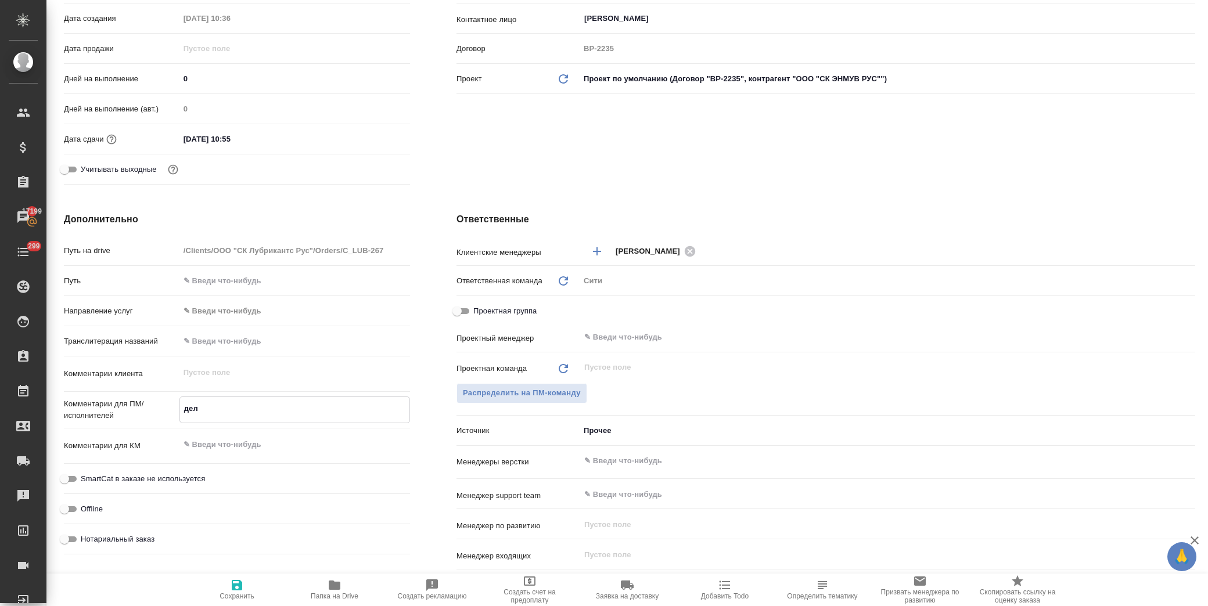
type textarea "x"
type textarea "дела"
type textarea "x"
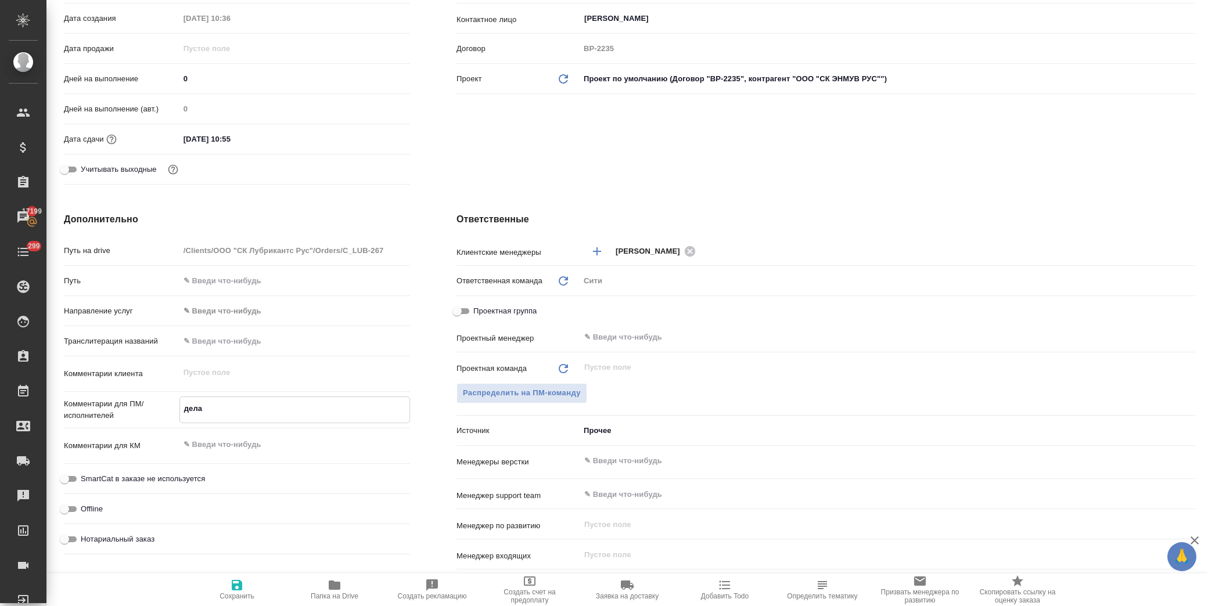
type textarea "делае"
type textarea "x"
type textarea "делаем"
type textarea "x"
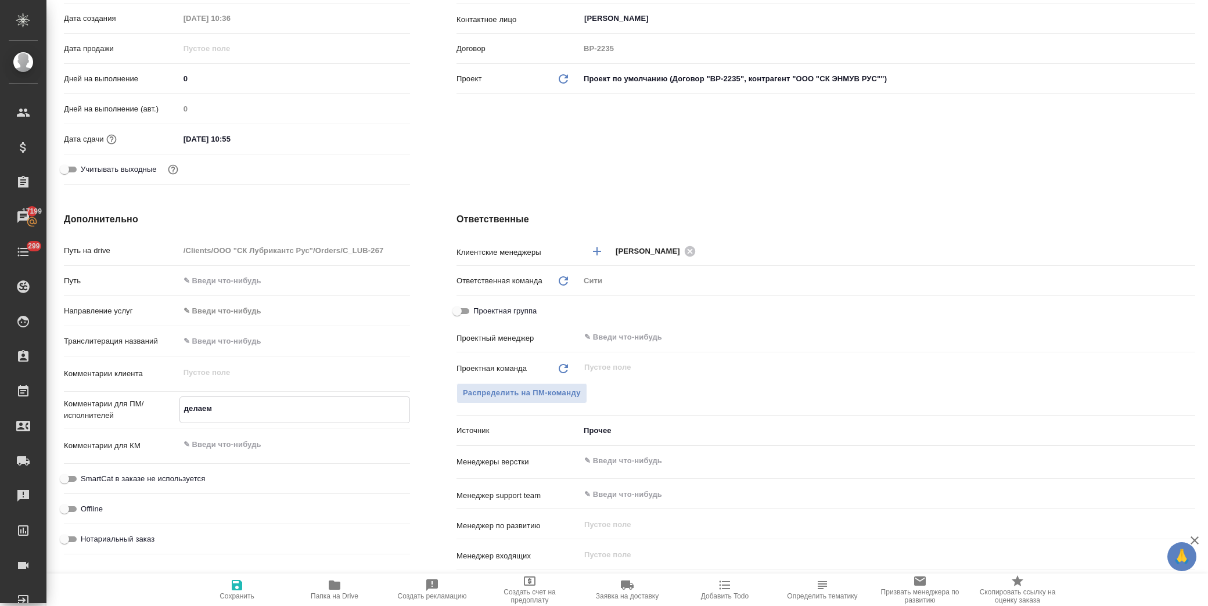
type textarea "x"
type textarea "делаем"
type textarea "x"
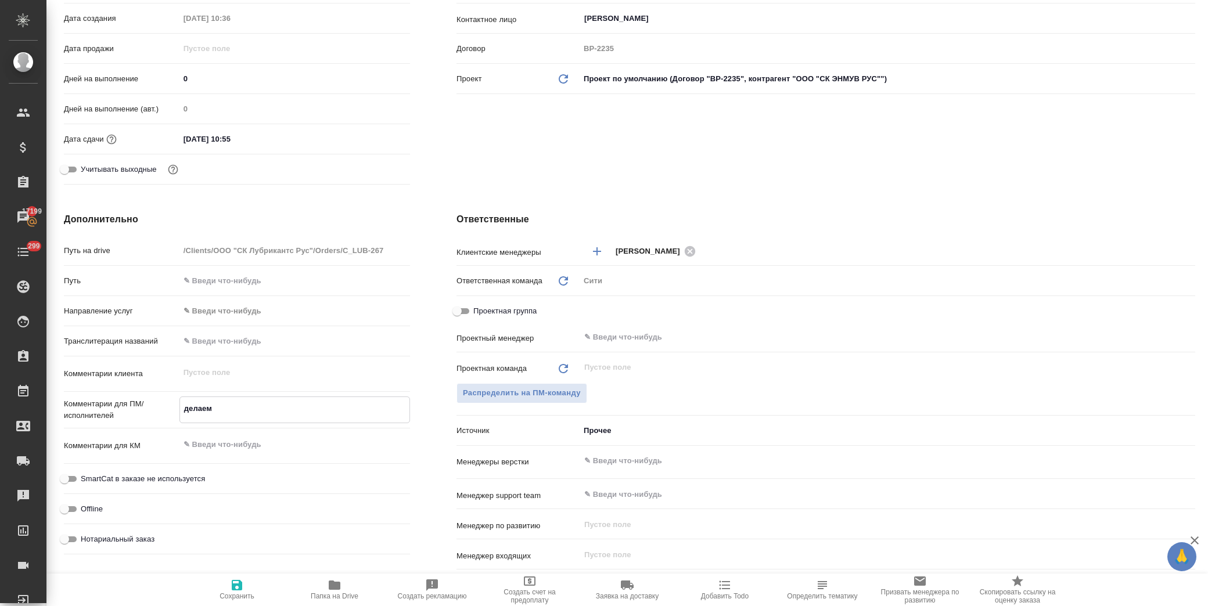
type textarea "x"
type textarea "делаем д"
type textarea "x"
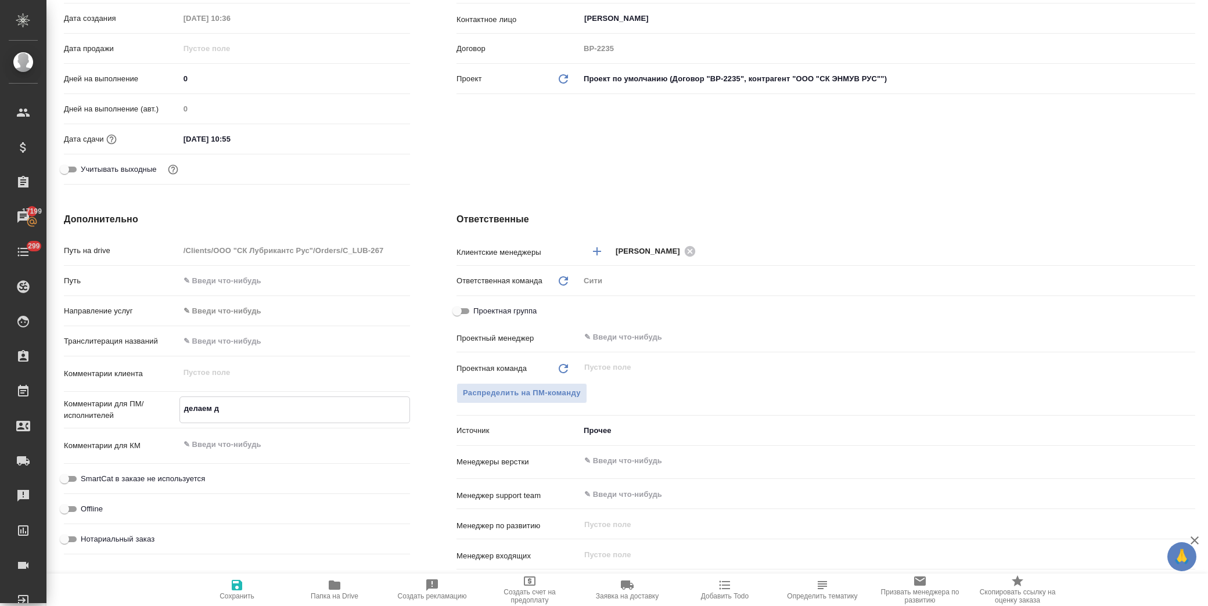
type textarea "x"
type textarea "делаем дв"
type textarea "x"
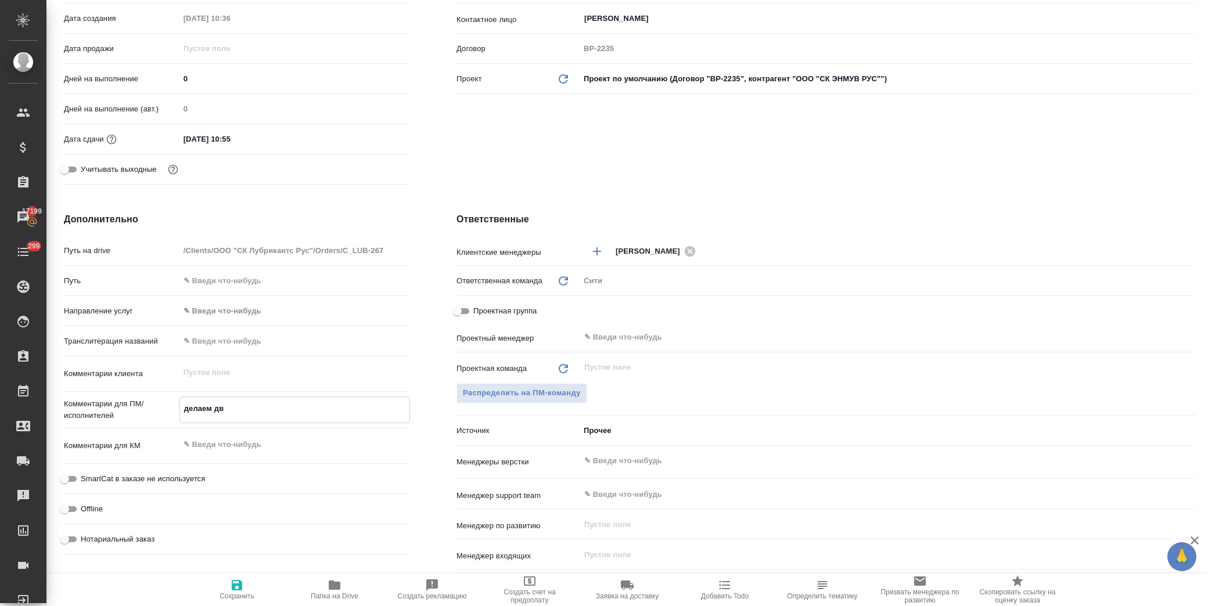
type textarea "делаем дву"
type textarea "x"
type textarea "делаем двуя"
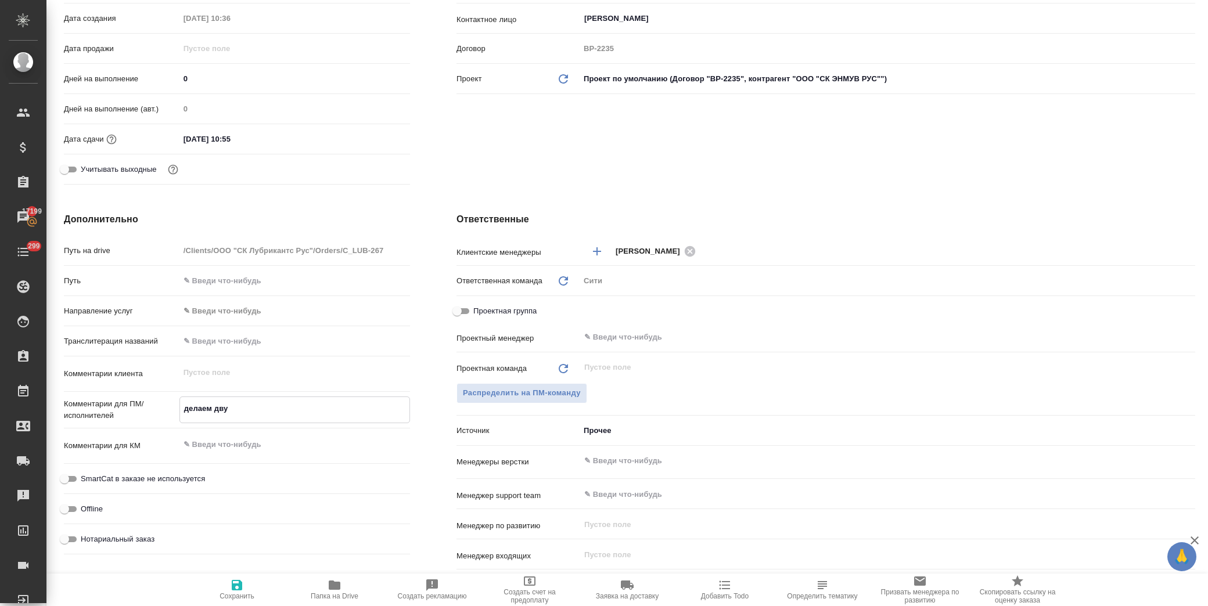
type textarea "x"
type textarea "делаем двуяз"
type textarea "x"
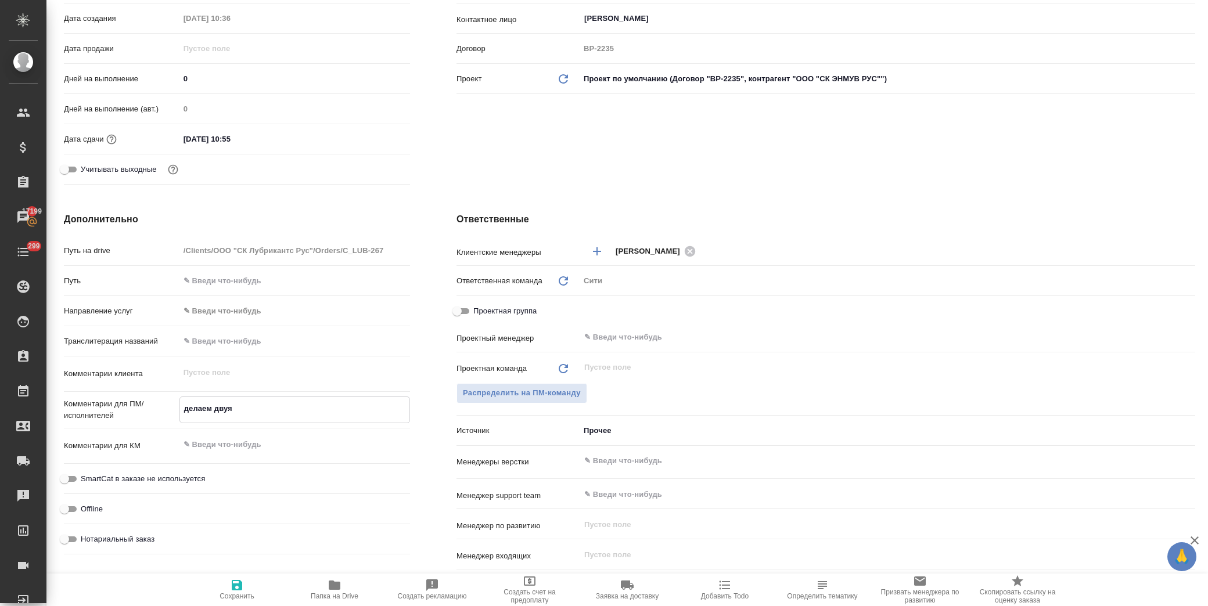
type textarea "x"
type textarea "делаем двуяз,"
type textarea "x"
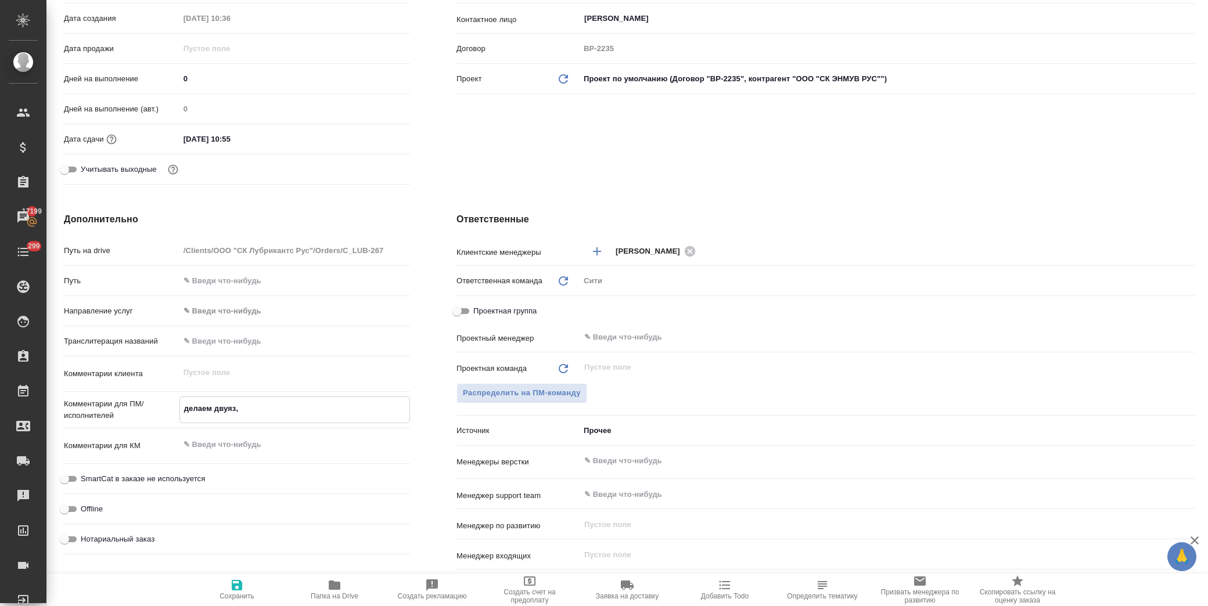
type textarea "x"
type textarea "делаем двуяз,"
type textarea "x"
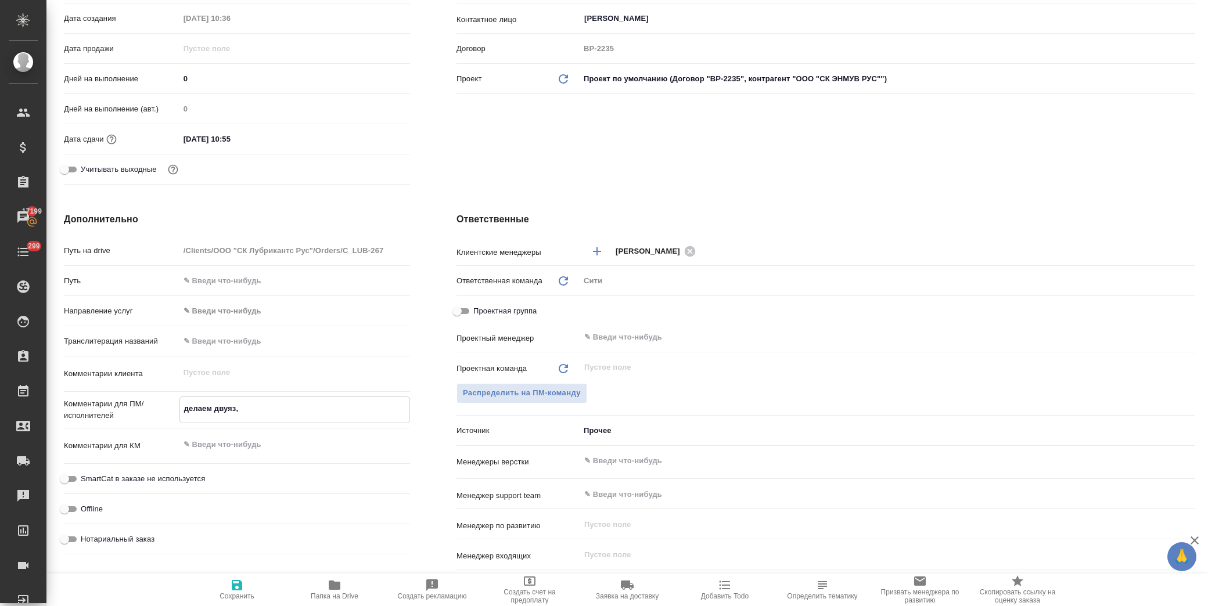
type textarea "делаем двуяз, в"
type textarea "x"
type textarea "делаем двуяз, вс"
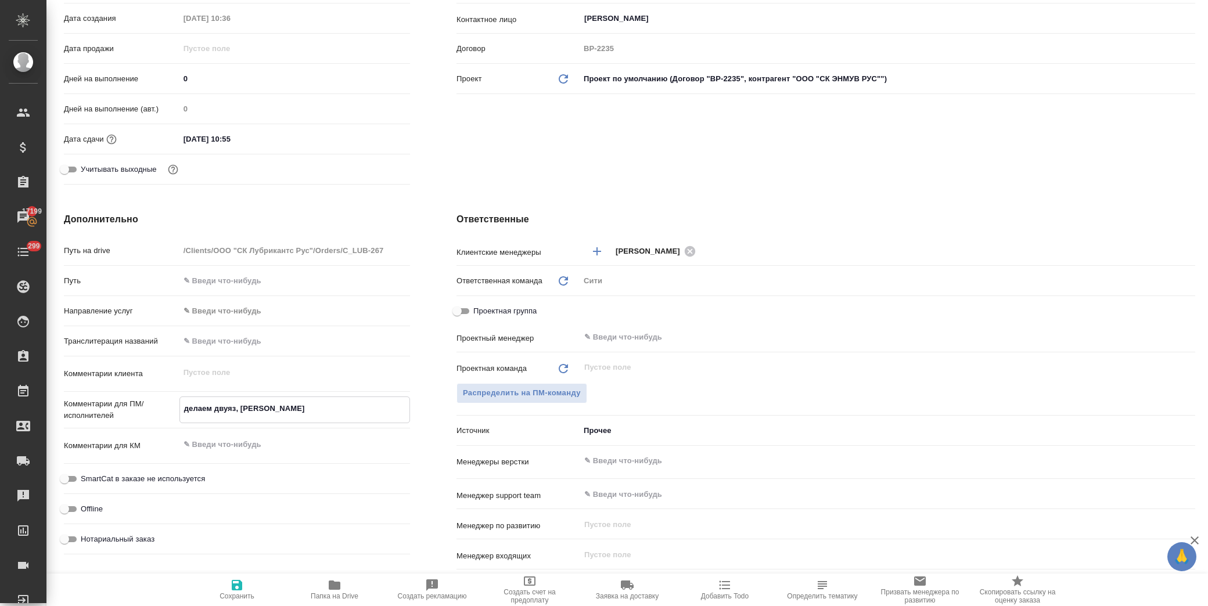
type textarea "x"
type textarea "делаем двуяз, вст"
type textarea "x"
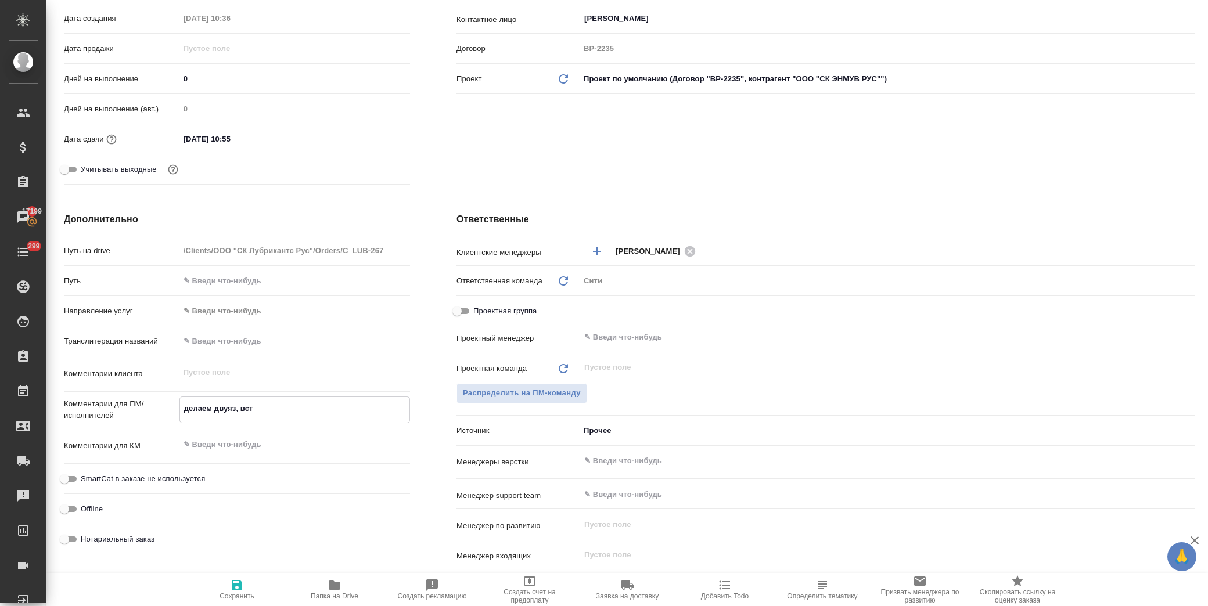
type textarea "x"
type textarea "делаем двуяз, вста"
type textarea "x"
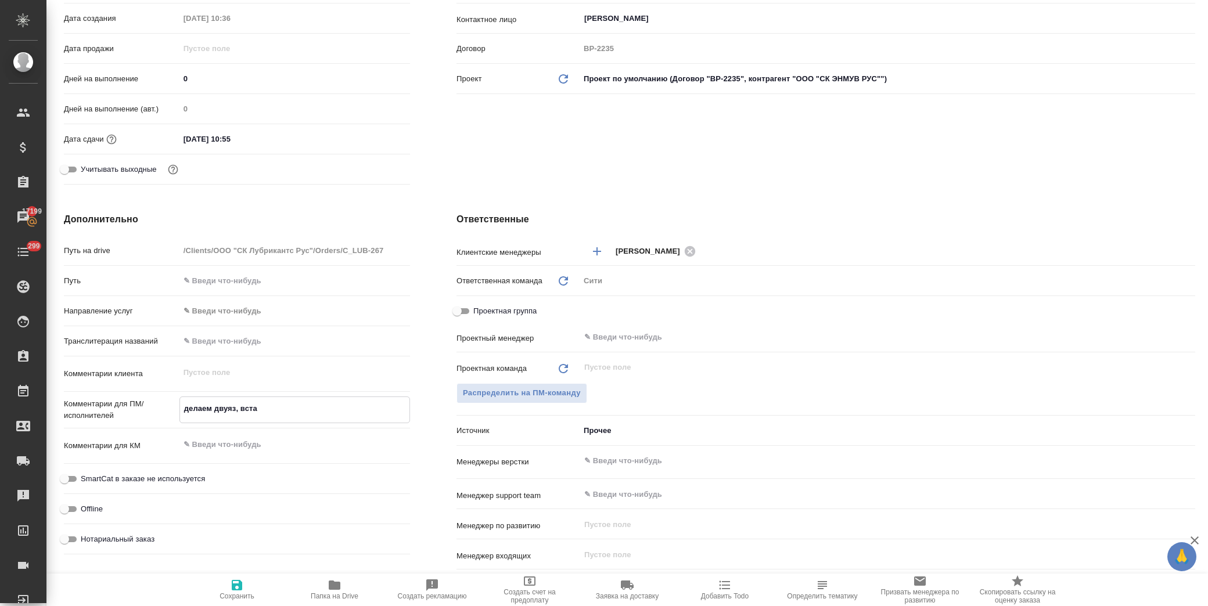
type textarea "делаем двуяз, встав"
type textarea "x"
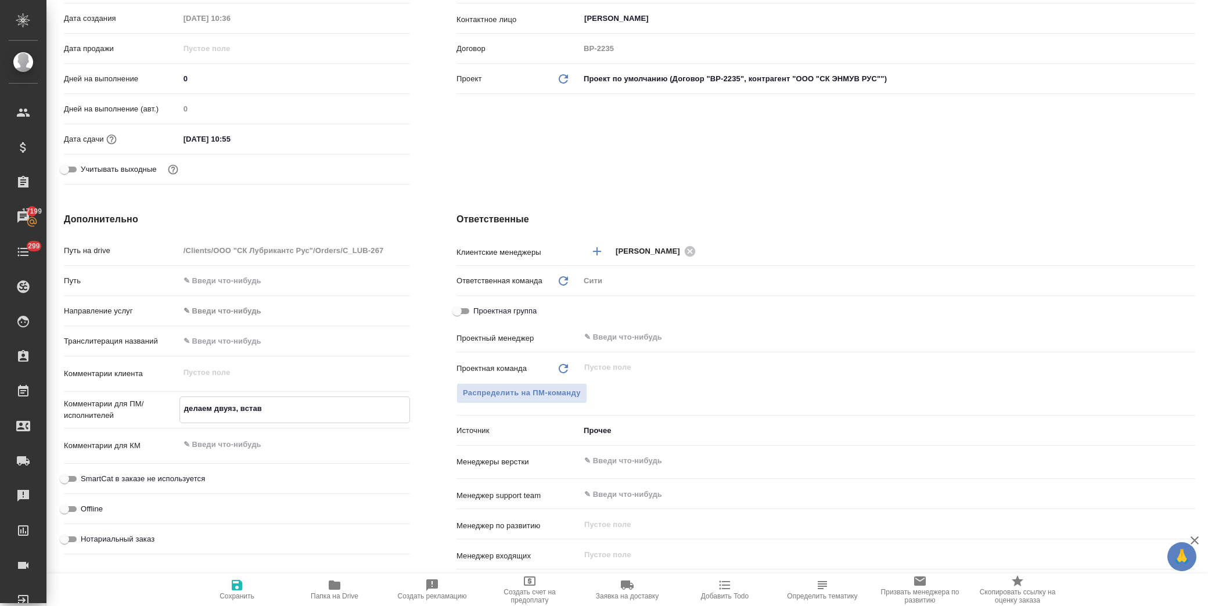
type textarea "делаем двуяз, вставл"
type textarea "x"
type textarea "делаем двуяз, вставля"
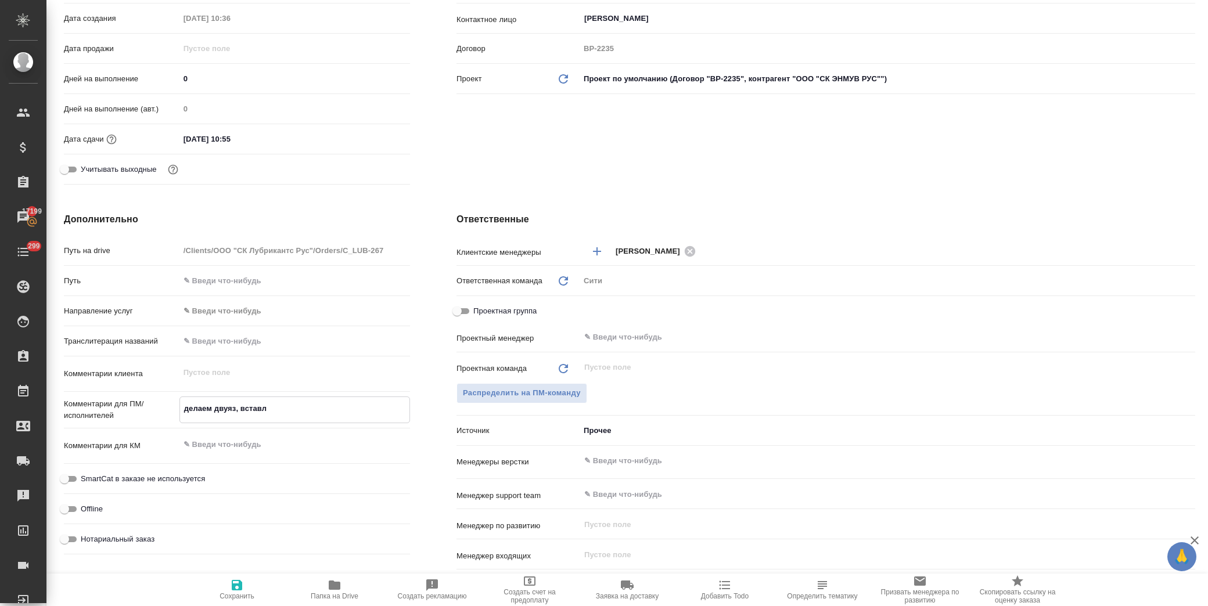
type textarea "x"
type textarea "делаем двуяз, вставляе"
type textarea "x"
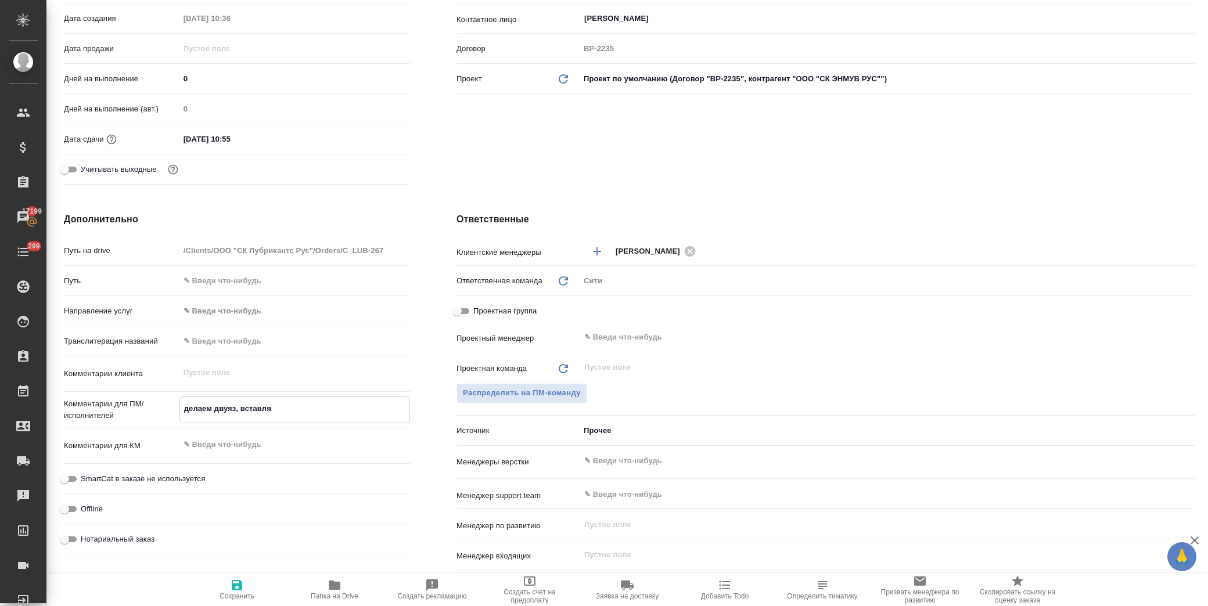
type textarea "x"
type textarea "делаем двуяз, вставляем"
type textarea "x"
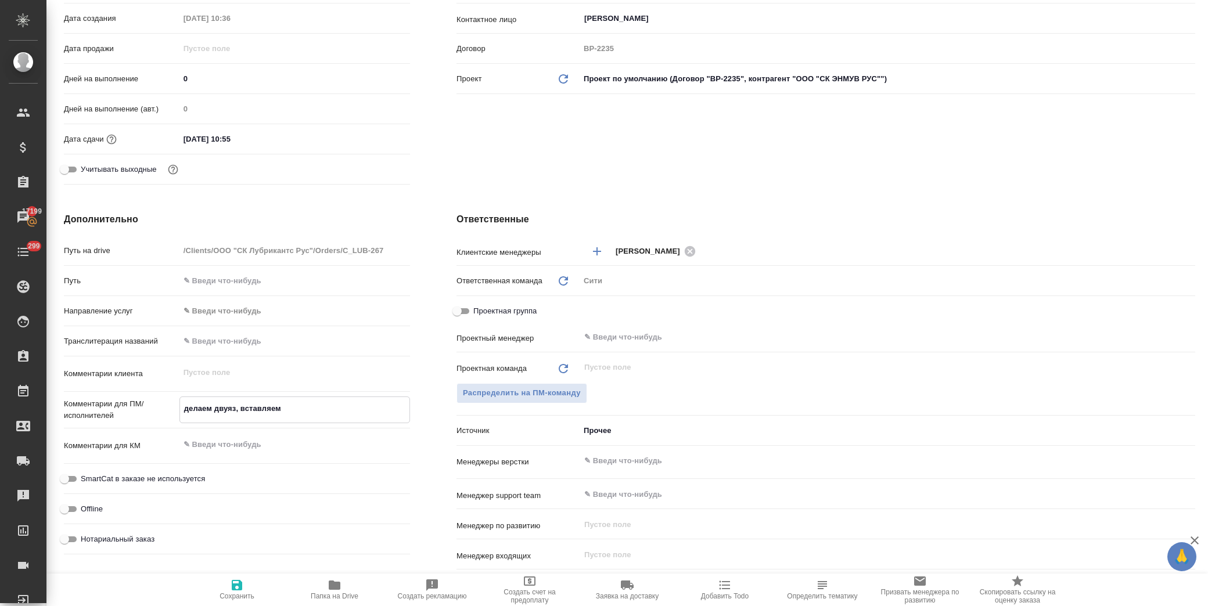
type textarea "x"
type textarea "делаем двуяз, вставляем"
type textarea "x"
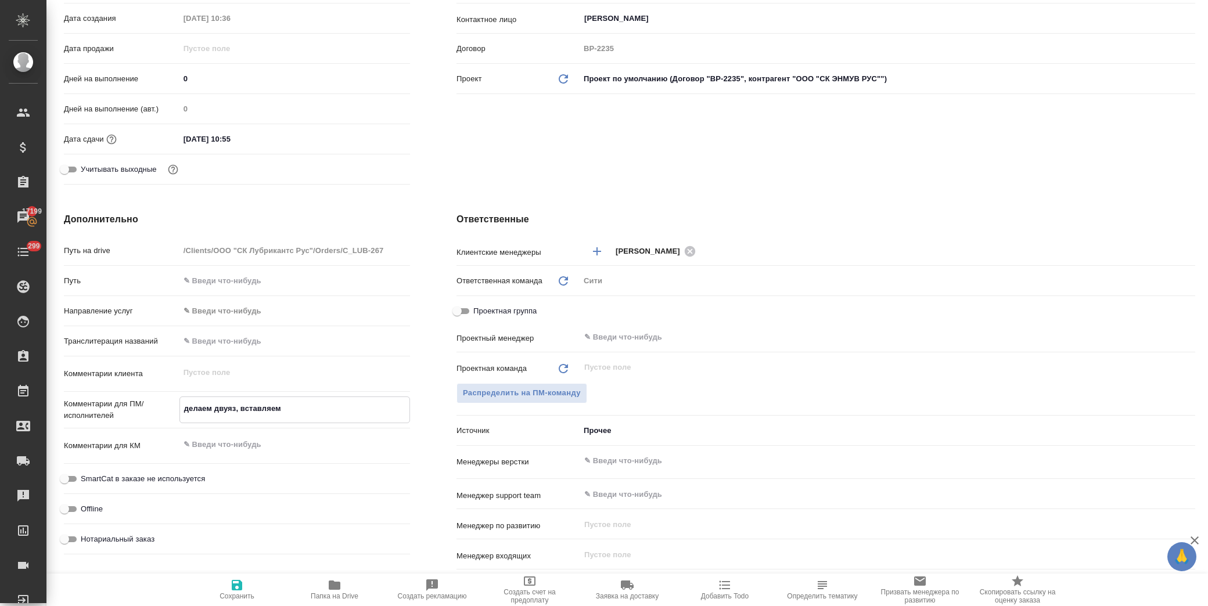
type textarea "делаем двуяз, вставляем р"
type textarea "x"
type textarea "делаем двуяз, вставляем ру"
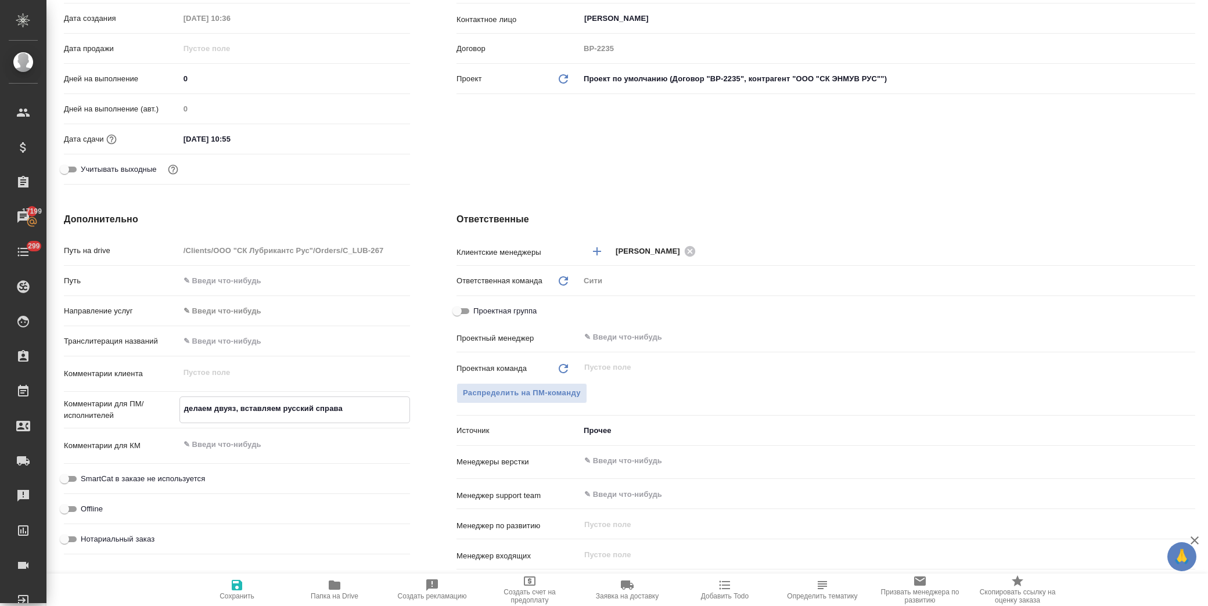
click at [247, 587] on span "Сохранить" at bounding box center [237, 589] width 84 height 22
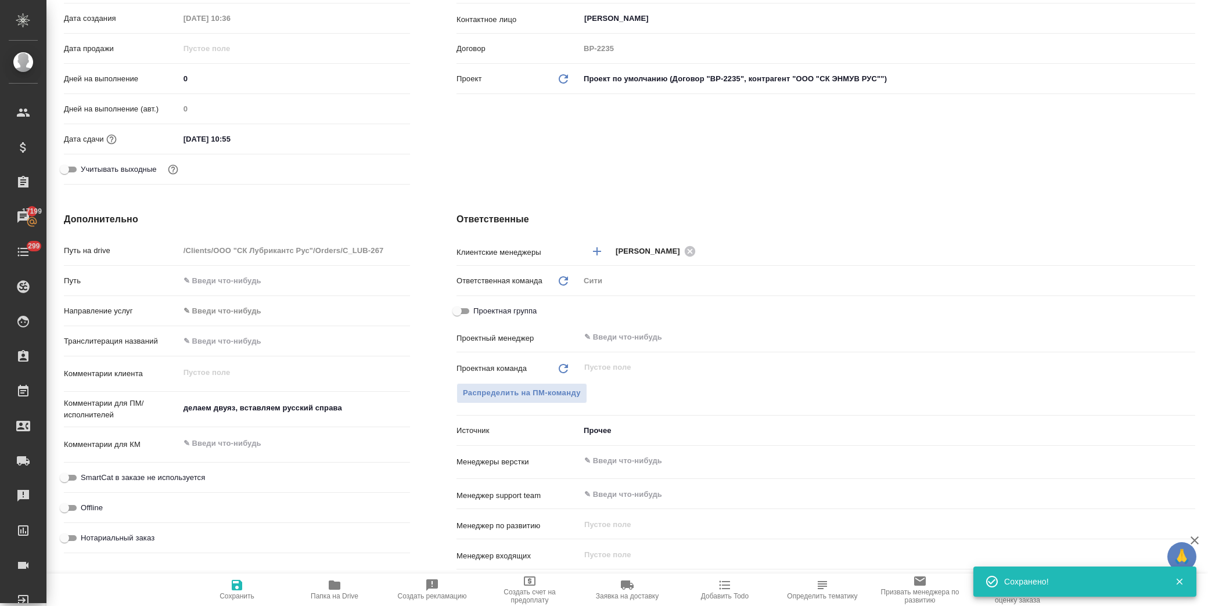
scroll to position [0, 0]
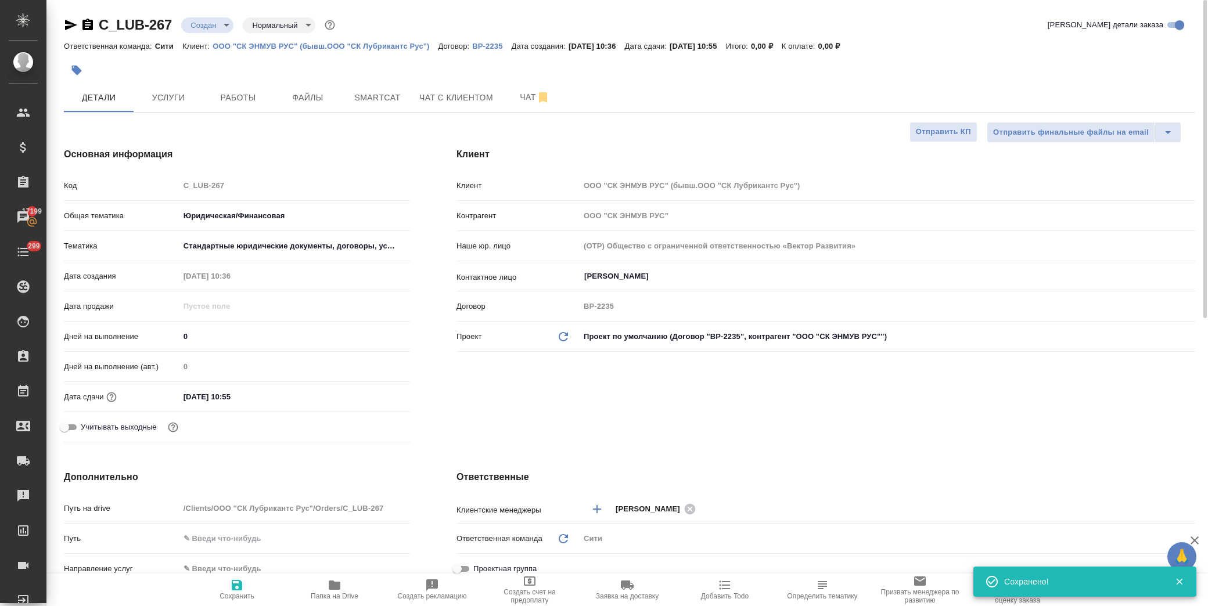
click at [227, 21] on body "🙏 .cls-1 fill:#fff; AWATERA Лофицкая Юлия Владимировна Клиенты Спецификации Зак…" at bounding box center [604, 303] width 1208 height 606
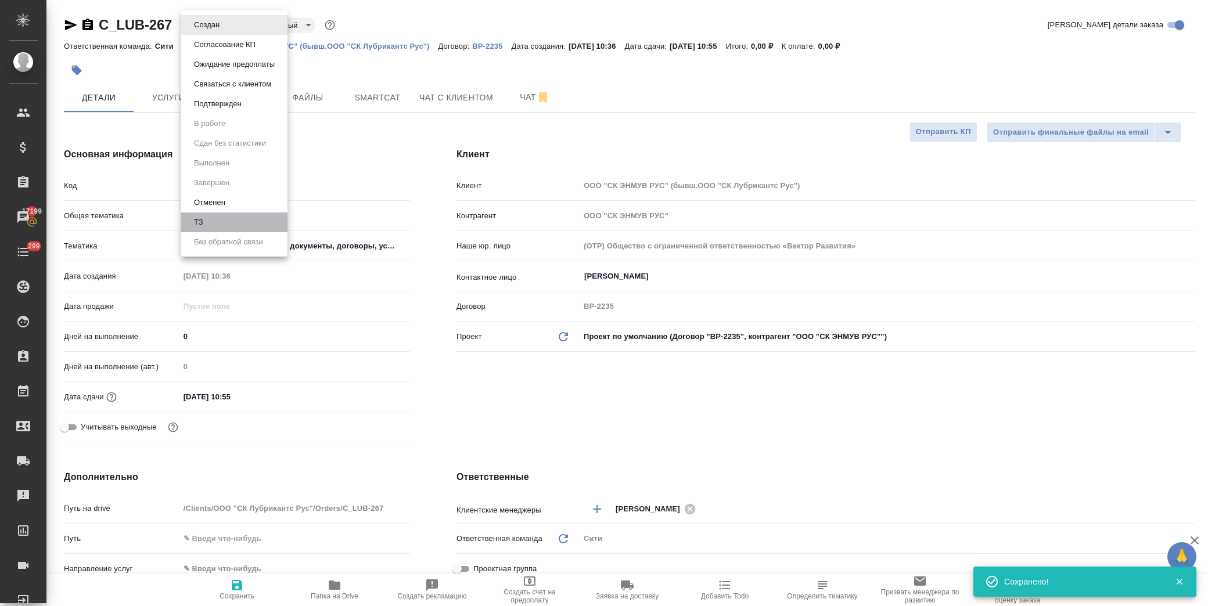
click at [234, 218] on li "ТЗ" at bounding box center [234, 223] width 106 height 20
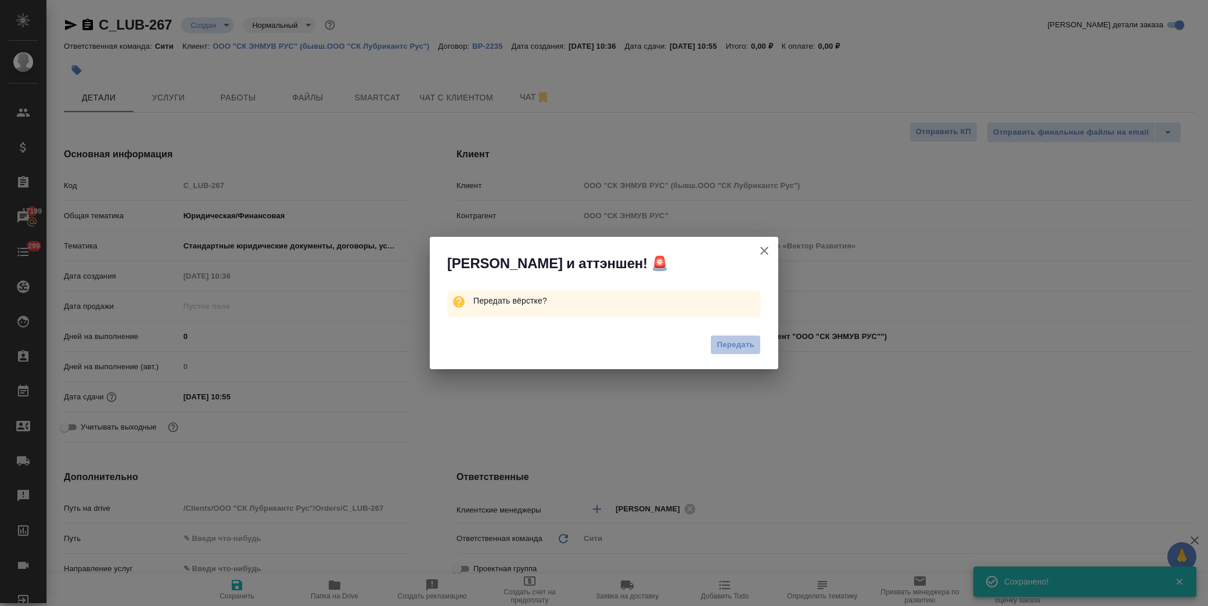
click at [733, 344] on span "Передать" at bounding box center [736, 345] width 38 height 13
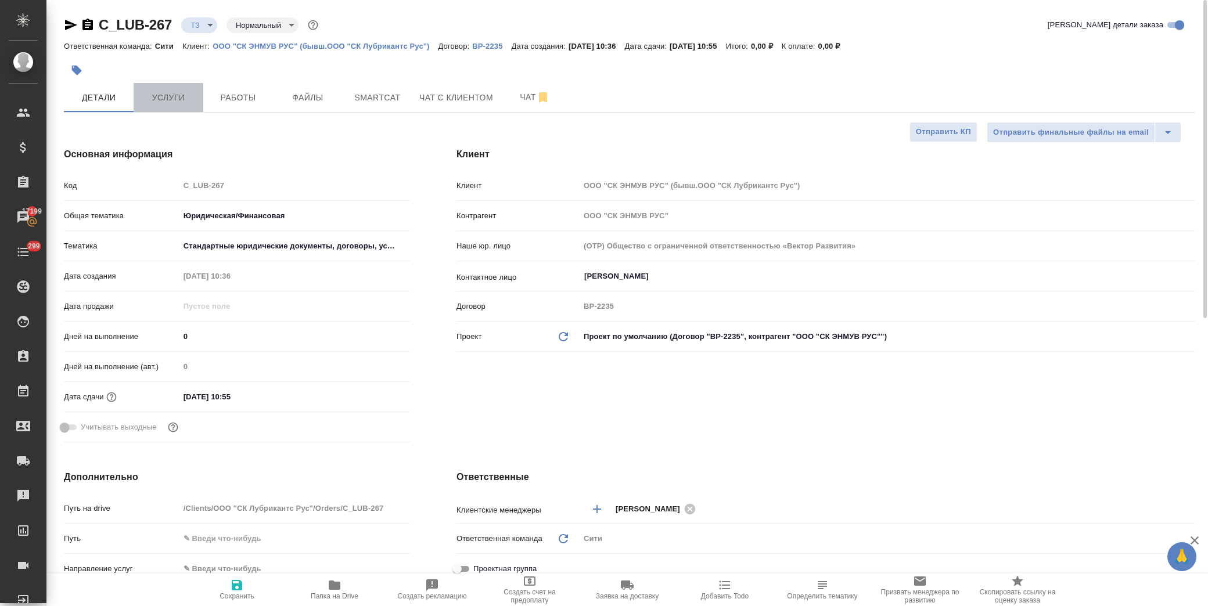
click at [176, 95] on span "Услуги" at bounding box center [169, 98] width 56 height 15
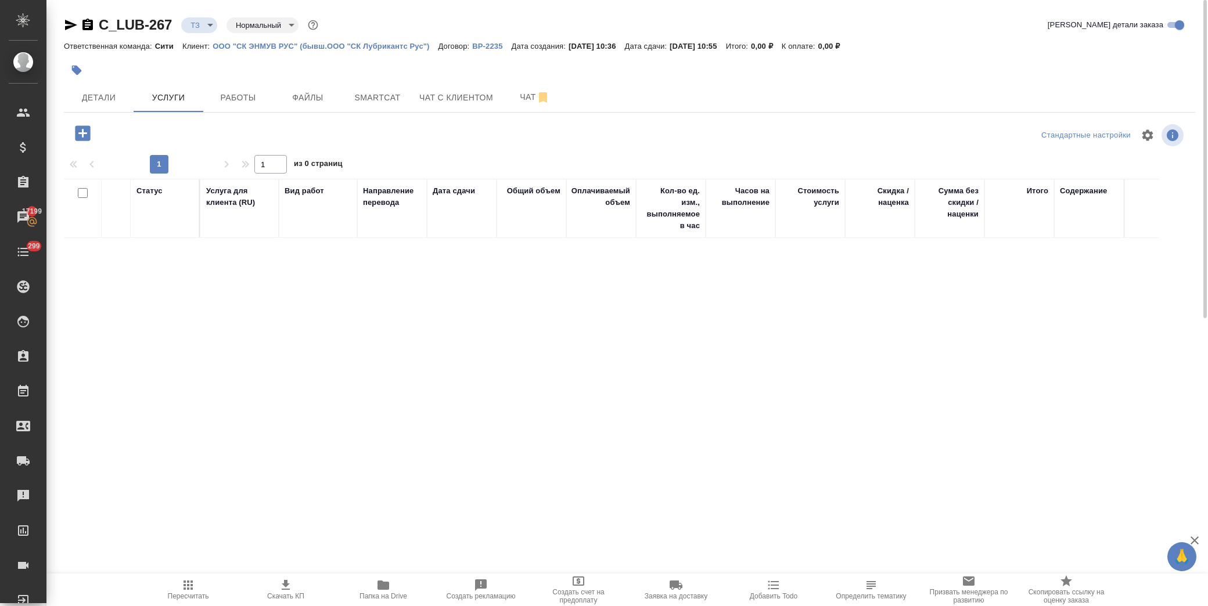
click at [84, 136] on icon "button" at bounding box center [82, 132] width 15 height 15
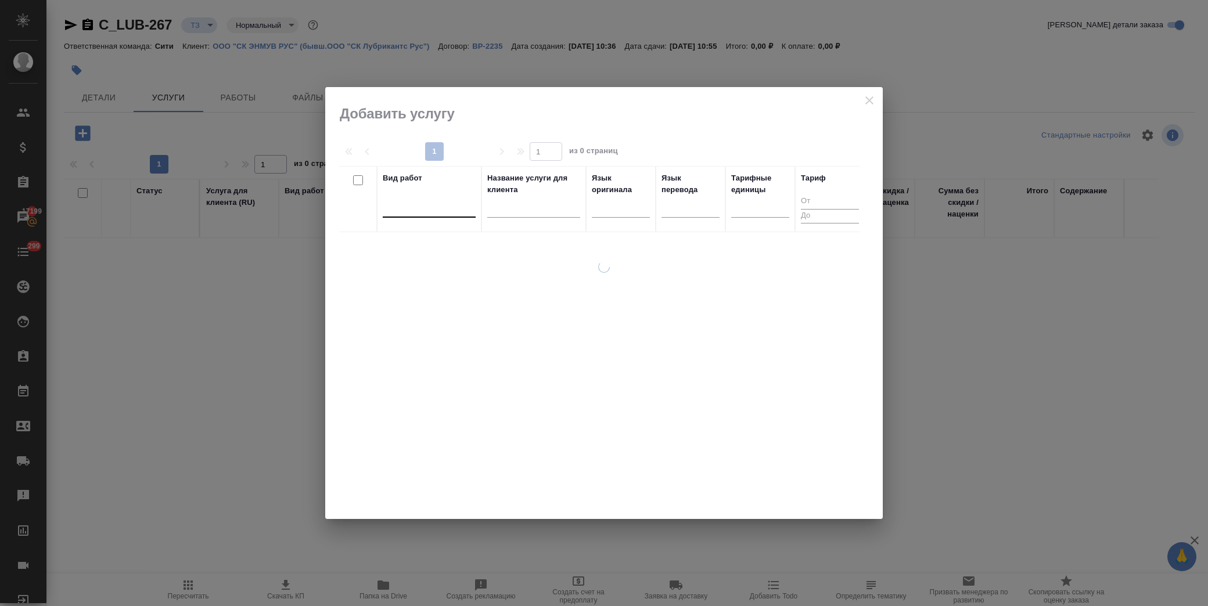
click at [420, 215] on div at bounding box center [429, 211] width 93 height 30
click at [419, 206] on div at bounding box center [429, 205] width 93 height 17
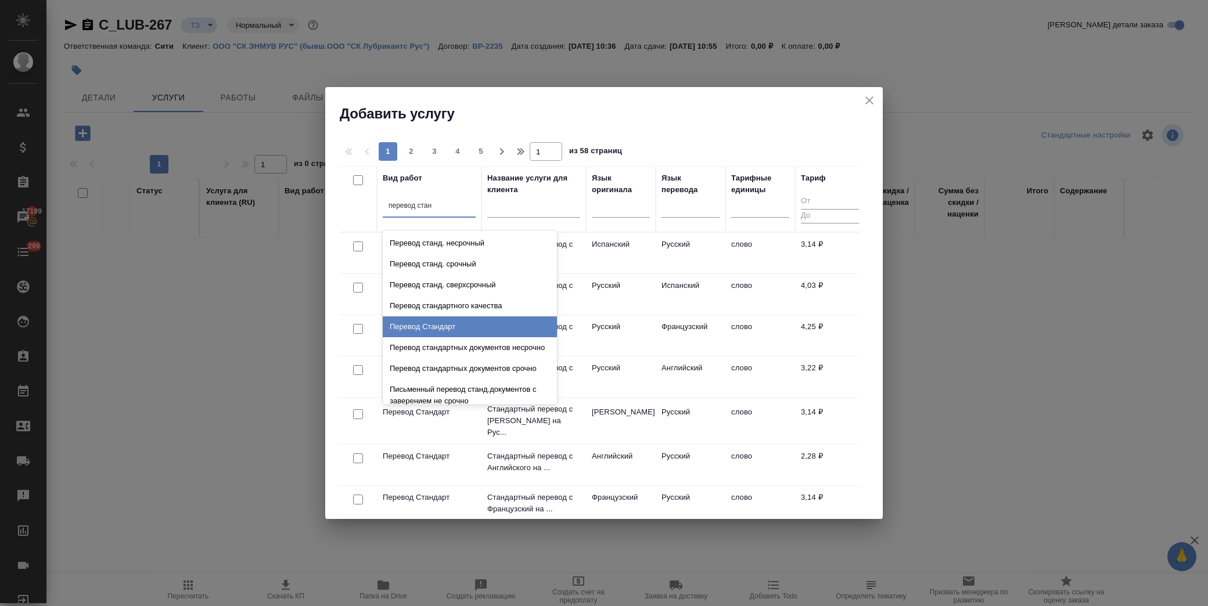
click at [467, 329] on div "Перевод Стандарт" at bounding box center [470, 327] width 174 height 21
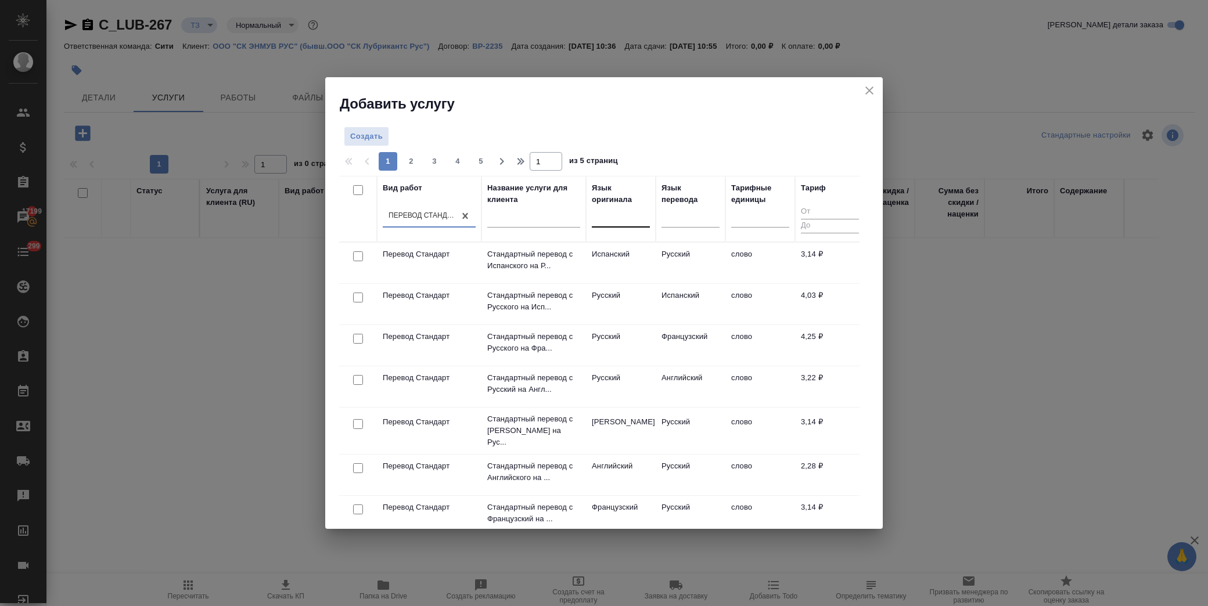
click at [614, 217] on div at bounding box center [621, 216] width 58 height 17
click at [628, 256] on div "Английский" at bounding box center [679, 253] width 174 height 21
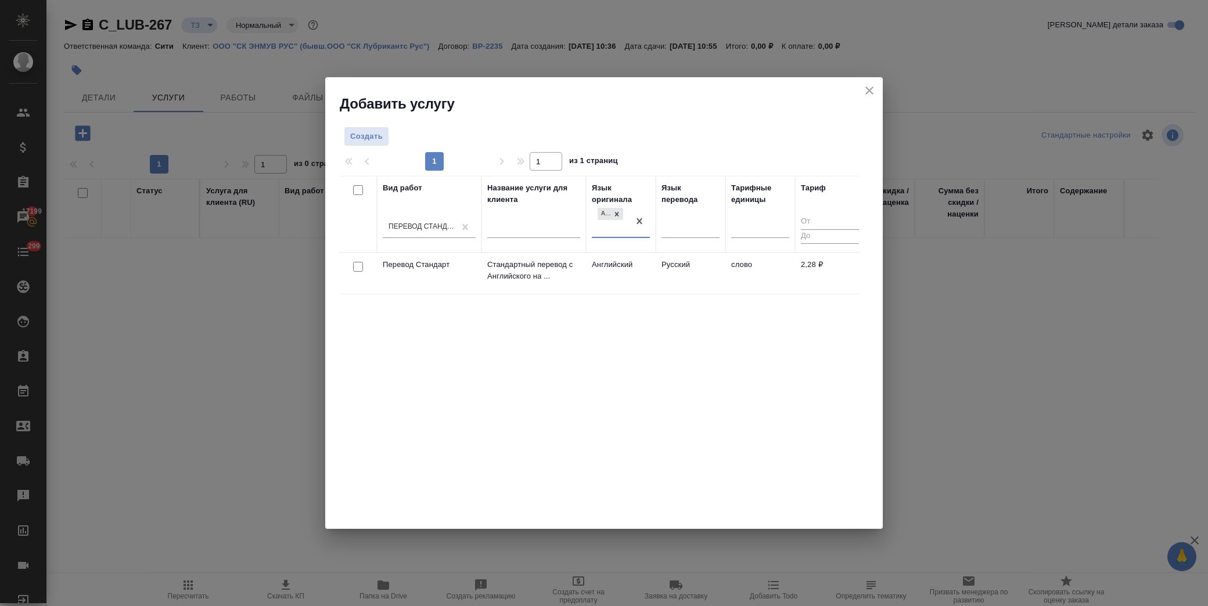
click at [362, 265] on input "checkbox" at bounding box center [358, 267] width 10 height 10
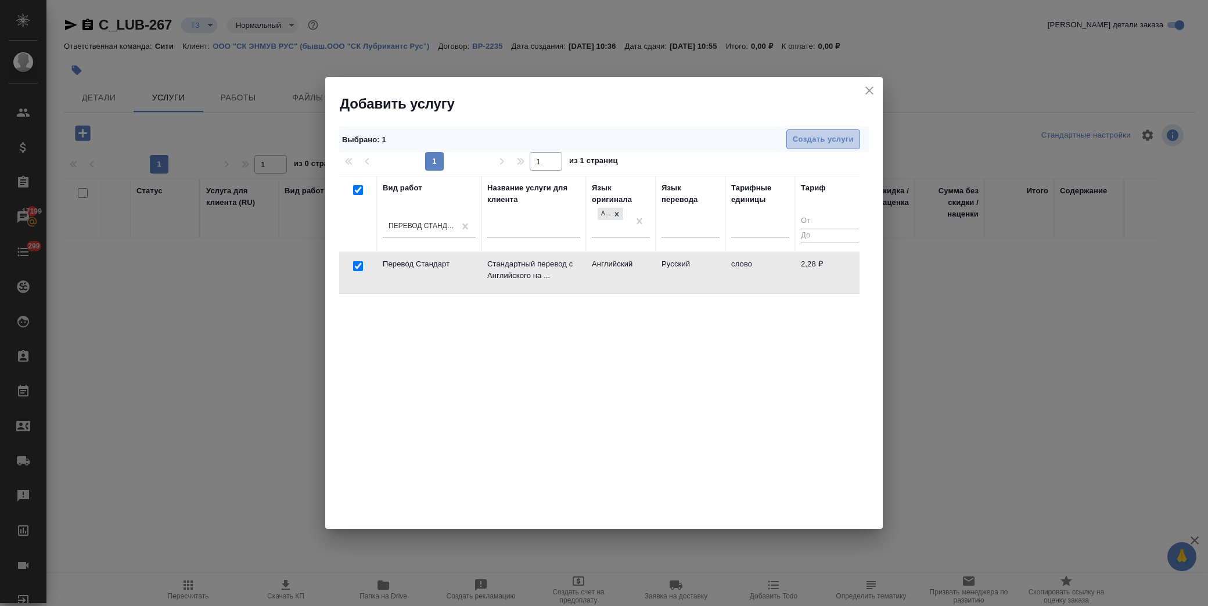
click at [811, 141] on span "Создать услуги" at bounding box center [823, 139] width 61 height 13
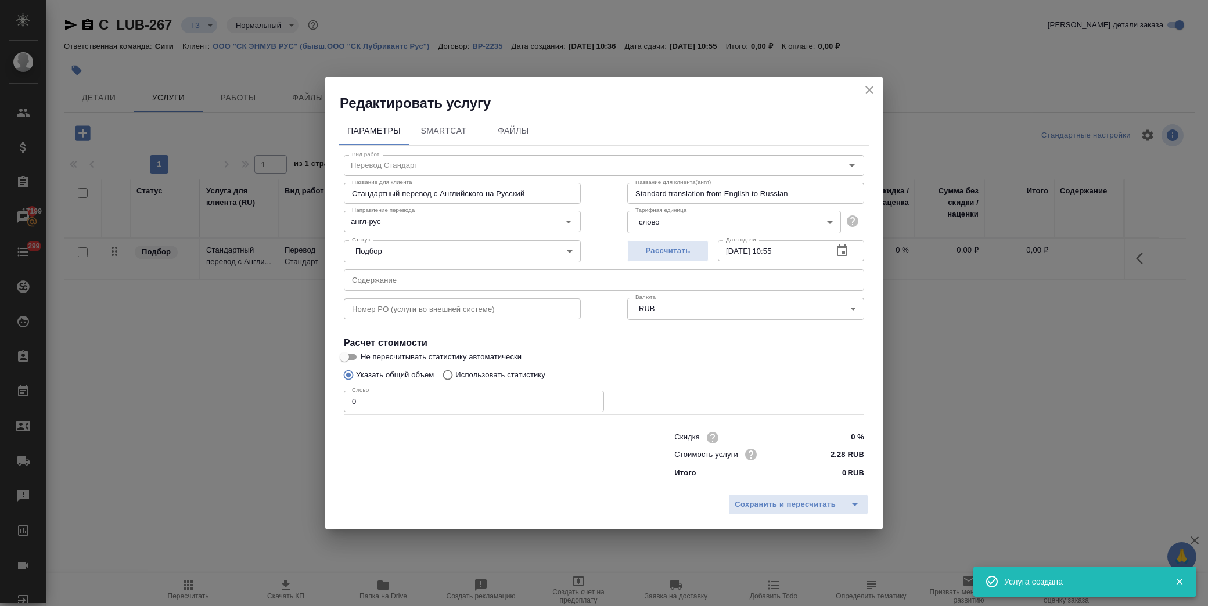
click at [387, 286] on input "text" at bounding box center [604, 279] width 520 height 21
click at [407, 270] on input "text" at bounding box center [604, 279] width 520 height 21
paste input "1Addendum1_for+change+of+name_sample+form_markup_러시아법인 검토 v1_clean"
click at [771, 379] on div "Указать общий объем Использовать статистику" at bounding box center [604, 375] width 520 height 22
click at [779, 506] on span "Сохранить и пересчитать" at bounding box center [785, 504] width 101 height 13
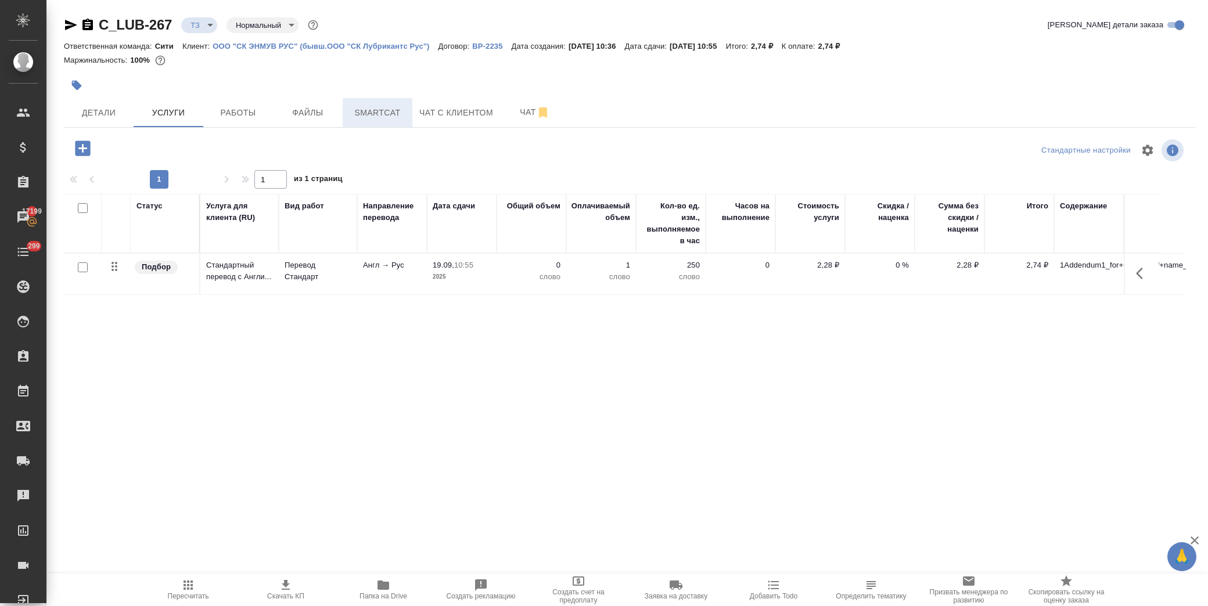
click at [358, 118] on span "Smartcat" at bounding box center [378, 113] width 56 height 15
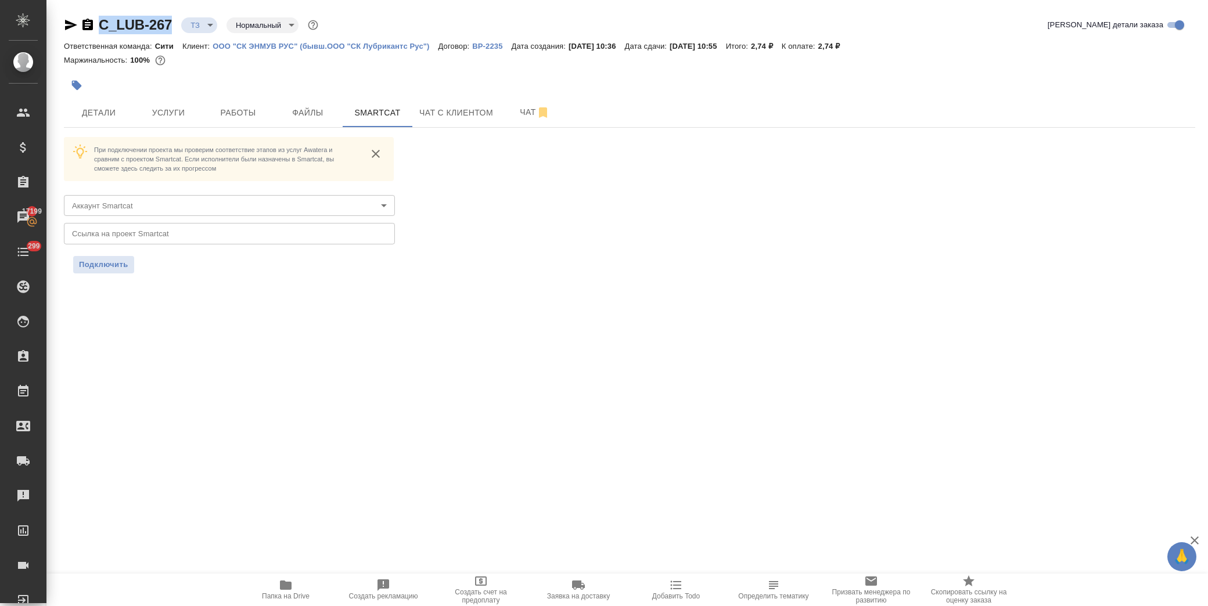
drag, startPoint x: 175, startPoint y: 24, endPoint x: 100, endPoint y: 26, distance: 75.5
click at [100, 26] on div "C_LUB-267 ТЗ tz Нормальный normal" at bounding box center [192, 25] width 257 height 19
copy link "C_LUB-267"
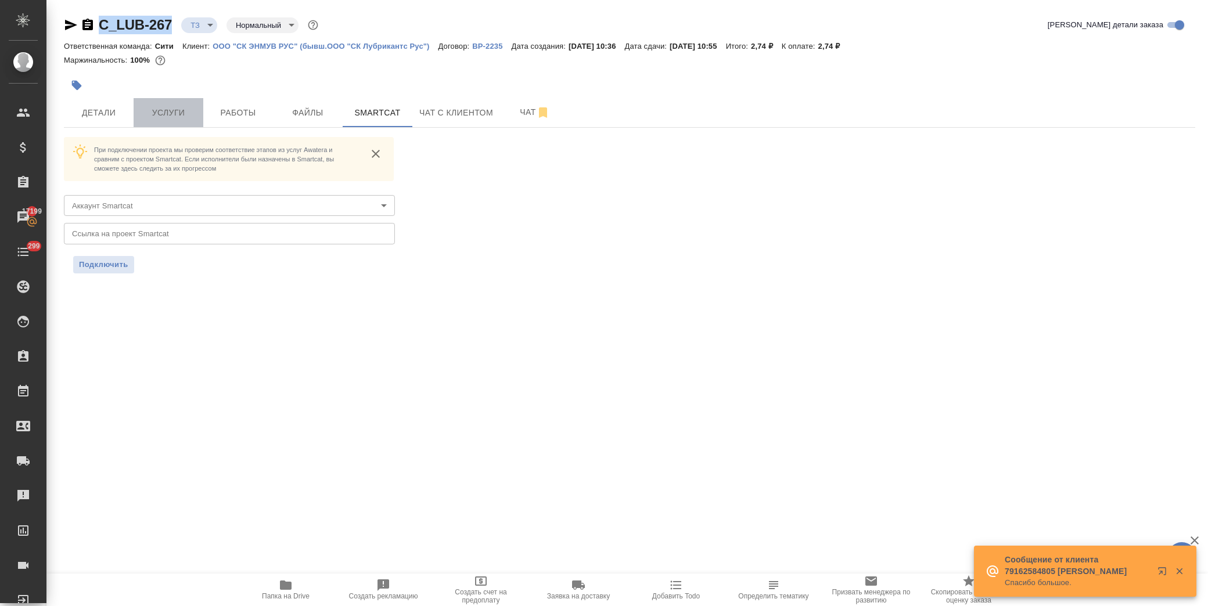
click at [173, 103] on button "Услуги" at bounding box center [169, 112] width 70 height 29
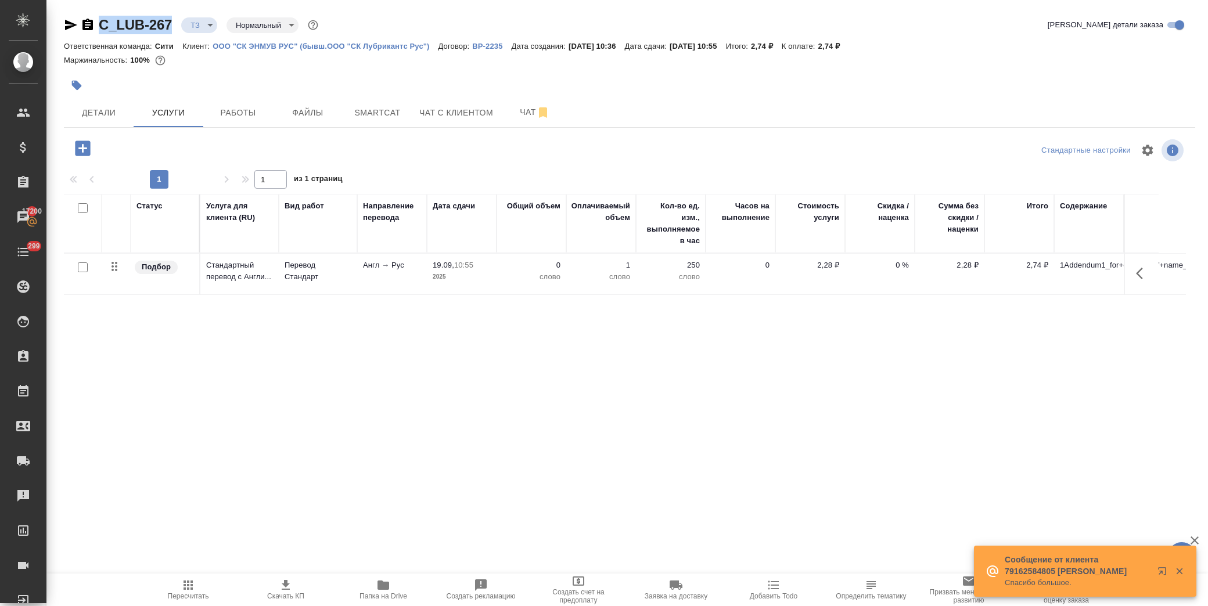
click at [1138, 275] on icon "button" at bounding box center [1139, 274] width 7 height 12
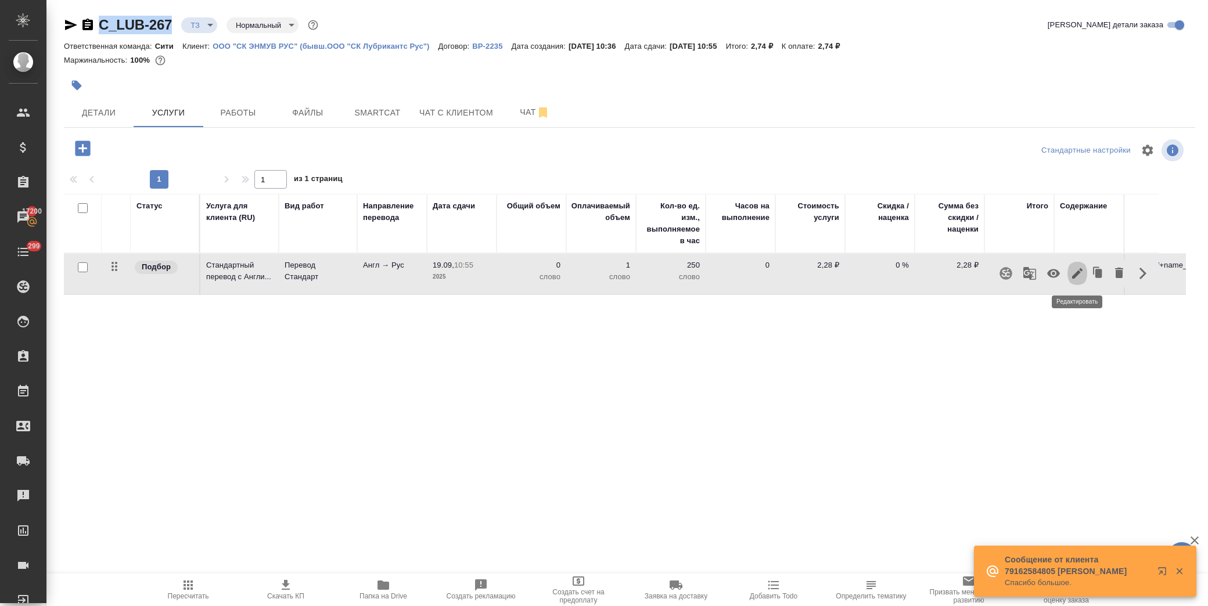
click at [1077, 274] on icon "button" at bounding box center [1077, 273] width 10 height 10
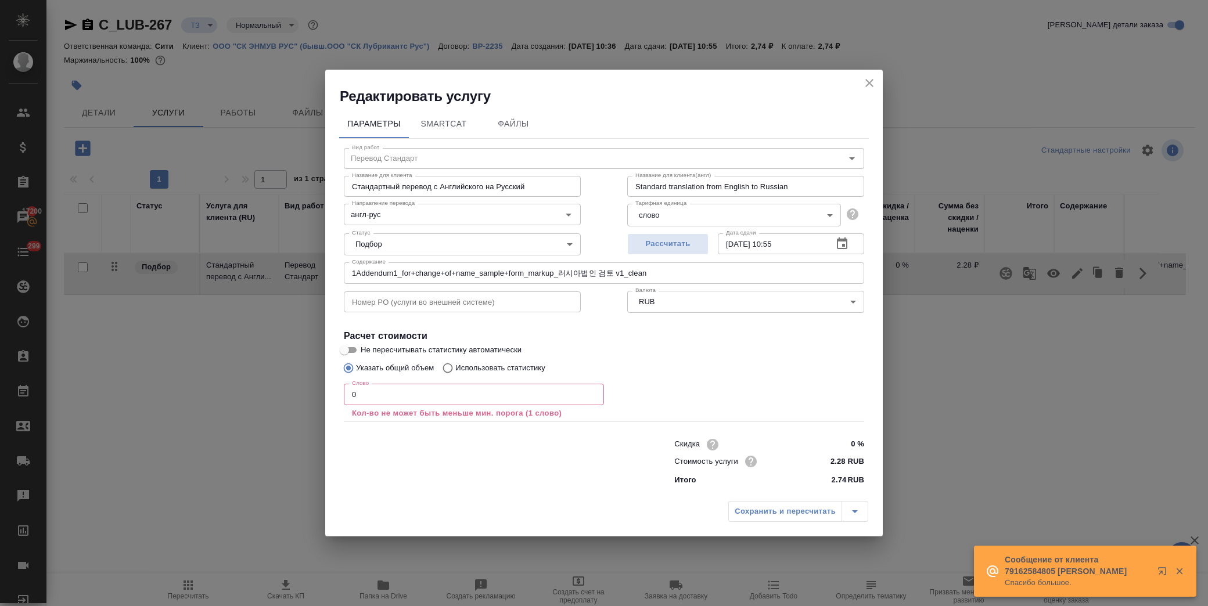
click at [473, 364] on p "Использовать статистику" at bounding box center [500, 368] width 90 height 12
click at [455, 364] on input "Использовать статистику" at bounding box center [446, 368] width 19 height 22
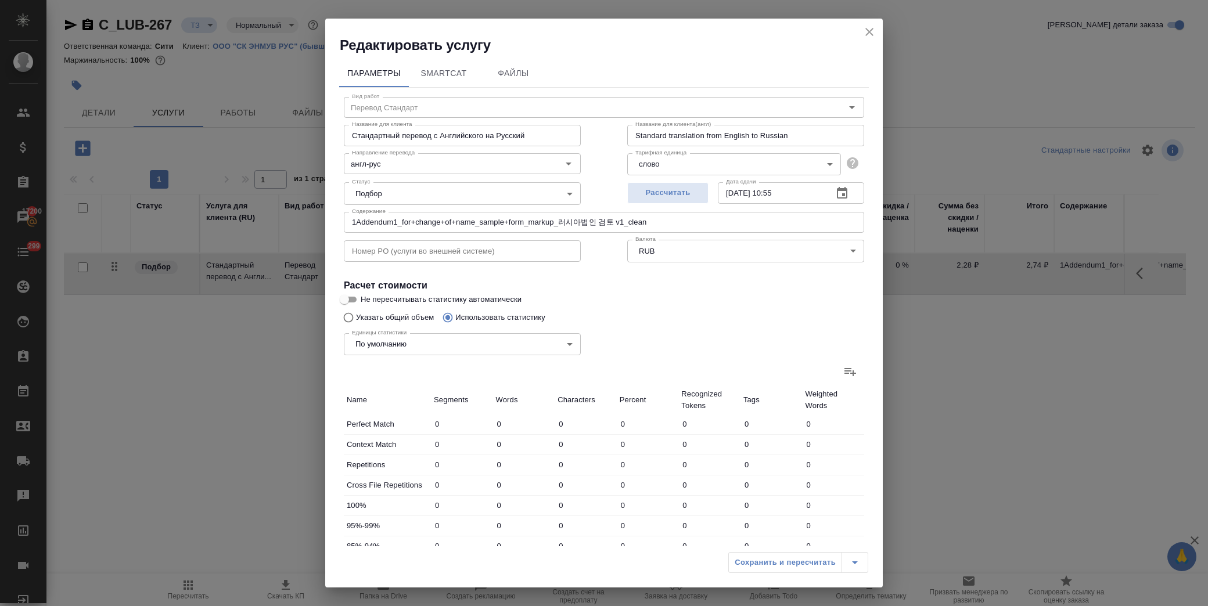
scroll to position [186, 0]
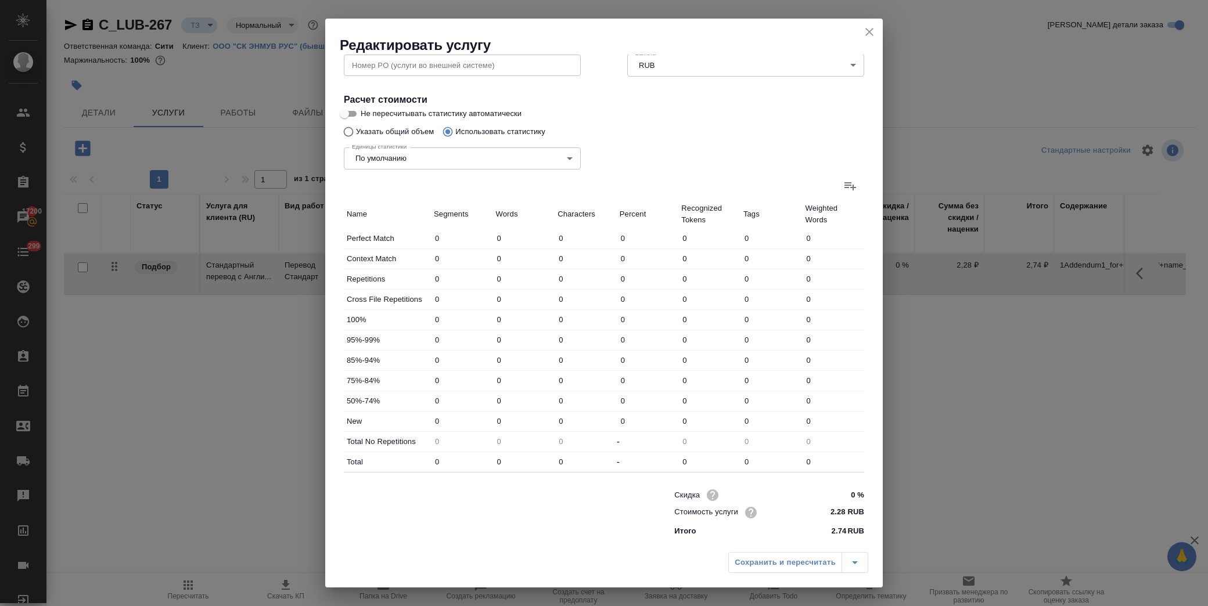
click at [844, 183] on icon at bounding box center [850, 186] width 14 height 14
click at [0, 0] on input "file" at bounding box center [0, 0] width 0 height 0
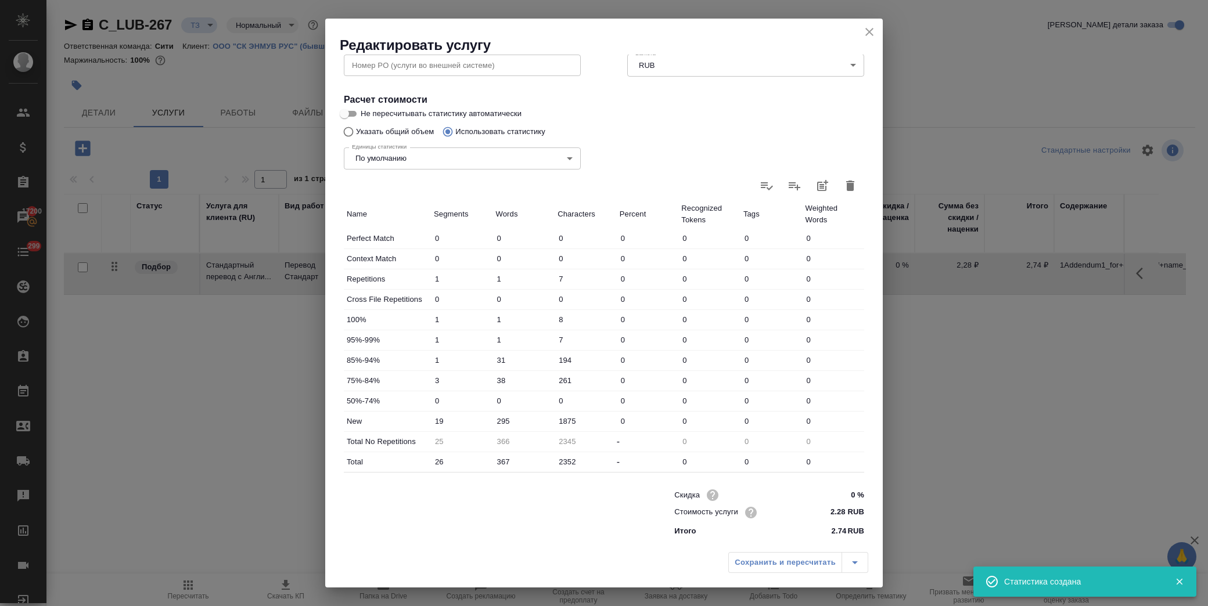
click at [367, 130] on div "Единицы статистики По умолчанию default Единицы статистики" at bounding box center [462, 157] width 283 height 75
click at [349, 130] on input "Указать общий объем" at bounding box center [346, 132] width 19 height 22
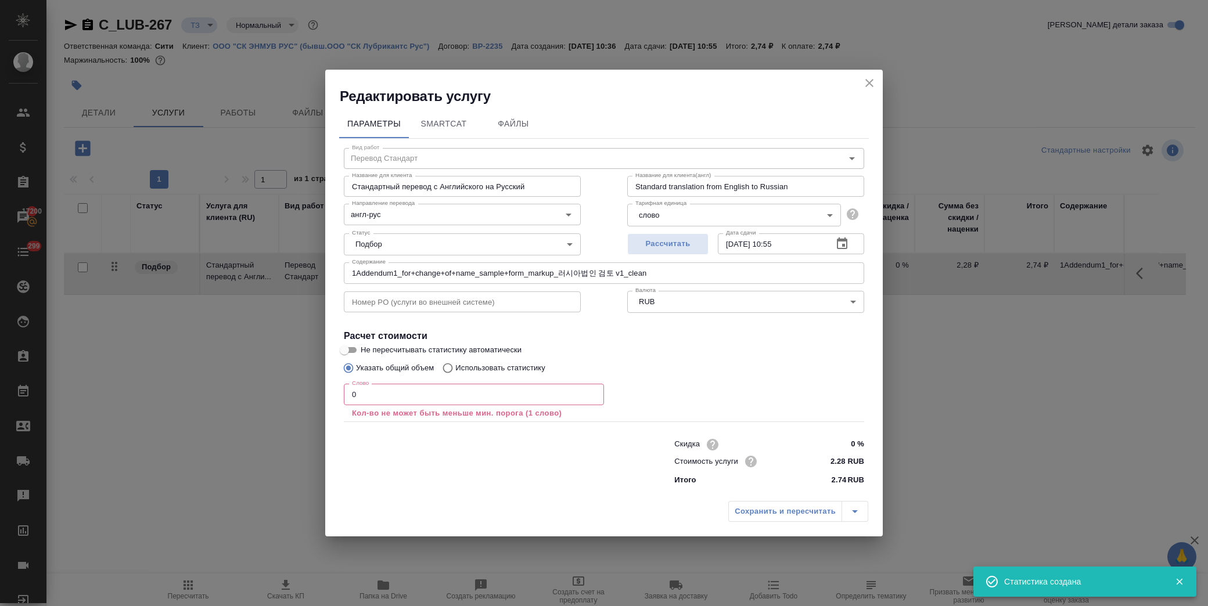
scroll to position [0, 0]
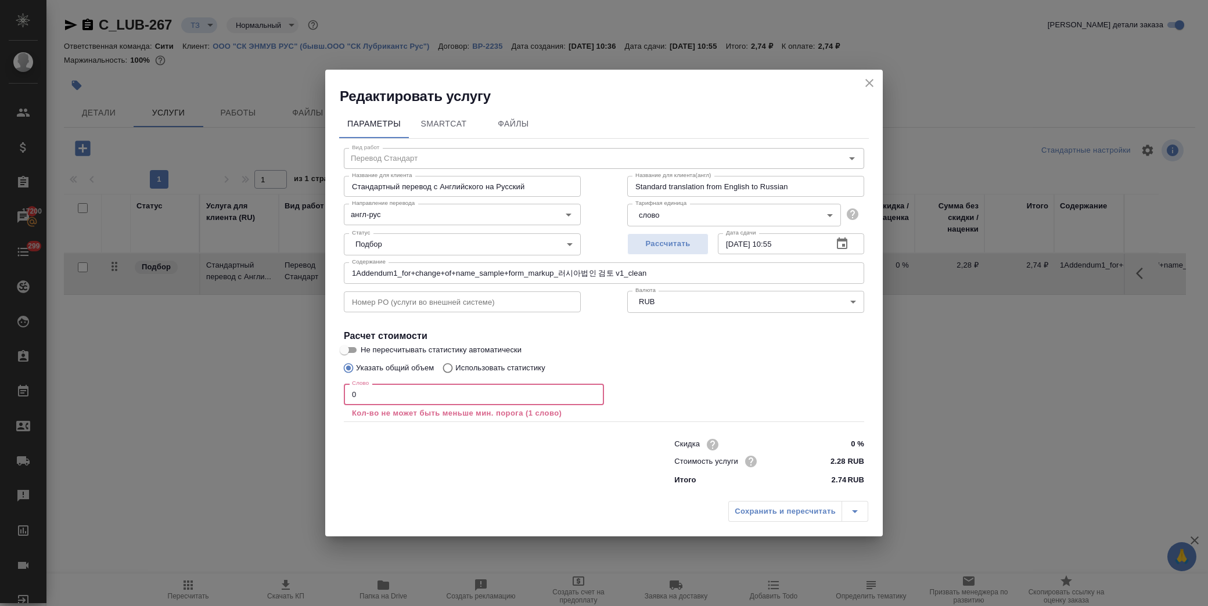
drag, startPoint x: 377, startPoint y: 392, endPoint x: 310, endPoint y: 387, distance: 67.5
click at [271, 398] on div "Редактировать услугу Параметры SmartCat Файлы Вид работ Перевод Стандарт Вид ра…" at bounding box center [604, 303] width 1208 height 606
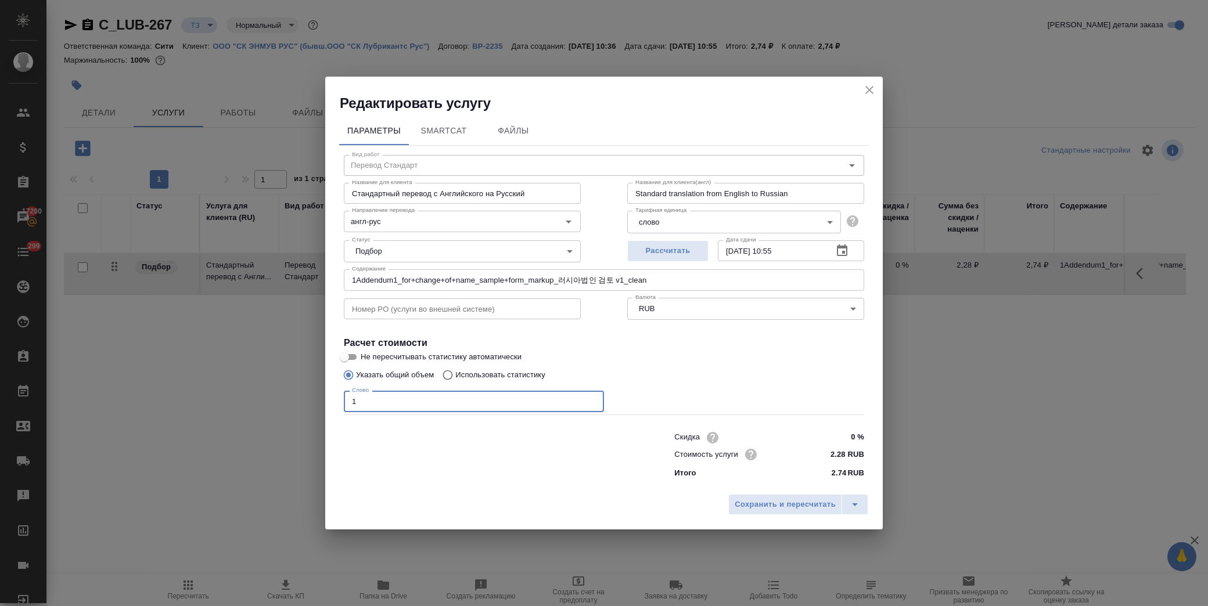
click at [770, 491] on div "Сохранить и пересчитать" at bounding box center [604, 508] width 558 height 41
click at [770, 498] on span "Сохранить и пересчитать" at bounding box center [785, 504] width 101 height 13
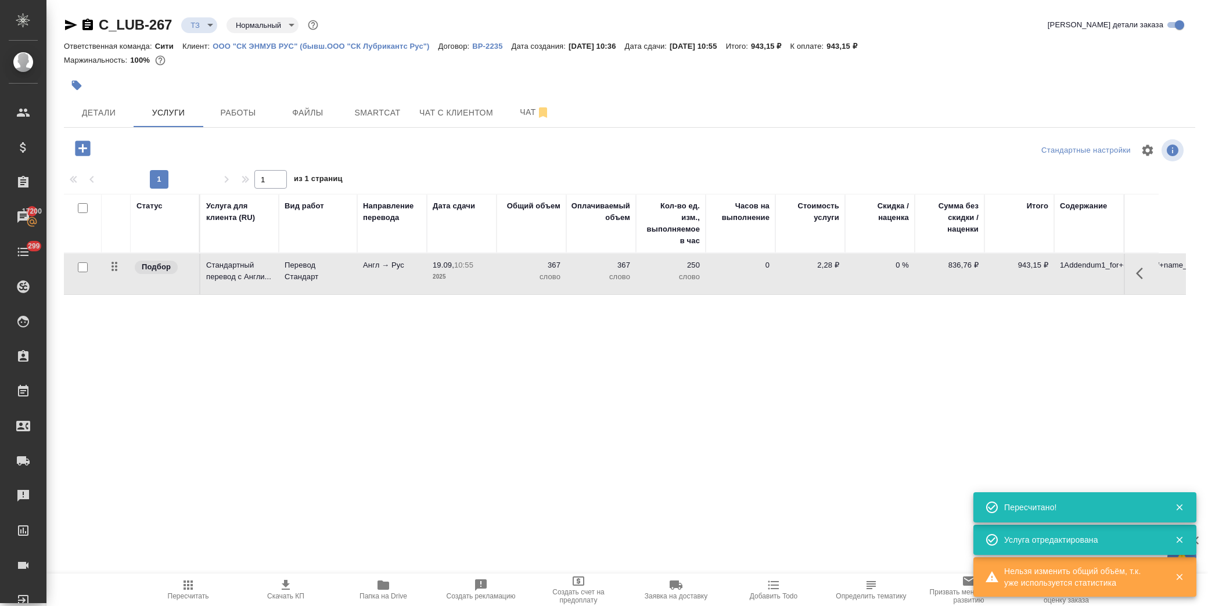
click at [1145, 274] on icon "button" at bounding box center [1143, 274] width 14 height 14
click at [1074, 275] on icon "button" at bounding box center [1077, 273] width 10 height 10
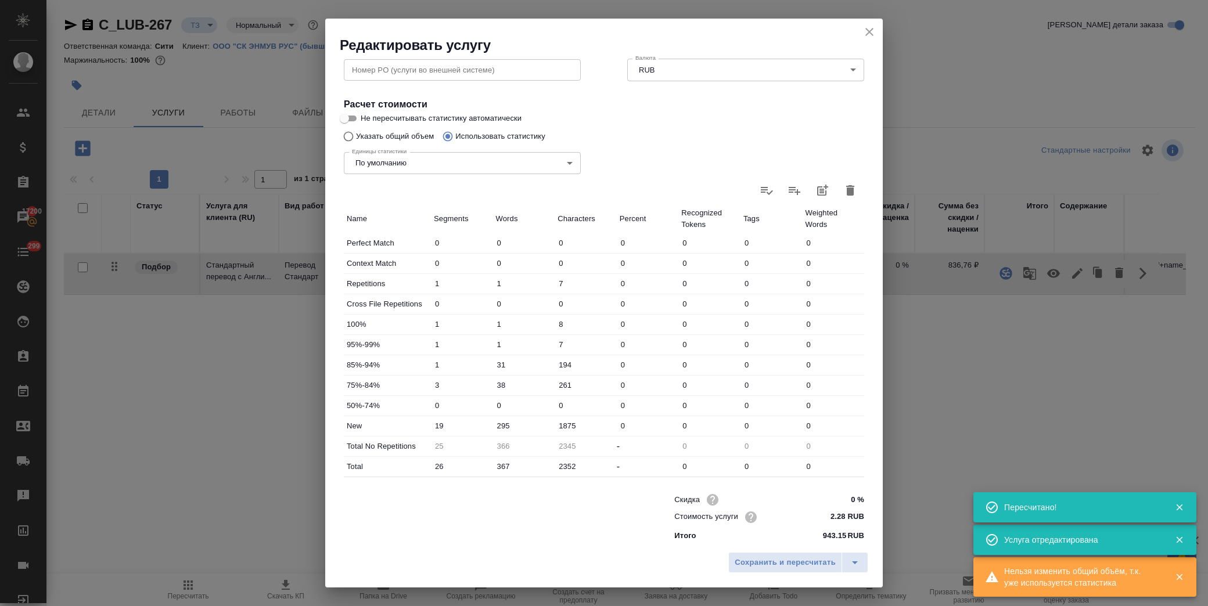
scroll to position [186, 0]
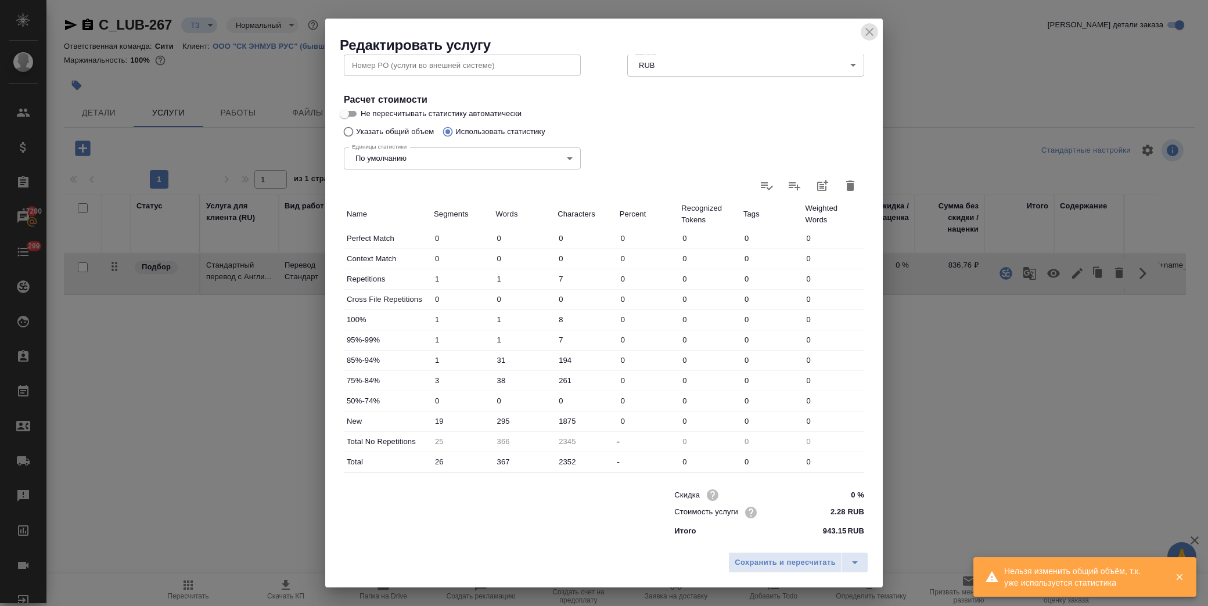
click at [871, 29] on icon "close" at bounding box center [869, 32] width 14 height 14
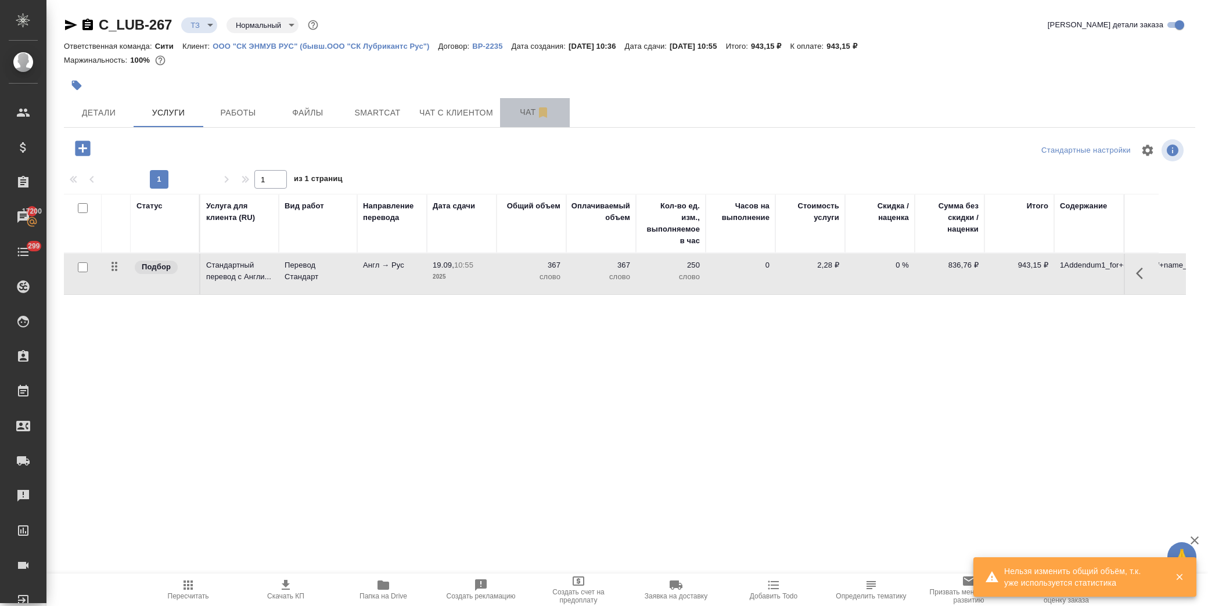
click at [516, 112] on span "Чат" at bounding box center [535, 112] width 56 height 15
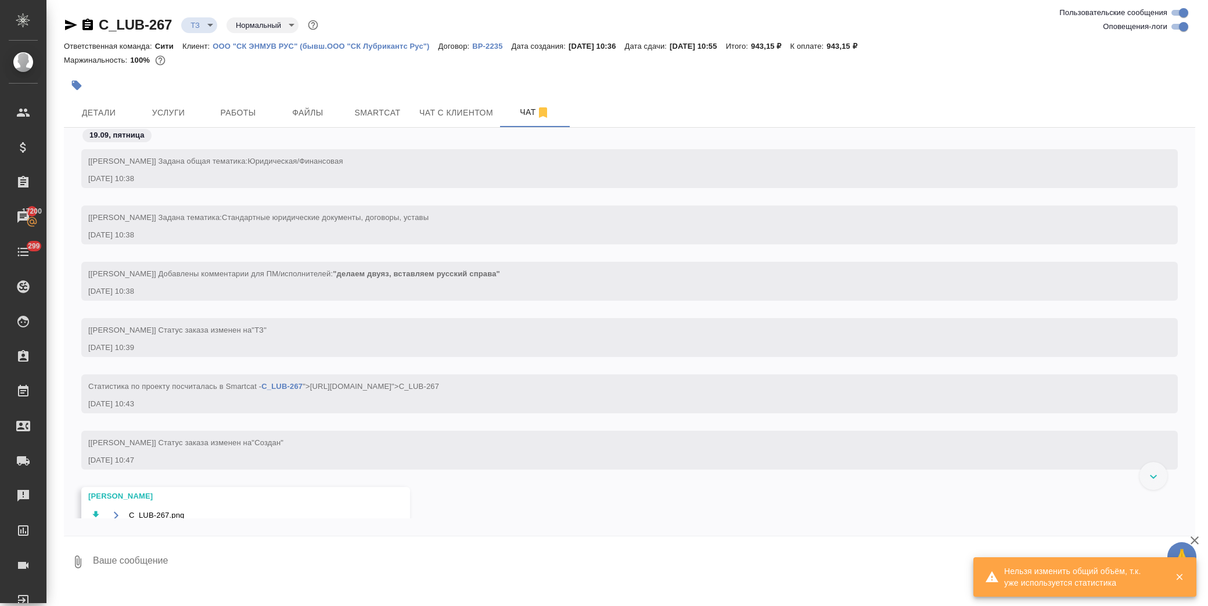
scroll to position [62, 0]
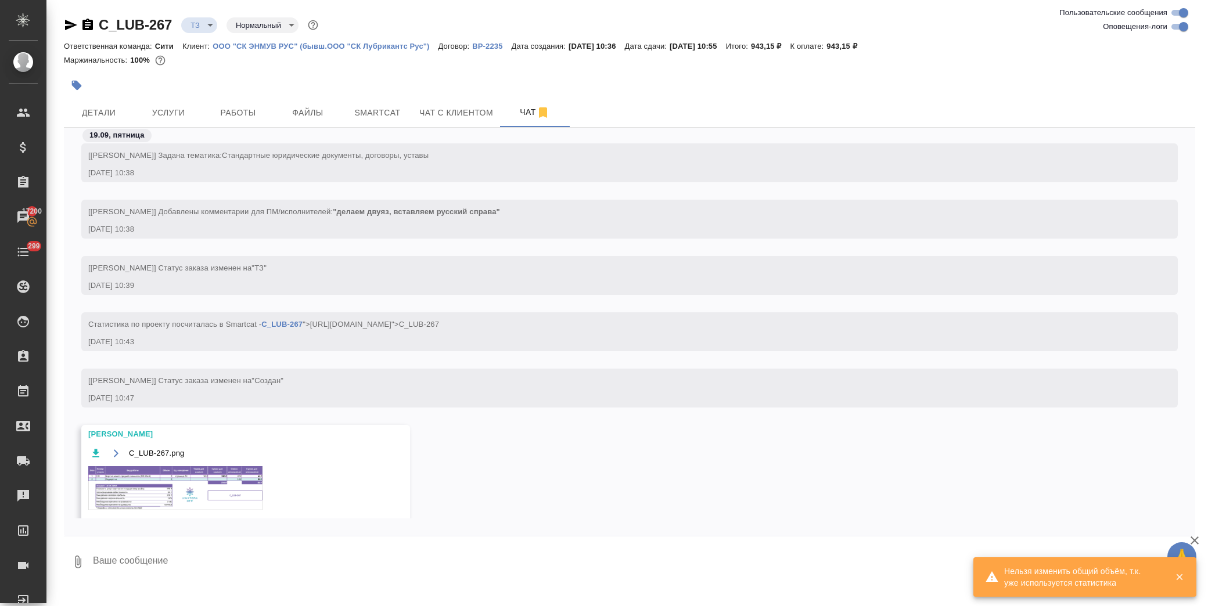
click at [152, 495] on img at bounding box center [175, 488] width 174 height 44
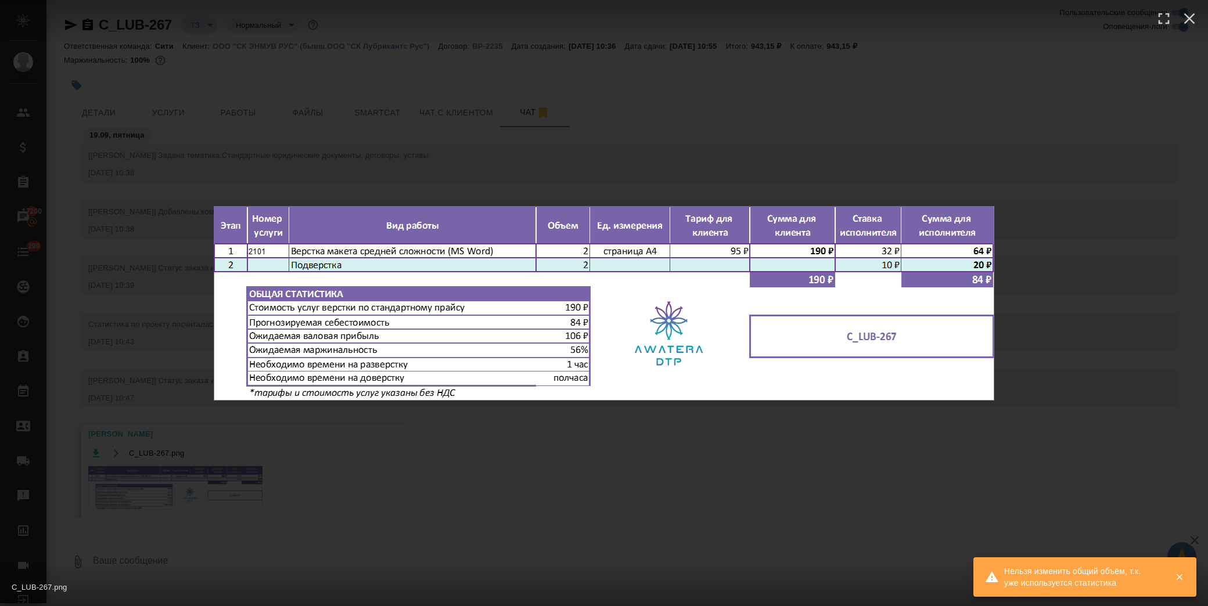
click at [643, 480] on div "C_LUB-267.png 1 of 1" at bounding box center [604, 303] width 1208 height 606
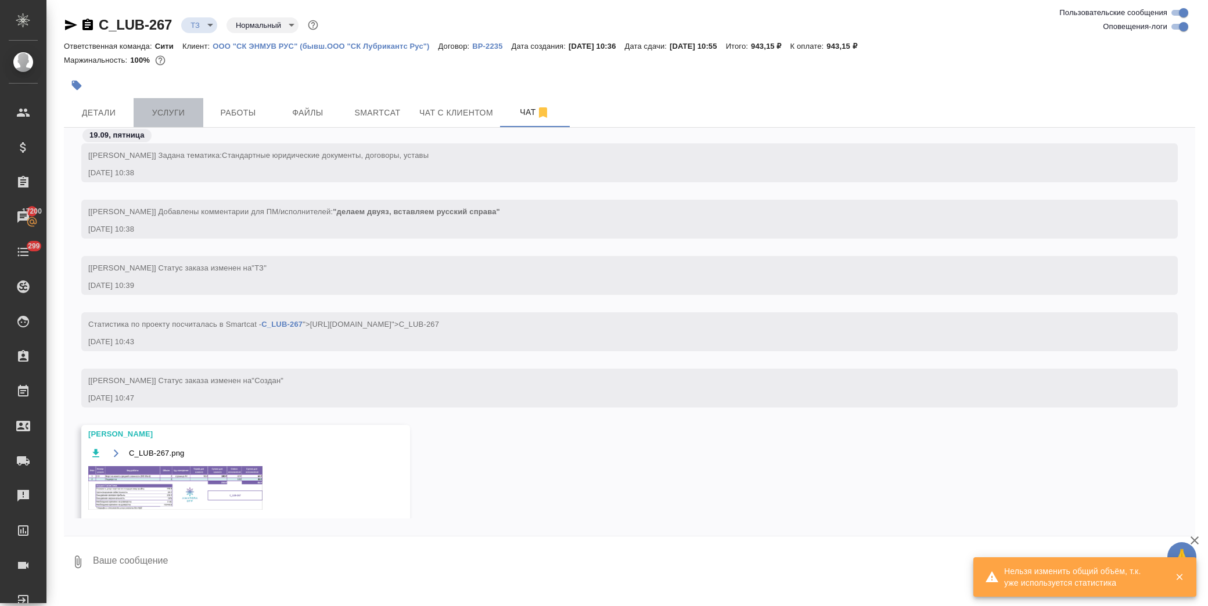
click at [169, 100] on button "Услуги" at bounding box center [169, 112] width 70 height 29
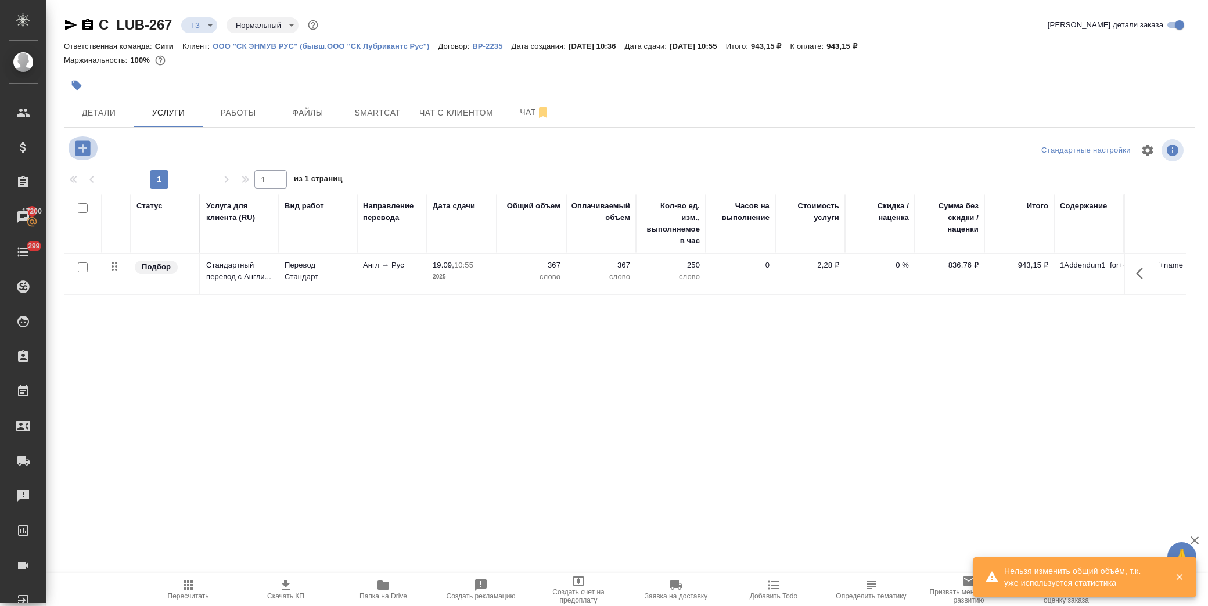
click at [78, 152] on icon "button" at bounding box center [82, 148] width 15 height 15
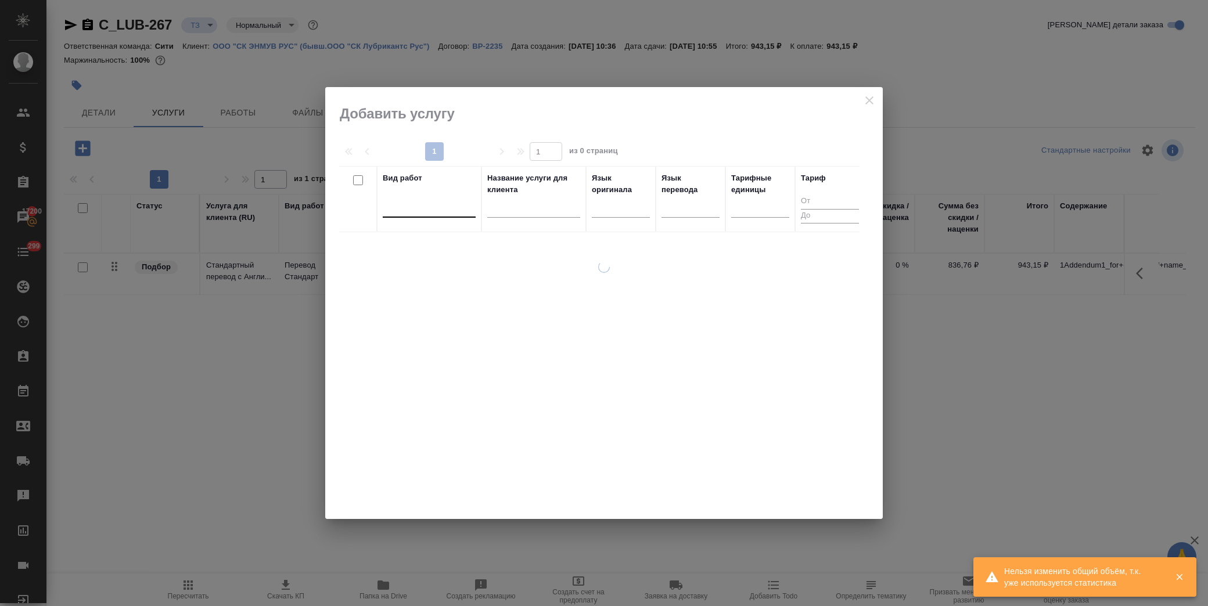
click at [440, 210] on div at bounding box center [429, 205] width 93 height 17
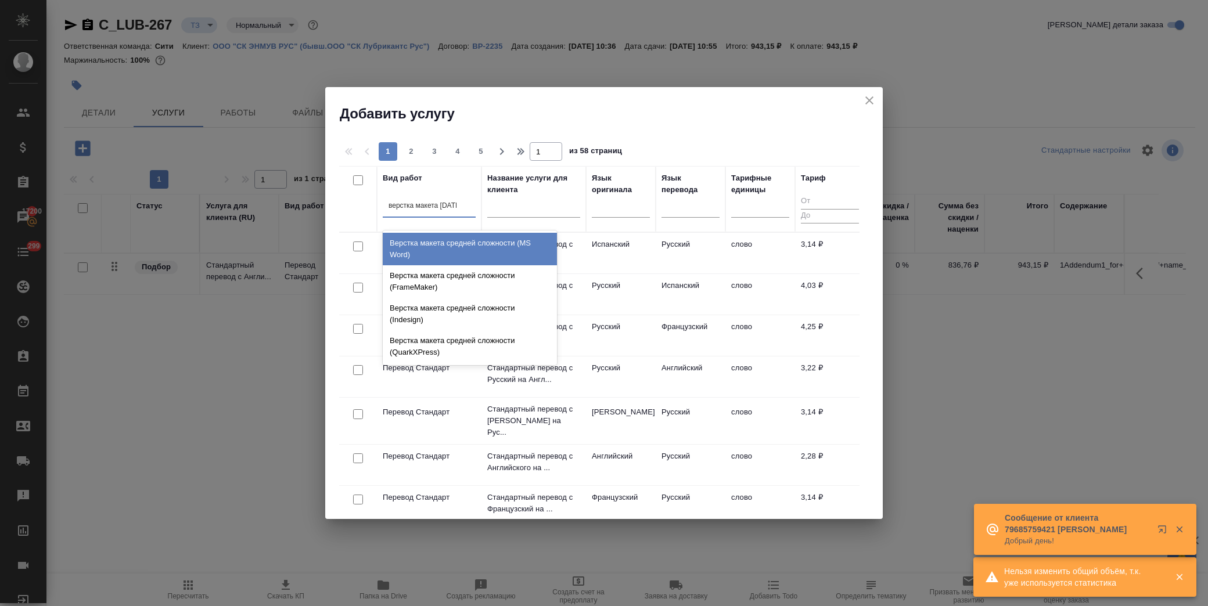
click at [408, 250] on div "Верстка макета средней сложности (MS Word)" at bounding box center [470, 249] width 174 height 33
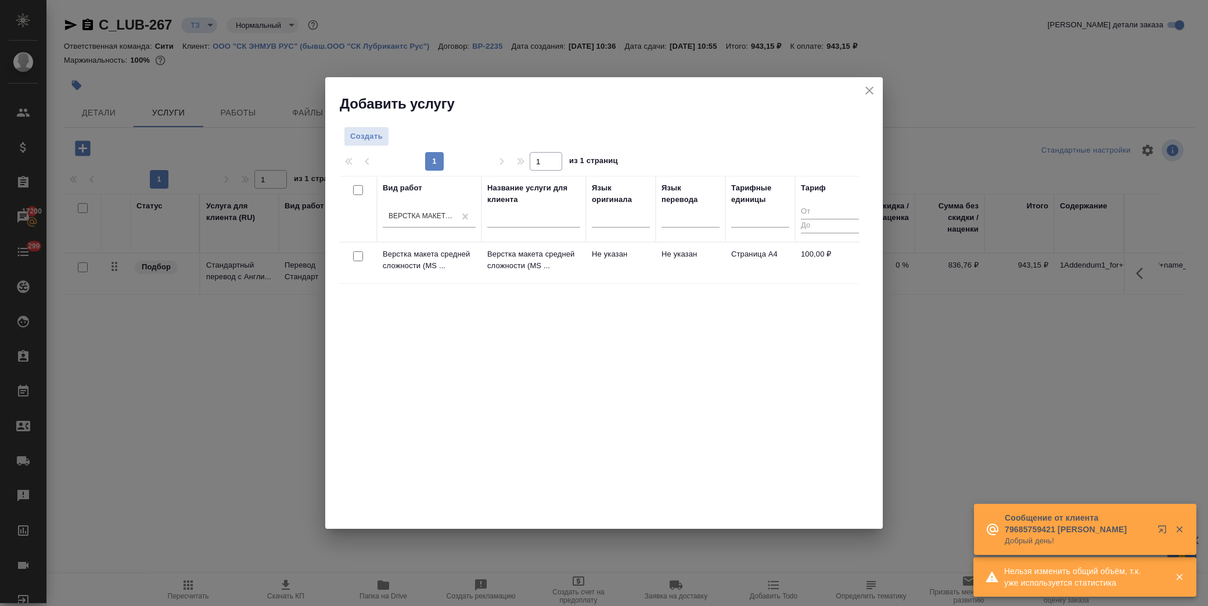
click at [360, 251] on div at bounding box center [358, 257] width 26 height 16
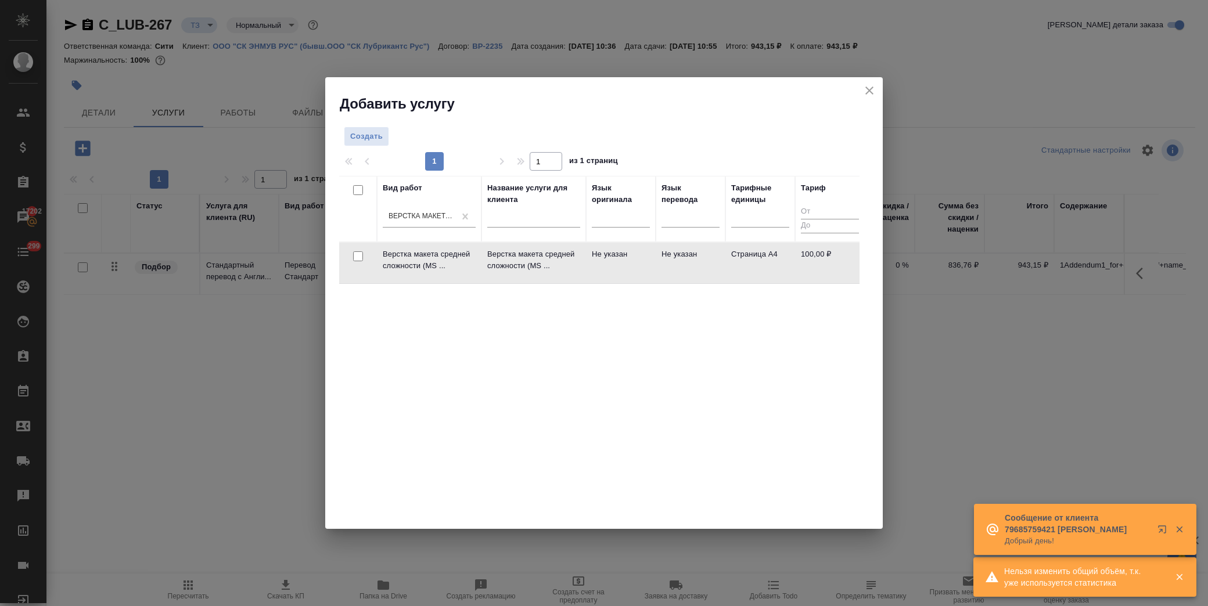
click at [358, 256] on input "checkbox" at bounding box center [358, 256] width 10 height 10
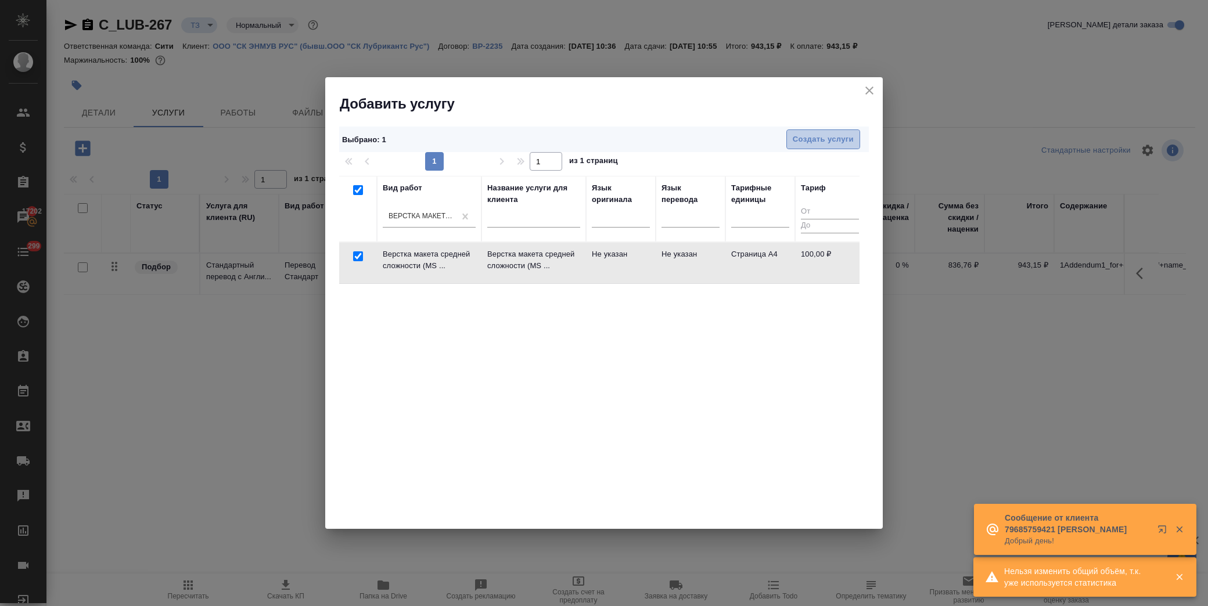
click at [823, 138] on span "Создать услуги" at bounding box center [823, 139] width 61 height 13
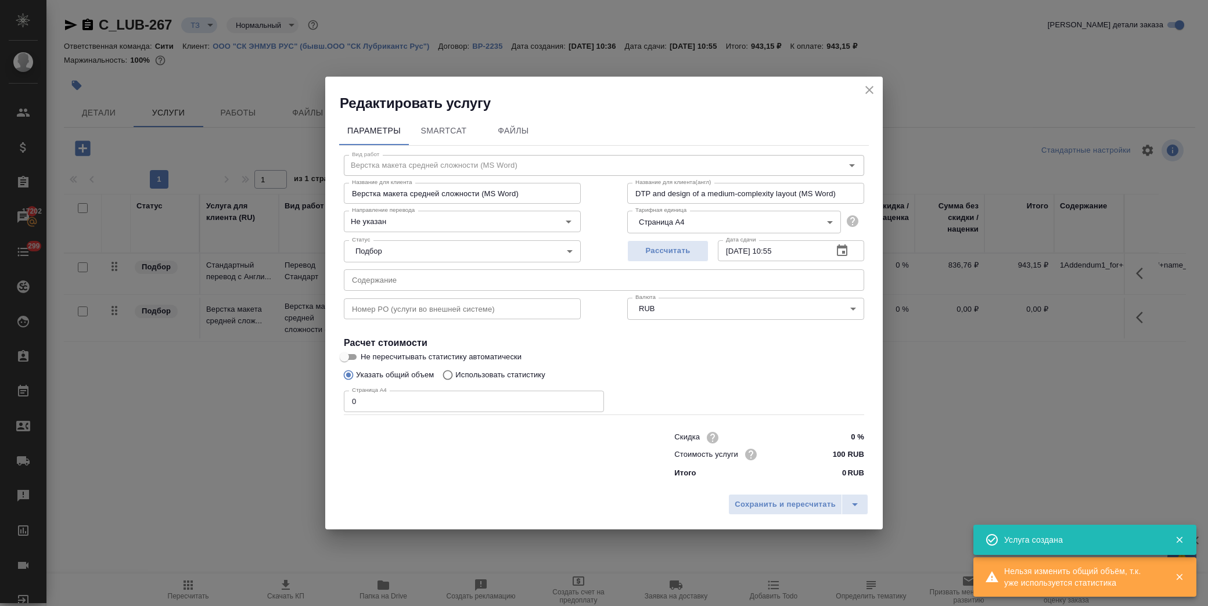
click at [425, 280] on input "text" at bounding box center [604, 279] width 520 height 21
paste input "1Addendum1_for+change+of+name_sample+form_markup_러시아법인 검토 v1_clean"
drag, startPoint x: 353, startPoint y: 409, endPoint x: 289, endPoint y: 411, distance: 64.5
click at [289, 411] on div "Редактировать услугу Параметры SmartCat Файлы Вид работ Верстка макета средней …" at bounding box center [604, 303] width 1208 height 606
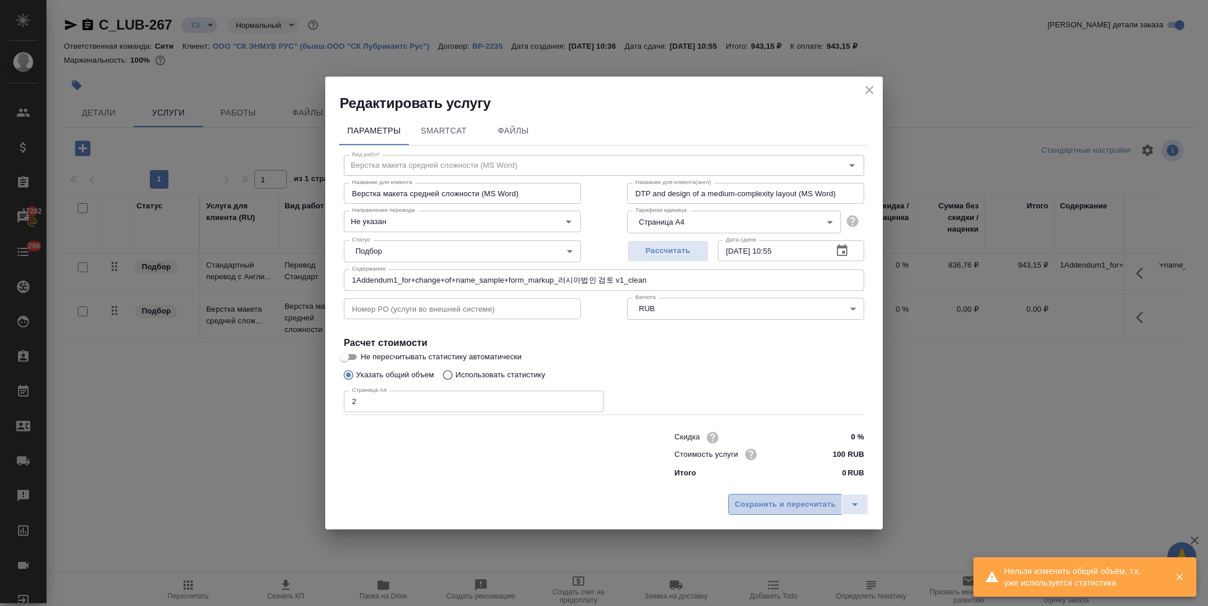
click at [756, 514] on button "Сохранить и пересчитать" at bounding box center [785, 504] width 114 height 21
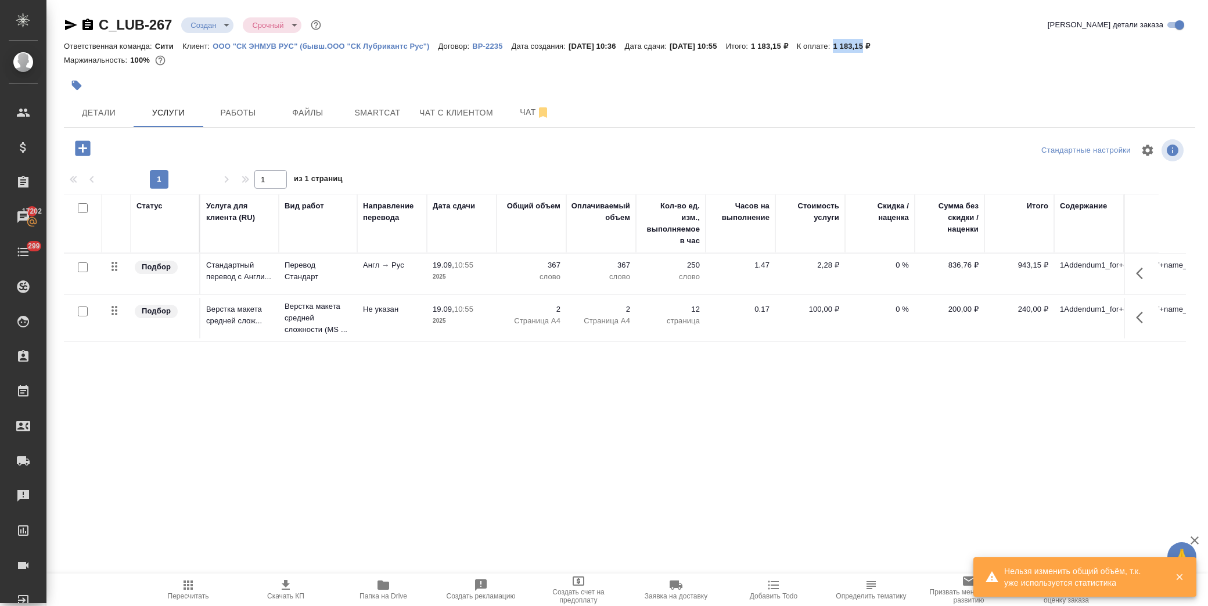
drag, startPoint x: 863, startPoint y: 43, endPoint x: 891, endPoint y: 46, distance: 28.1
click at [879, 46] on p "1 183,15 ₽" at bounding box center [856, 46] width 46 height 9
copy p "1 183,15"
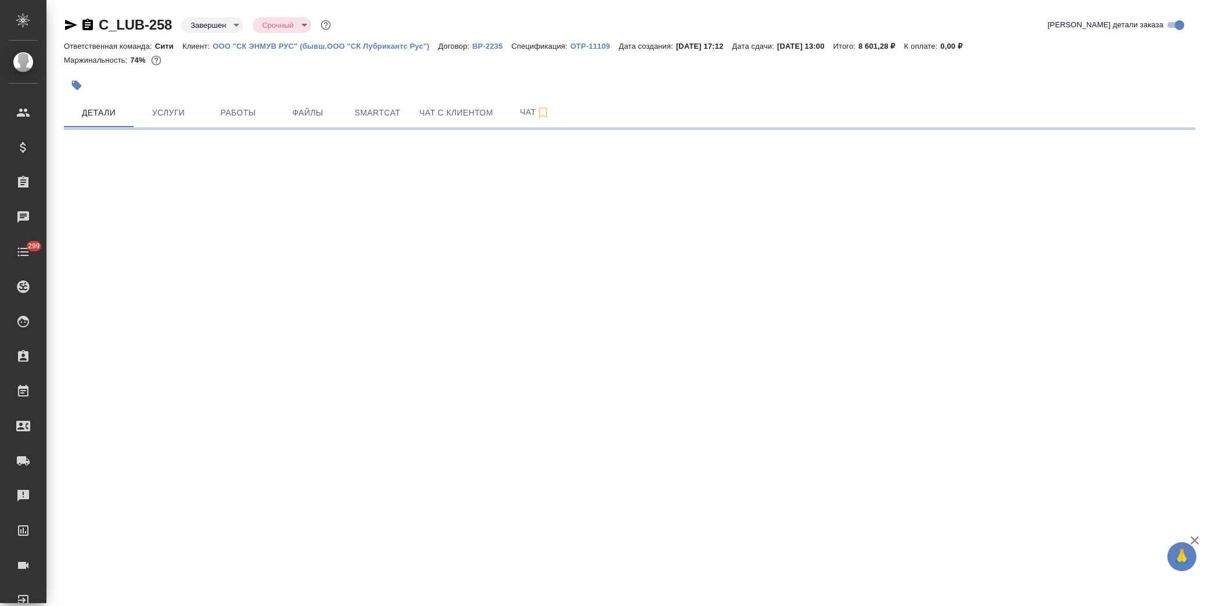
select select "RU"
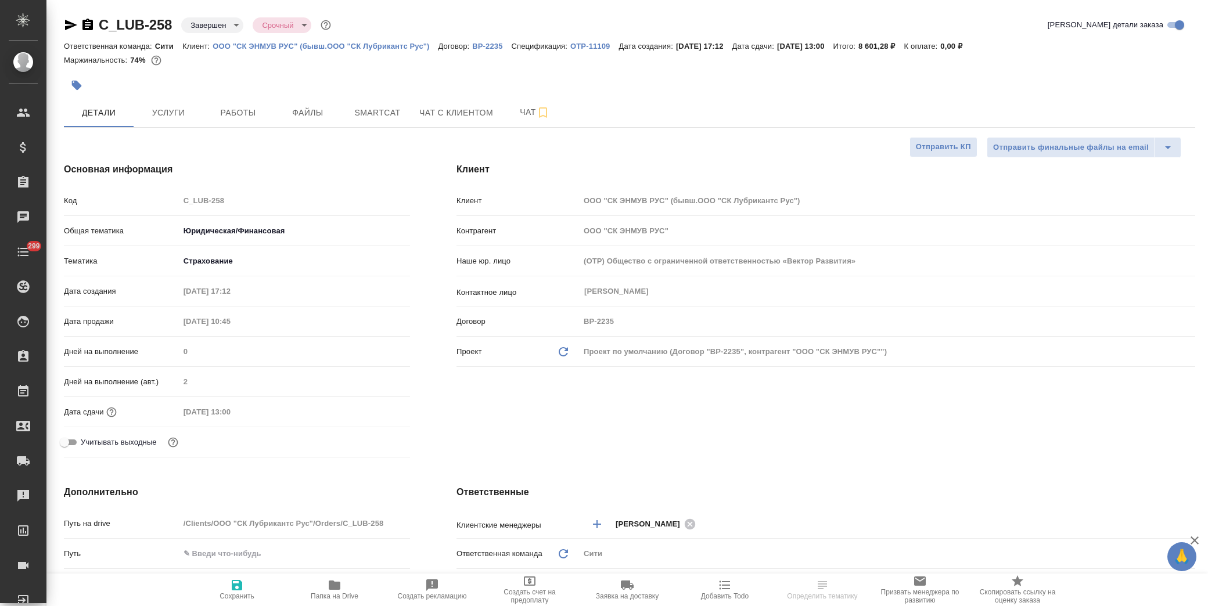
type textarea "x"
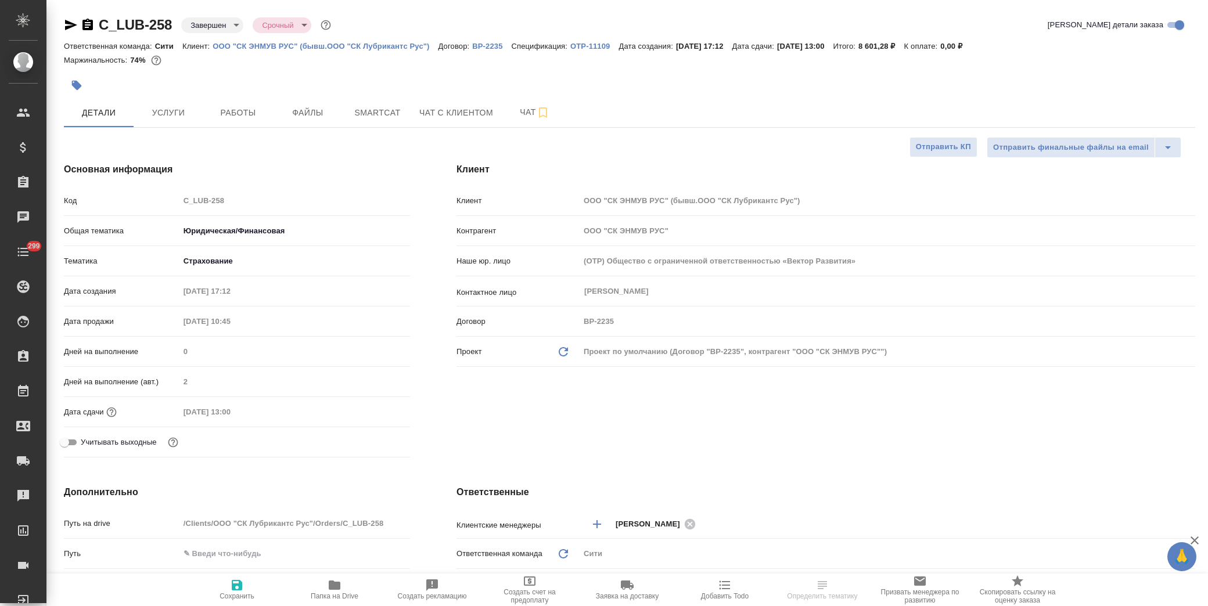
type textarea "x"
drag, startPoint x: 171, startPoint y: 112, endPoint x: 240, endPoint y: 184, distance: 99.8
click at [171, 113] on span "Услуги" at bounding box center [169, 113] width 56 height 15
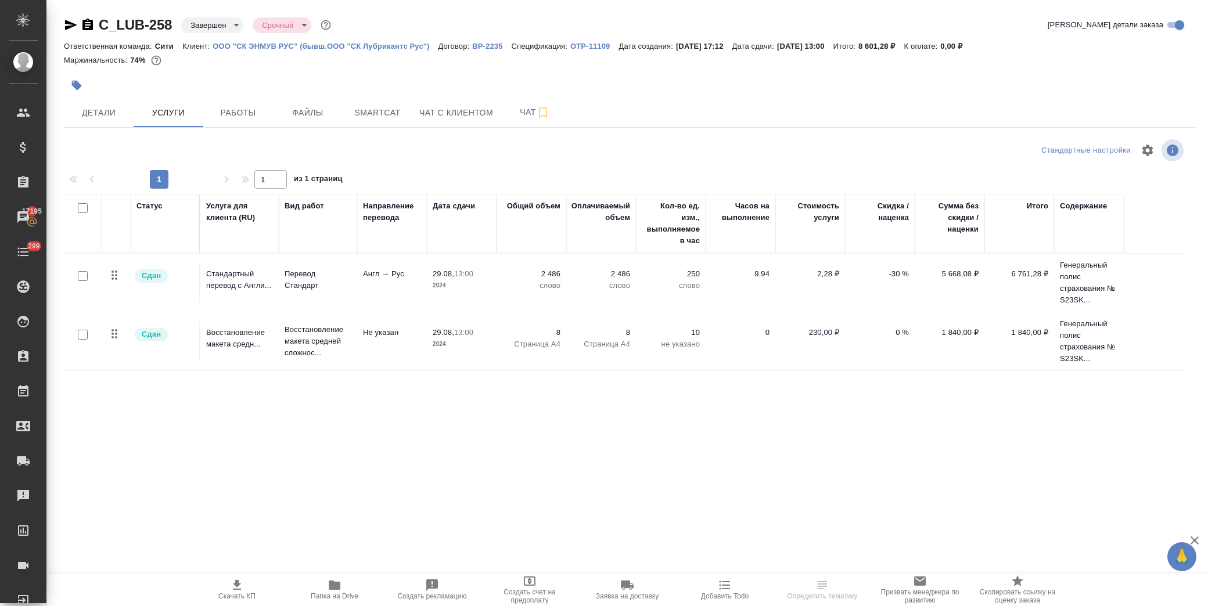
click at [483, 288] on p "2024" at bounding box center [462, 286] width 58 height 12
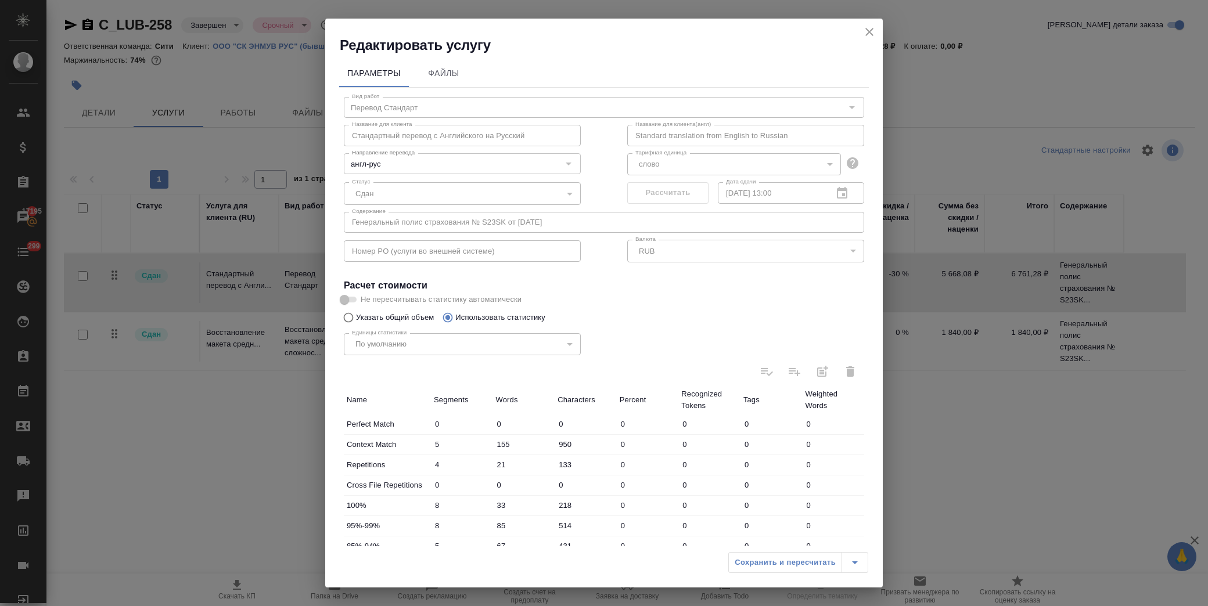
click at [869, 34] on icon "close" at bounding box center [869, 32] width 14 height 14
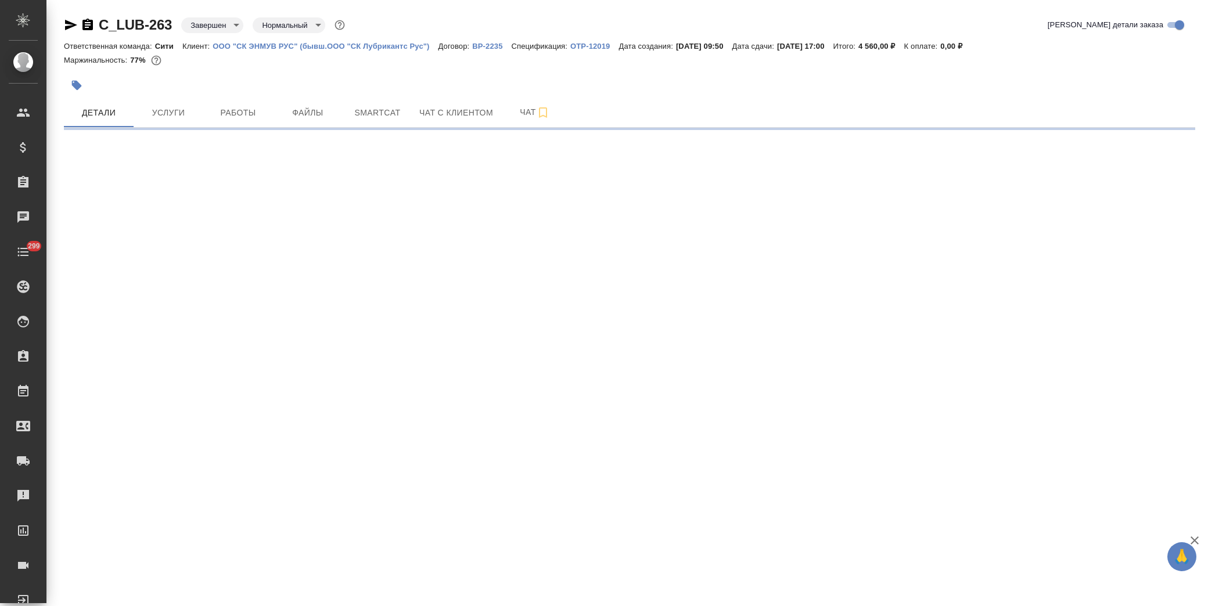
select select "RU"
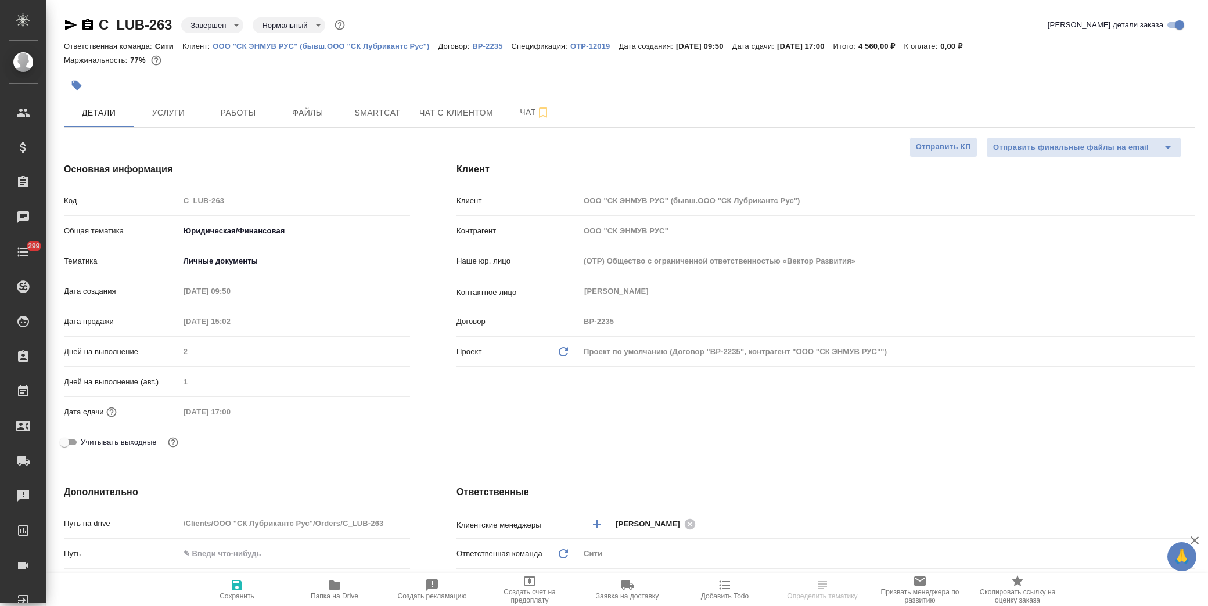
type textarea "x"
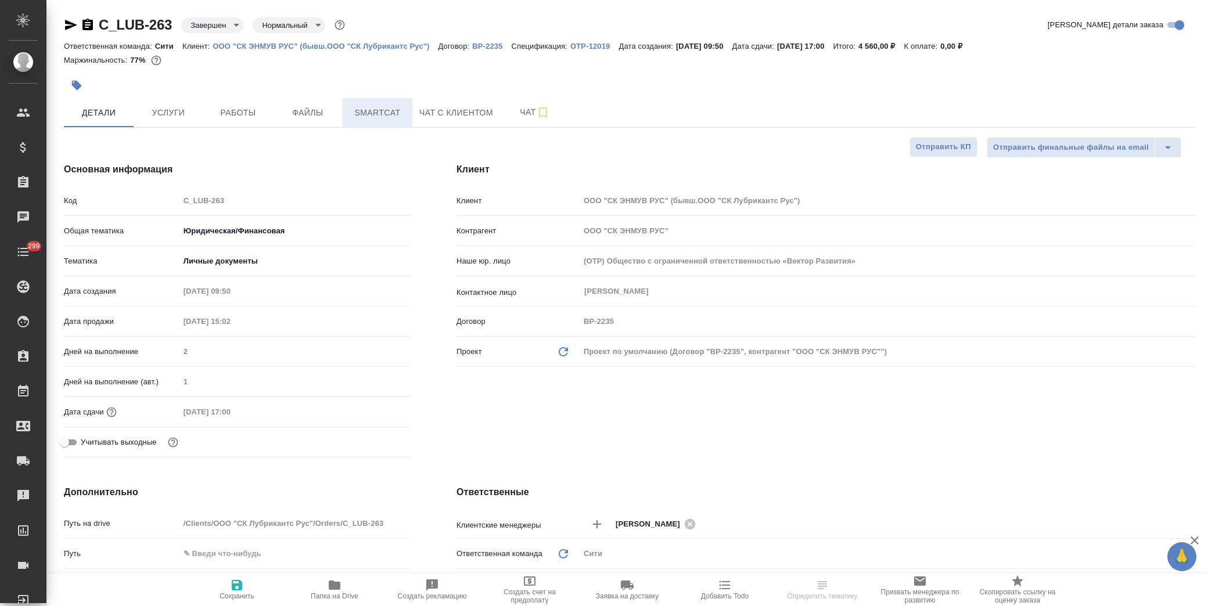
type textarea "x"
click at [593, 42] on p "OTP-12019" at bounding box center [594, 46] width 48 height 9
type textarea "x"
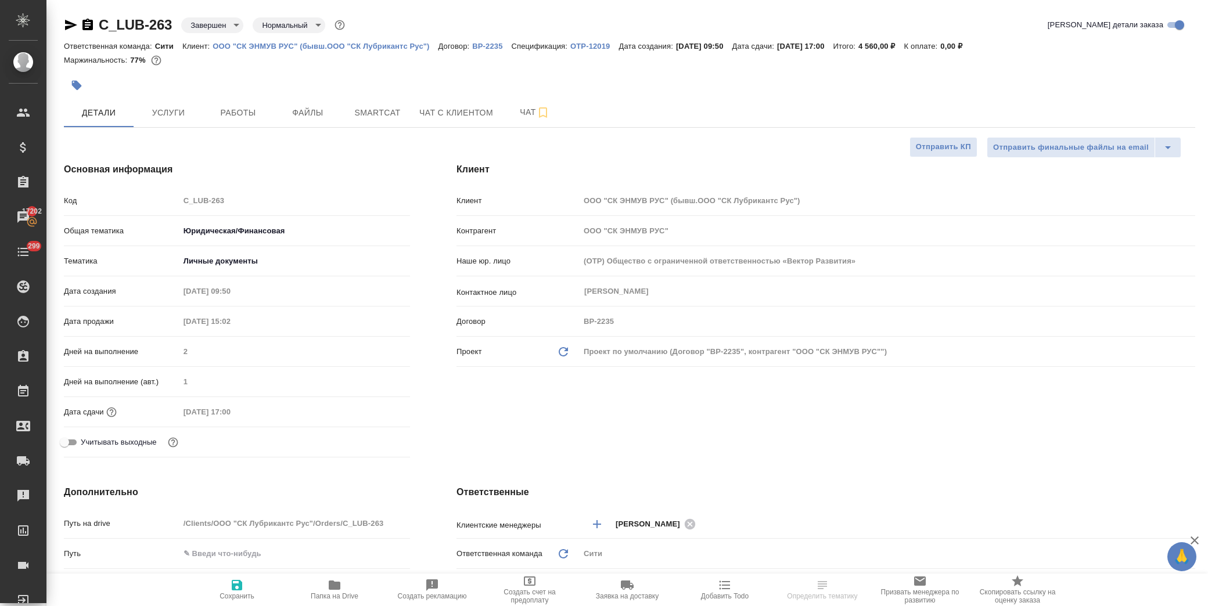
select select "RU"
type textarea "x"
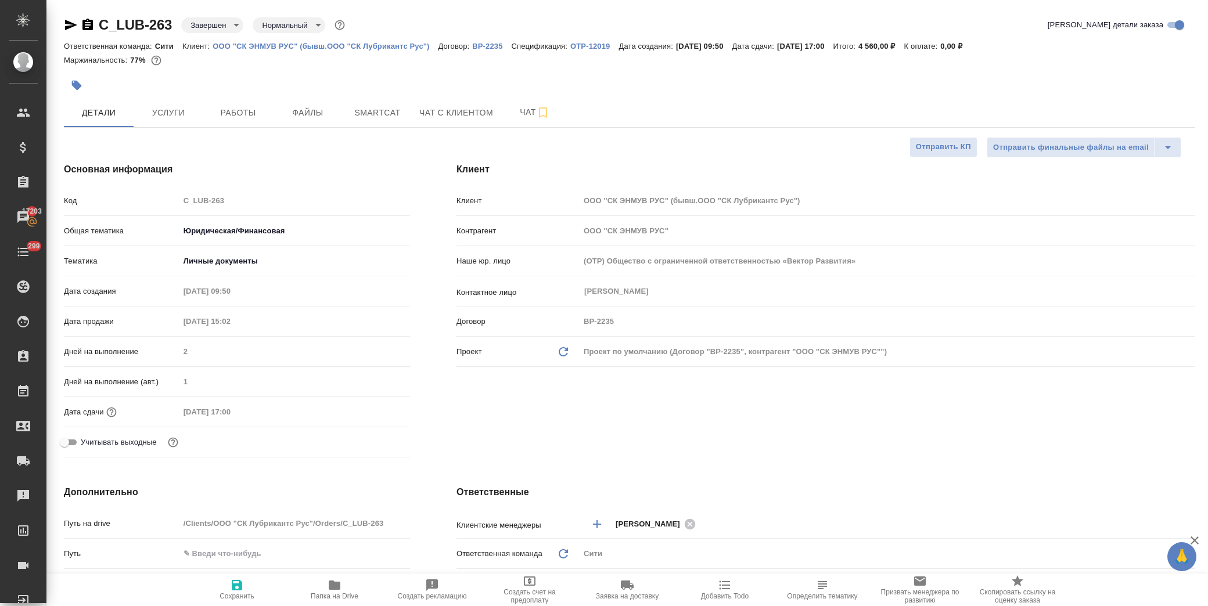
type textarea "x"
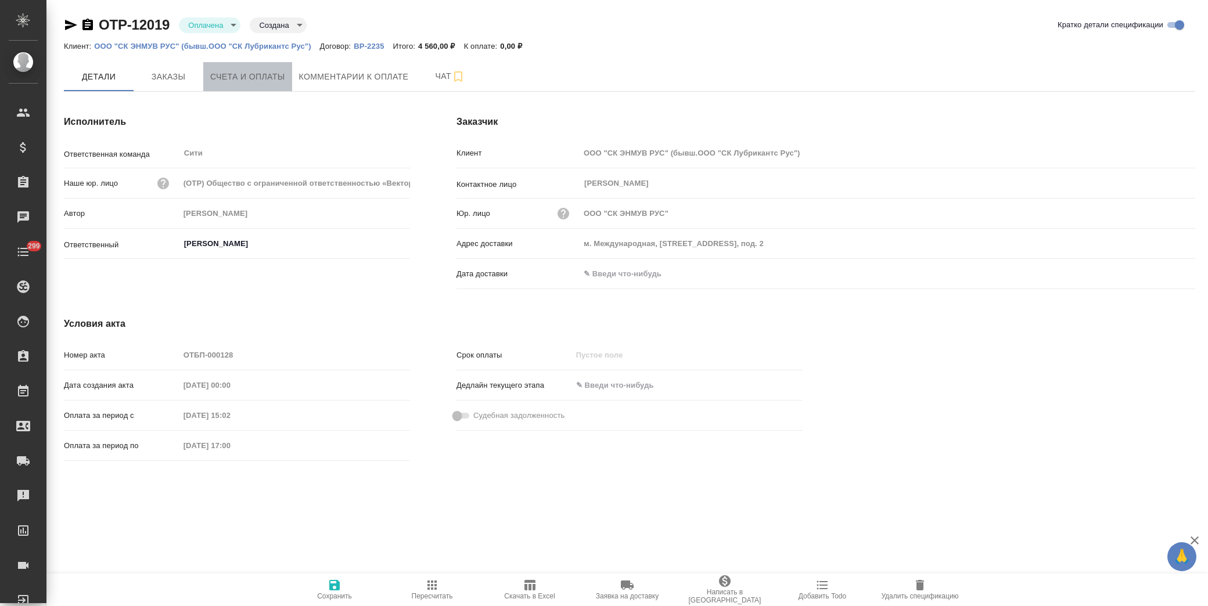
click at [246, 74] on span "Счета и оплаты" at bounding box center [247, 77] width 75 height 15
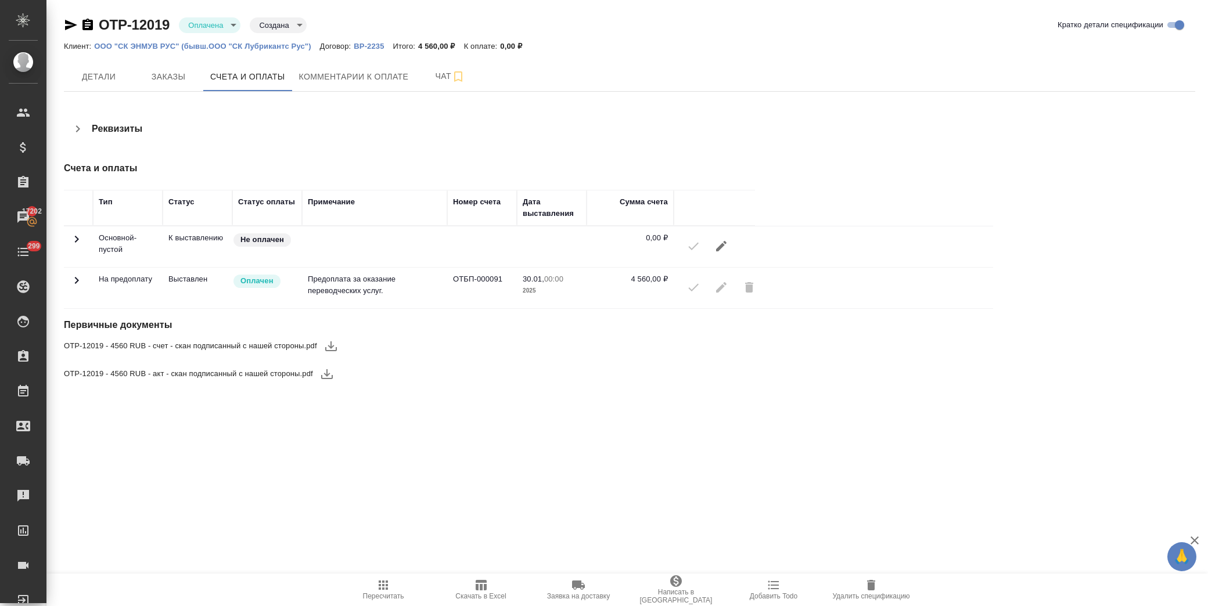
click at [329, 344] on icon "button" at bounding box center [331, 346] width 14 height 14
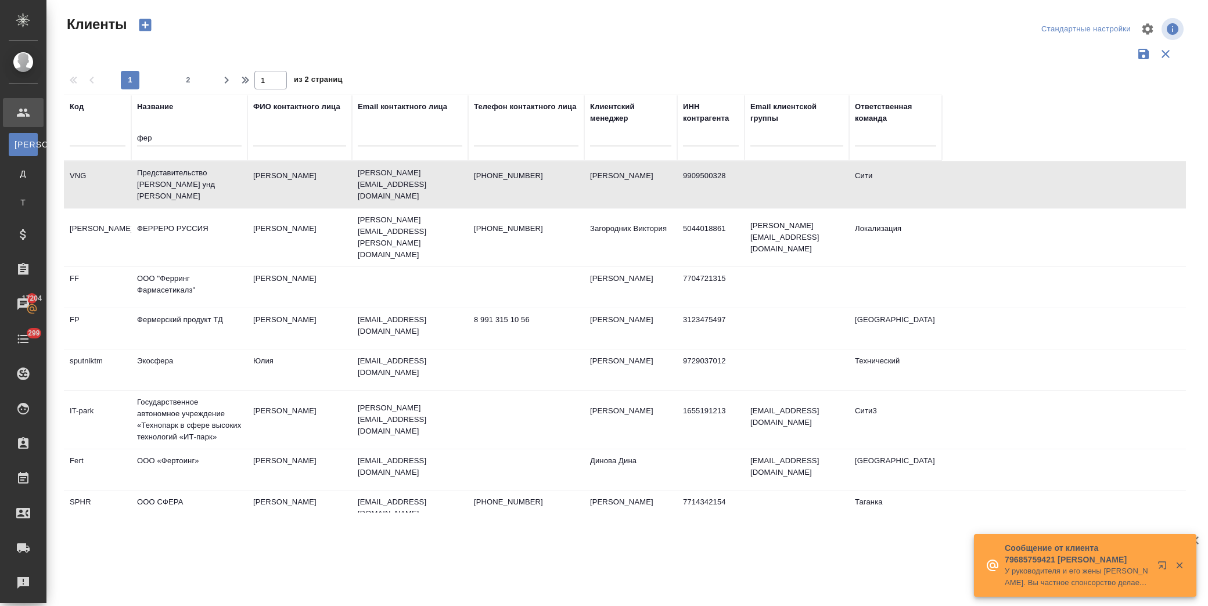
select select "RU"
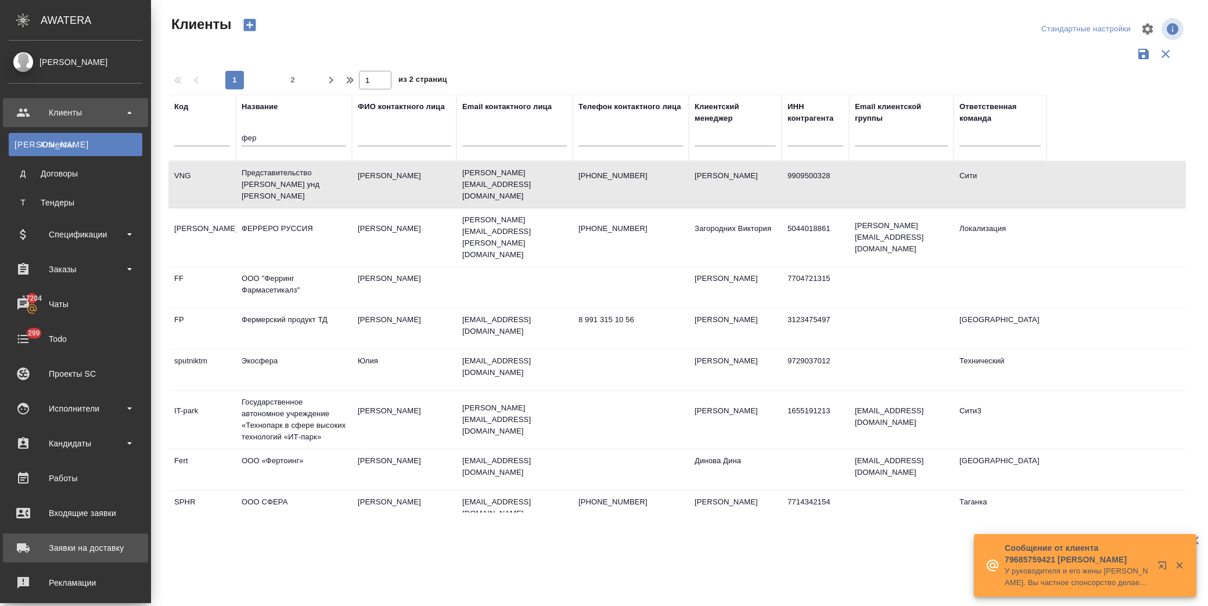
click at [106, 543] on div "Заявки на доставку" at bounding box center [76, 548] width 134 height 17
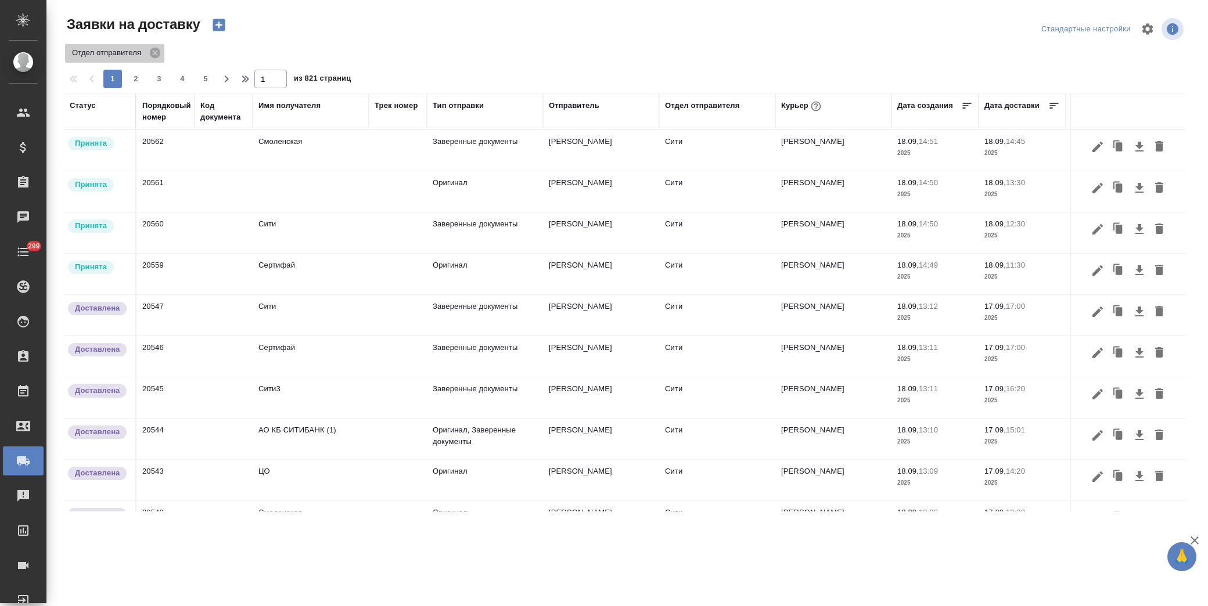
drag, startPoint x: 152, startPoint y: 51, endPoint x: 550, endPoint y: 91, distance: 399.9
click at [153, 51] on icon at bounding box center [155, 52] width 13 height 13
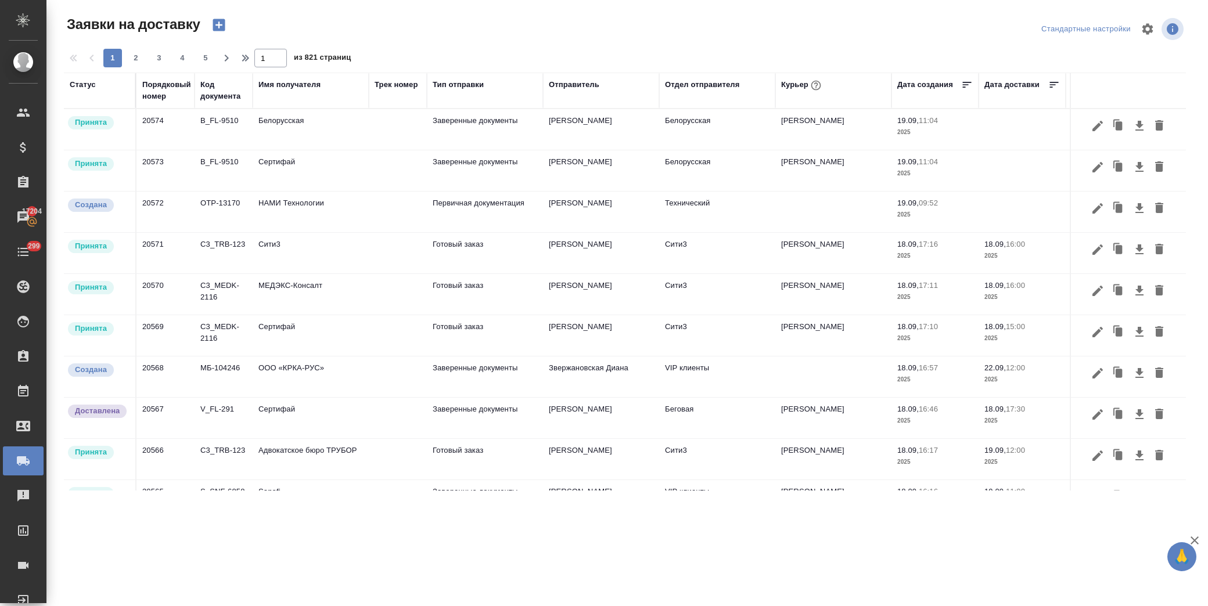
click at [791, 88] on div "Курьер" at bounding box center [802, 85] width 42 height 15
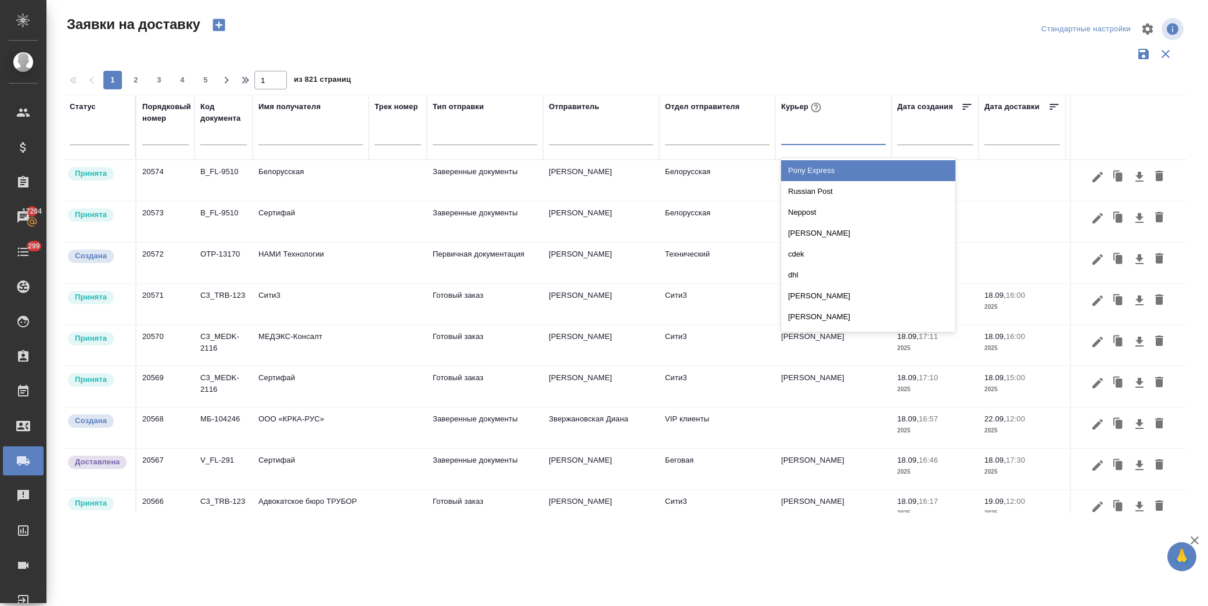
click at [803, 137] on div at bounding box center [833, 133] width 105 height 17
type input "бра"
click at [840, 161] on div "[PERSON_NAME]" at bounding box center [868, 170] width 174 height 21
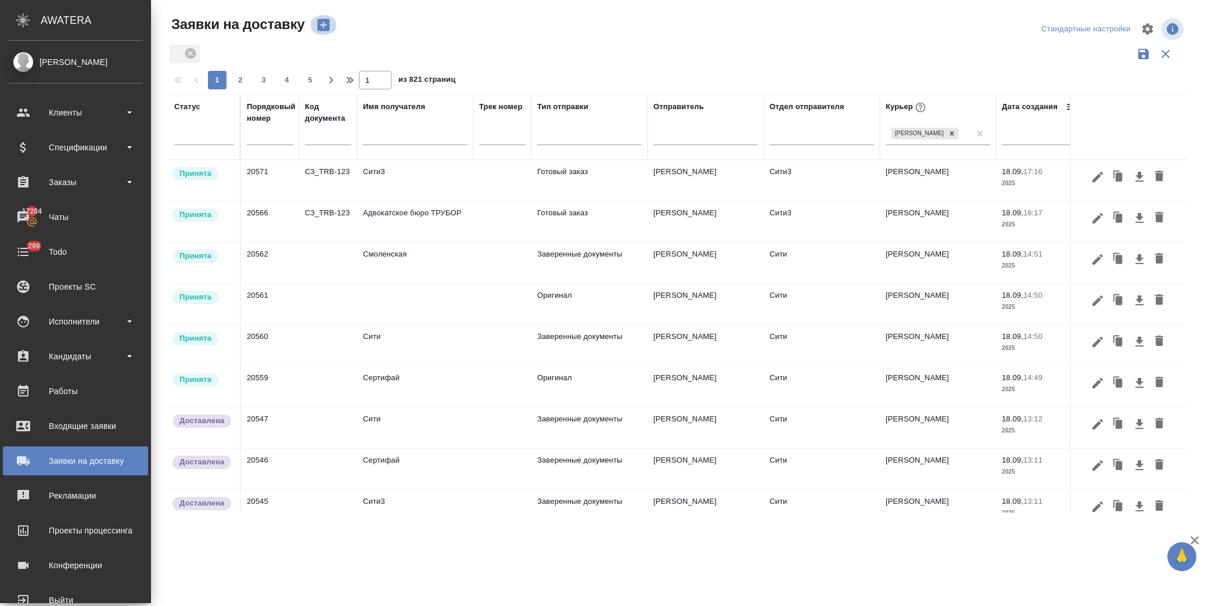
click at [322, 26] on icon "button" at bounding box center [323, 25] width 12 height 12
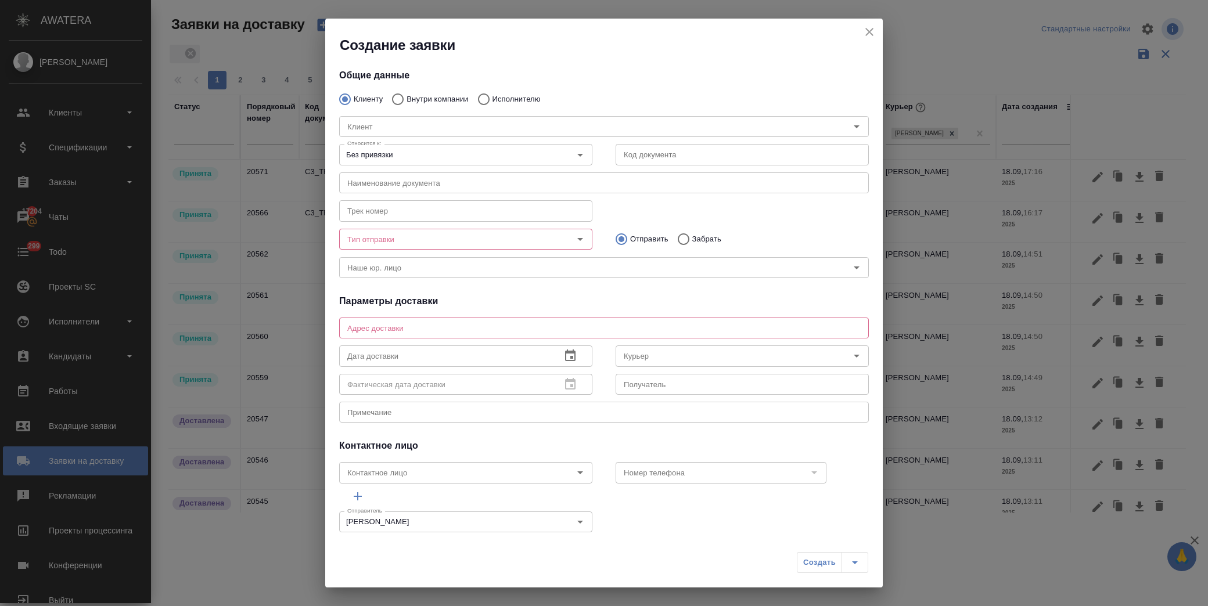
drag, startPoint x: 484, startPoint y: 98, endPoint x: 492, endPoint y: 282, distance: 184.8
click at [485, 98] on input "Исполнителю" at bounding box center [482, 99] width 21 height 24
radio input "true"
click at [379, 331] on textarea at bounding box center [603, 328] width 513 height 9
type textarea "Новокузнецкая 44/2"
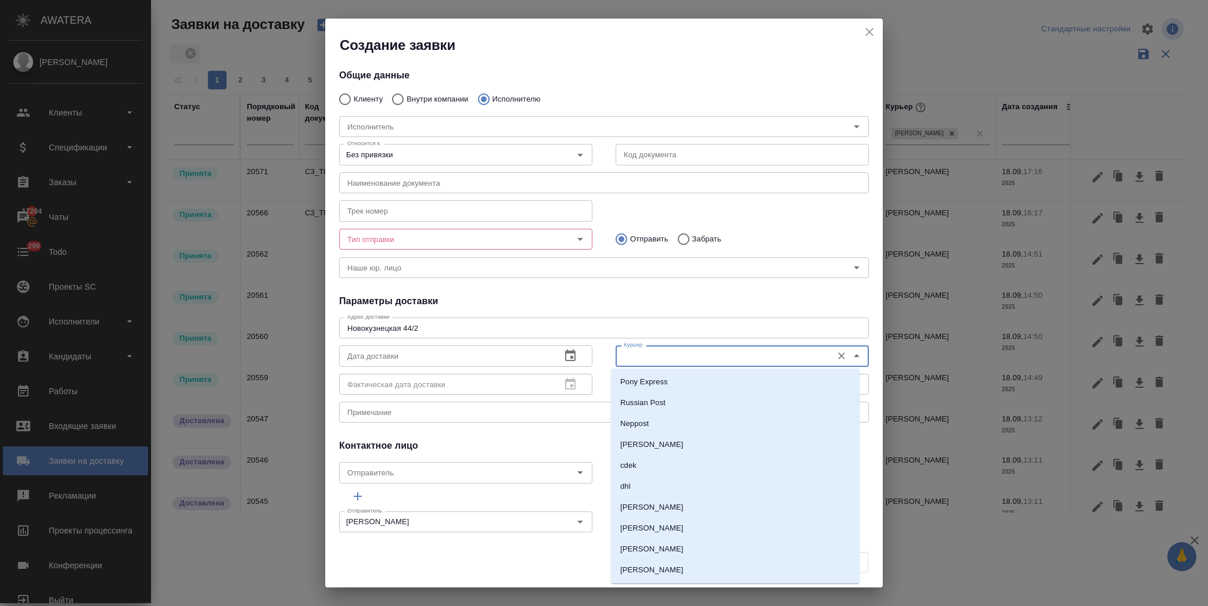
click at [718, 349] on input "Курьер" at bounding box center [722, 356] width 207 height 14
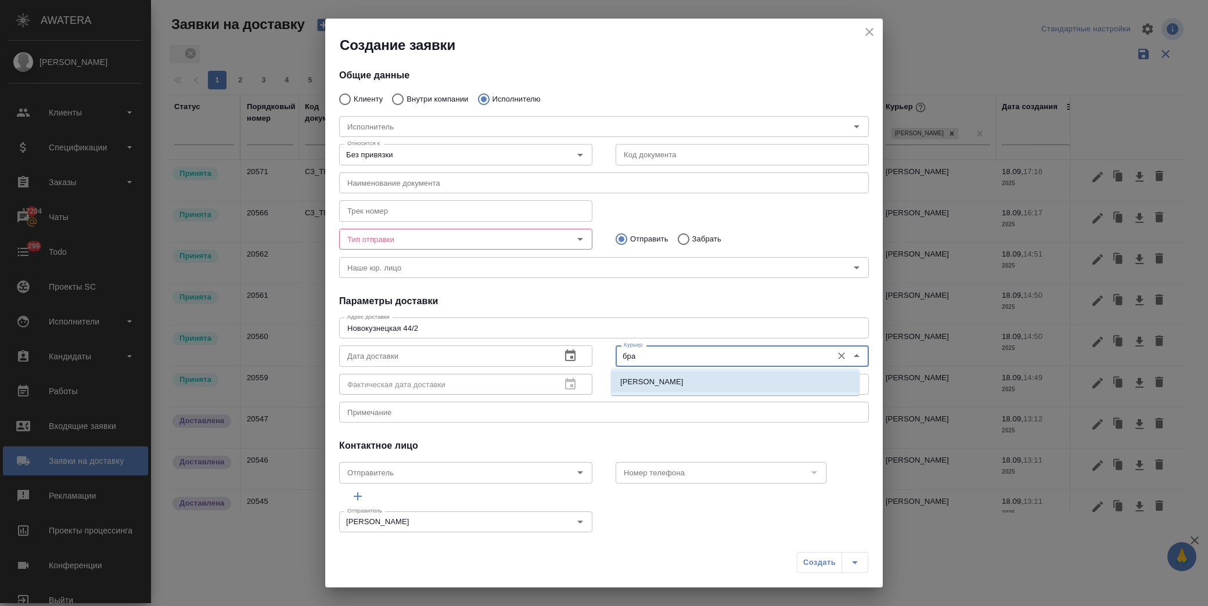
click at [660, 382] on p "Братолюбова Наталья" at bounding box center [651, 382] width 63 height 12
type input "Братолюбова Наталья"
click at [568, 355] on icon "button" at bounding box center [570, 356] width 14 height 14
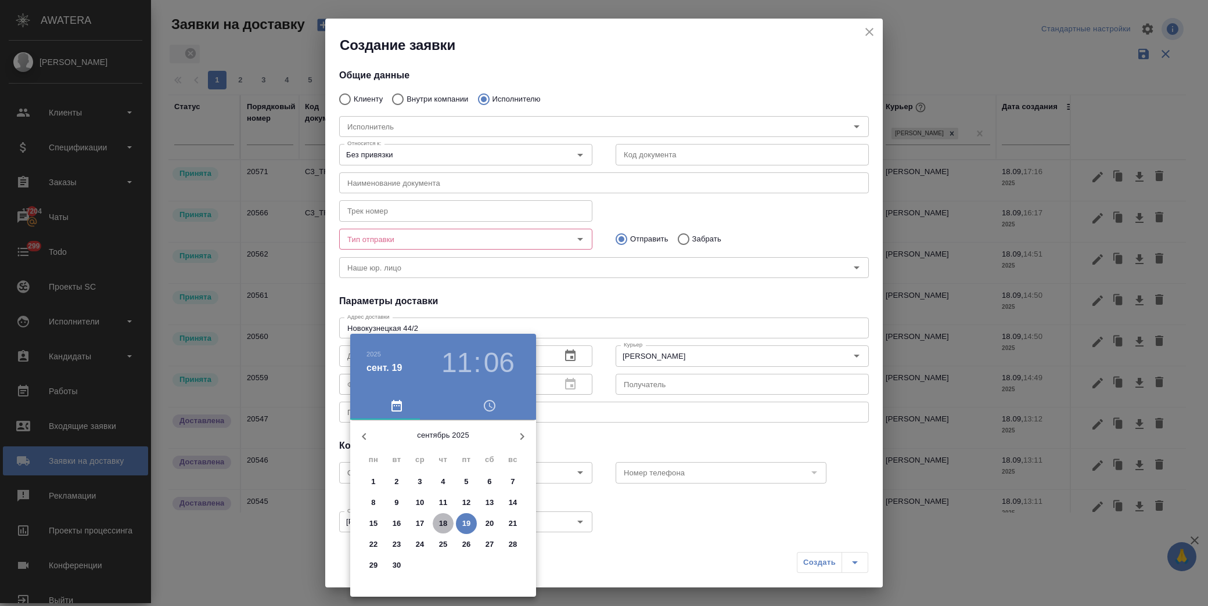
click at [440, 525] on p "18" at bounding box center [443, 524] width 9 height 12
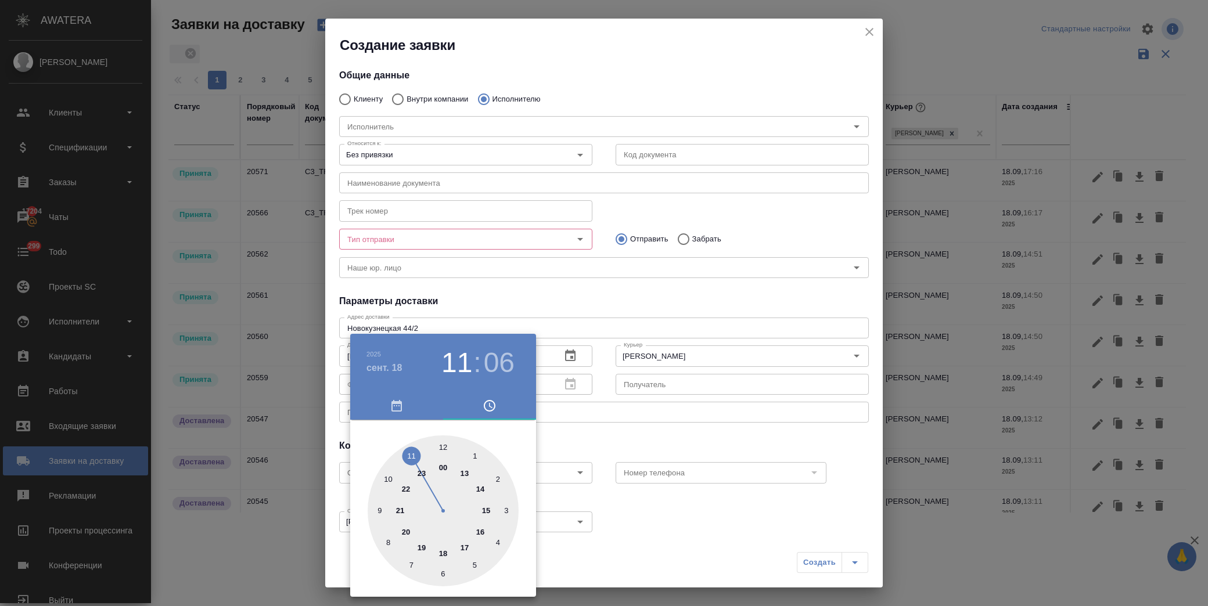
click at [462, 474] on div at bounding box center [443, 511] width 151 height 151
type input "18.09.2025 13:30"
drag, startPoint x: 444, startPoint y: 575, endPoint x: 444, endPoint y: 567, distance: 7.5
click at [444, 574] on div at bounding box center [443, 511] width 151 height 151
click at [710, 512] on div at bounding box center [604, 303] width 1208 height 606
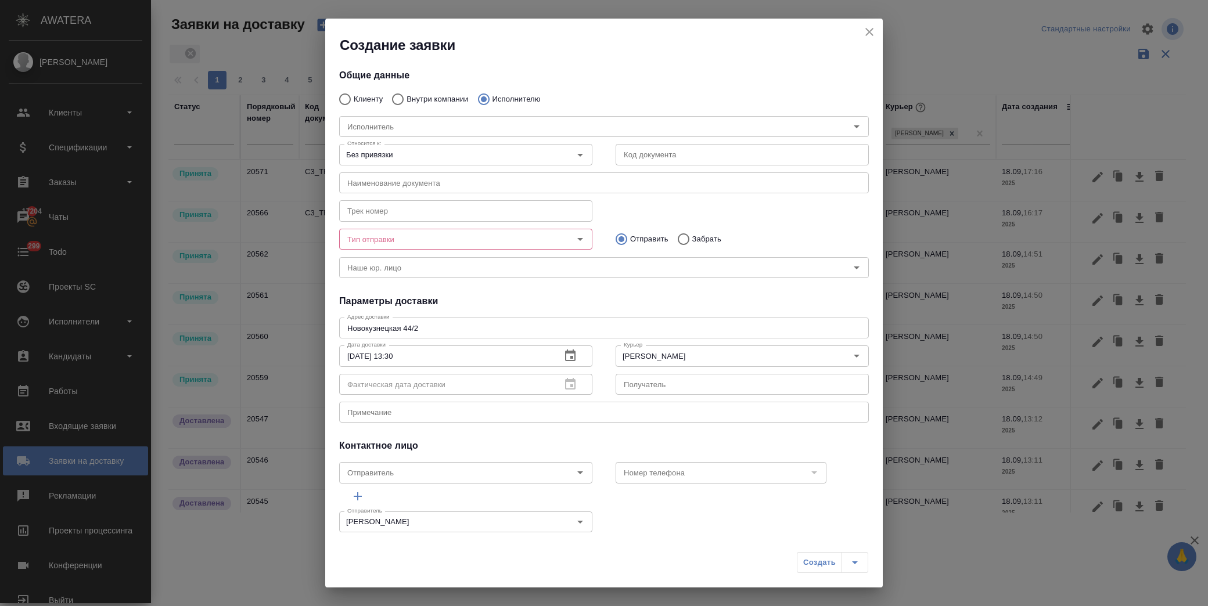
click at [422, 233] on input "Тип отправки" at bounding box center [446, 239] width 207 height 14
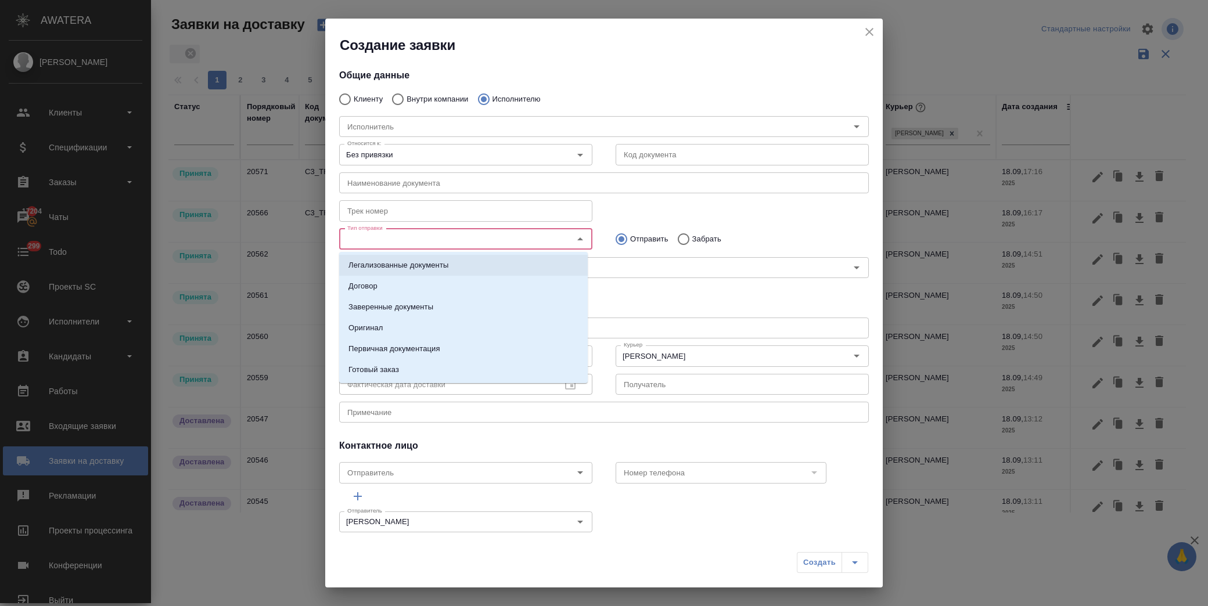
click at [630, 240] on p "Отправить" at bounding box center [649, 239] width 38 height 12
click at [628, 240] on input "Отправить" at bounding box center [619, 239] width 21 height 24
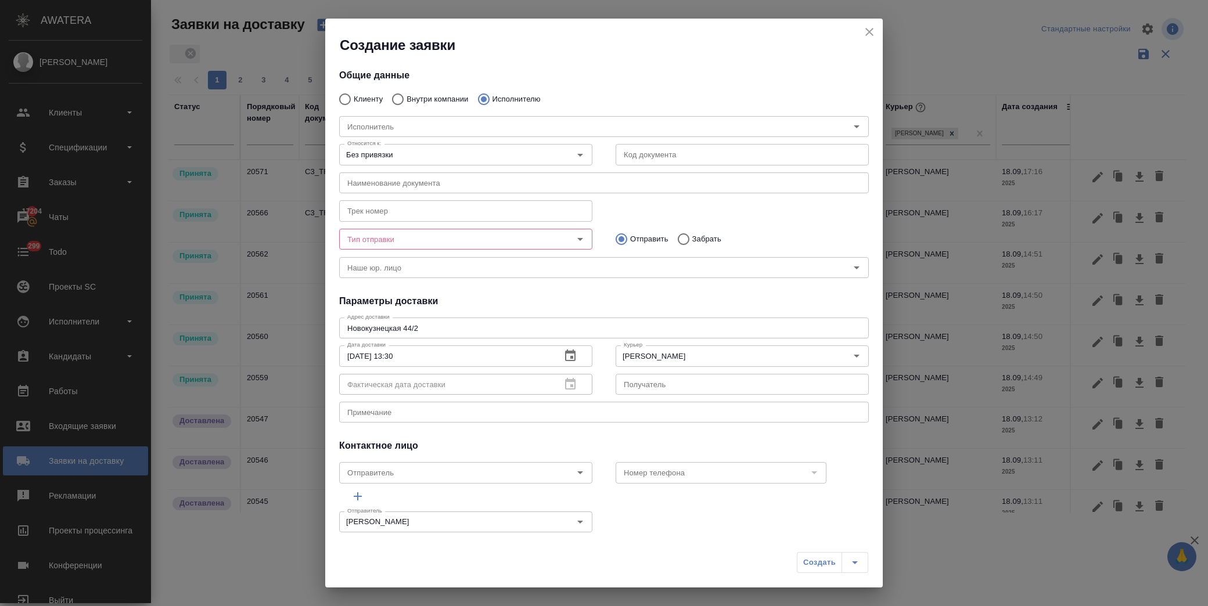
click at [422, 247] on div "Тип отправки" at bounding box center [465, 239] width 253 height 21
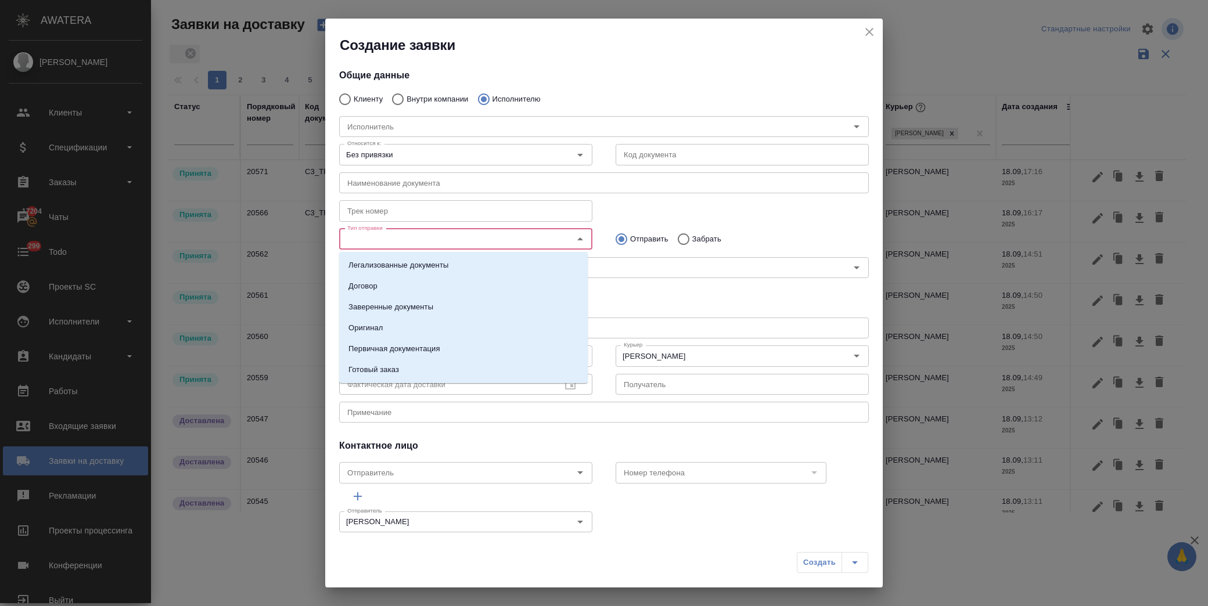
click at [393, 238] on input "Тип отправки" at bounding box center [446, 239] width 207 height 14
click at [393, 321] on li "Оригинал" at bounding box center [463, 328] width 249 height 21
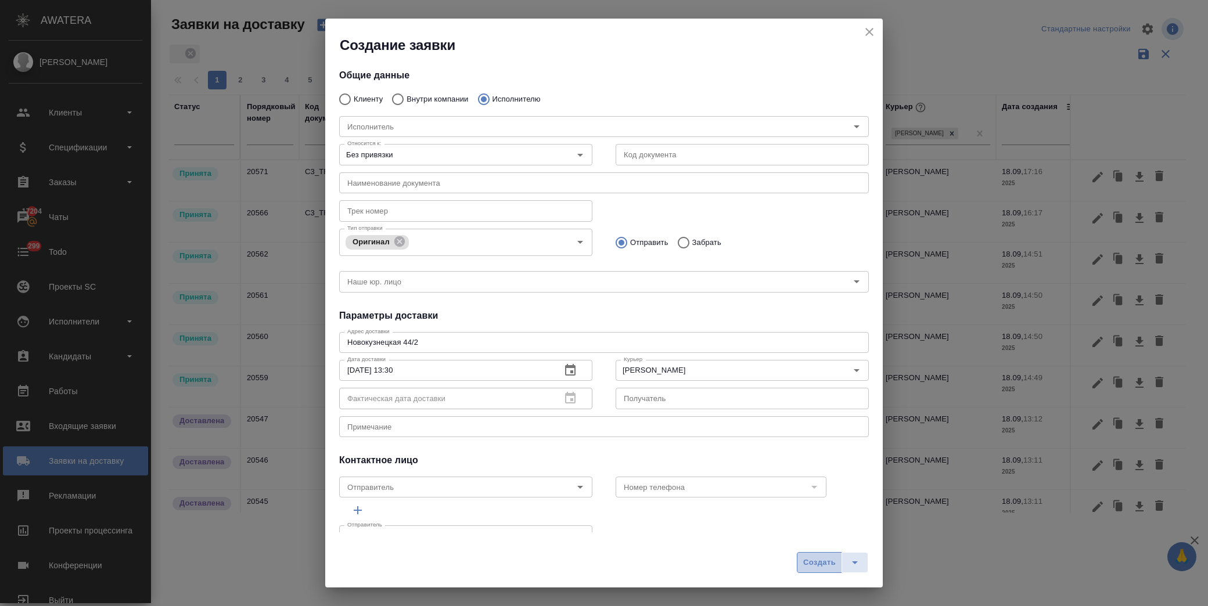
click at [821, 559] on span "Создать" at bounding box center [819, 562] width 33 height 13
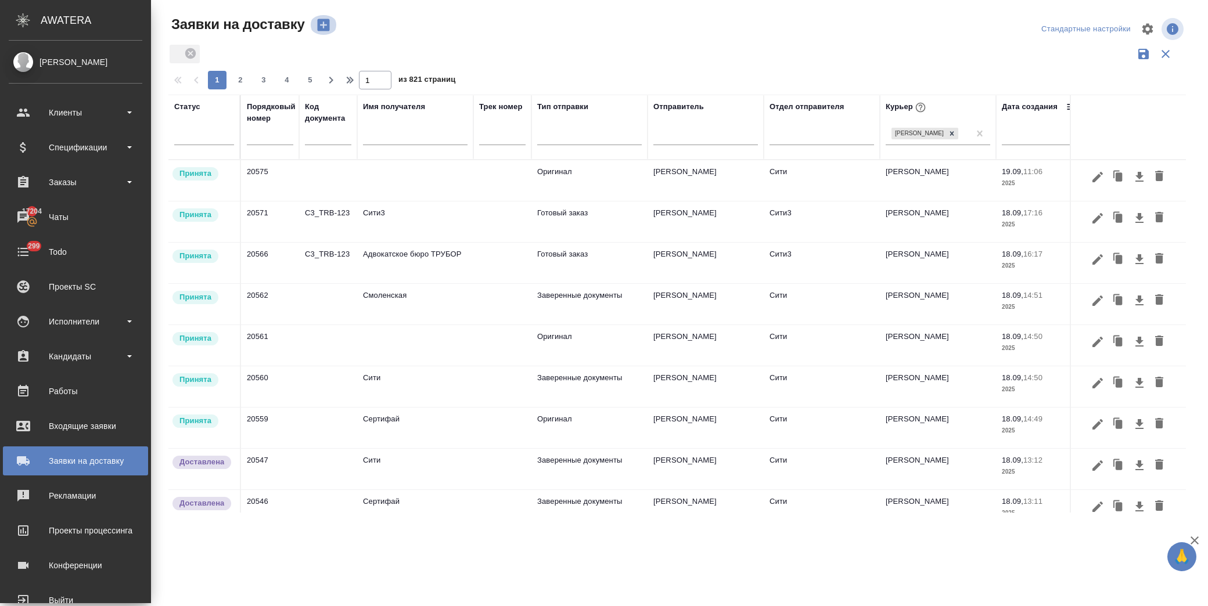
click at [333, 27] on button "button" at bounding box center [324, 25] width 28 height 20
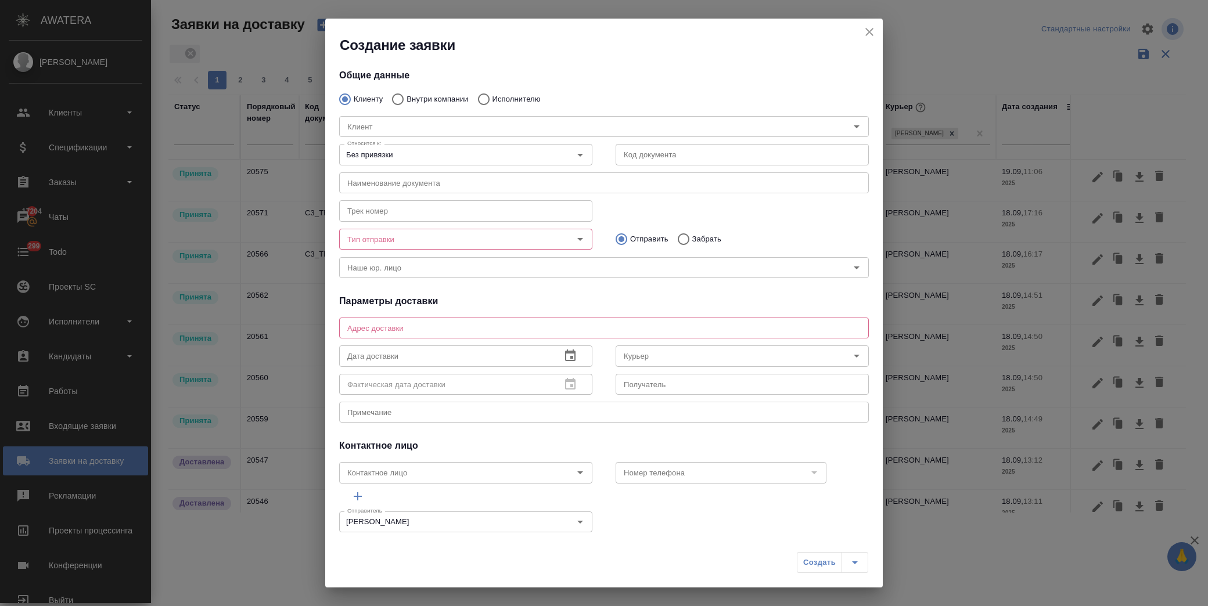
click at [420, 98] on p "Внутри компании" at bounding box center [438, 99] width 62 height 12
click at [407, 98] on input "Внутри компании" at bounding box center [396, 99] width 21 height 24
radio input "true"
click at [405, 132] on input "Команда" at bounding box center [585, 127] width 484 height 14
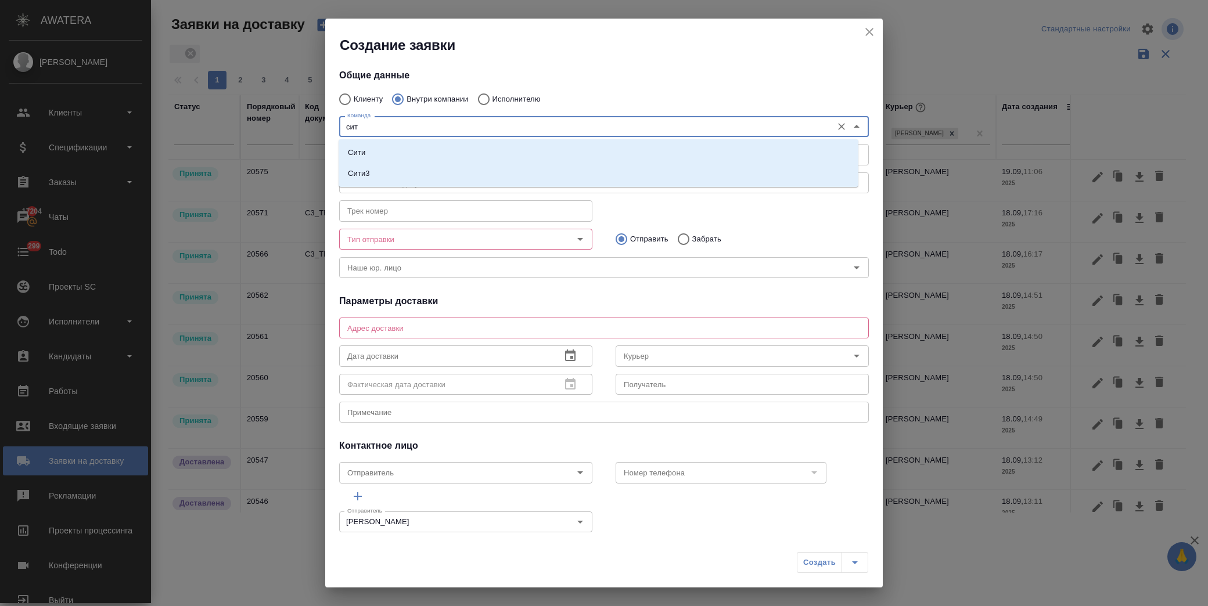
type input "сити"
click at [361, 147] on p "Сити" at bounding box center [356, 153] width 17 height 12
type textarea "Пресненская набережная, д. 10, Башня на Набережной, блок С, -1 этаж, зона ритей…"
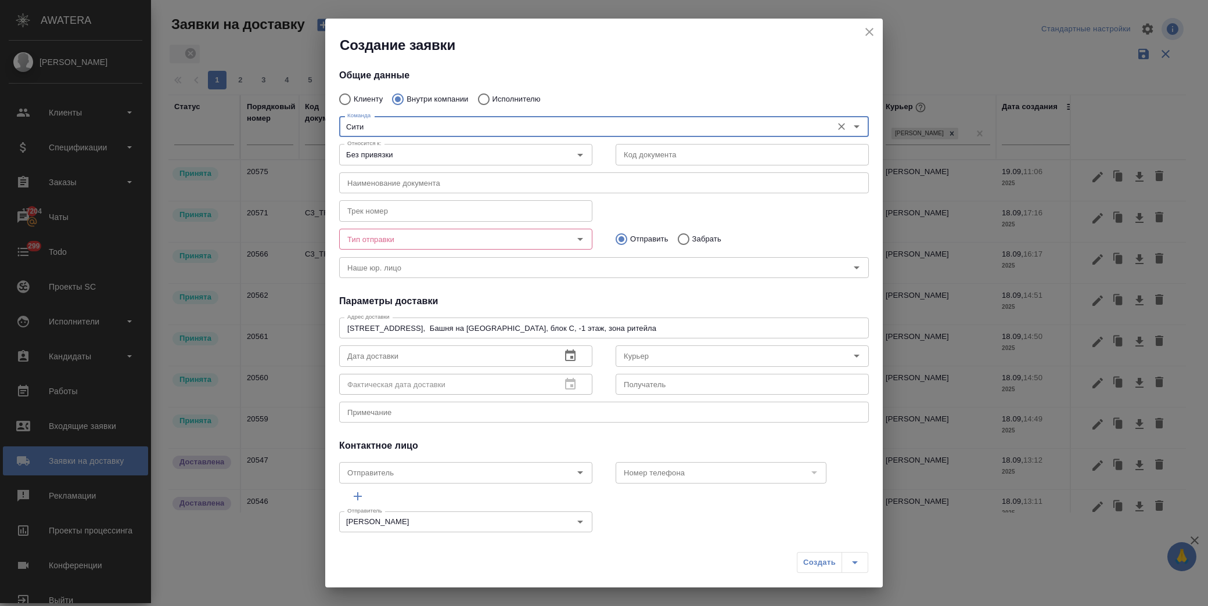
type input "Сити"
click at [411, 241] on input "Тип отправки" at bounding box center [446, 239] width 207 height 14
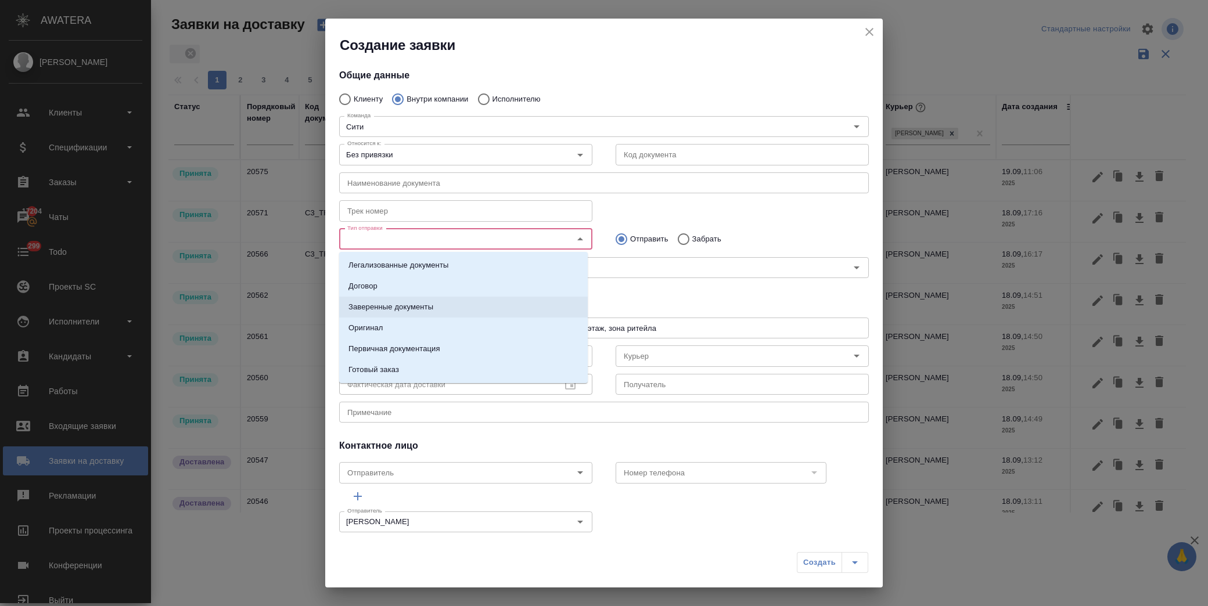
click at [411, 303] on p "Заверенные документы" at bounding box center [390, 307] width 85 height 12
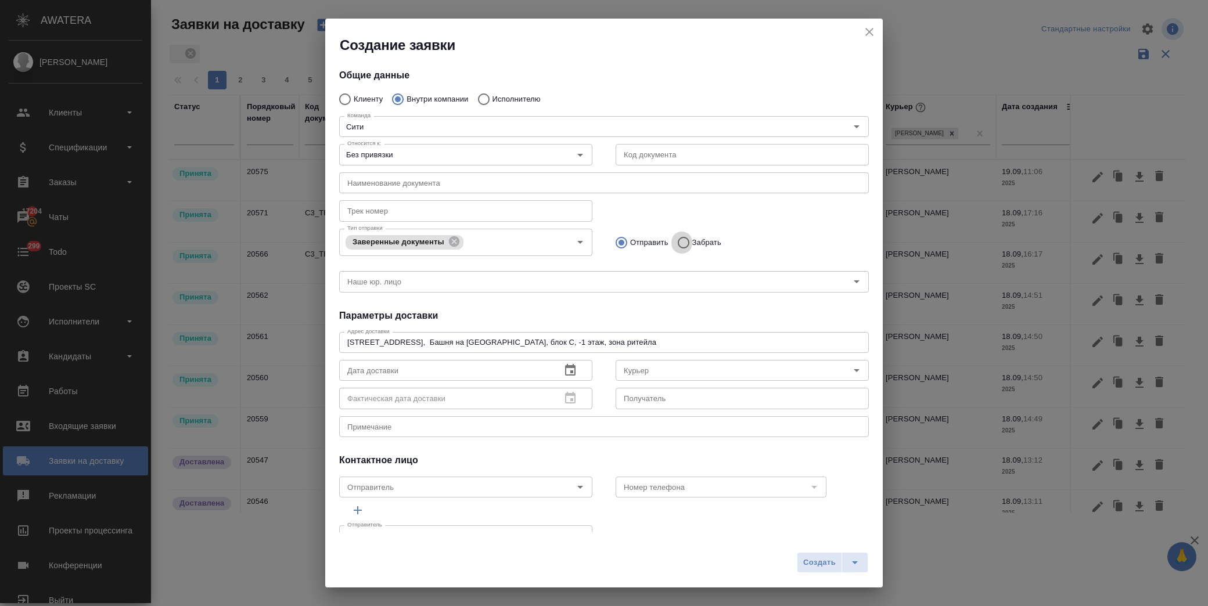
click at [684, 244] on input "Забрать" at bounding box center [681, 243] width 21 height 24
radio input "true"
drag, startPoint x: 390, startPoint y: 376, endPoint x: 409, endPoint y: 376, distance: 19.7
click at [393, 376] on input "text" at bounding box center [445, 370] width 213 height 21
click at [570, 366] on icon "button" at bounding box center [570, 370] width 10 height 12
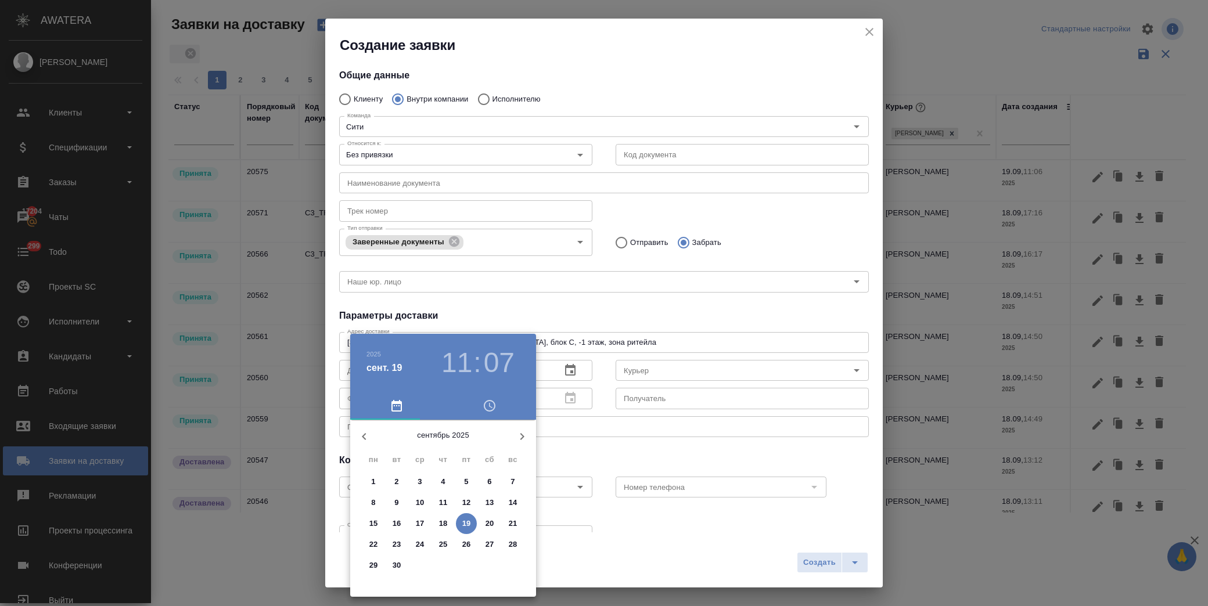
click at [447, 521] on p "18" at bounding box center [443, 524] width 9 height 12
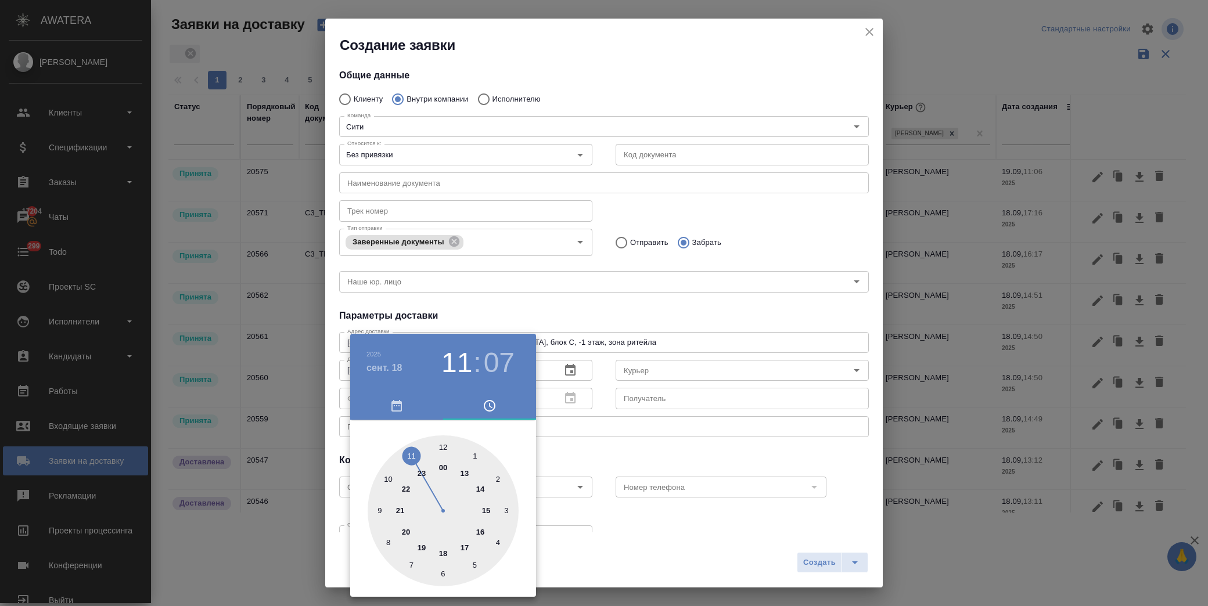
click at [481, 531] on div at bounding box center [443, 511] width 151 height 151
click at [500, 543] on div at bounding box center [443, 511] width 151 height 151
type input "18.09.2025 16:20"
click at [583, 448] on div at bounding box center [604, 303] width 1208 height 606
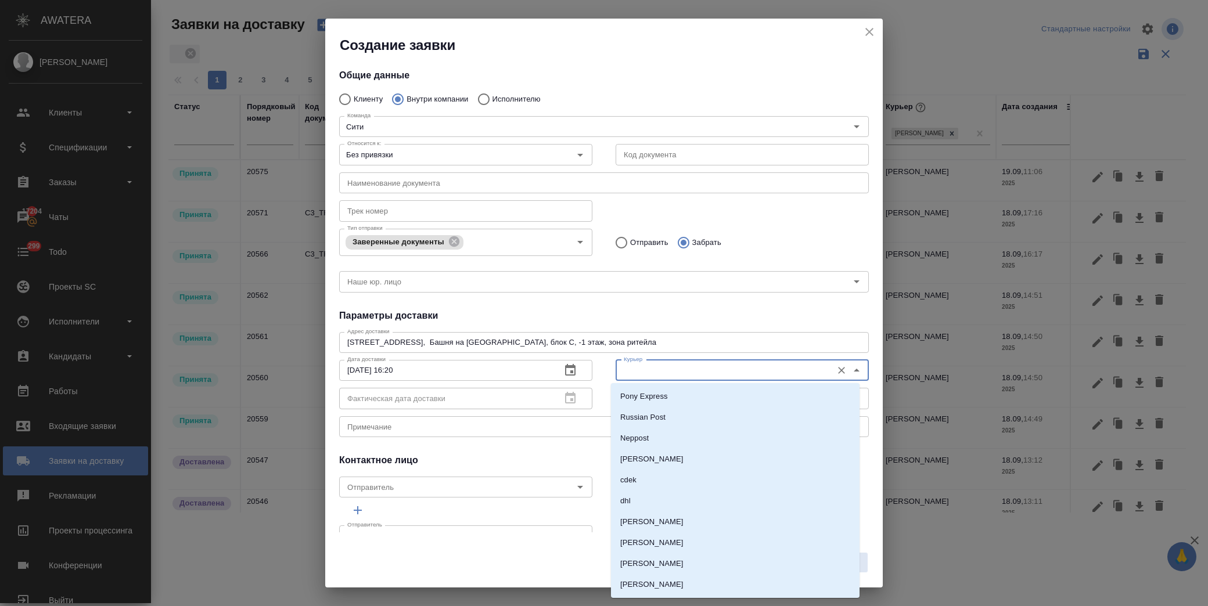
click at [648, 372] on input "Курьер" at bounding box center [722, 371] width 207 height 14
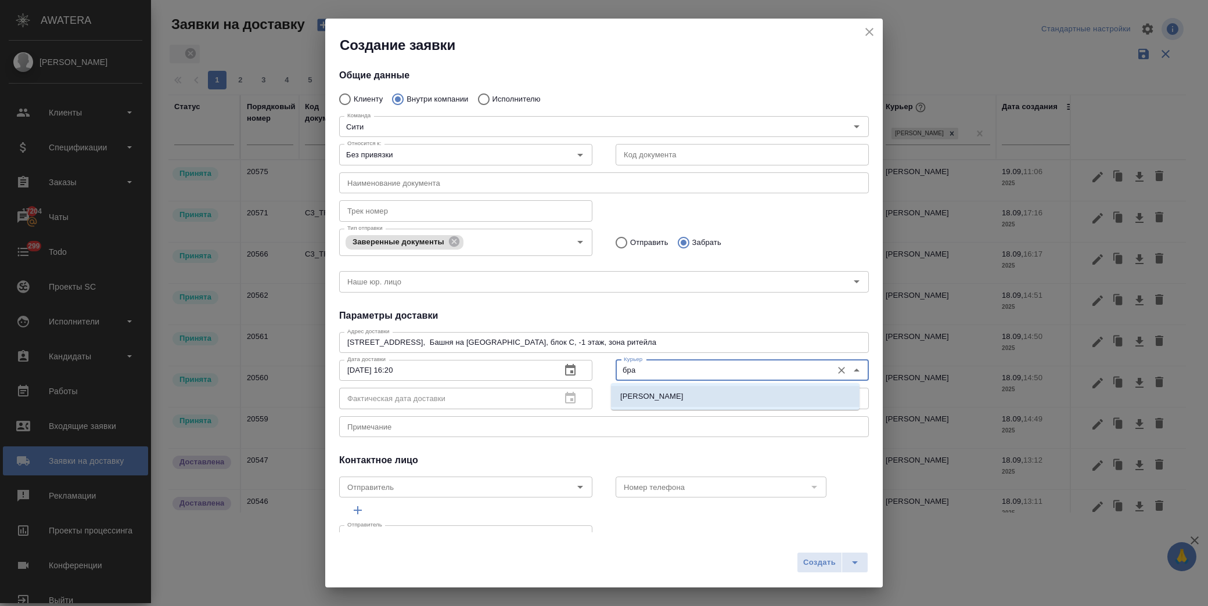
click at [643, 387] on li "Братолюбова Наталья" at bounding box center [735, 396] width 249 height 21
type input "Братолюбова Наталья"
click at [825, 565] on span "Создать" at bounding box center [819, 562] width 33 height 13
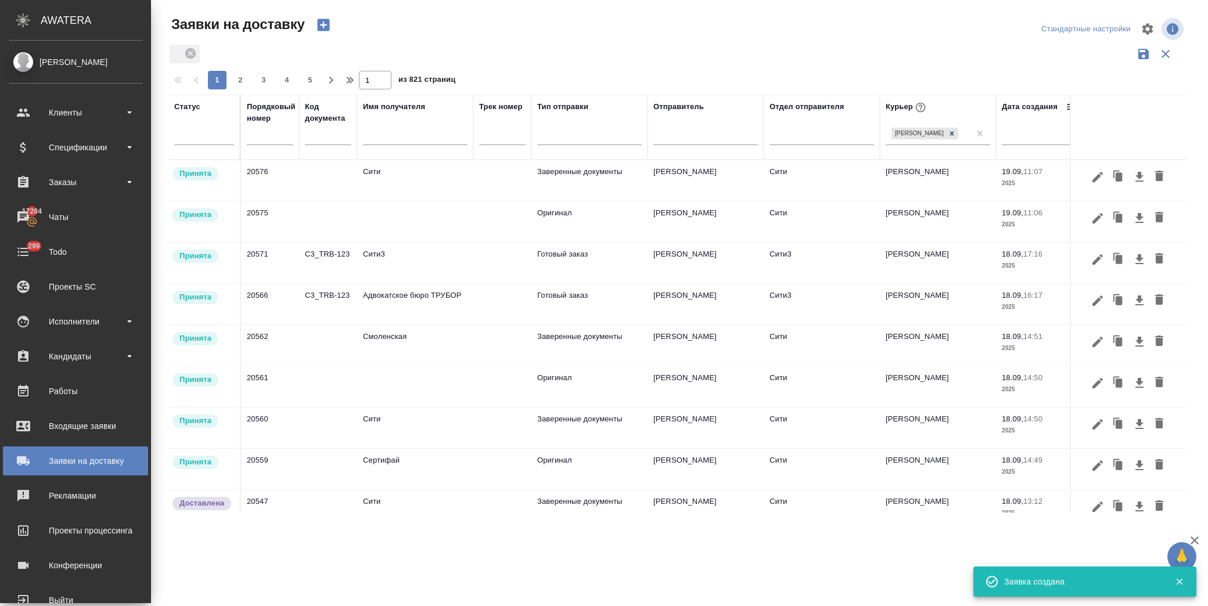
click at [317, 24] on icon "button" at bounding box center [323, 25] width 16 height 16
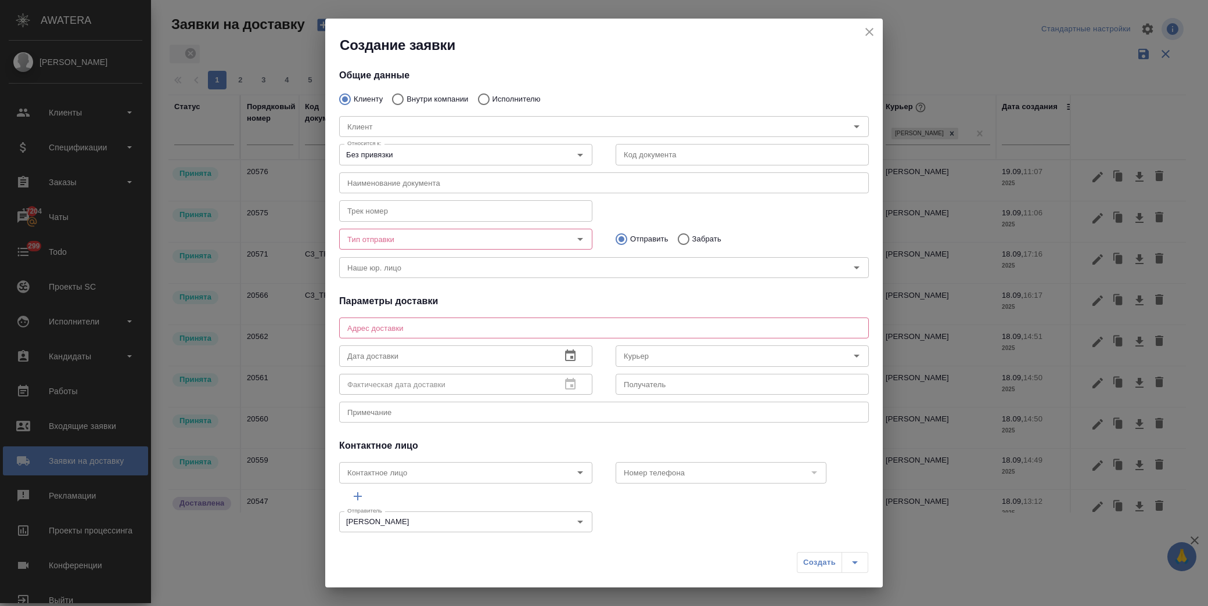
click at [439, 98] on p "Внутри компании" at bounding box center [438, 99] width 62 height 12
click at [407, 98] on input "Внутри компании" at bounding box center [396, 99] width 21 height 24
radio input "true"
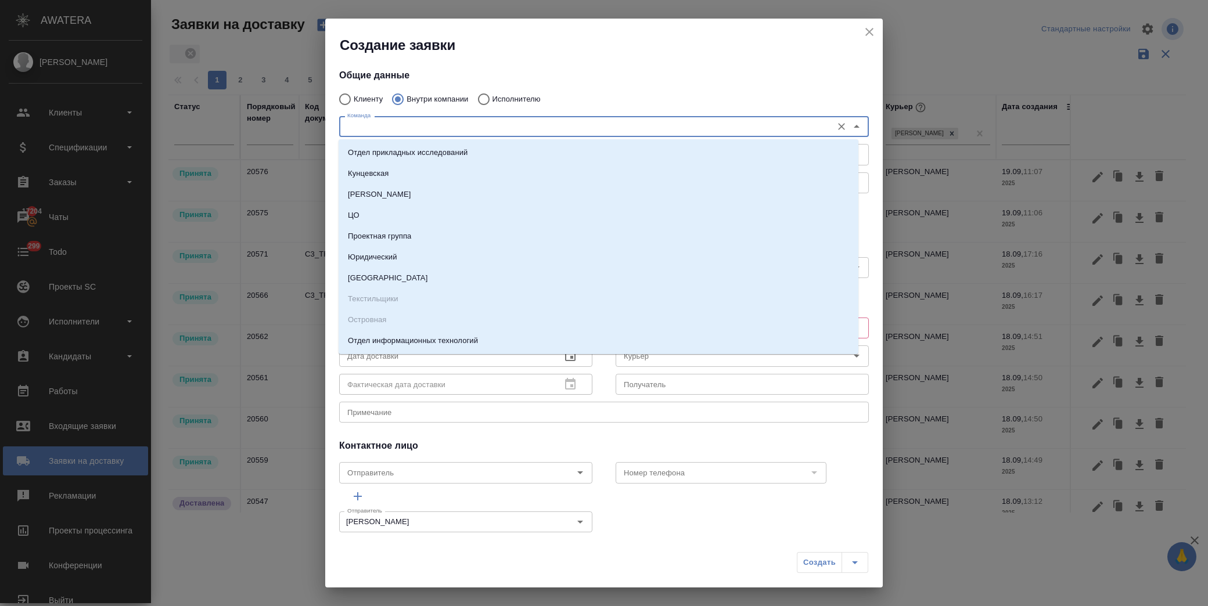
click at [392, 131] on input "Команда" at bounding box center [585, 127] width 484 height 14
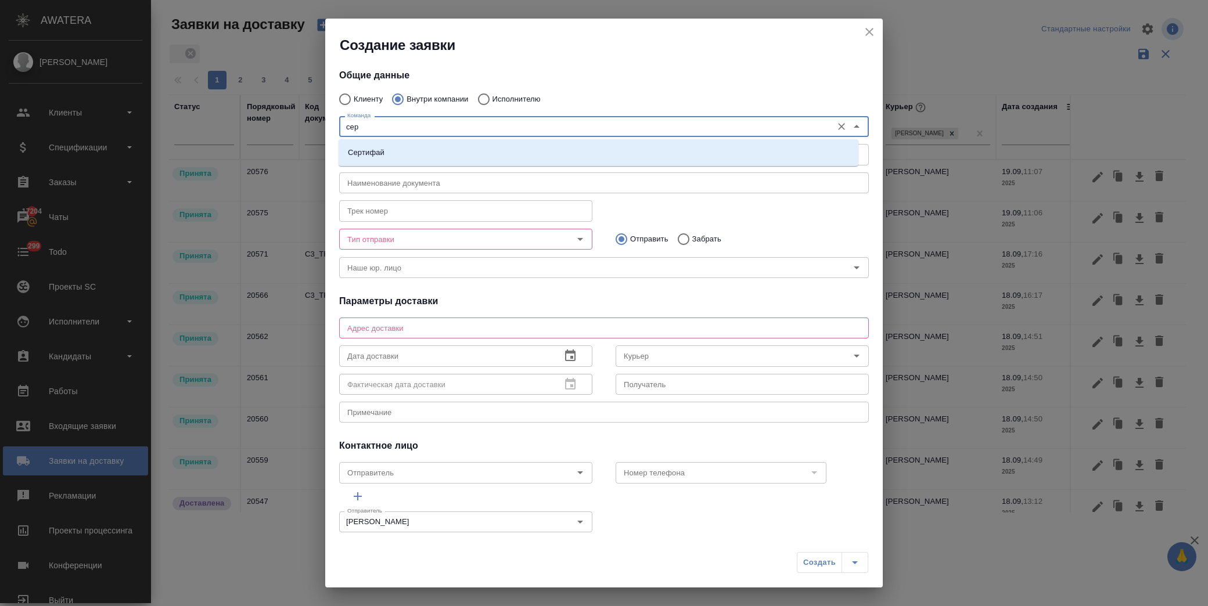
type input "серт"
click at [405, 158] on li "Сертифай" at bounding box center [599, 152] width 520 height 21
type textarea "Кузнецкий мост, д.7"
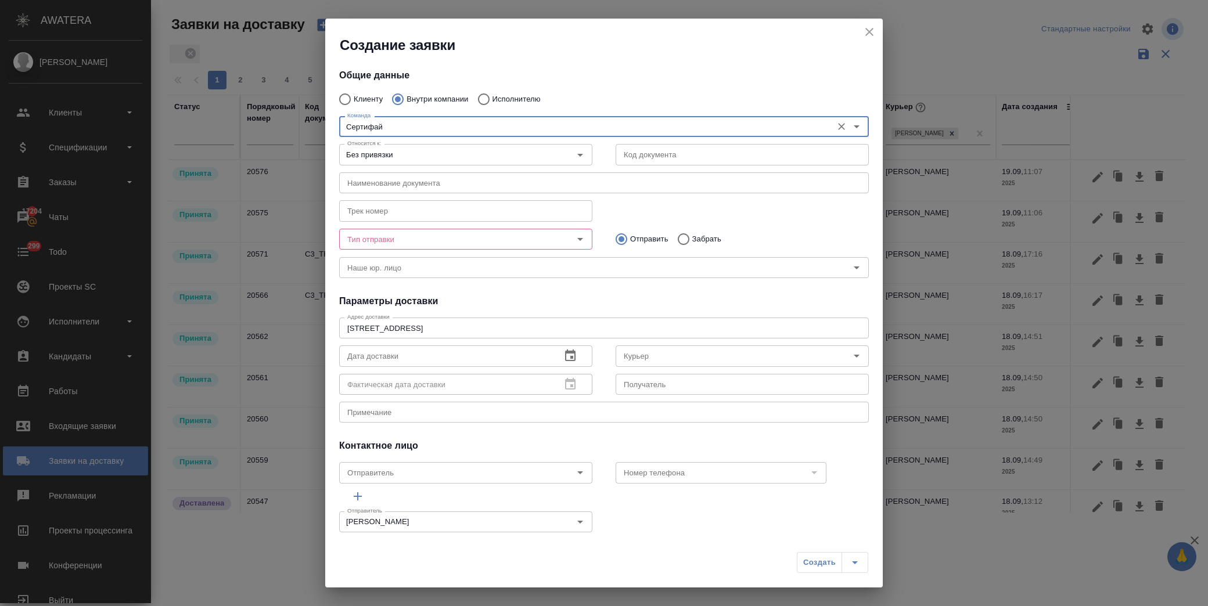
type input "Сертифай"
drag, startPoint x: 426, startPoint y: 233, endPoint x: 496, endPoint y: 242, distance: 70.3
click at [426, 231] on div "Тип отправки" at bounding box center [465, 239] width 253 height 21
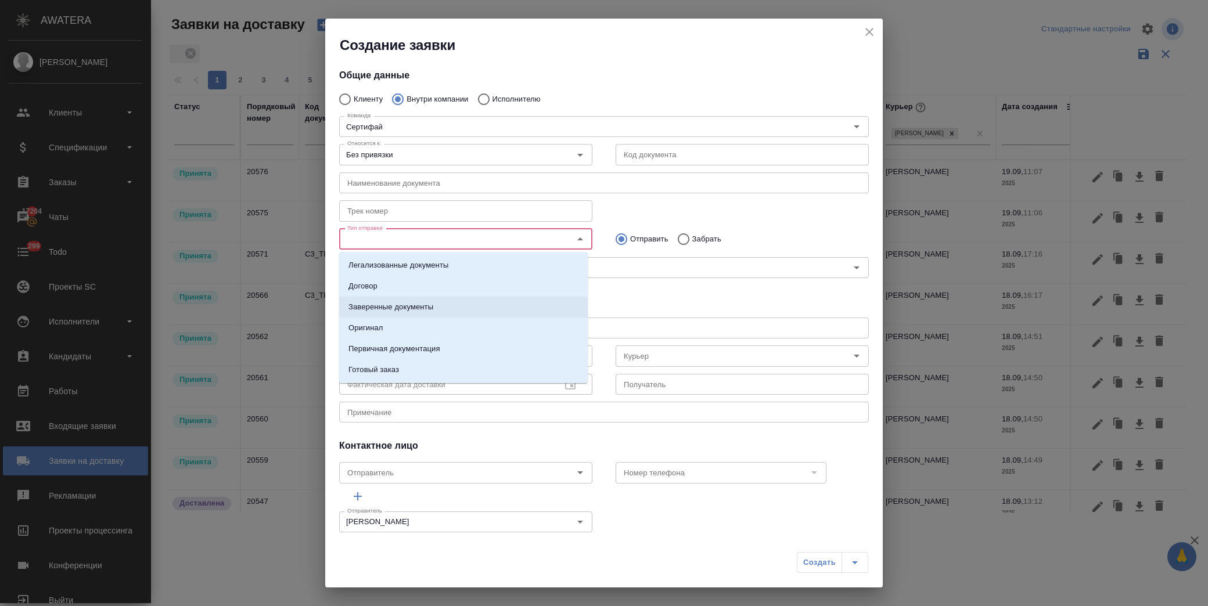
click at [437, 304] on li "Заверенные документы" at bounding box center [463, 307] width 249 height 21
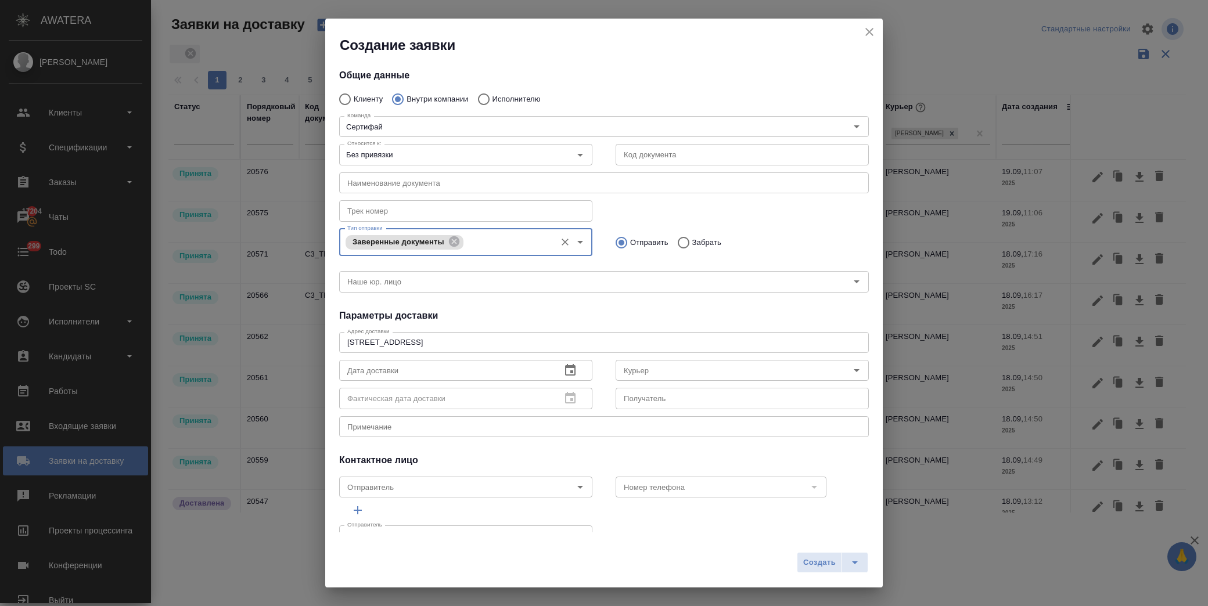
click at [671, 237] on input "Забрать" at bounding box center [681, 243] width 21 height 24
radio input "true"
click at [393, 370] on input "text" at bounding box center [445, 370] width 213 height 21
click at [564, 370] on icon "button" at bounding box center [570, 371] width 14 height 14
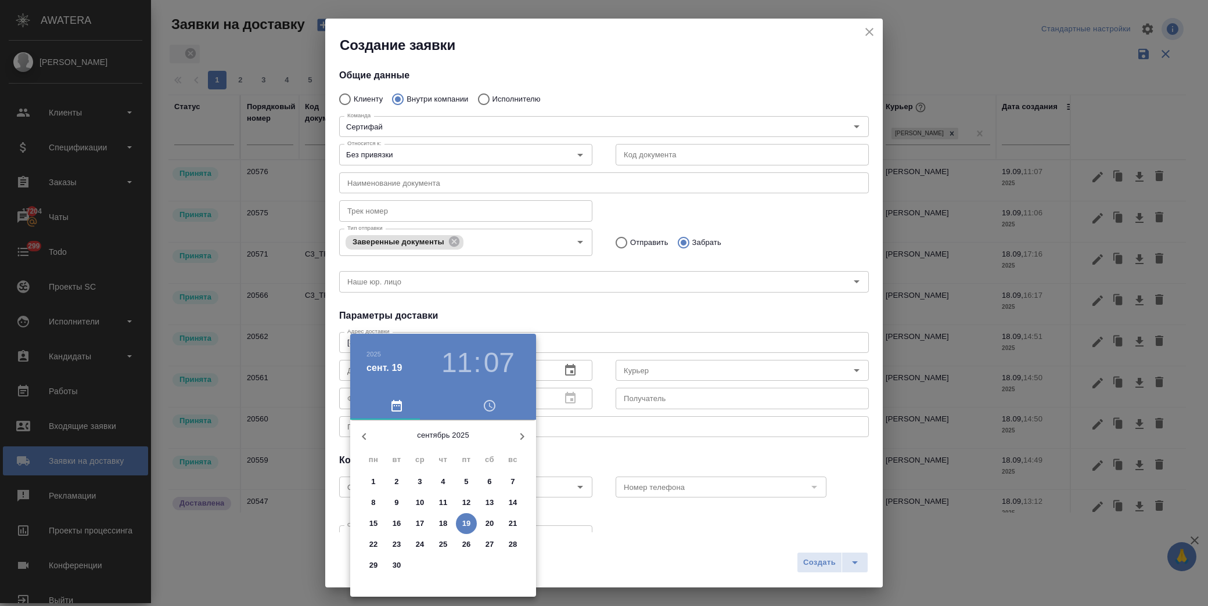
click at [450, 519] on span "18" at bounding box center [443, 524] width 21 height 12
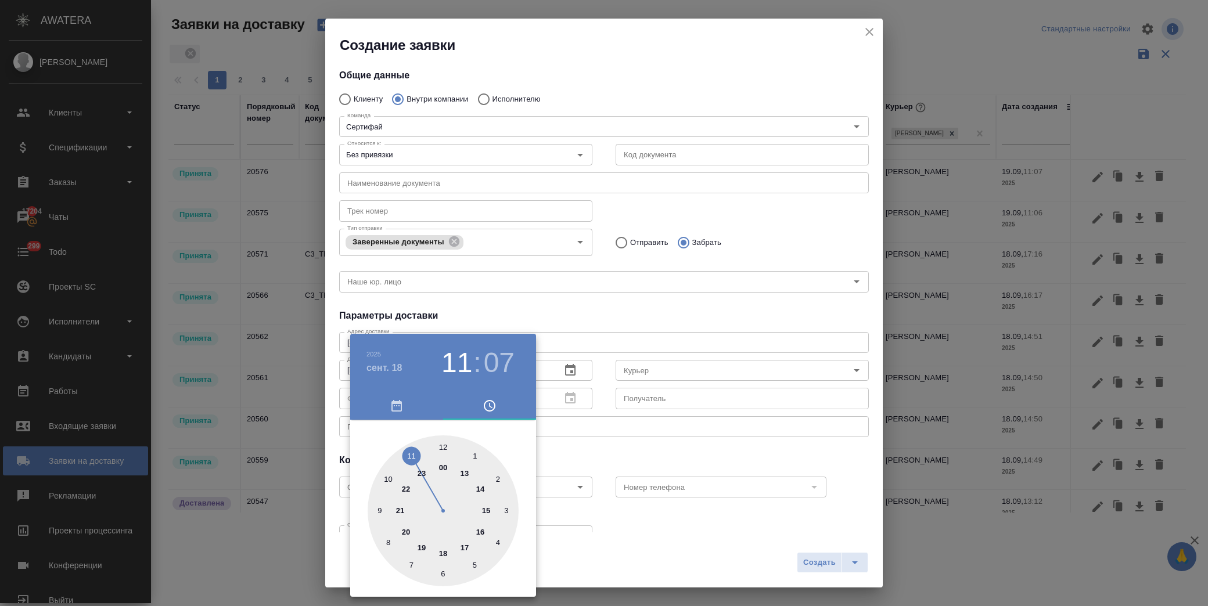
click at [467, 546] on div at bounding box center [443, 511] width 151 height 151
click at [443, 447] on div at bounding box center [443, 511] width 151 height 151
type input "18.09.2025 17:00"
drag, startPoint x: 616, startPoint y: 447, endPoint x: 638, endPoint y: 417, distance: 37.4
click at [617, 447] on div at bounding box center [604, 303] width 1208 height 606
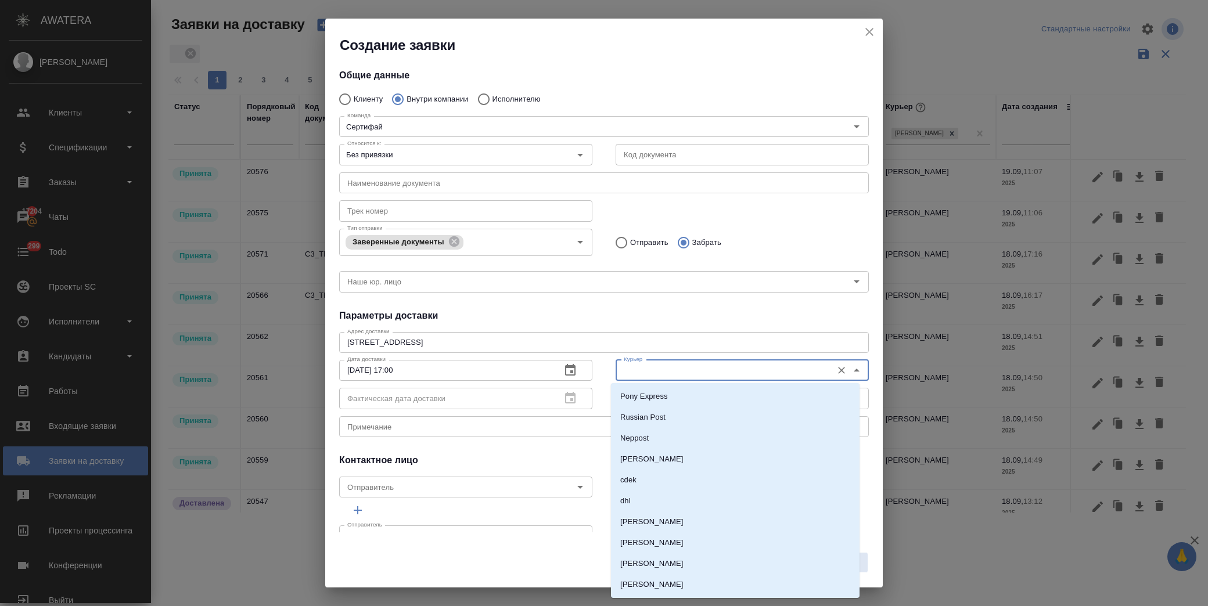
click at [649, 371] on input "Курьер" at bounding box center [722, 371] width 207 height 14
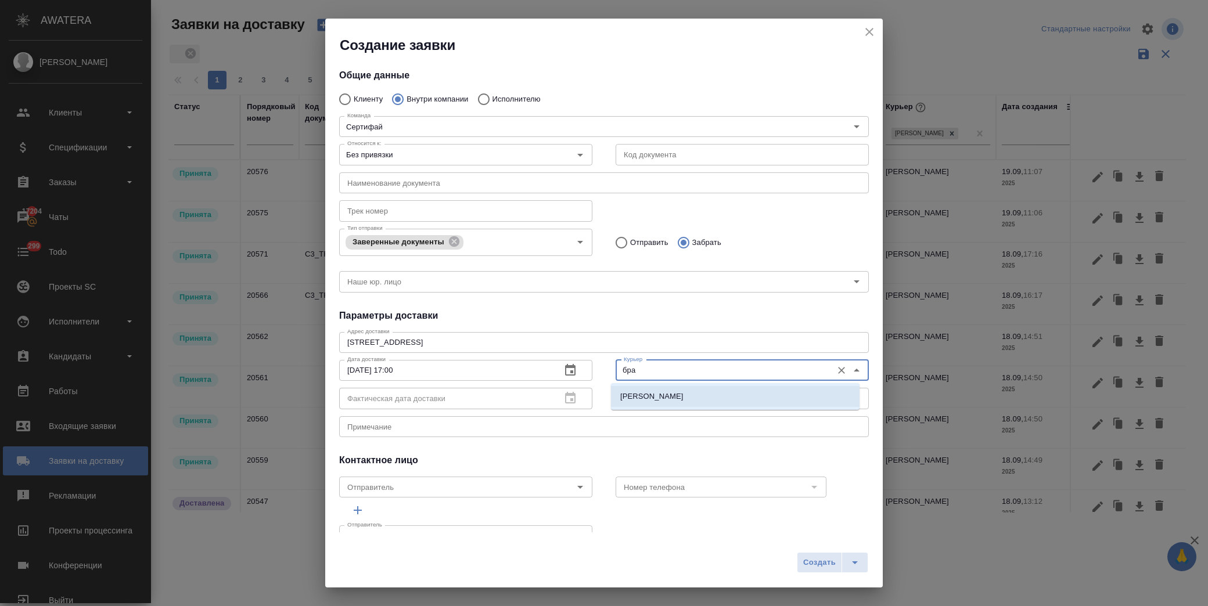
click at [668, 399] on p "Братолюбова Наталья" at bounding box center [651, 397] width 63 height 12
type input "Братолюбова Наталья"
click at [818, 564] on span "Создать" at bounding box center [819, 562] width 33 height 13
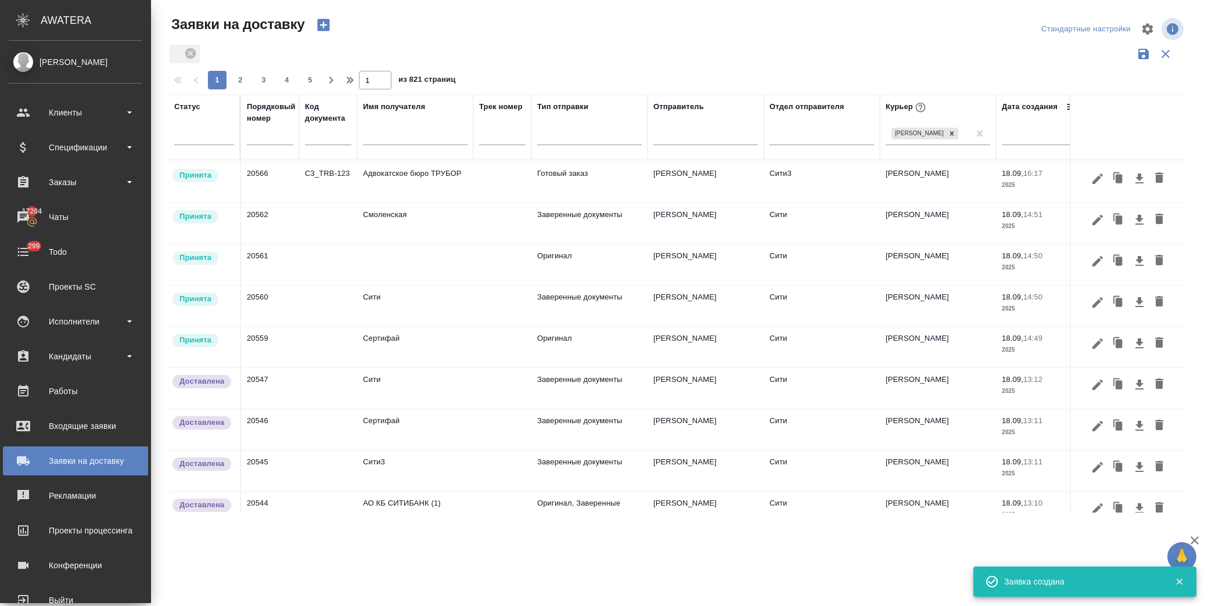
scroll to position [193, 0]
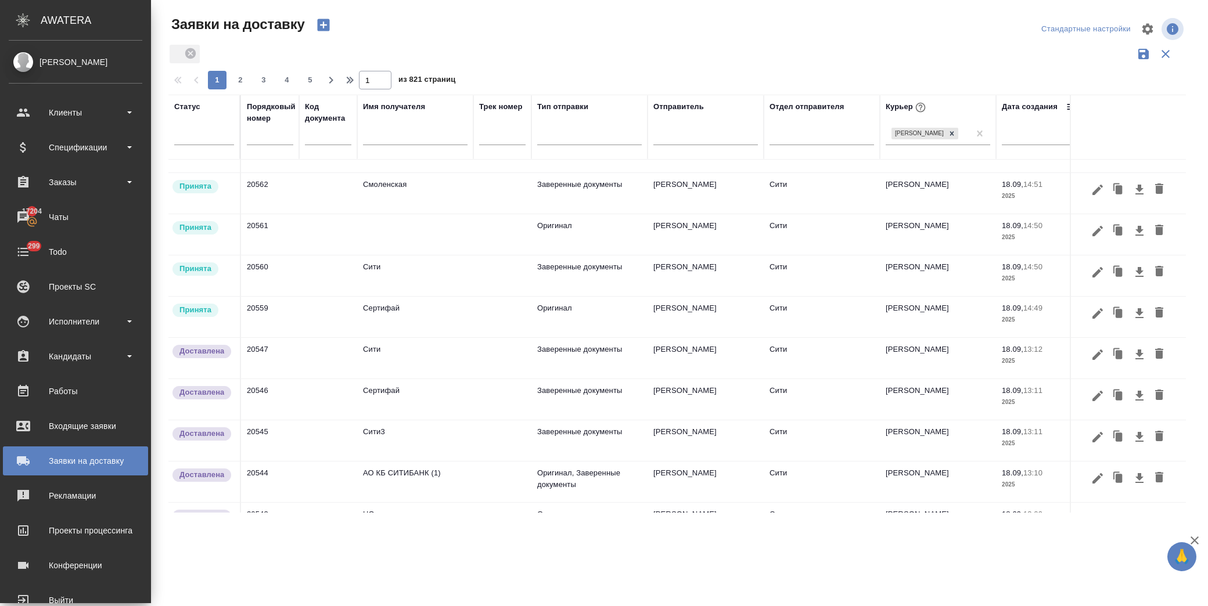
click at [417, 319] on td "Сертифай" at bounding box center [415, 317] width 116 height 41
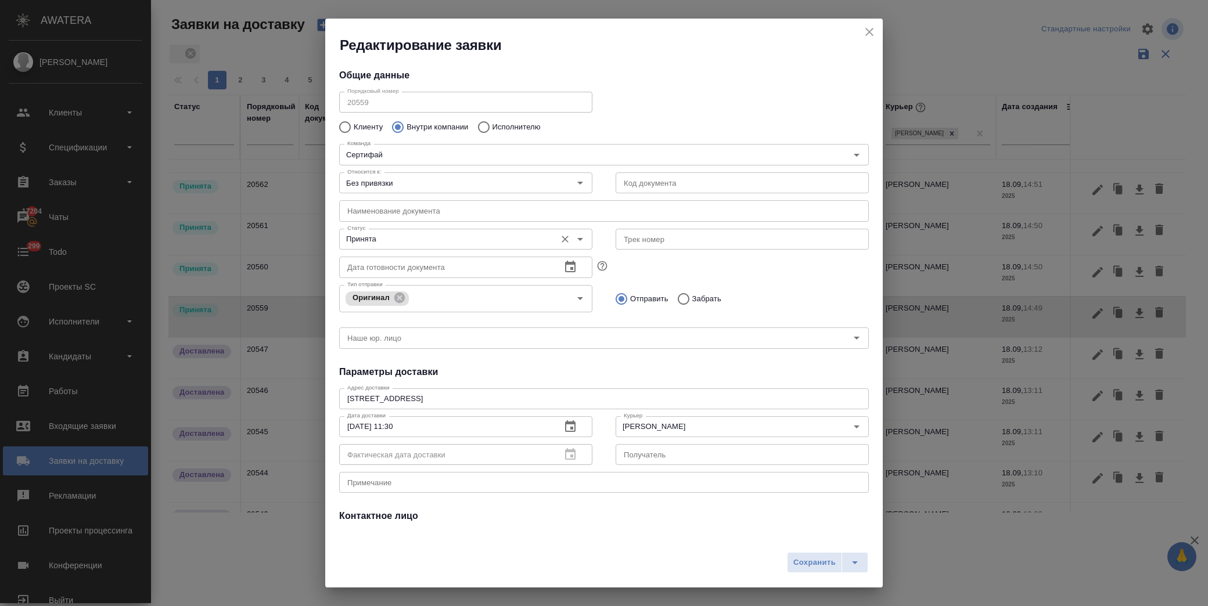
click at [394, 236] on input "Принята" at bounding box center [446, 239] width 207 height 14
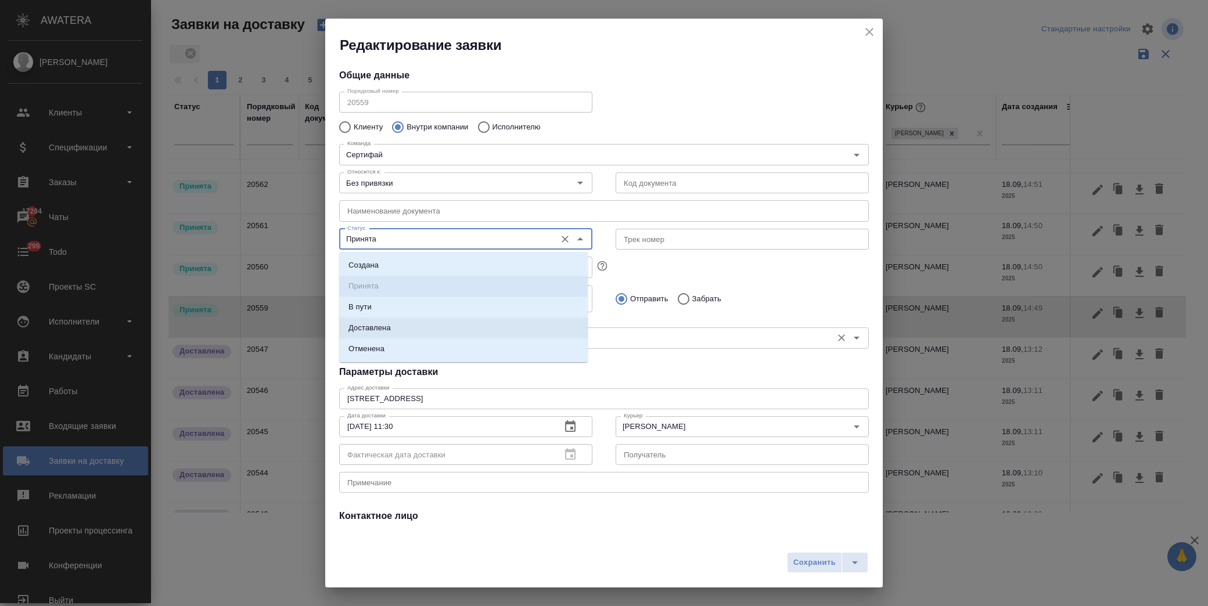
drag, startPoint x: 381, startPoint y: 329, endPoint x: 411, endPoint y: 324, distance: 30.0
click at [382, 328] on p "Доставлена" at bounding box center [369, 328] width 42 height 12
type input "Доставлена"
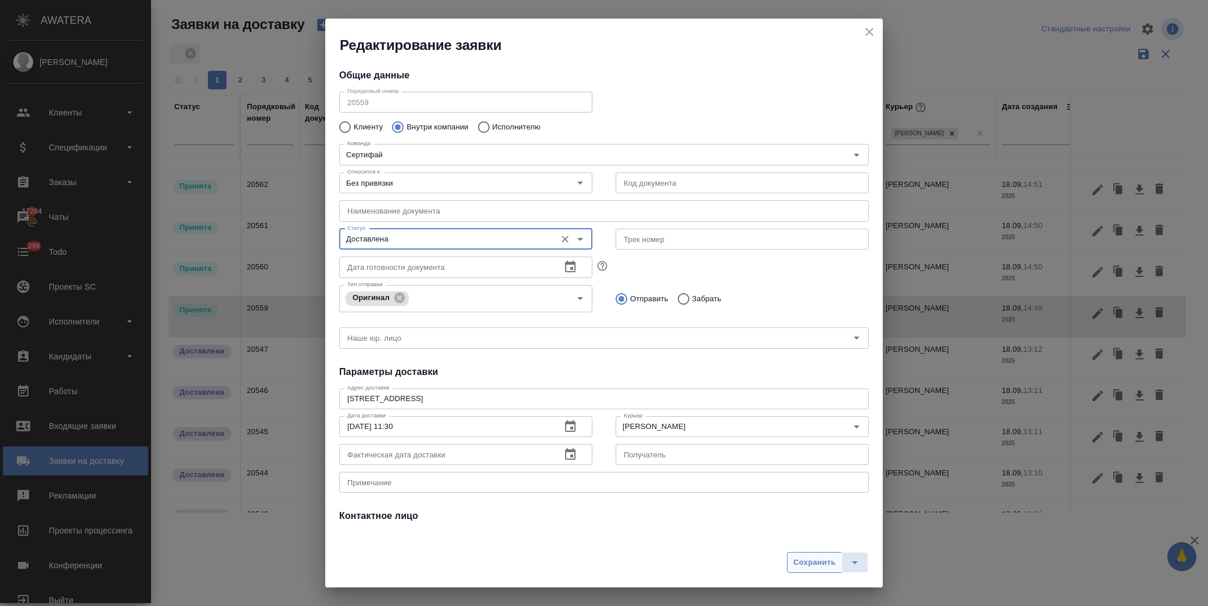
click at [804, 555] on button "Сохранить" at bounding box center [814, 562] width 55 height 21
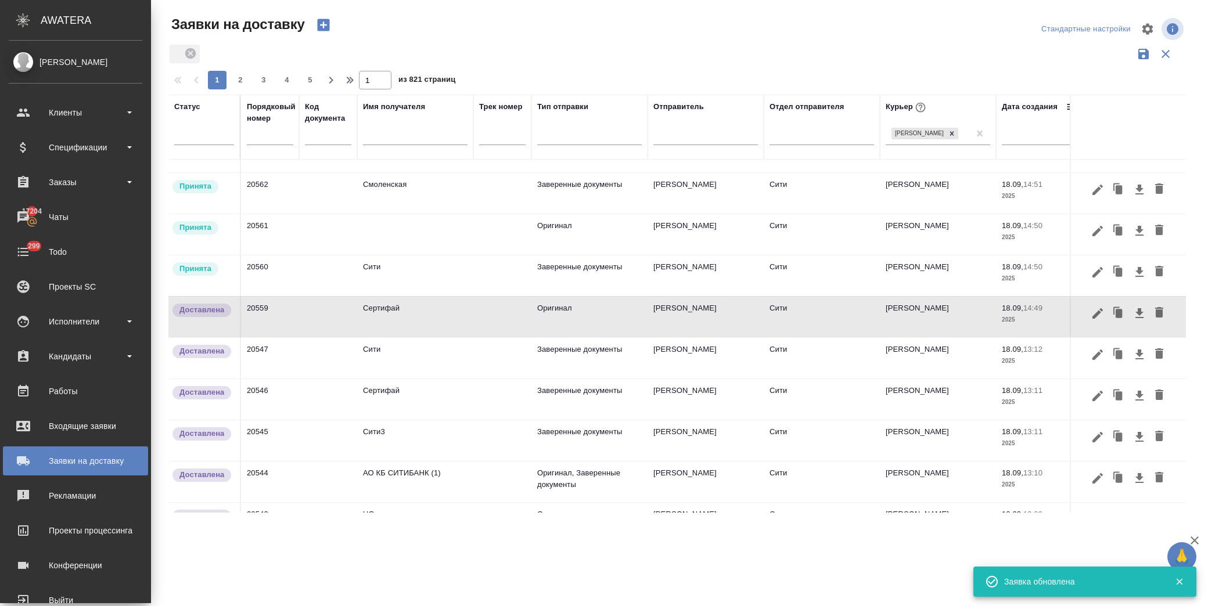
click at [292, 282] on td "20560" at bounding box center [270, 276] width 58 height 41
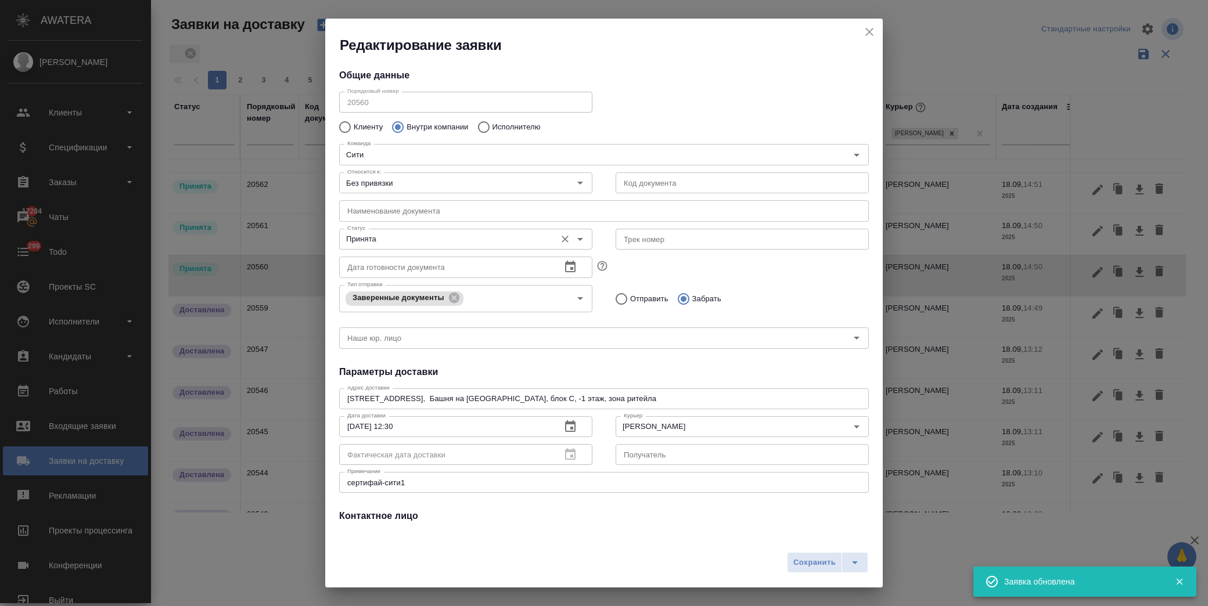
click at [418, 235] on input "Принята" at bounding box center [446, 239] width 207 height 14
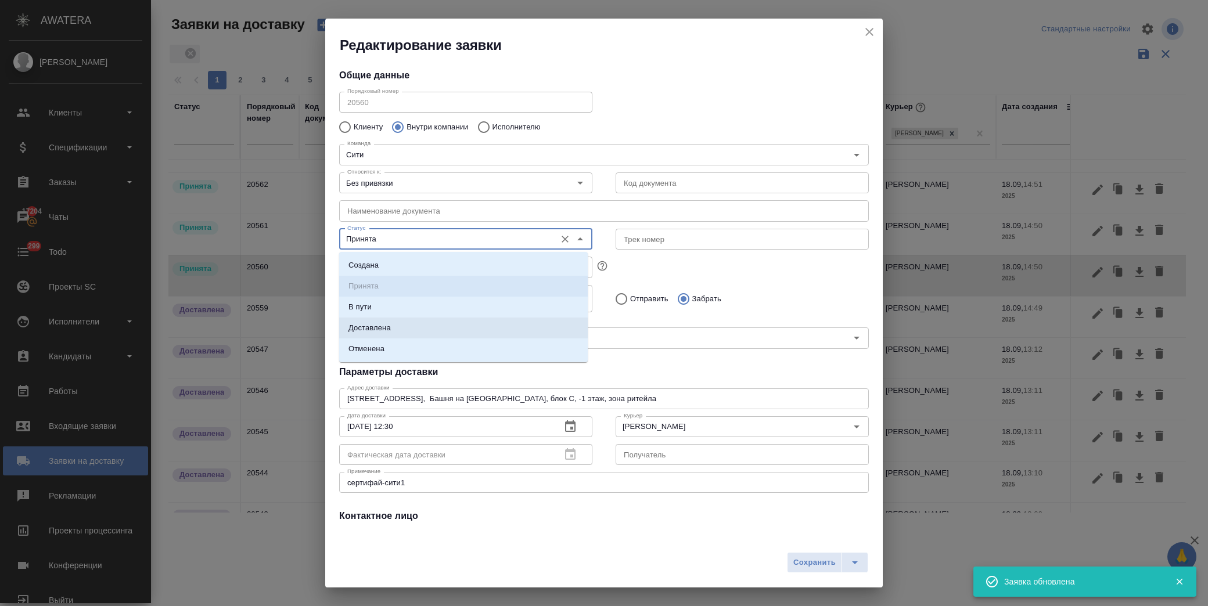
click at [407, 327] on li "Доставлена" at bounding box center [463, 328] width 249 height 21
type input "Доставлена"
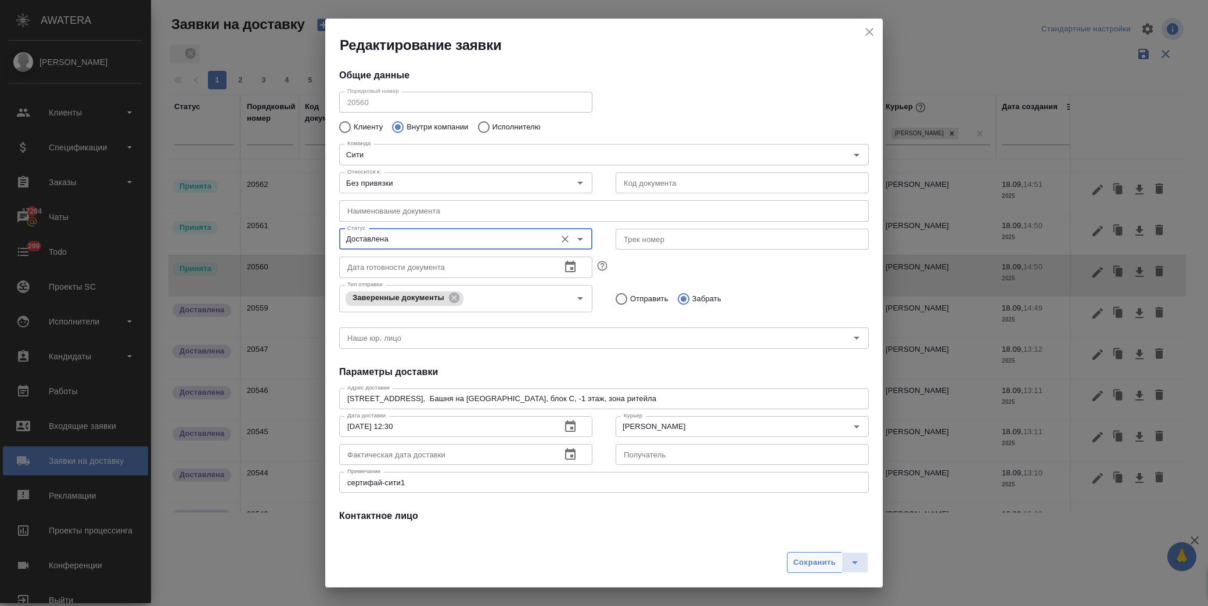
click at [818, 553] on button "Сохранить" at bounding box center [814, 562] width 55 height 21
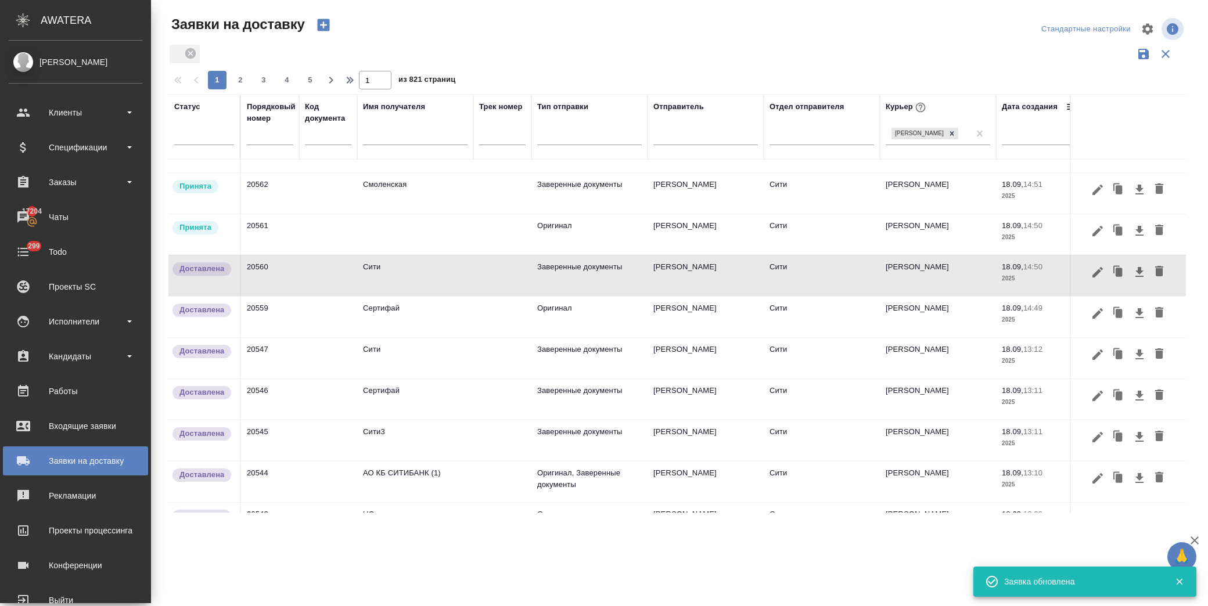
click at [322, 227] on td at bounding box center [328, 234] width 58 height 41
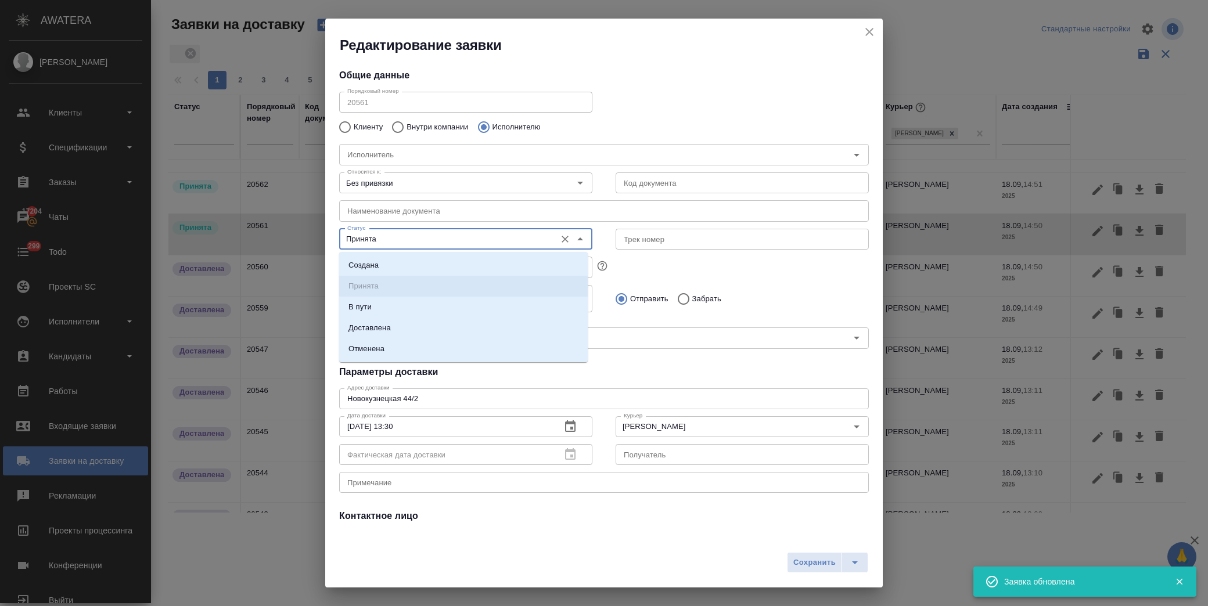
click at [425, 237] on input "Принята" at bounding box center [446, 239] width 207 height 14
click at [427, 330] on li "Доставлена" at bounding box center [463, 328] width 249 height 21
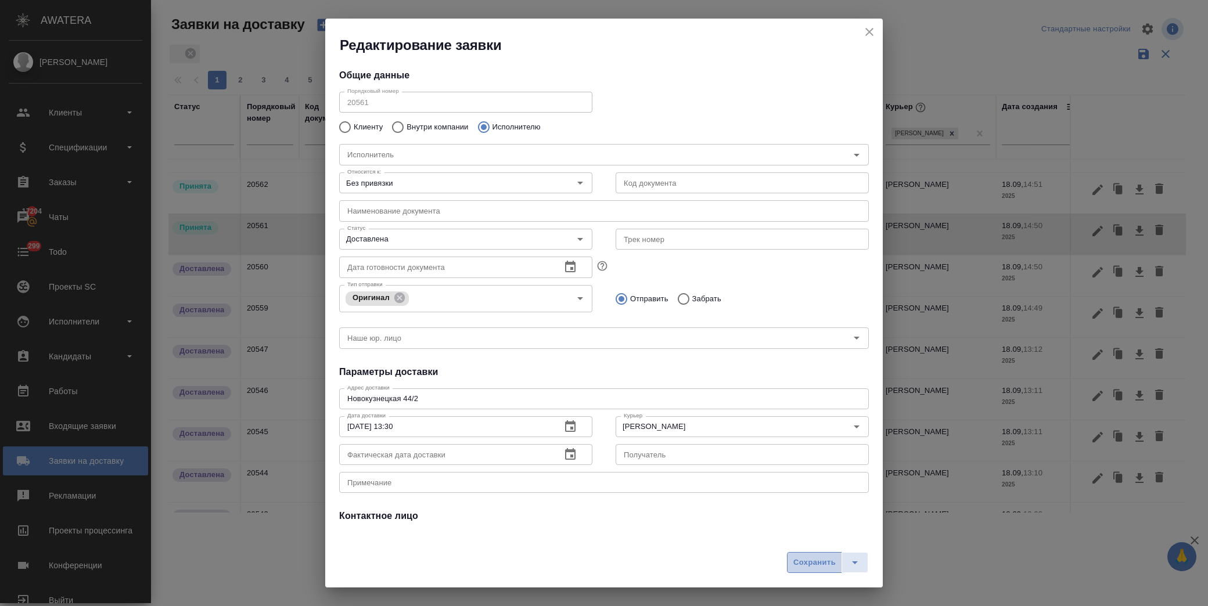
click at [822, 567] on span "Сохранить" at bounding box center [814, 562] width 42 height 13
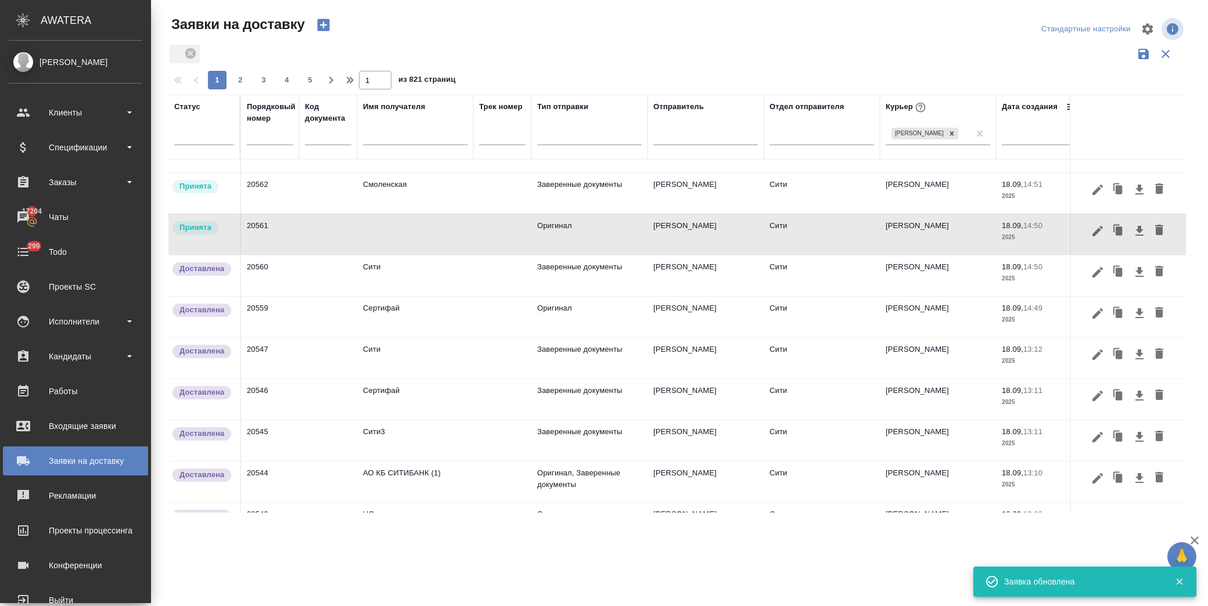
type input "Принята"
click at [409, 193] on td "Смоленская" at bounding box center [415, 193] width 116 height 41
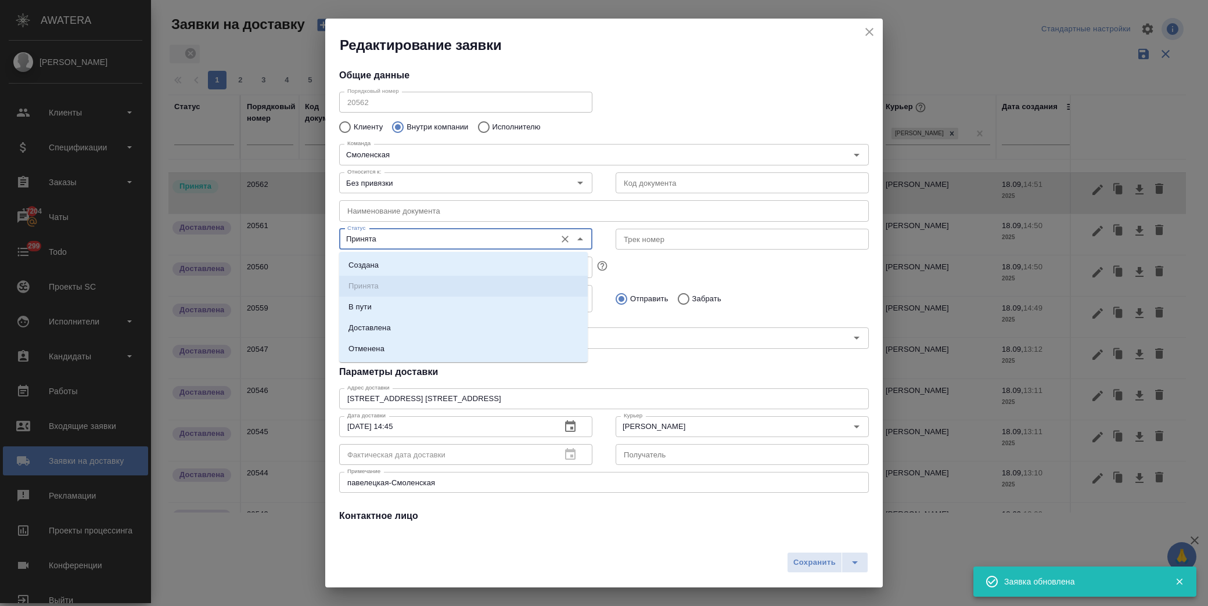
click at [416, 239] on input "Принята" at bounding box center [446, 239] width 207 height 14
click at [416, 328] on li "Доставлена" at bounding box center [463, 328] width 249 height 21
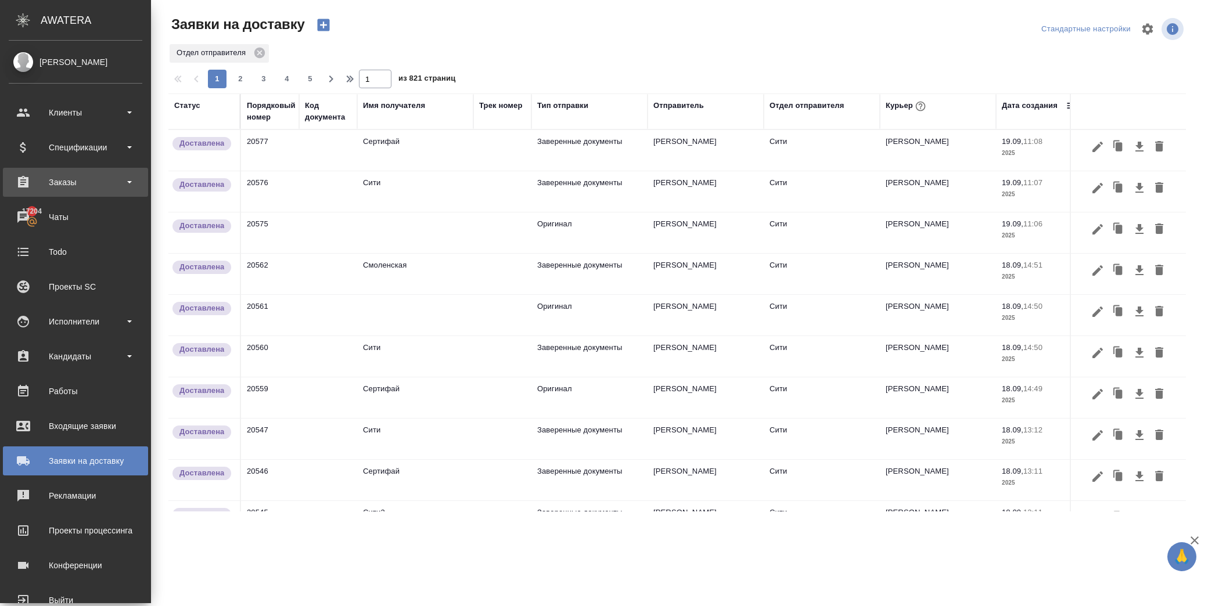
click at [85, 177] on div "Заказы" at bounding box center [76, 182] width 134 height 17
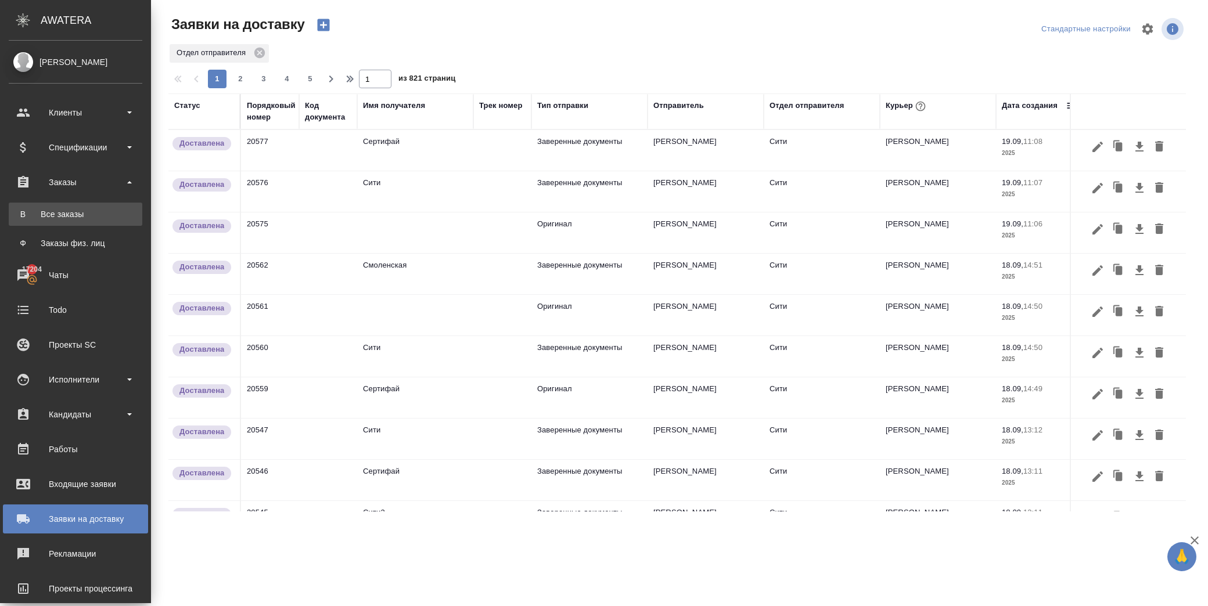
click at [94, 205] on link "В Все заказы" at bounding box center [76, 214] width 134 height 23
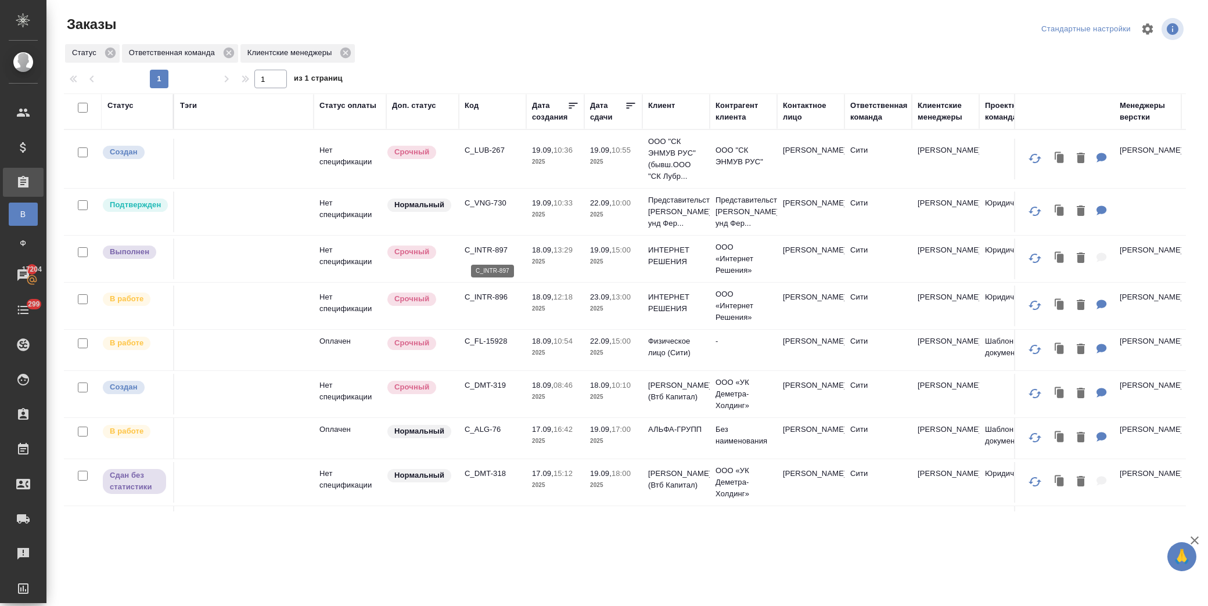
click at [500, 250] on p "C_INTR-897" at bounding box center [493, 250] width 56 height 12
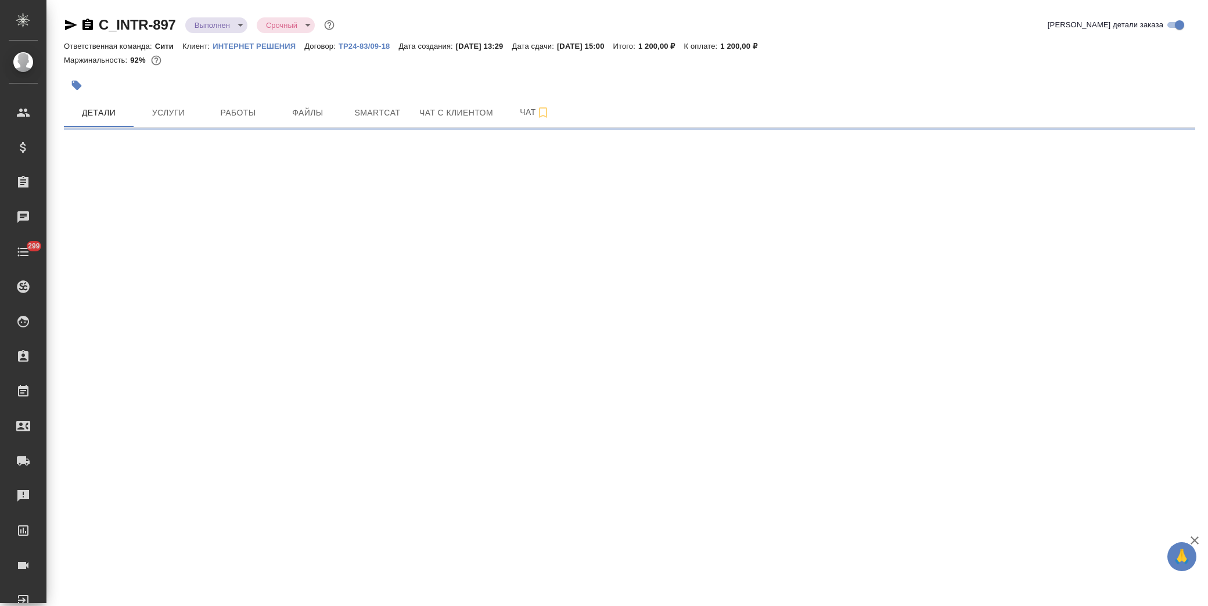
select select "RU"
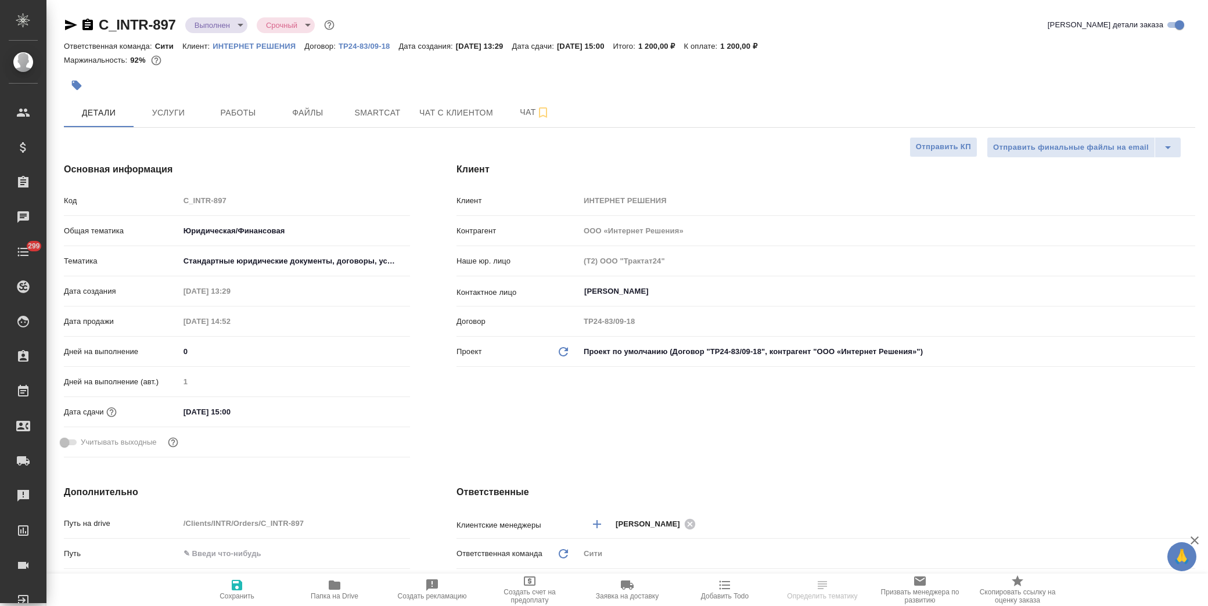
type textarea "x"
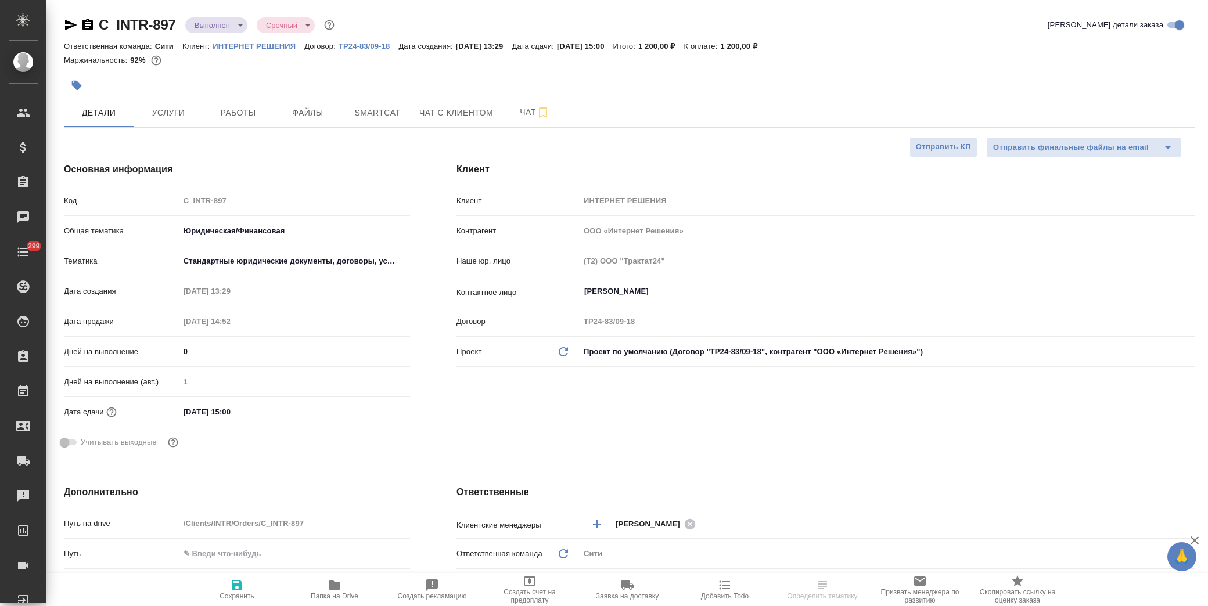
type textarea "x"
click at [328, 582] on icon "button" at bounding box center [335, 585] width 14 height 14
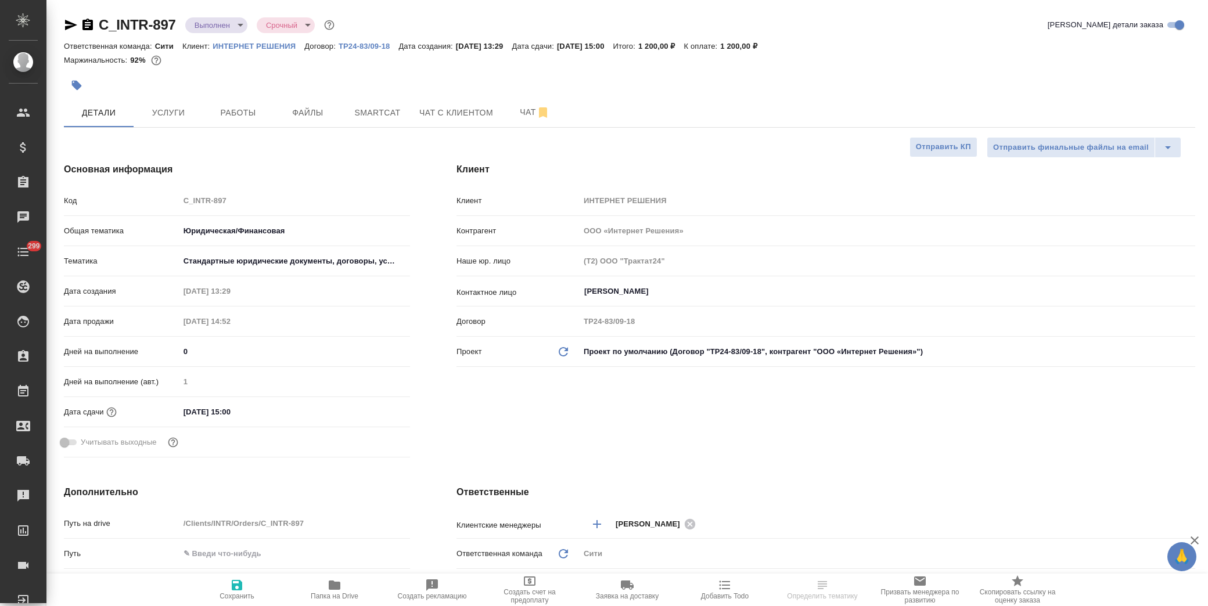
type textarea "x"
select select "RU"
type textarea "x"
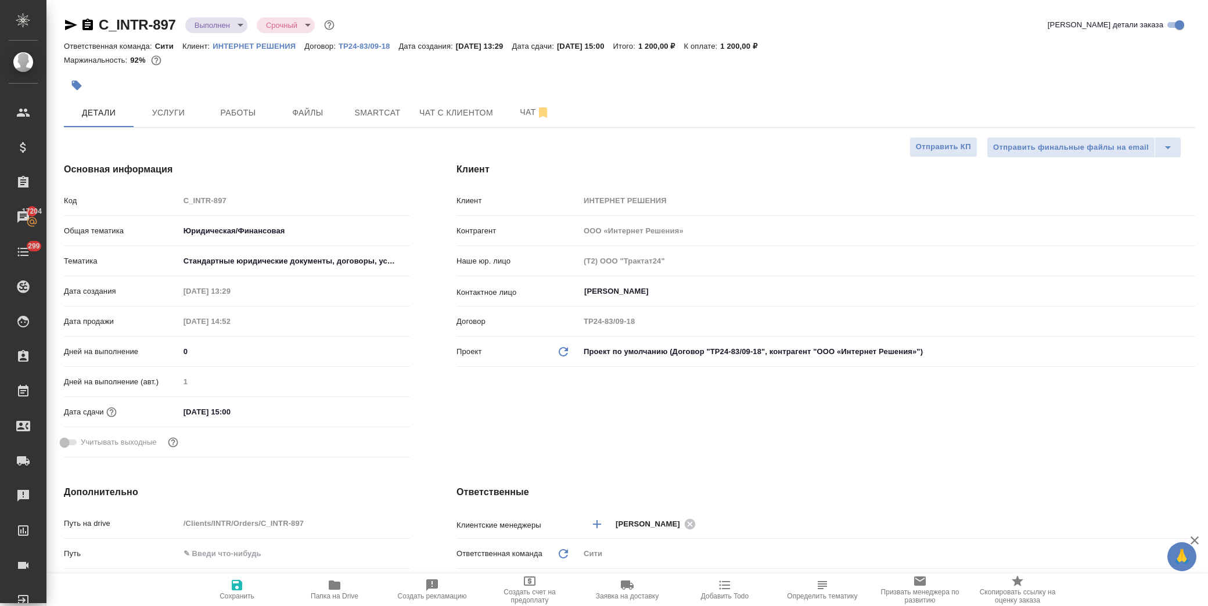
type textarea "x"
drag, startPoint x: 177, startPoint y: 27, endPoint x: 95, endPoint y: 27, distance: 82.5
click at [95, 27] on div "C_INTR-897 Выполнен completed Срочный urgent" at bounding box center [200, 25] width 273 height 19
copy link "C_INTR-897"
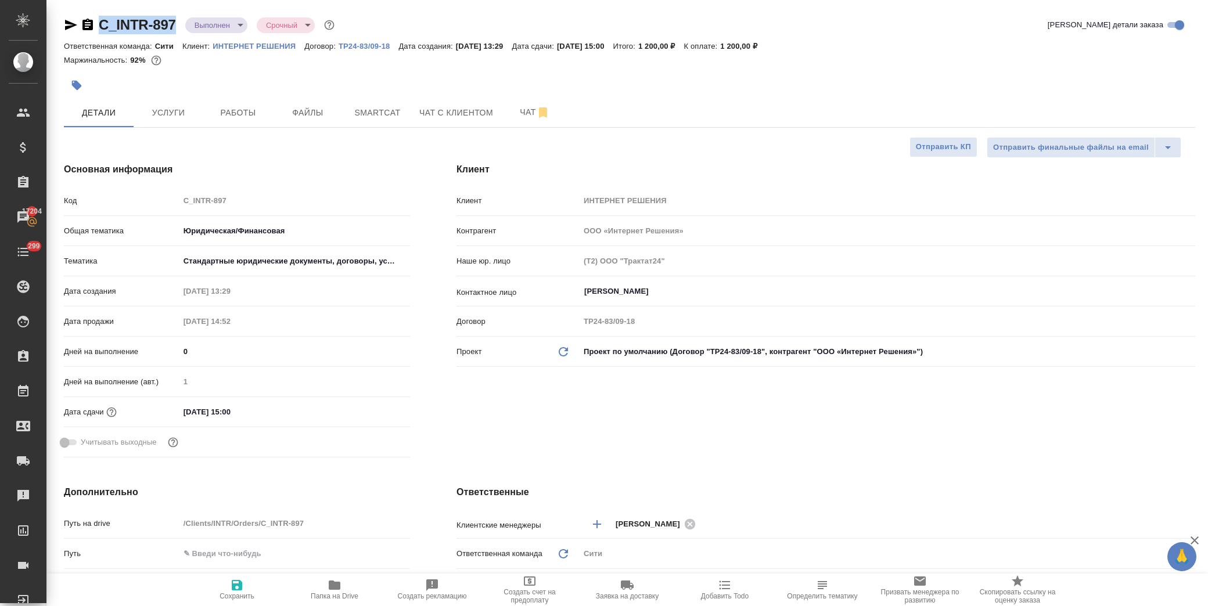
type textarea "x"
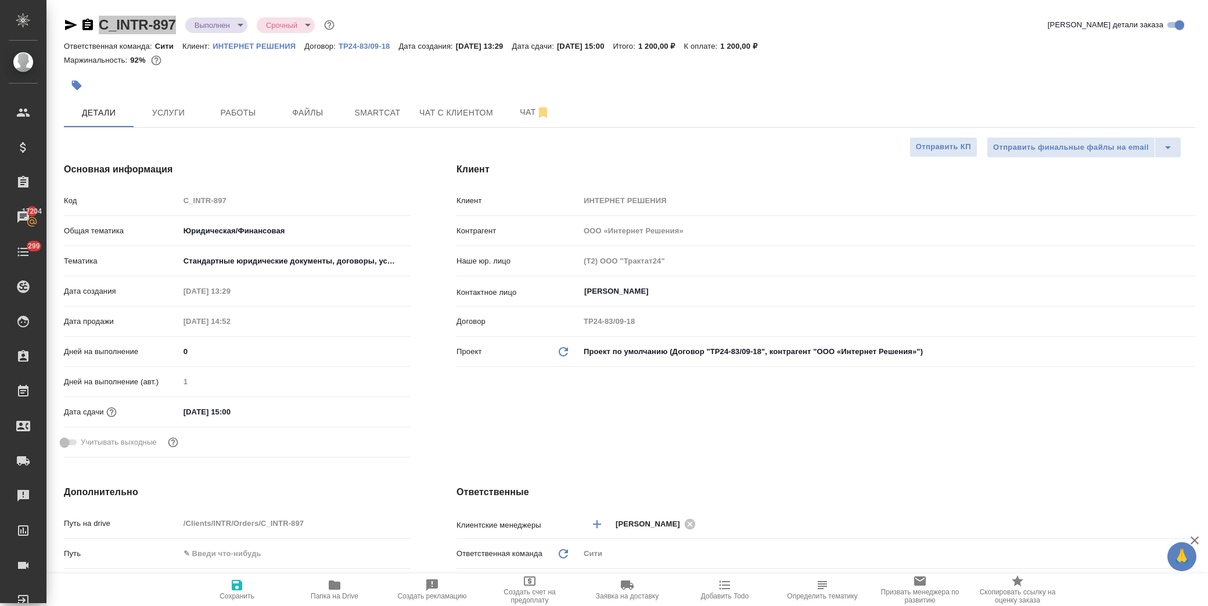
type textarea "x"
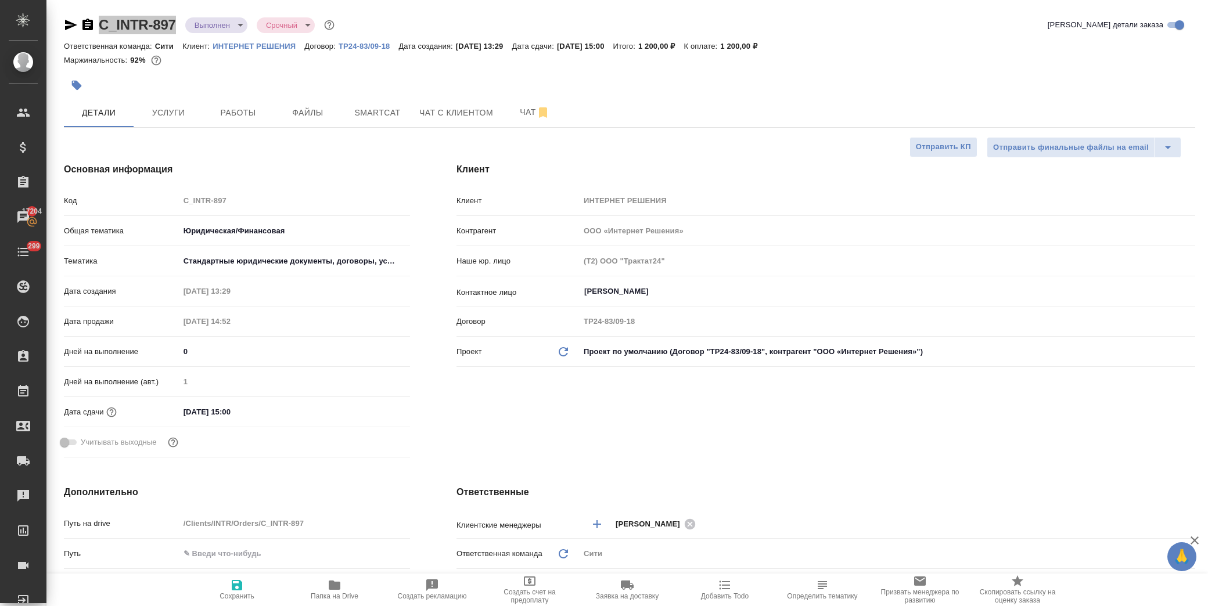
type textarea "x"
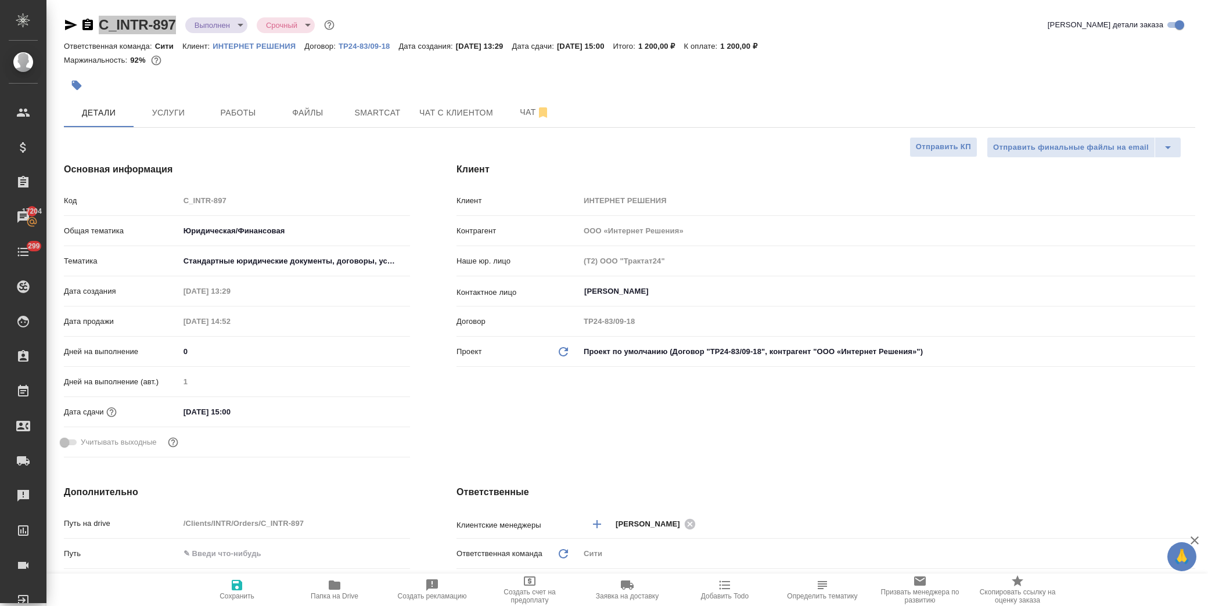
type textarea "x"
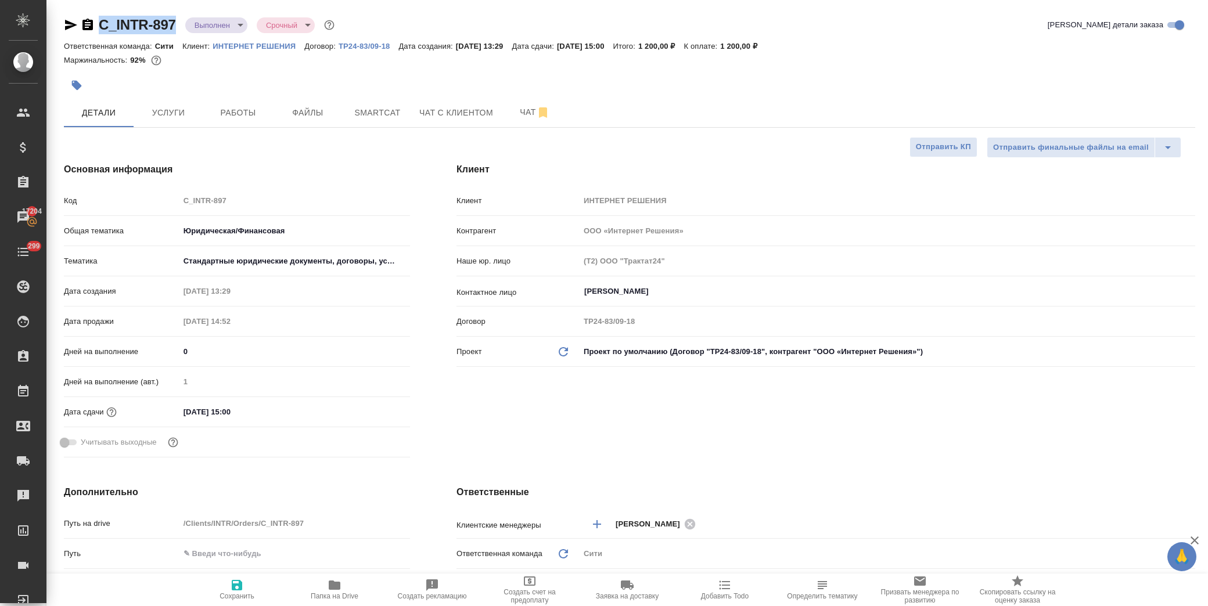
type textarea "x"
click at [213, 27] on body "🙏 .cls-1 fill:#fff; AWATERA [PERSON_NAME] Спецификации Заказы 17204 Чаты 299 To…" at bounding box center [604, 303] width 1208 height 606
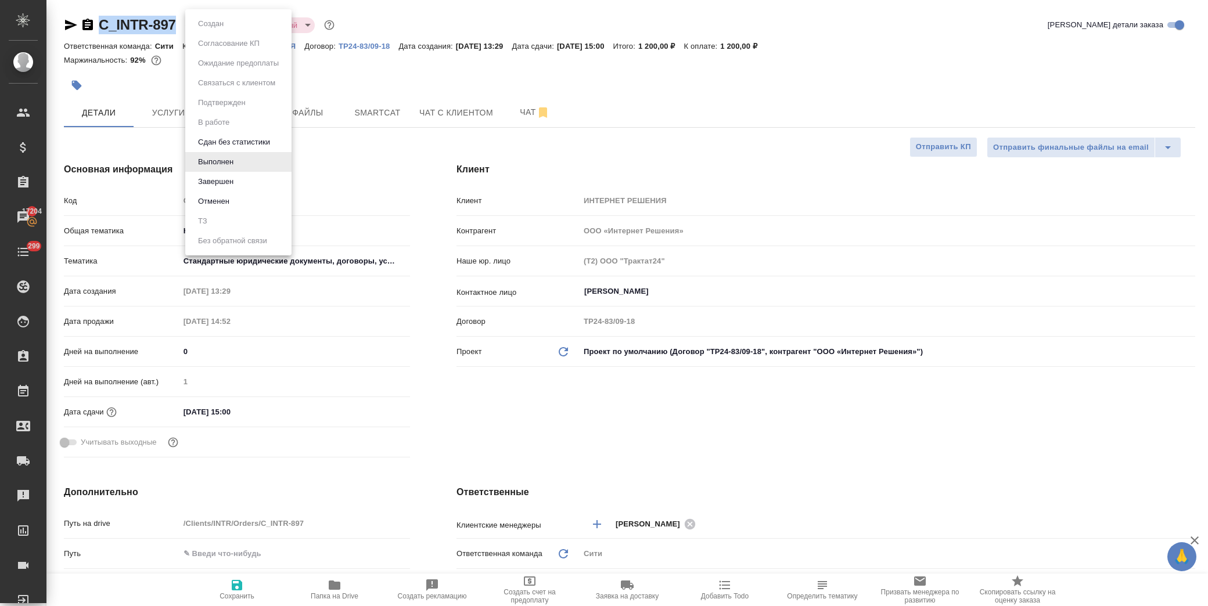
click at [245, 182] on li "Завершен" at bounding box center [238, 182] width 106 height 20
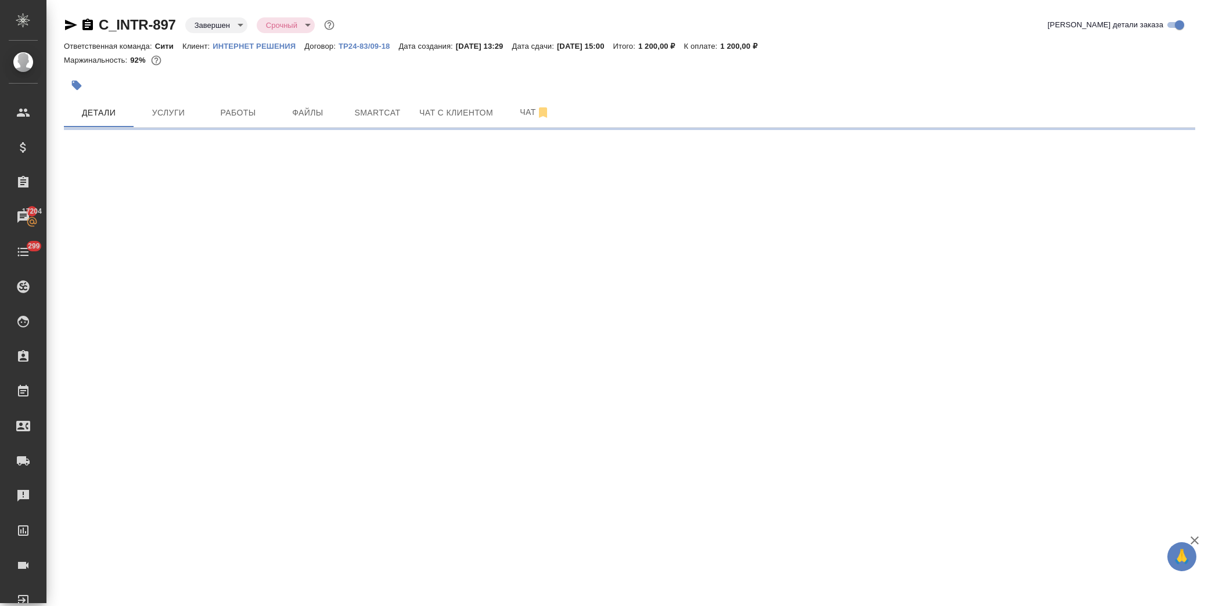
select select "RU"
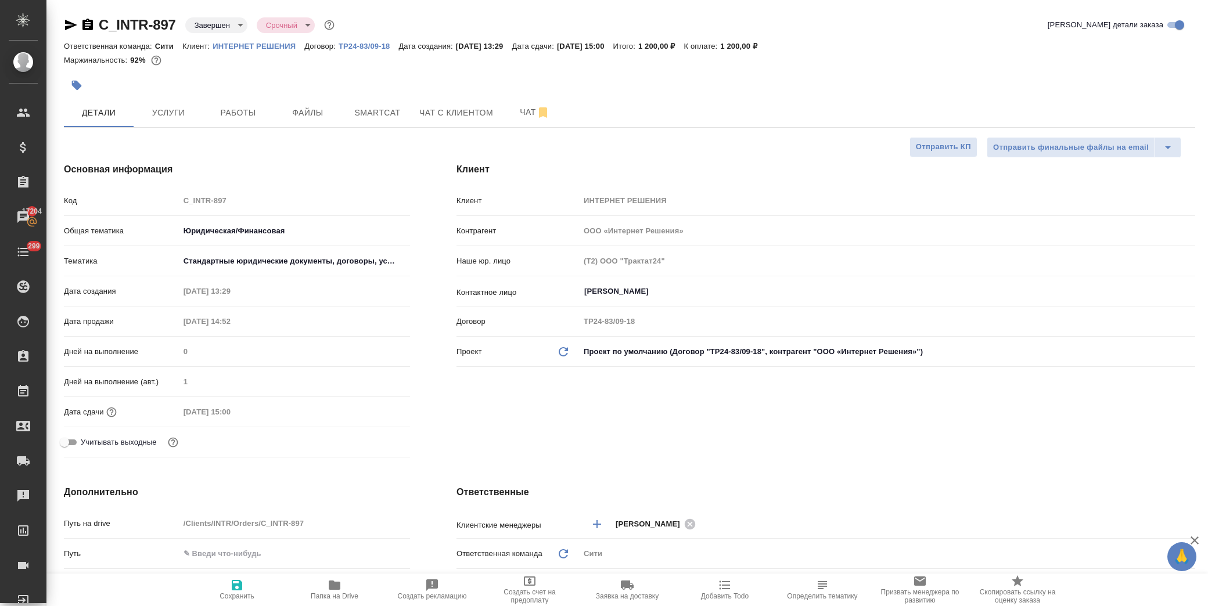
type textarea "x"
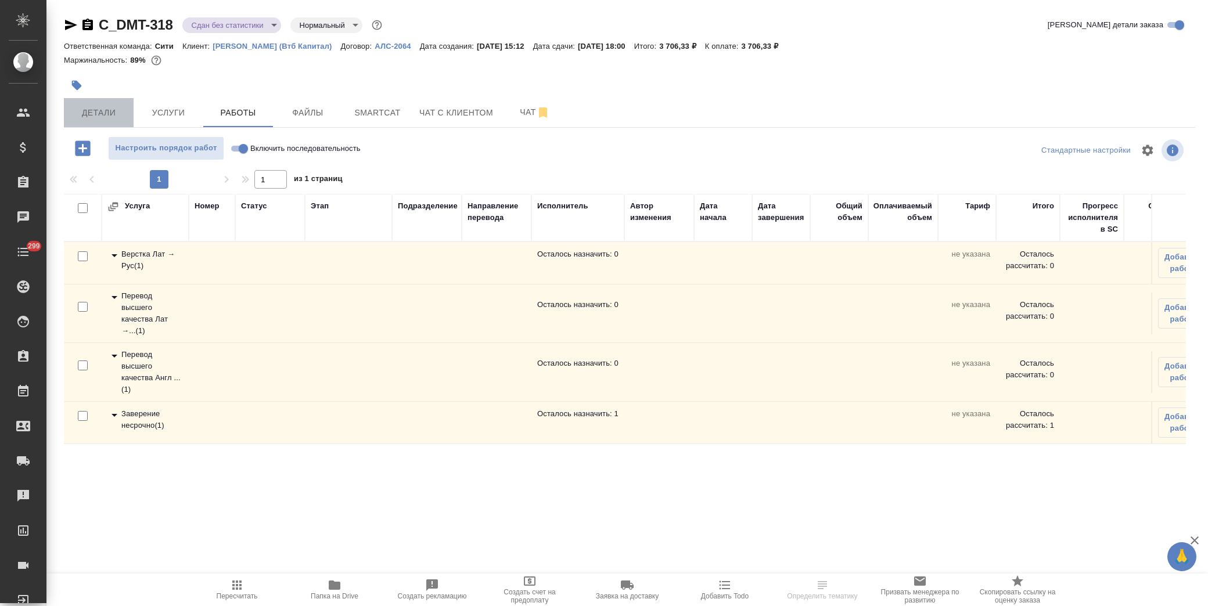
click at [100, 113] on span "Детали" at bounding box center [99, 113] width 56 height 15
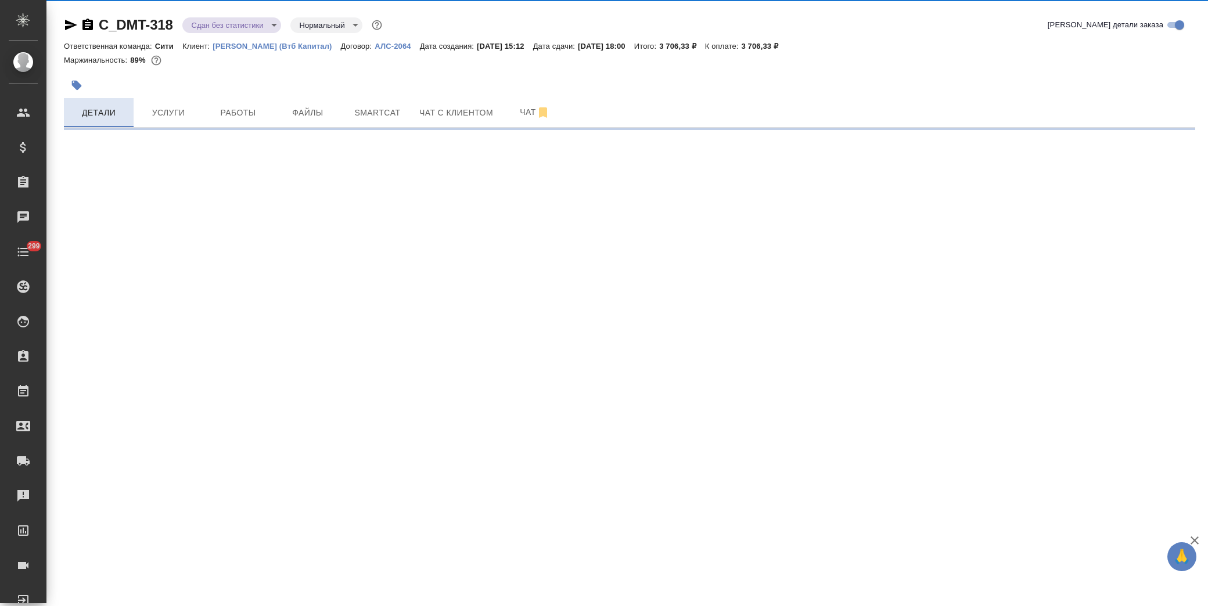
select select "RU"
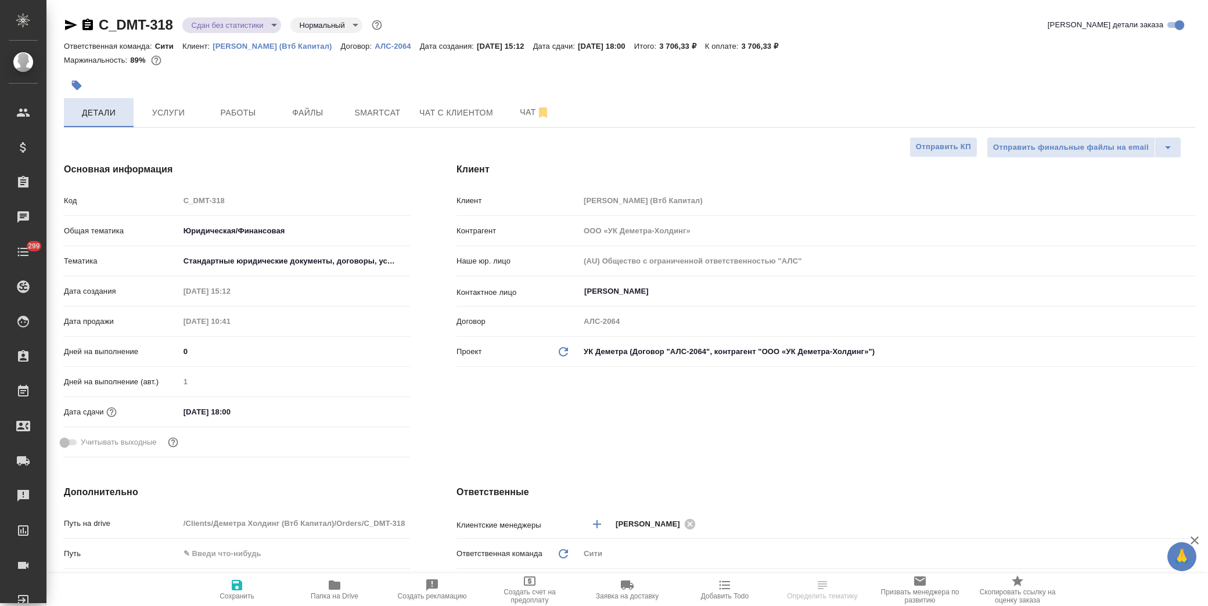
type textarea "x"
click at [335, 595] on span "Папка на Drive" at bounding box center [335, 596] width 48 height 8
select select "RU"
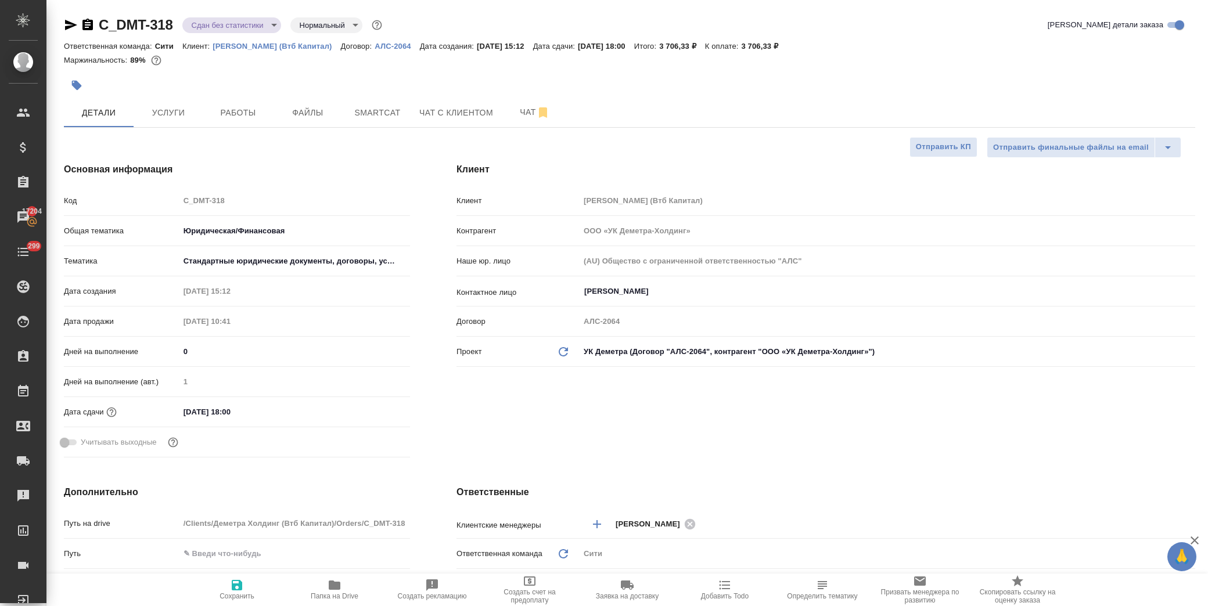
type textarea "x"
drag, startPoint x: 176, startPoint y: 27, endPoint x: 89, endPoint y: 25, distance: 87.1
click at [89, 25] on div "C_DMT-318 Сдан без статистики distributed Нормальный normal" at bounding box center [224, 25] width 321 height 19
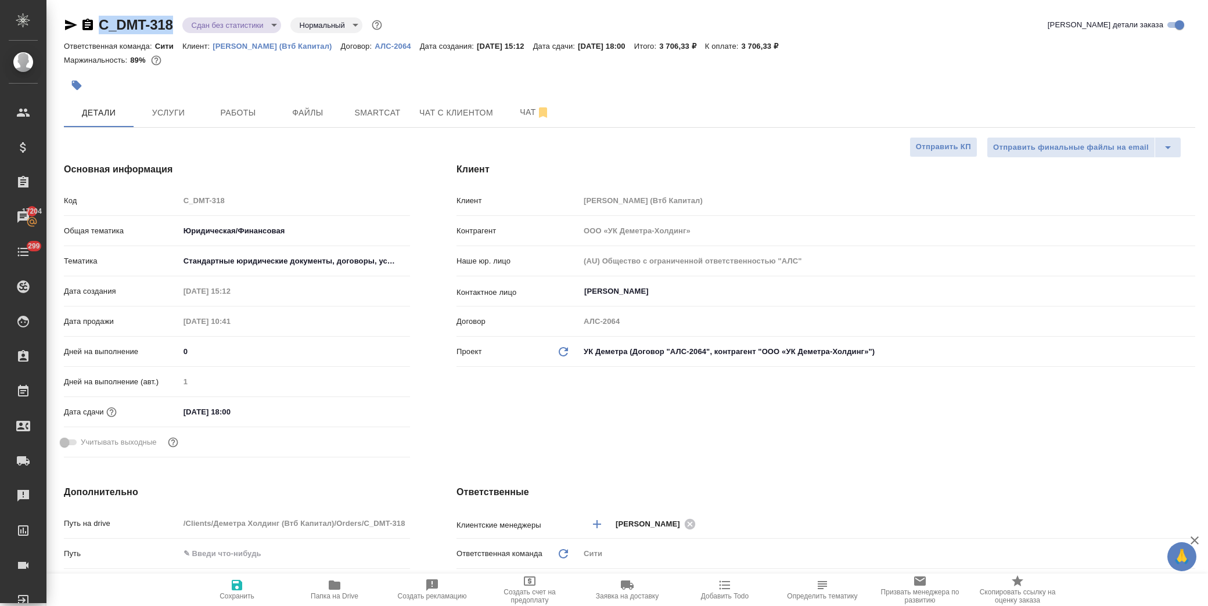
copy link "C_DMT-318"
type textarea "x"
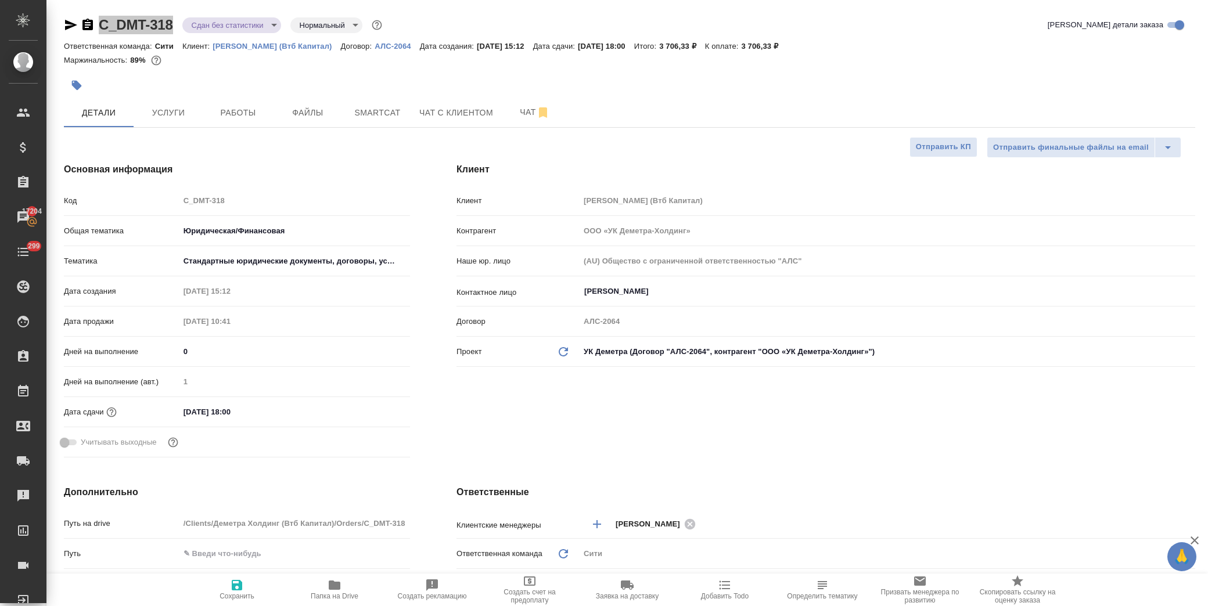
type textarea "x"
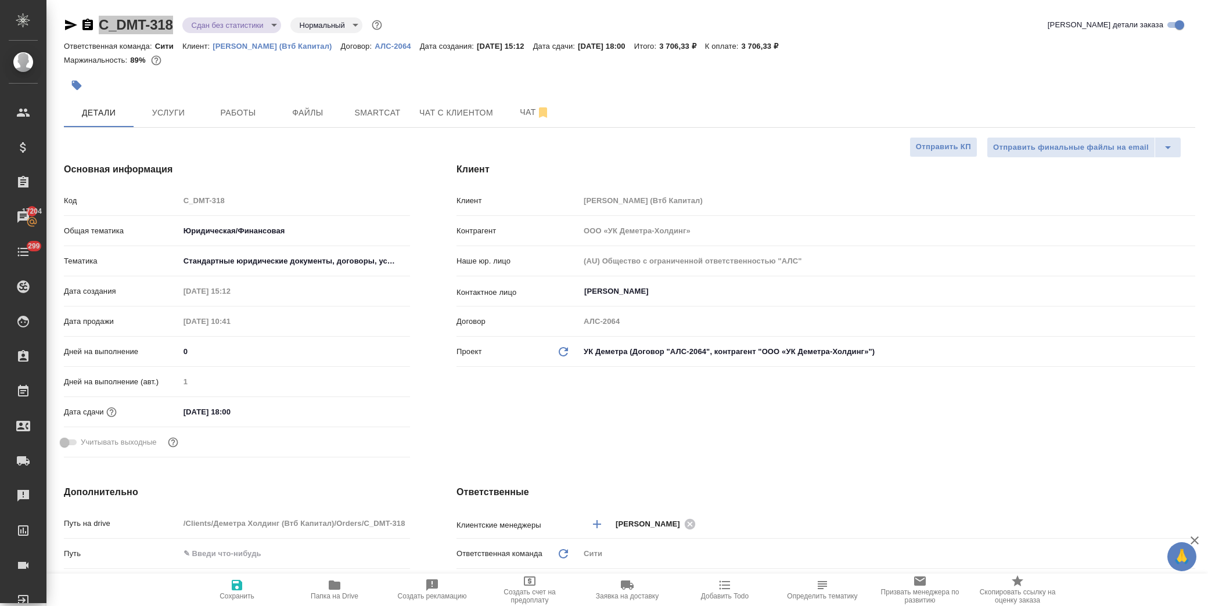
type textarea "x"
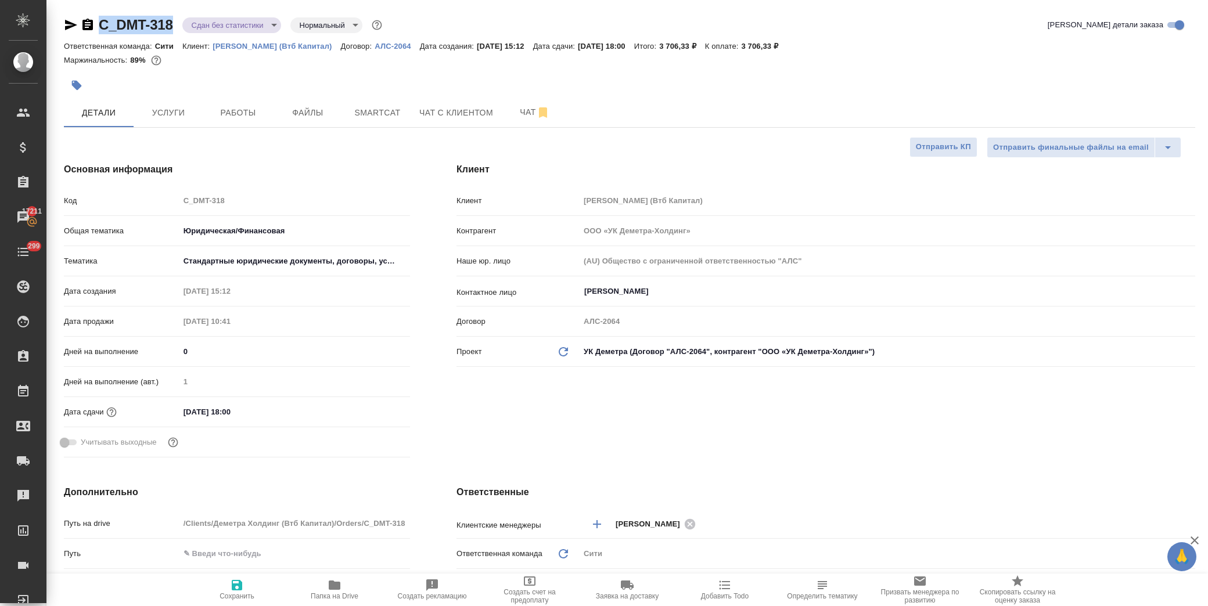
type textarea "x"
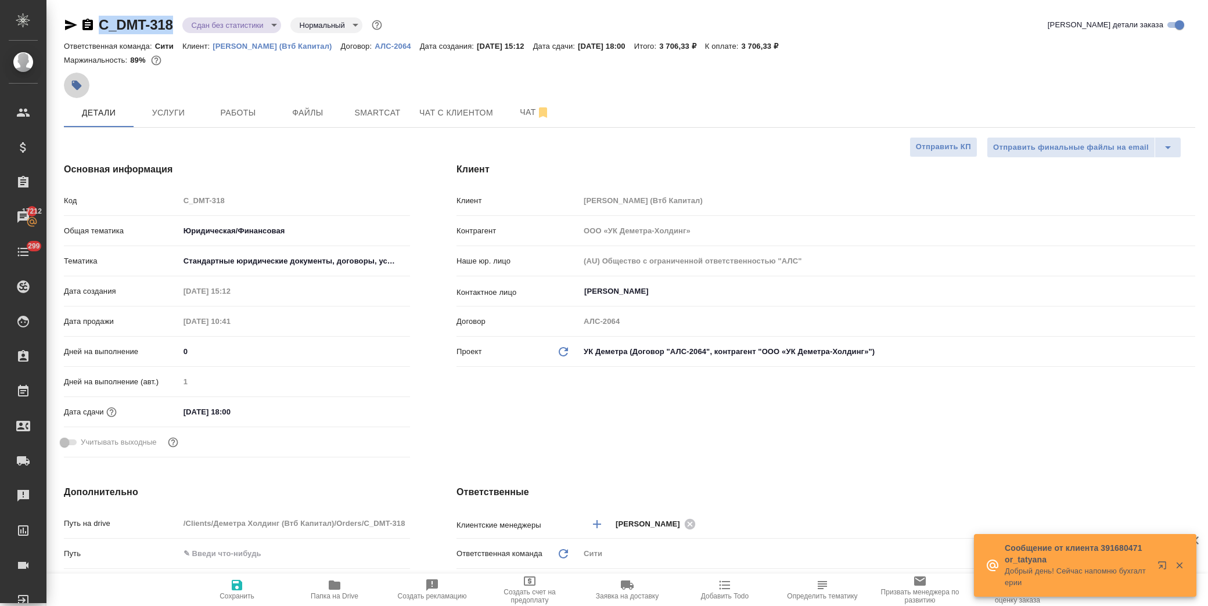
click at [82, 83] on button "button" at bounding box center [77, 86] width 26 height 26
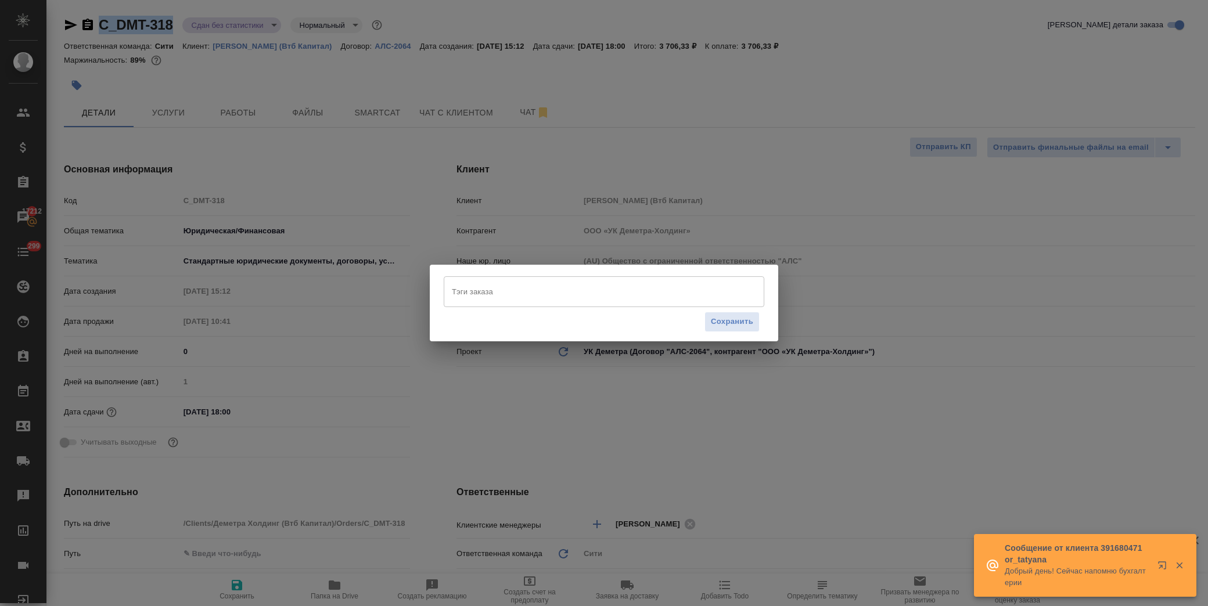
click at [538, 293] on input "Тэги заказа" at bounding box center [593, 292] width 288 height 20
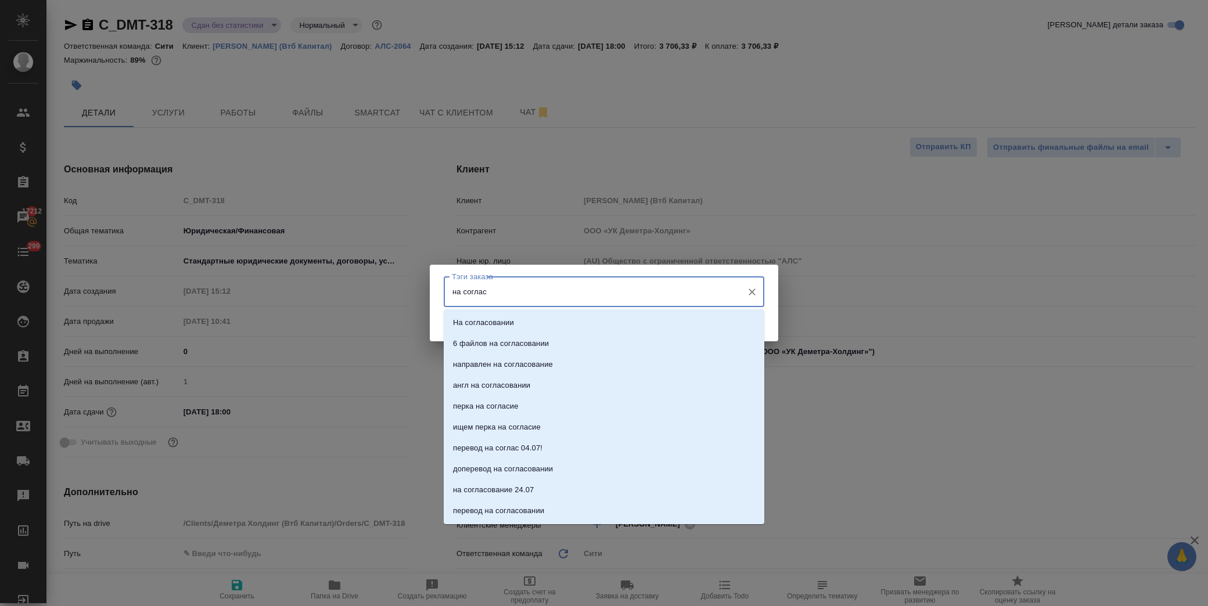
type input "на согласо"
click at [524, 326] on li "На согласовании" at bounding box center [604, 322] width 321 height 21
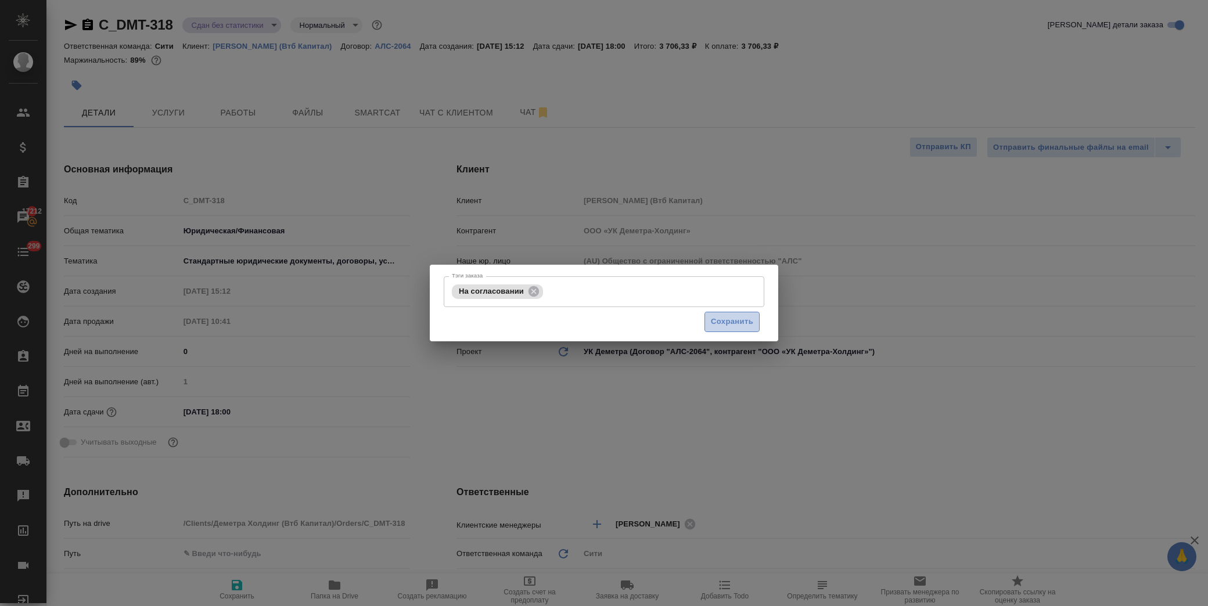
click at [732, 320] on span "Сохранить" at bounding box center [732, 321] width 42 height 13
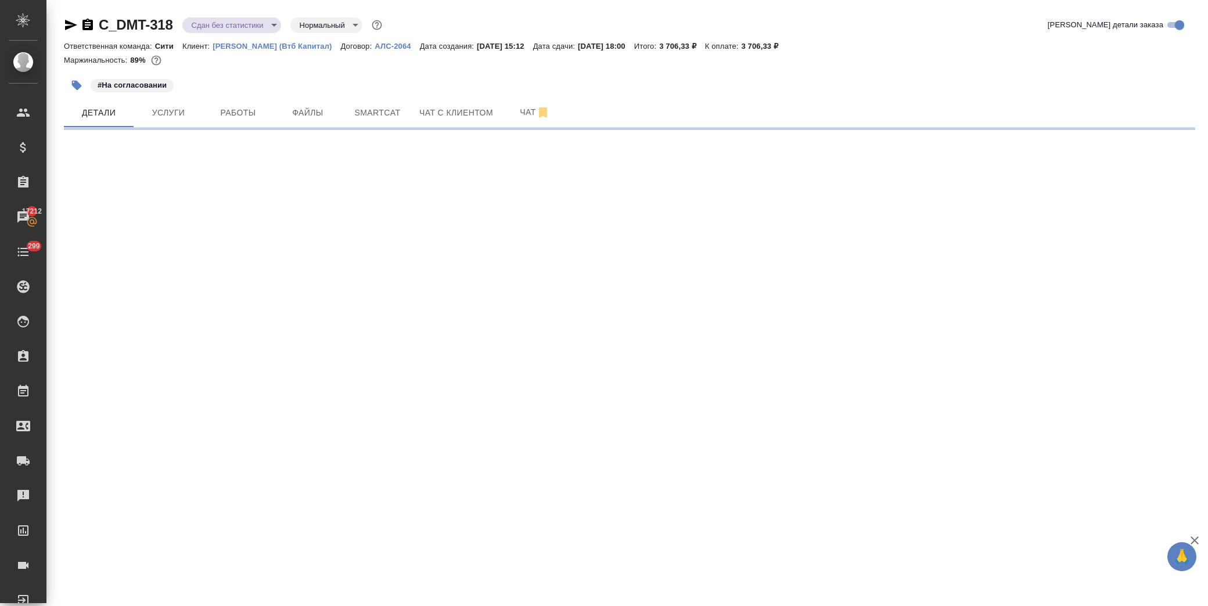
select select "RU"
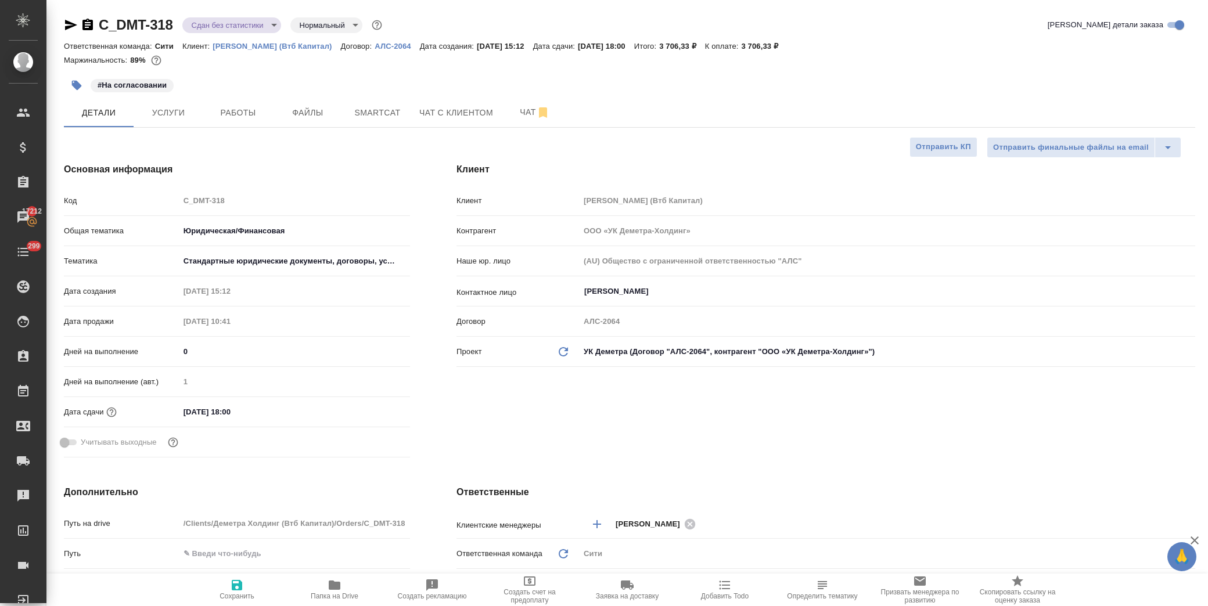
type textarea "x"
type input "[PERSON_NAME]"
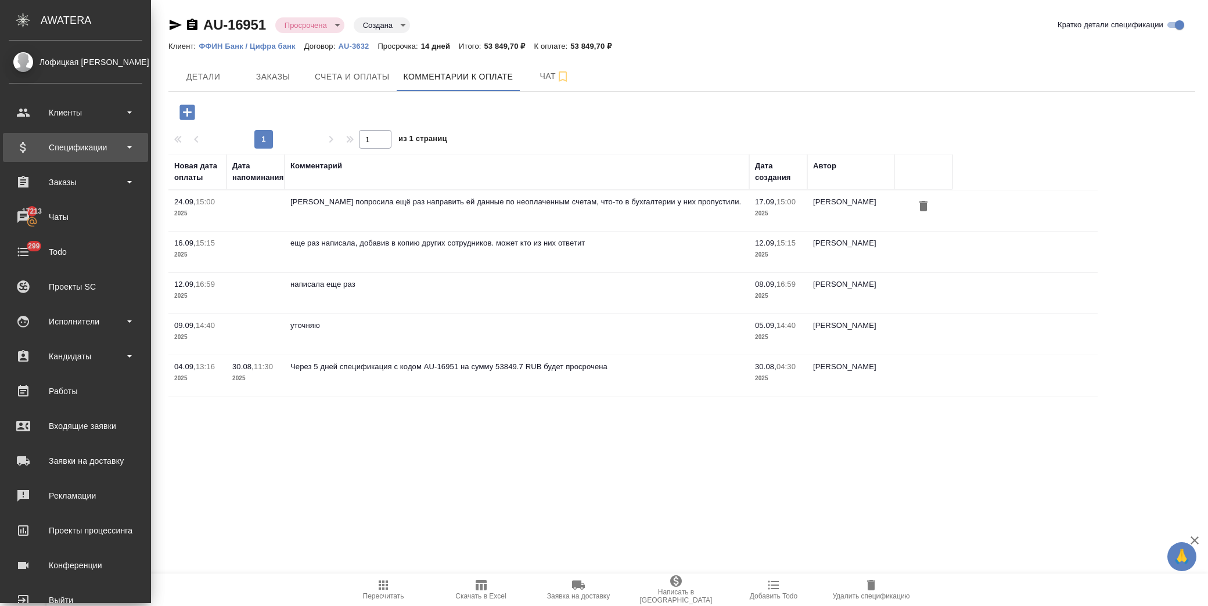
click at [99, 145] on div "Спецификации" at bounding box center [76, 147] width 134 height 17
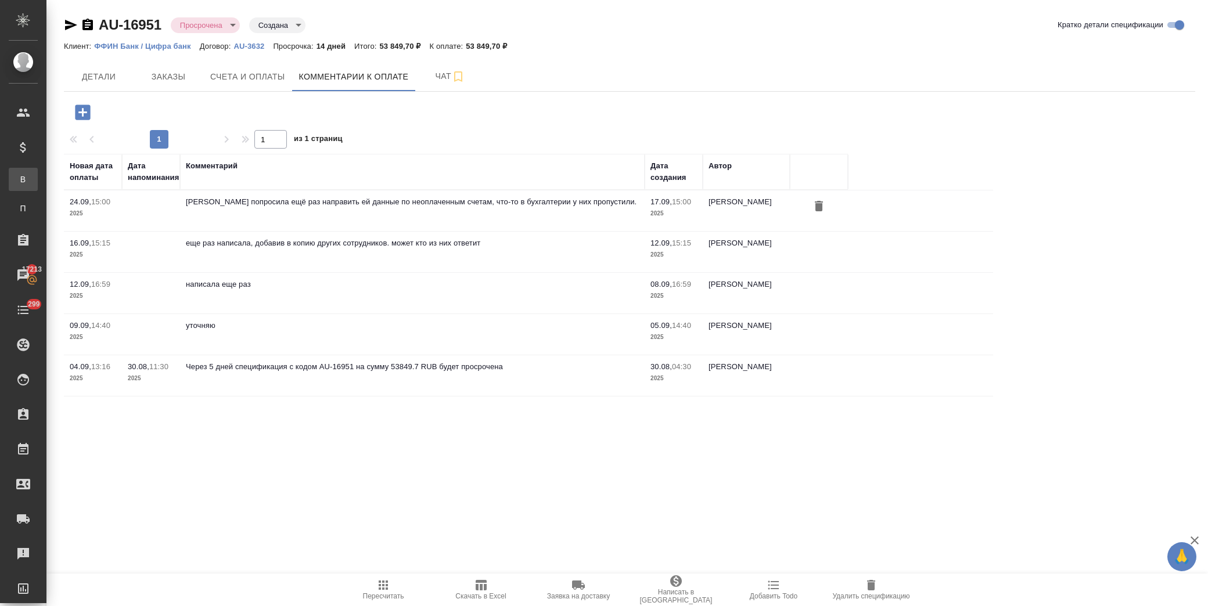
click at [17, 181] on div "Все спецификации" at bounding box center [8, 180] width 17 height 12
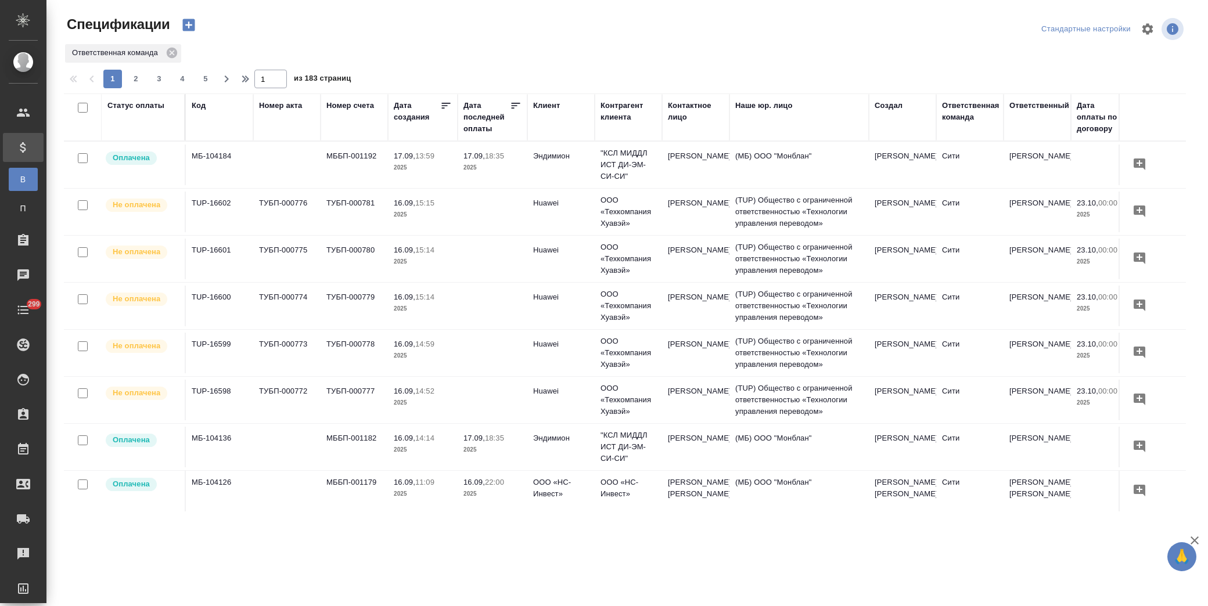
click at [135, 106] on div "Статус оплаты" at bounding box center [135, 106] width 57 height 12
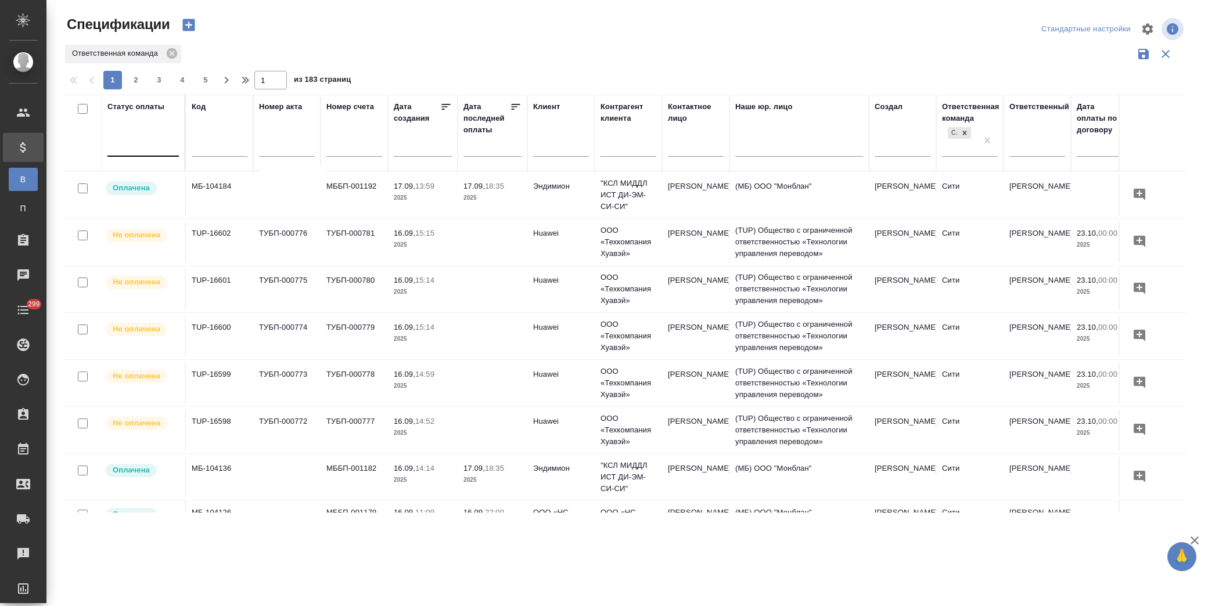
click at [143, 152] on div at bounding box center [142, 144] width 71 height 17
type input "про"
click at [235, 181] on div "Просрочена" at bounding box center [279, 182] width 174 height 21
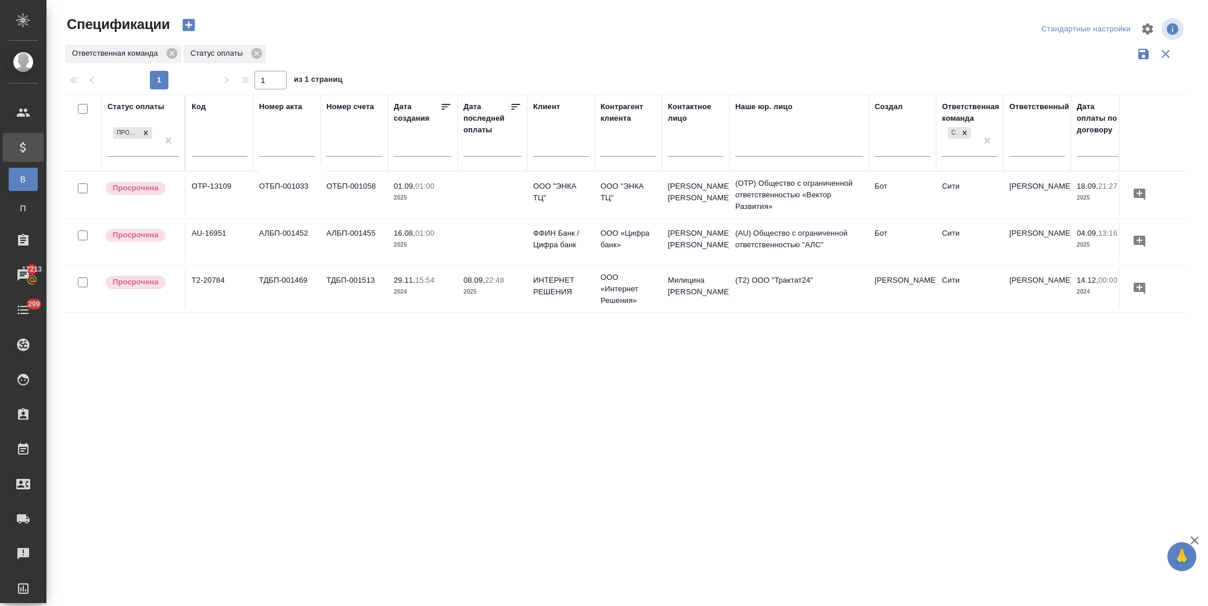
click at [614, 391] on div "Статус оплаты Просрочена Код Номер акта Номер счета Дата создания Дата последне…" at bounding box center [625, 304] width 1122 height 418
